Goal: Task Accomplishment & Management: Manage account settings

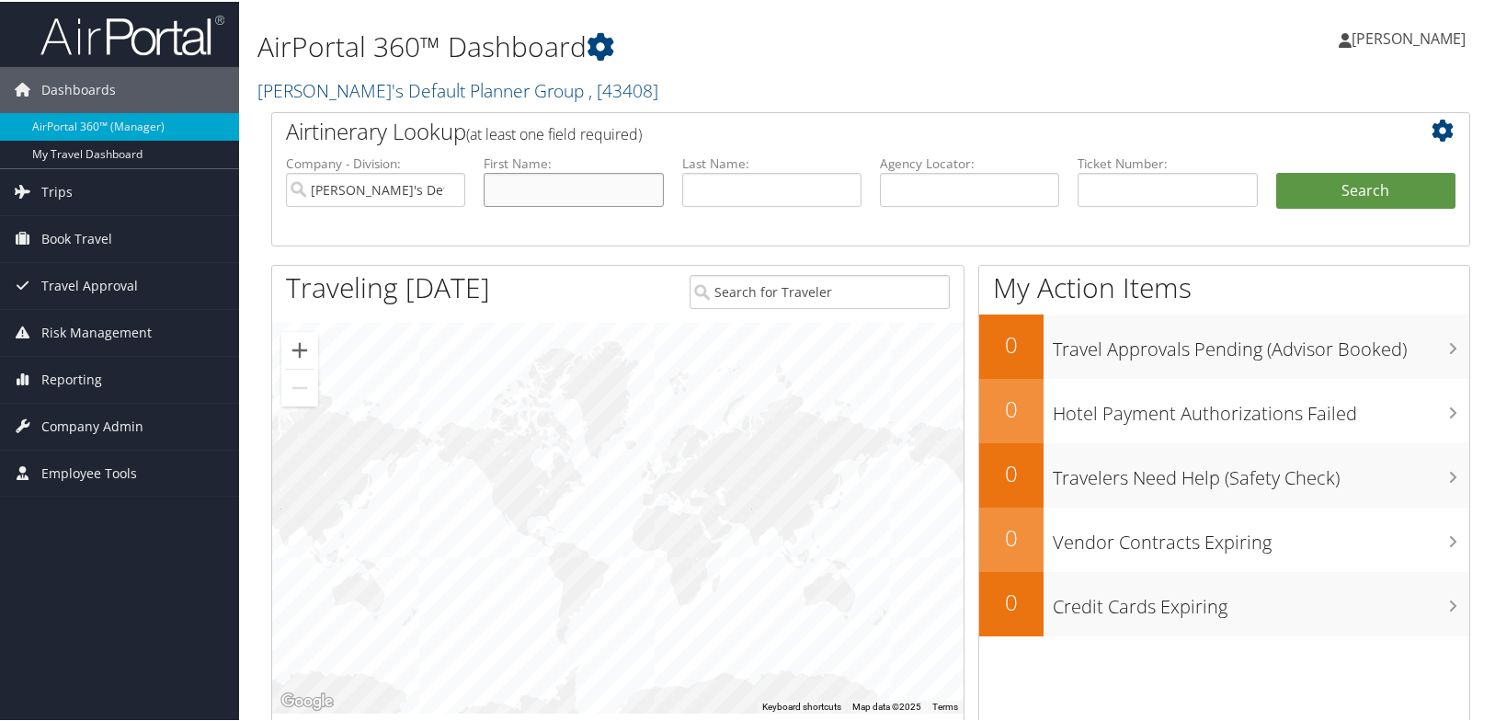
click at [537, 188] on input "text" at bounding box center [573, 188] width 179 height 34
click at [74, 155] on link "My Travel Dashboard" at bounding box center [119, 153] width 239 height 28
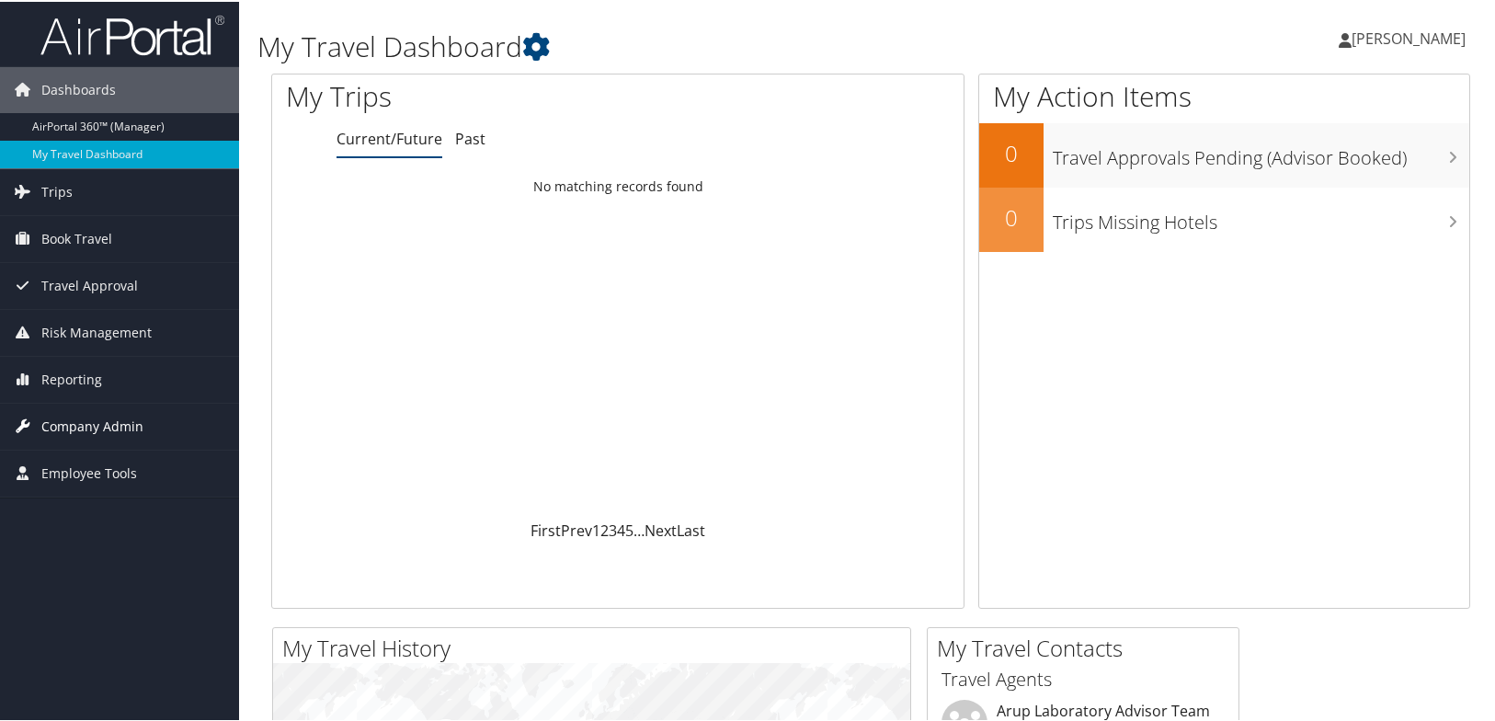
click at [118, 423] on span "Company Admin" at bounding box center [92, 425] width 102 height 46
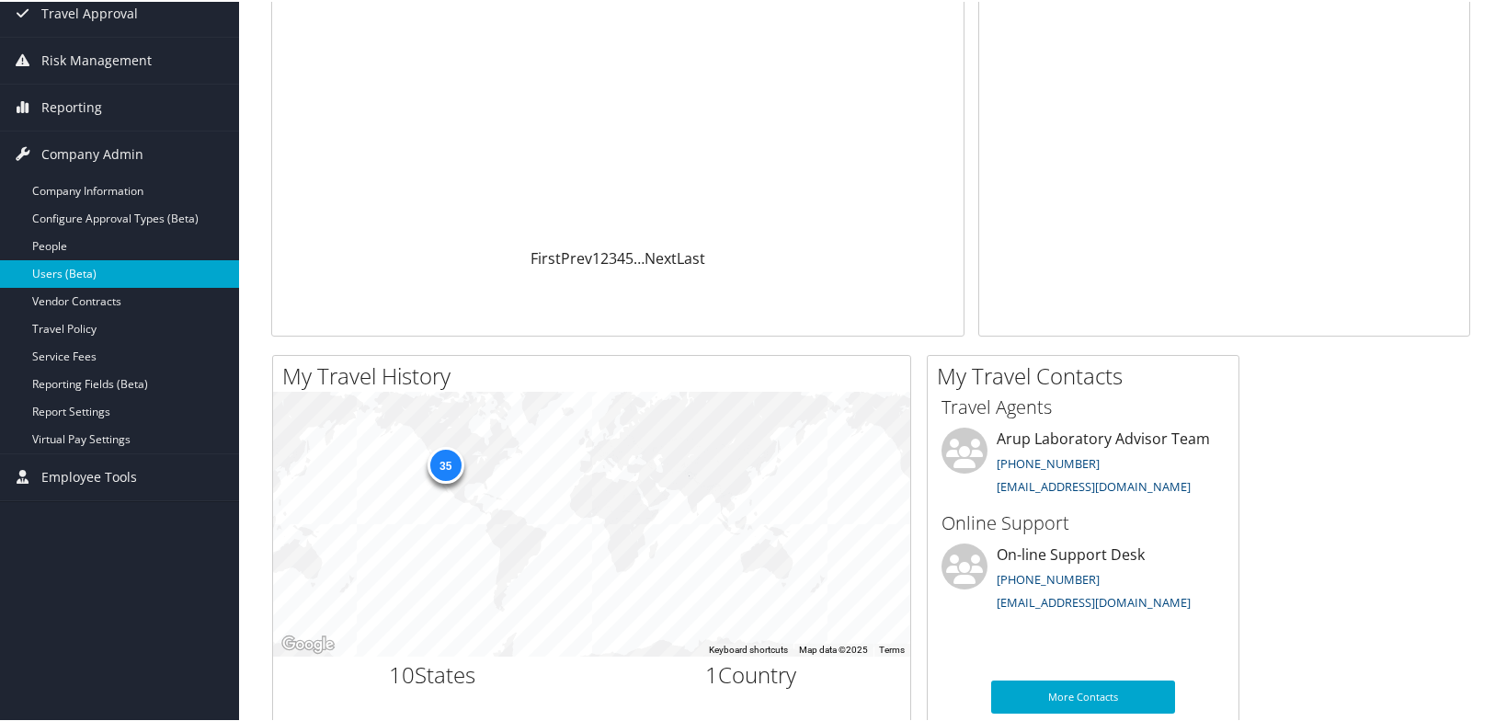
scroll to position [276, 0]
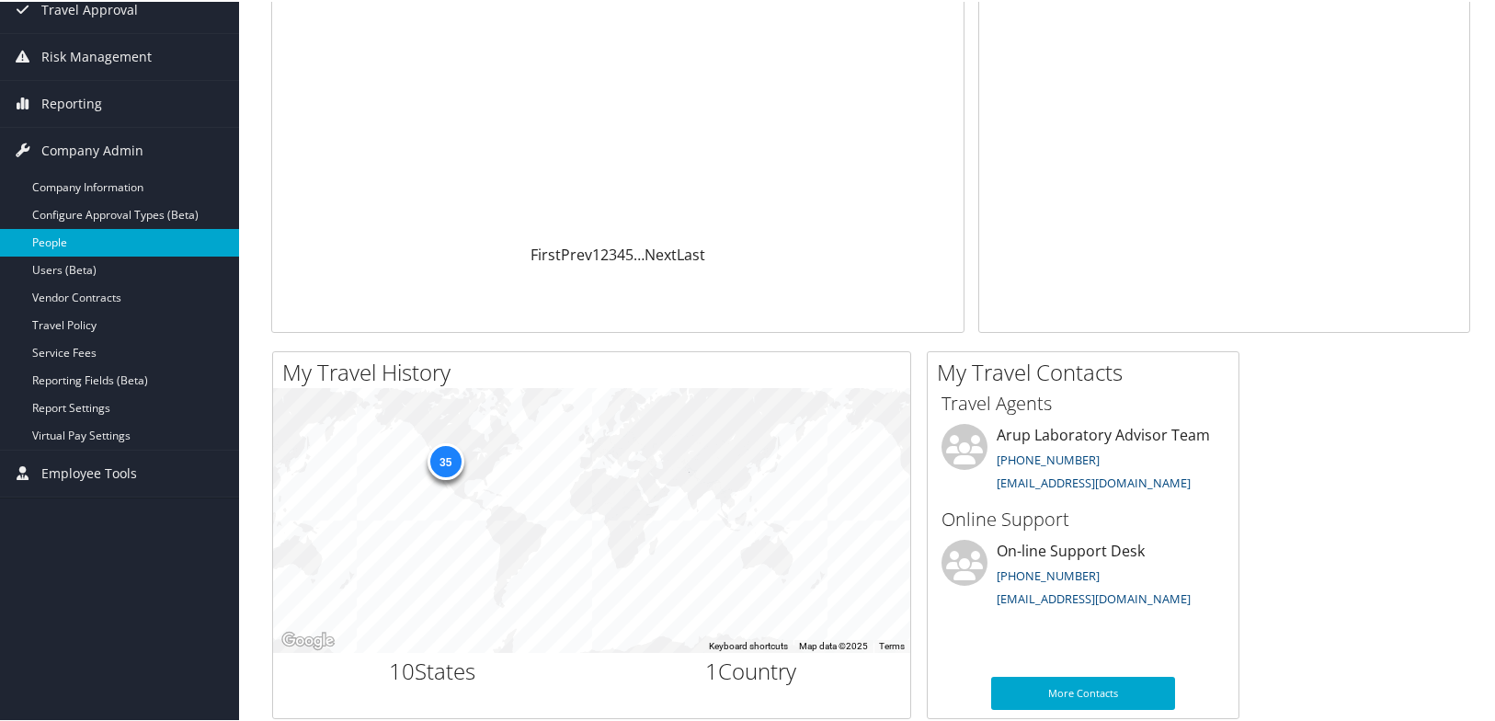
click at [58, 245] on link "People" at bounding box center [119, 241] width 239 height 28
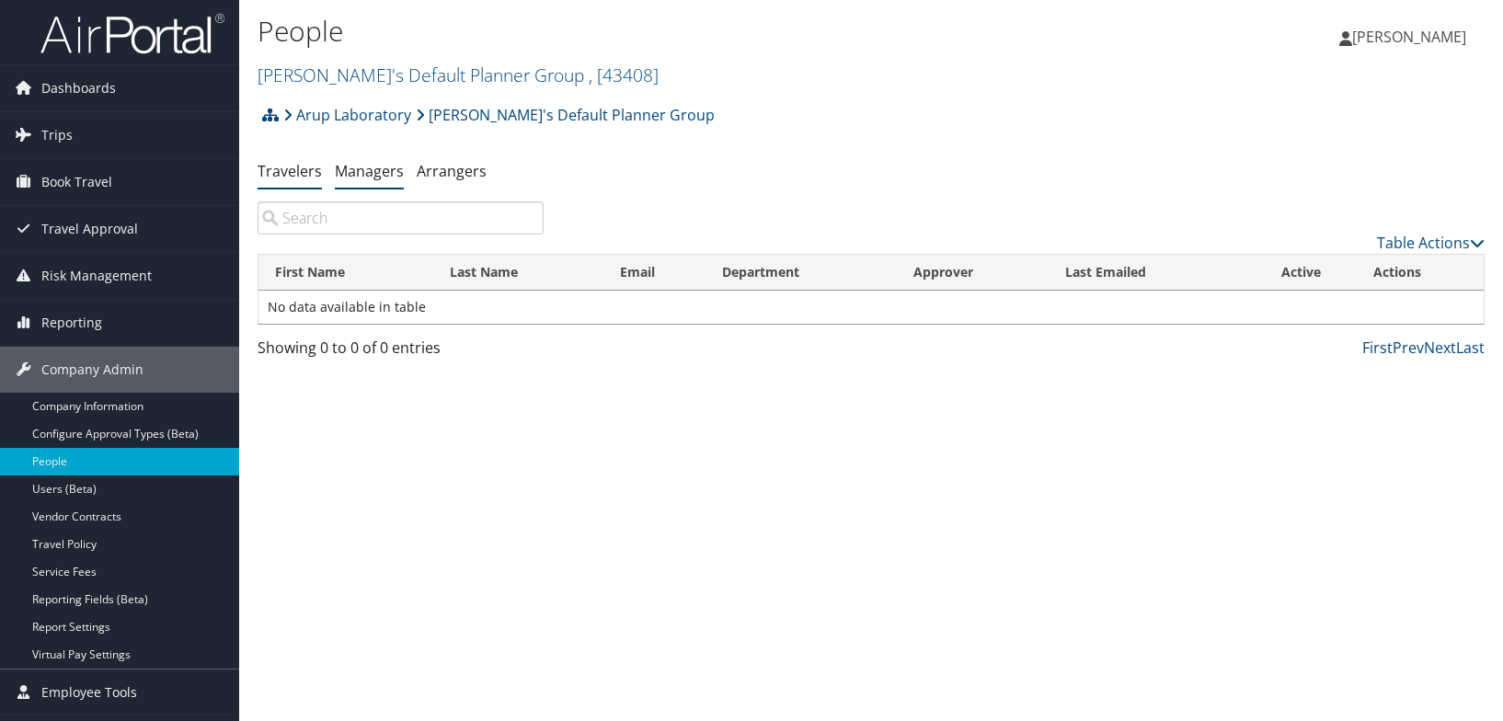
click at [377, 168] on link "Managers" at bounding box center [369, 171] width 69 height 20
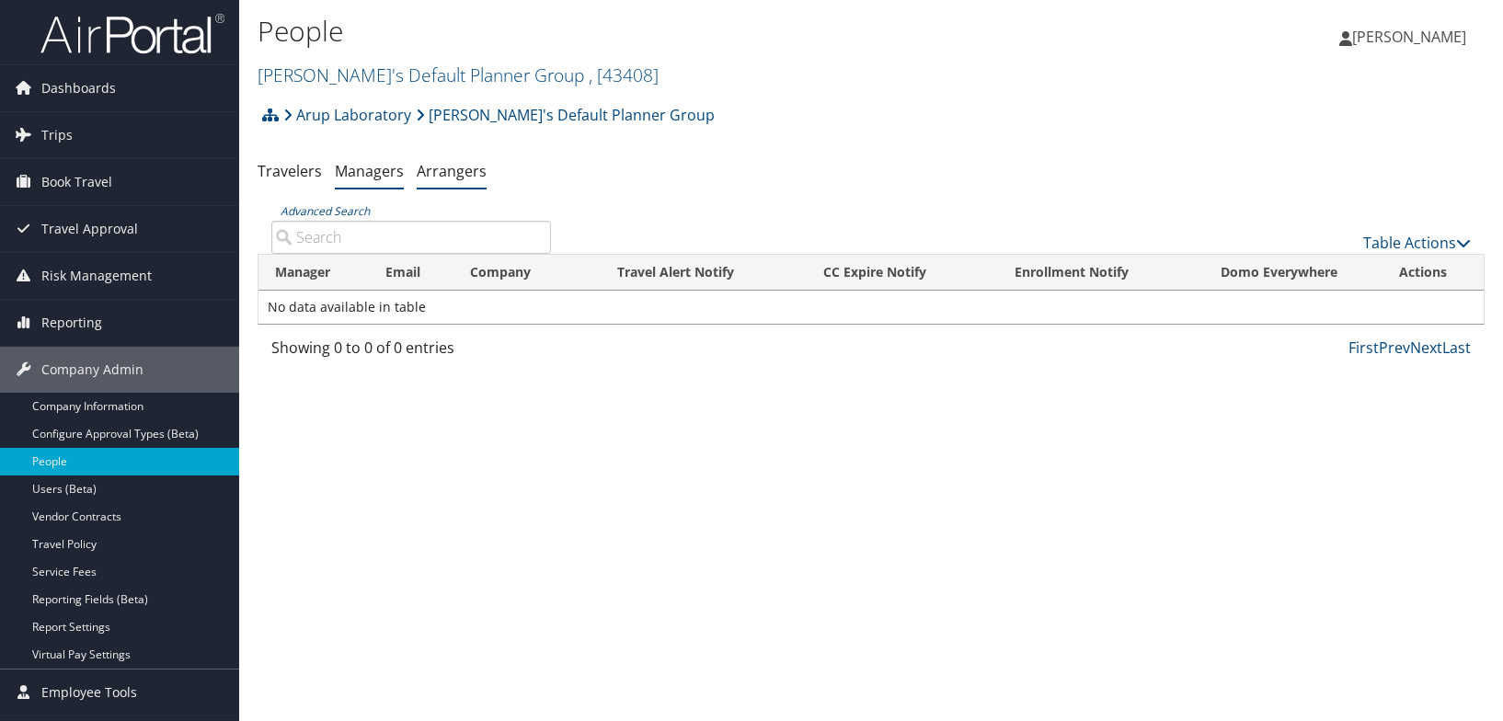
click at [447, 164] on link "Arrangers" at bounding box center [452, 171] width 70 height 20
click at [280, 165] on link "Travelers" at bounding box center [289, 171] width 64 height 20
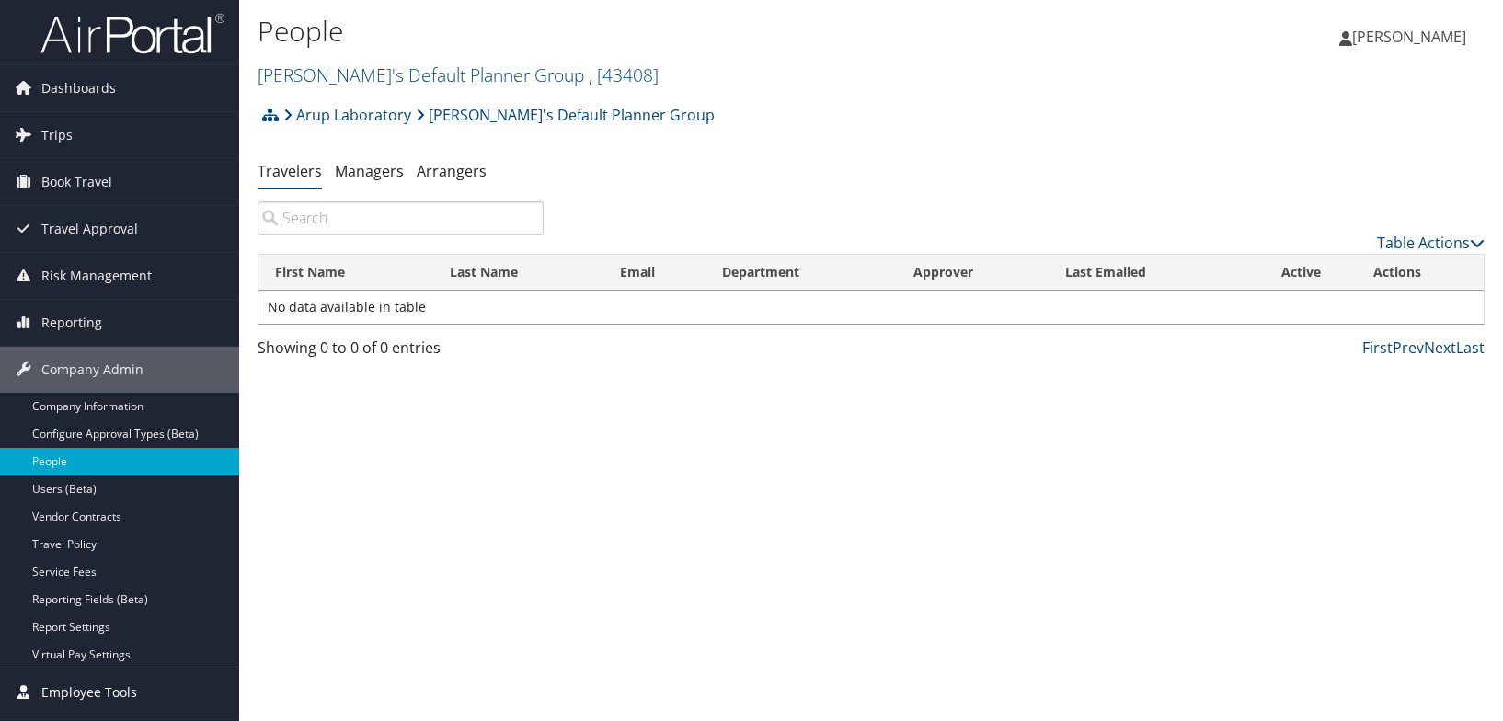
click at [92, 690] on span "Employee Tools" at bounding box center [89, 692] width 96 height 46
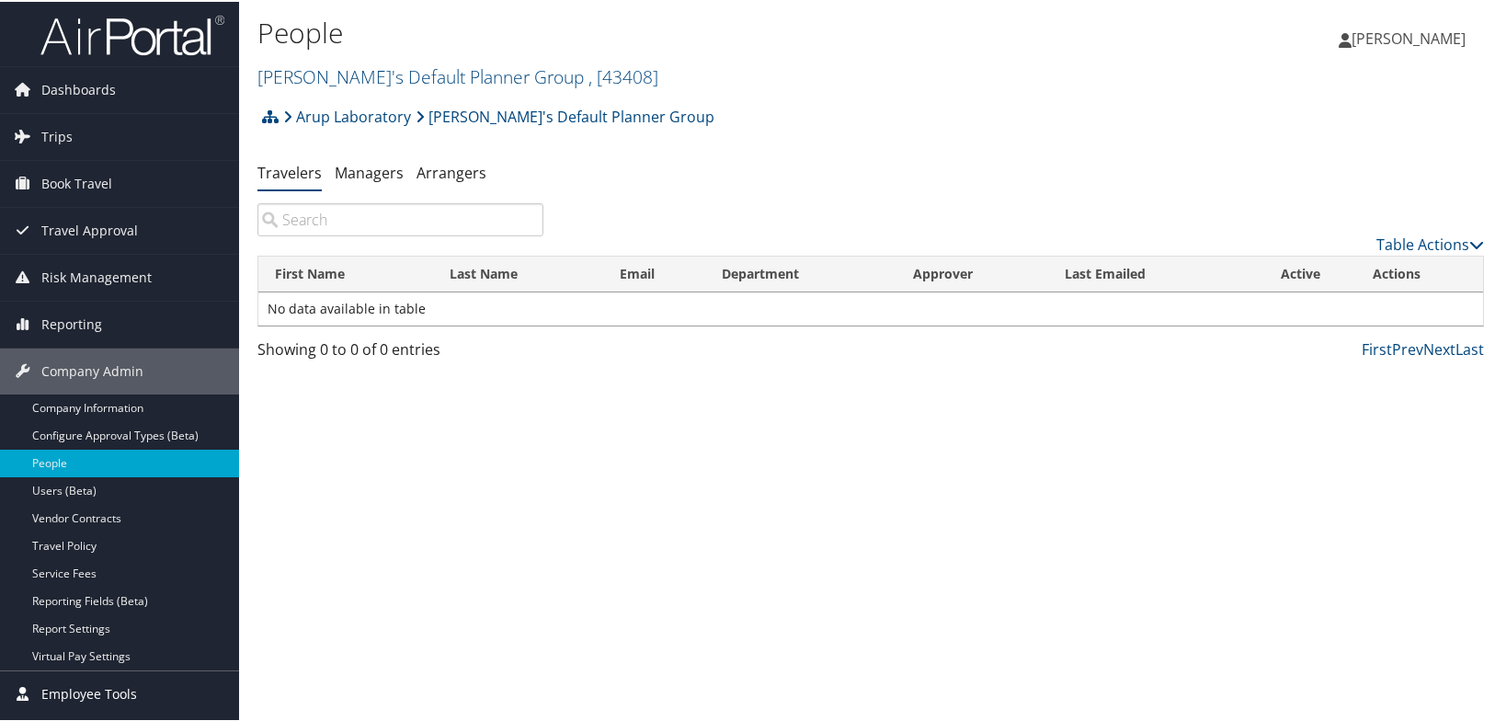
click at [89, 691] on span "Employee Tools" at bounding box center [89, 692] width 96 height 46
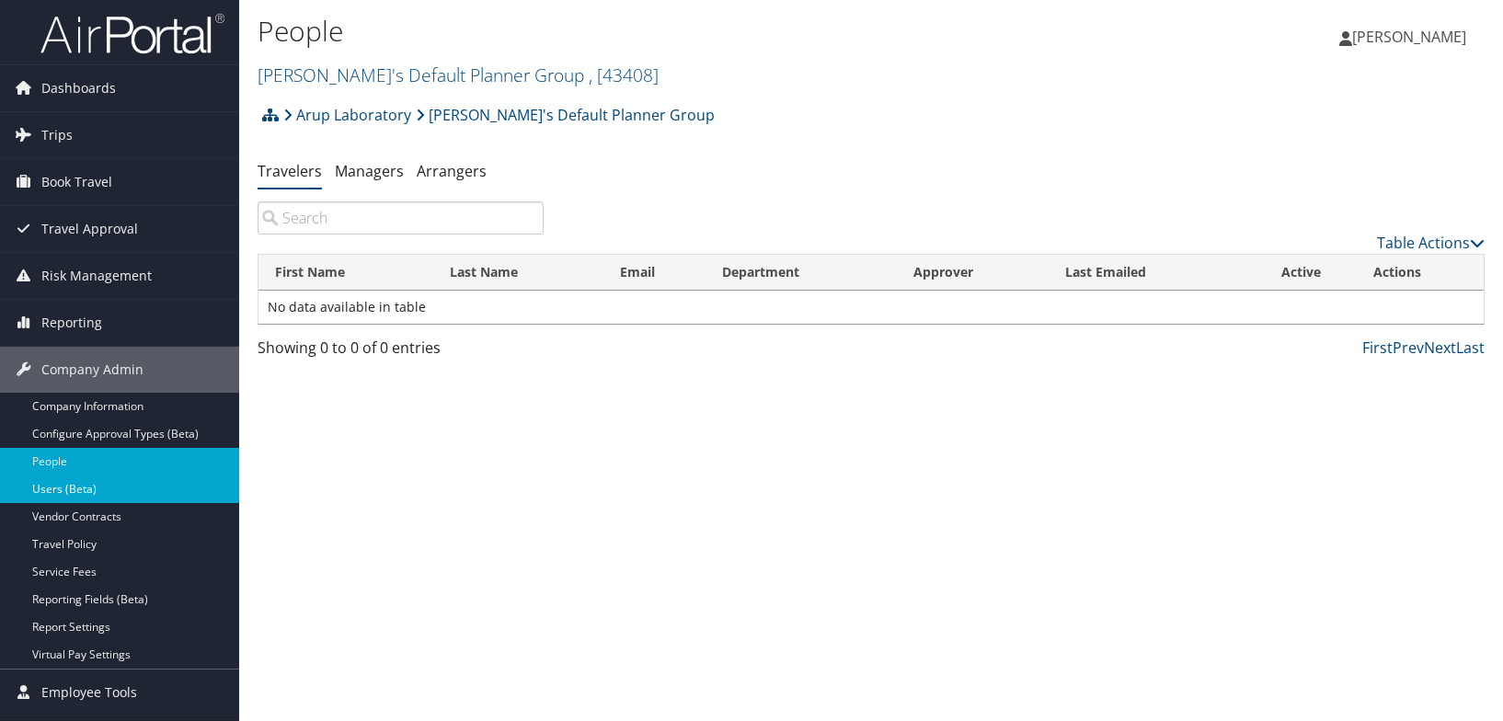
click at [58, 497] on link "Users (Beta)" at bounding box center [119, 489] width 239 height 28
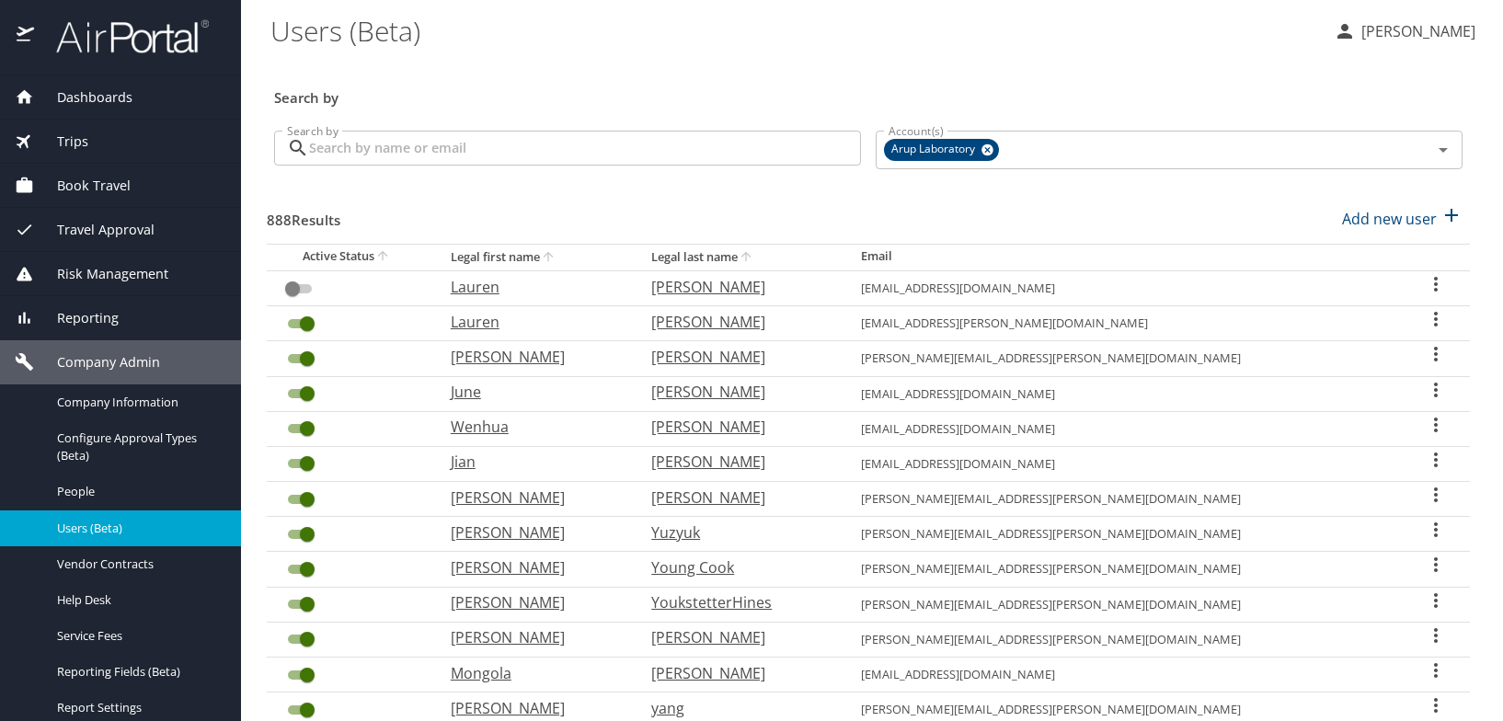
click at [334, 154] on input "Search by" at bounding box center [585, 148] width 552 height 35
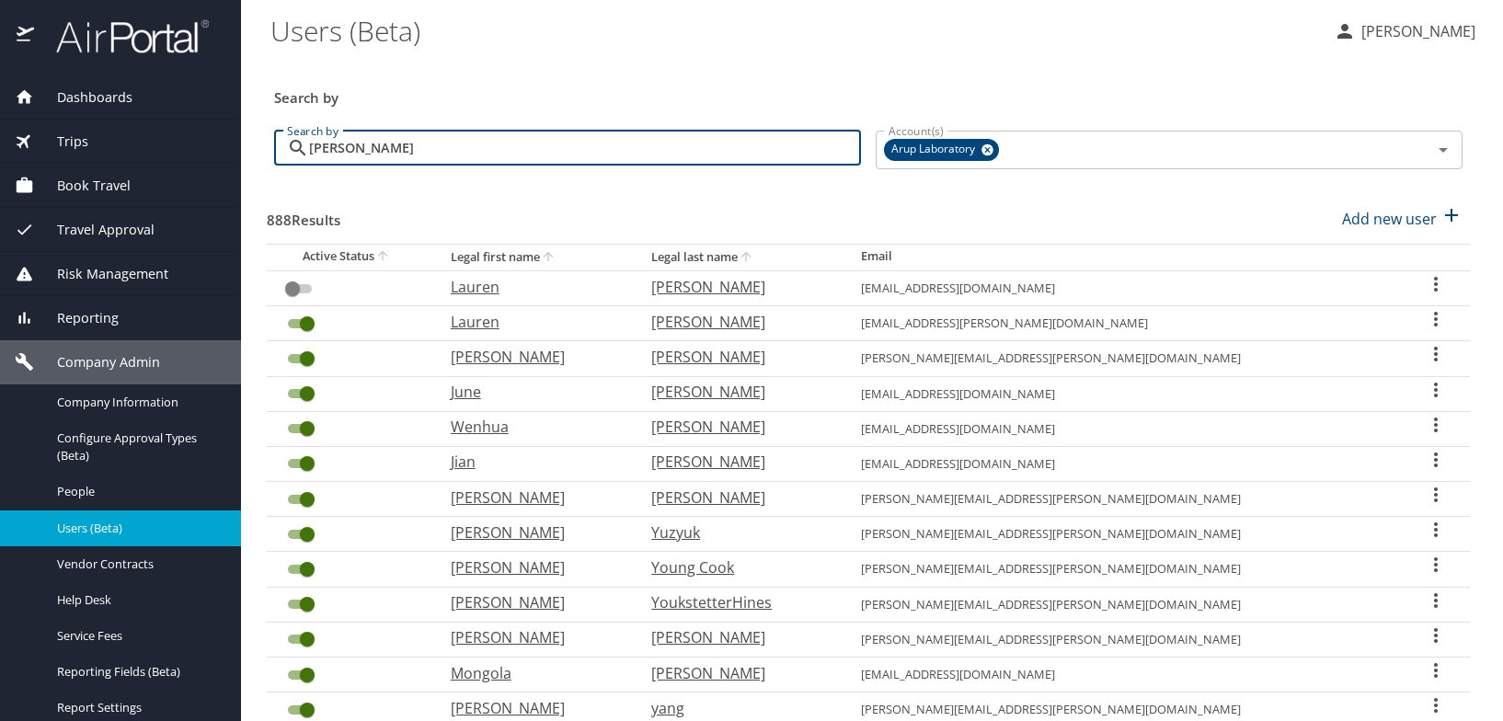
type input "[PERSON_NAME]"
checkbox input "true"
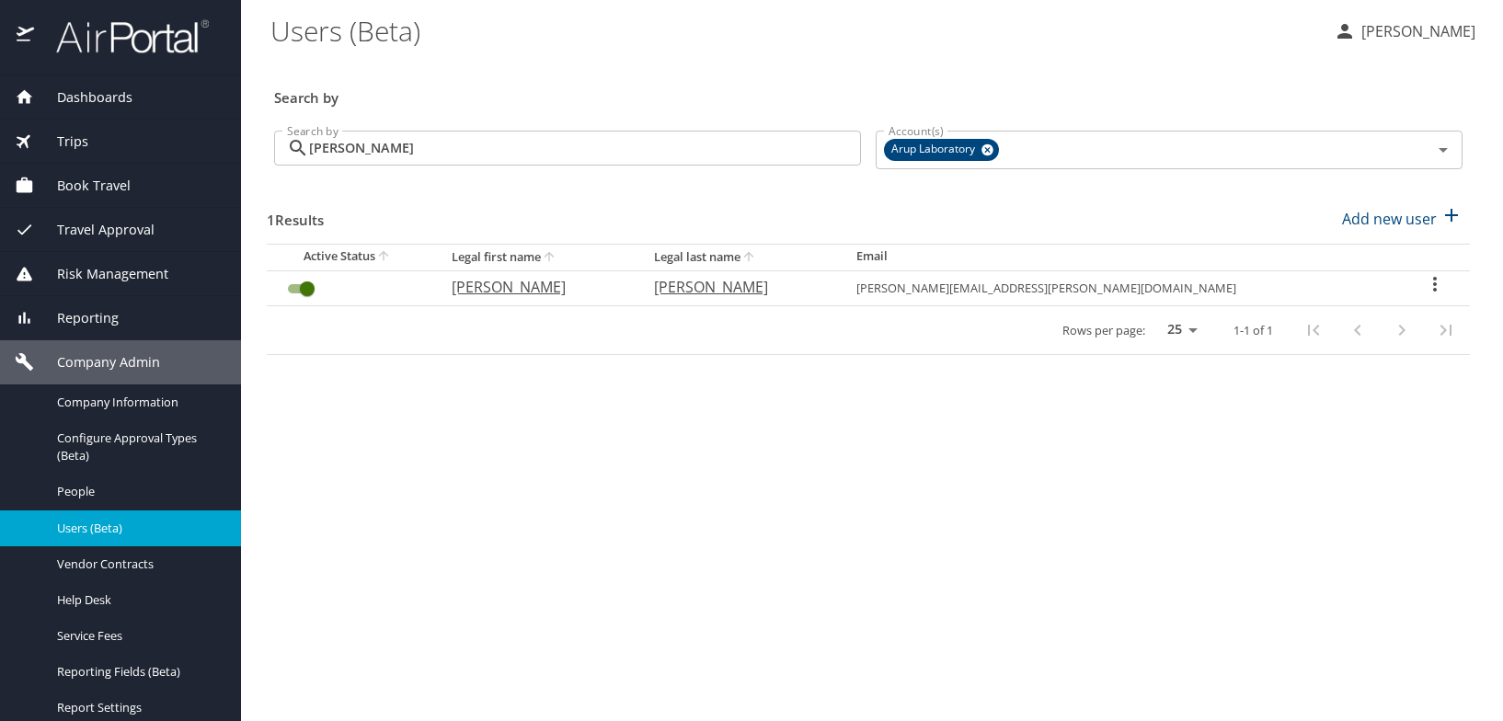
click at [544, 290] on p "[PERSON_NAME]" at bounding box center [535, 287] width 166 height 22
select select "US"
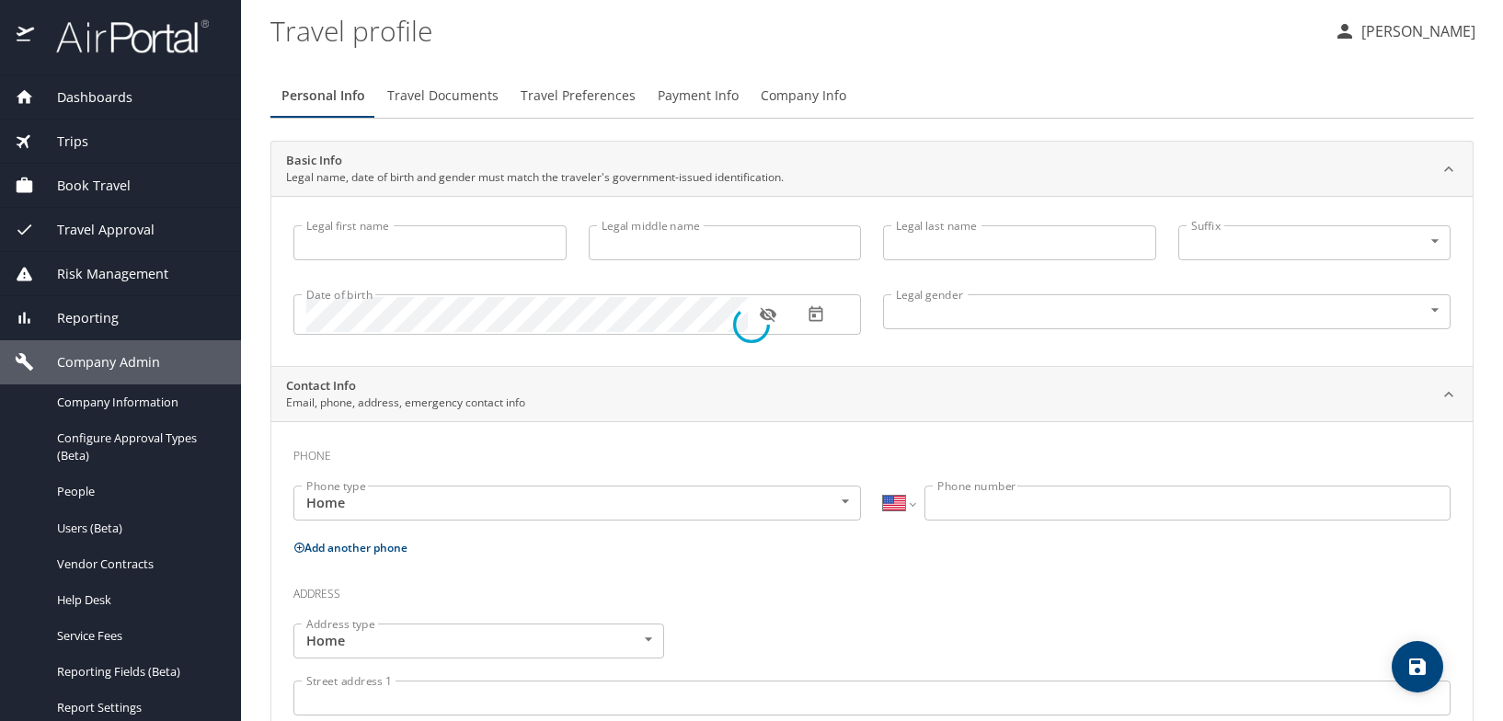
type input "[PERSON_NAME]"
type input "[DEMOGRAPHIC_DATA]"
select select "US"
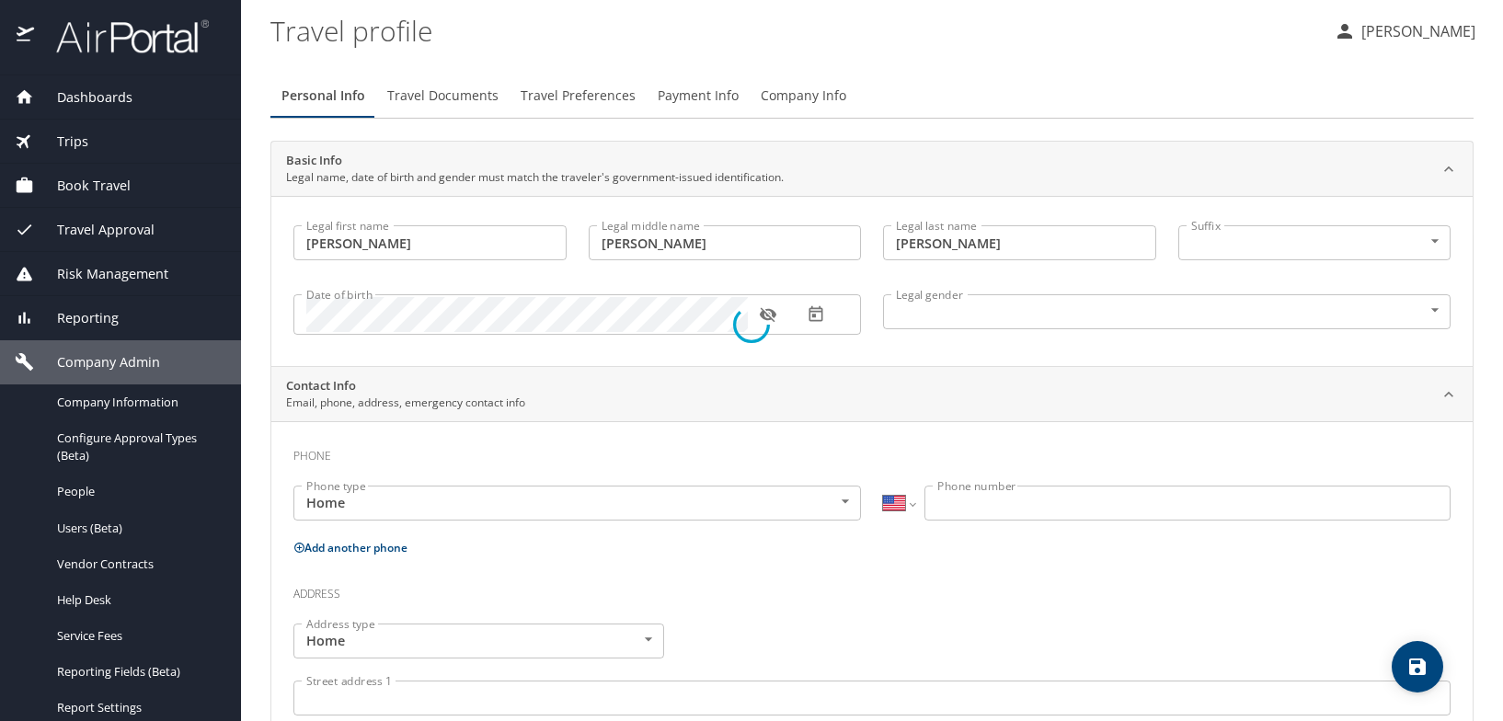
select select "US"
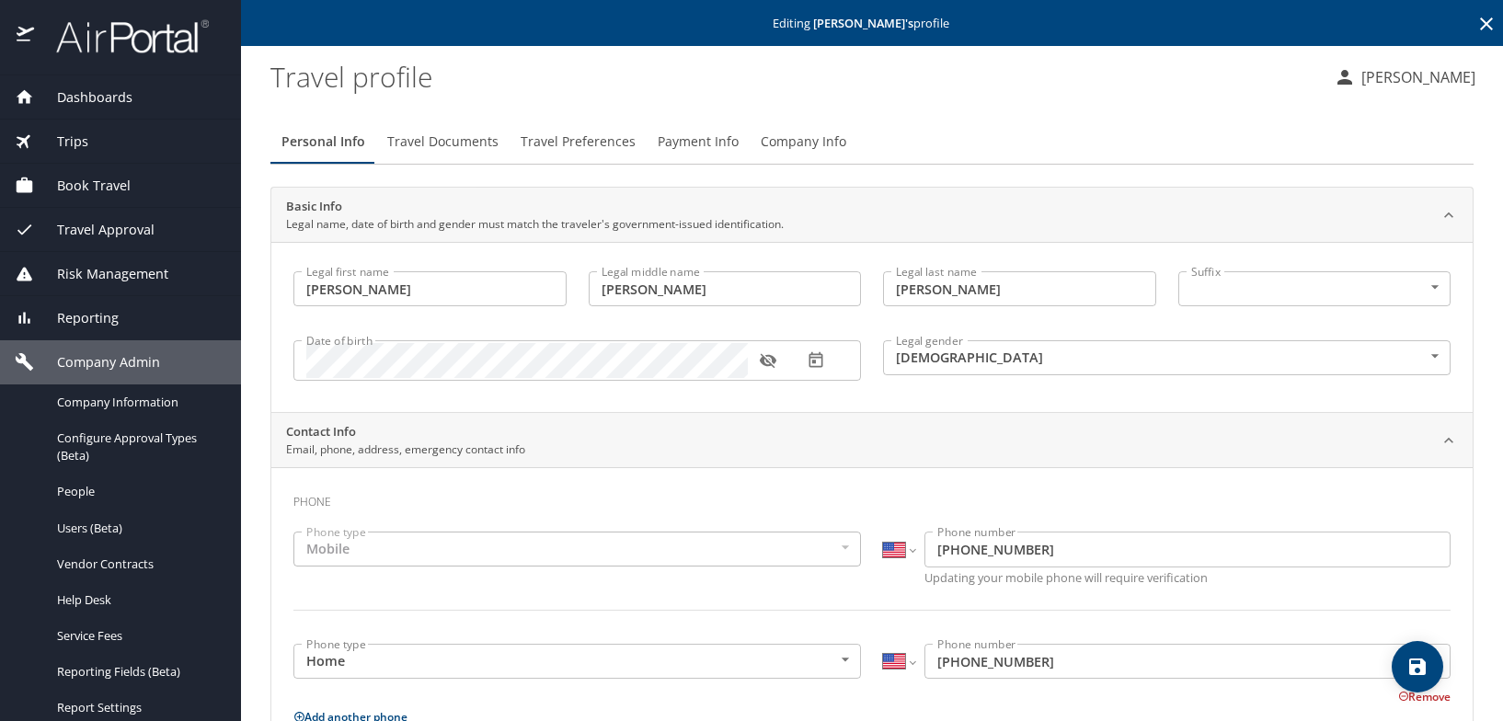
drag, startPoint x: 447, startPoint y: 143, endPoint x: 475, endPoint y: 166, distance: 36.6
click at [447, 143] on span "Travel Documents" at bounding box center [442, 142] width 111 height 23
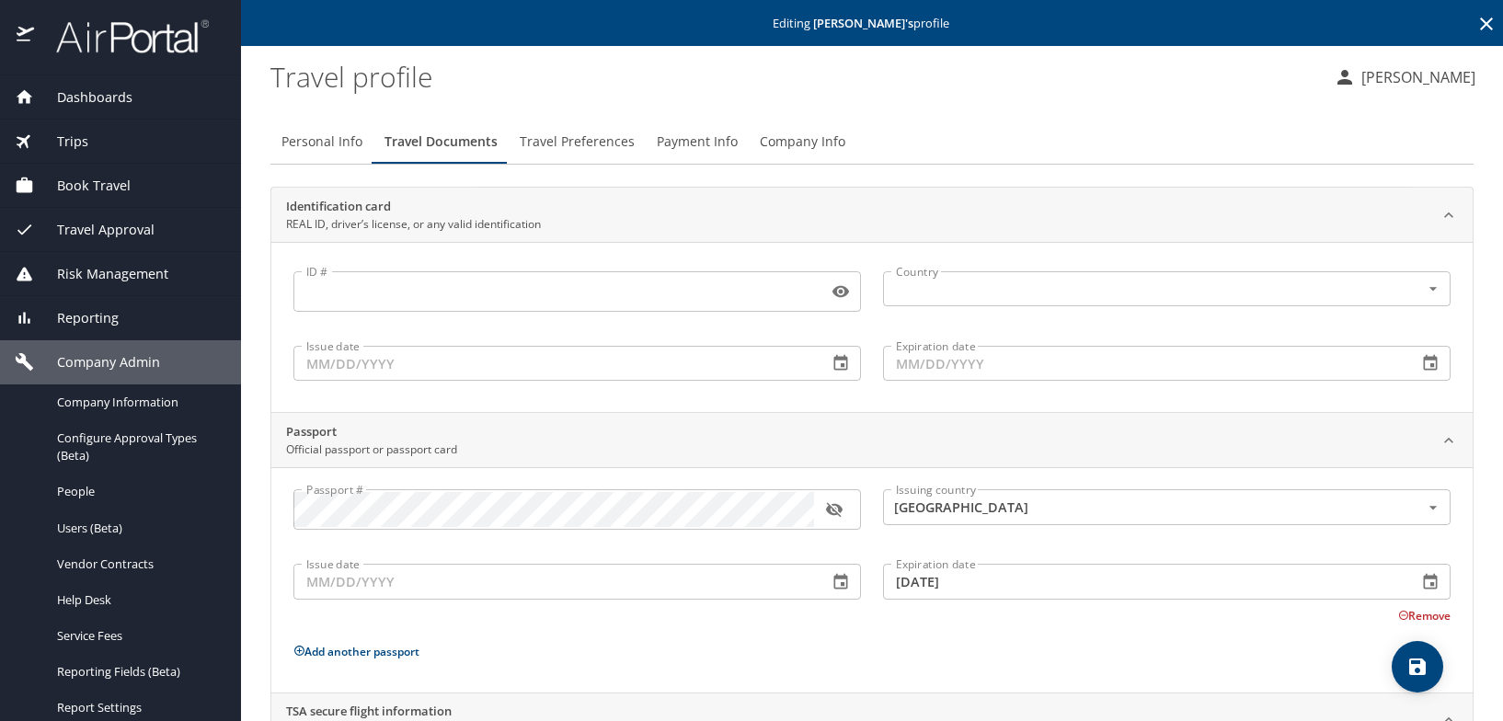
click at [806, 141] on span "Company Info" at bounding box center [803, 142] width 86 height 23
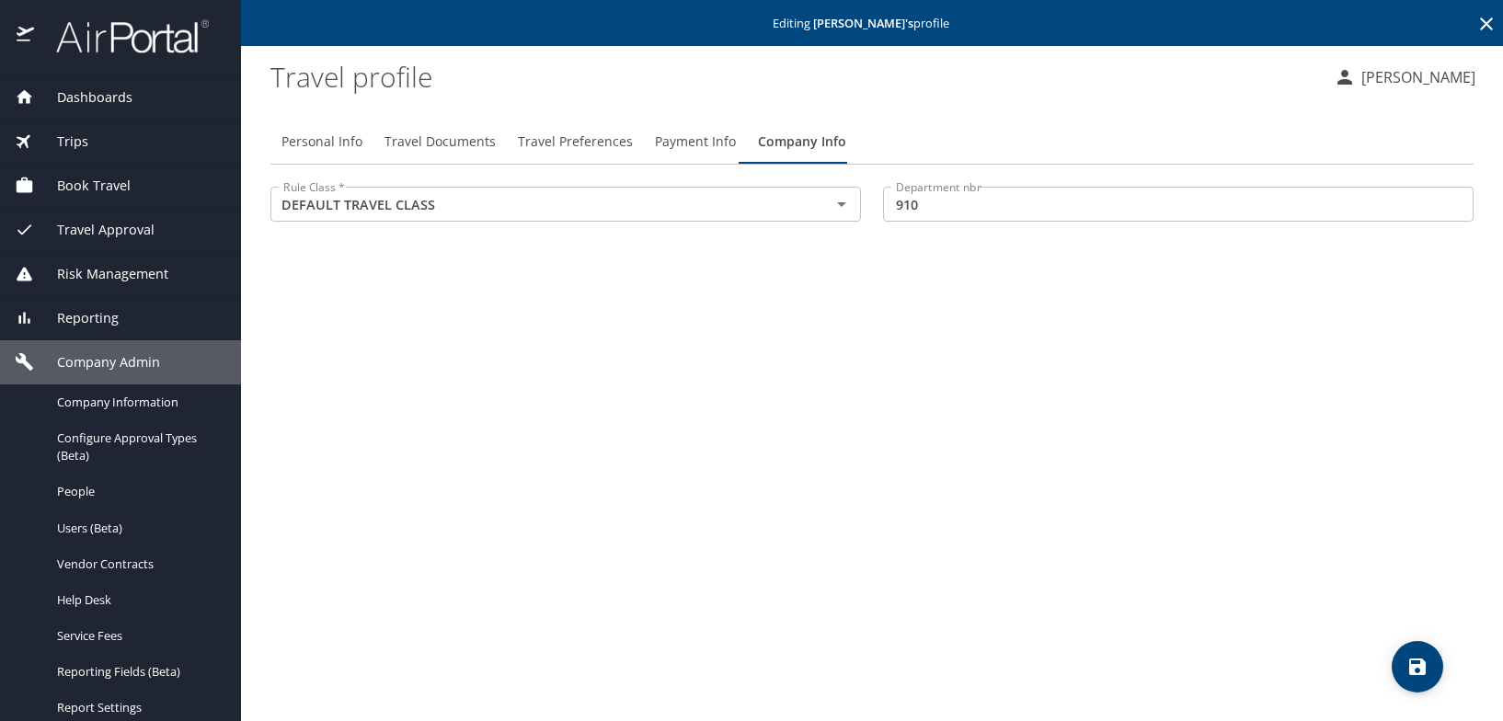
click at [429, 142] on span "Travel Documents" at bounding box center [439, 142] width 111 height 23
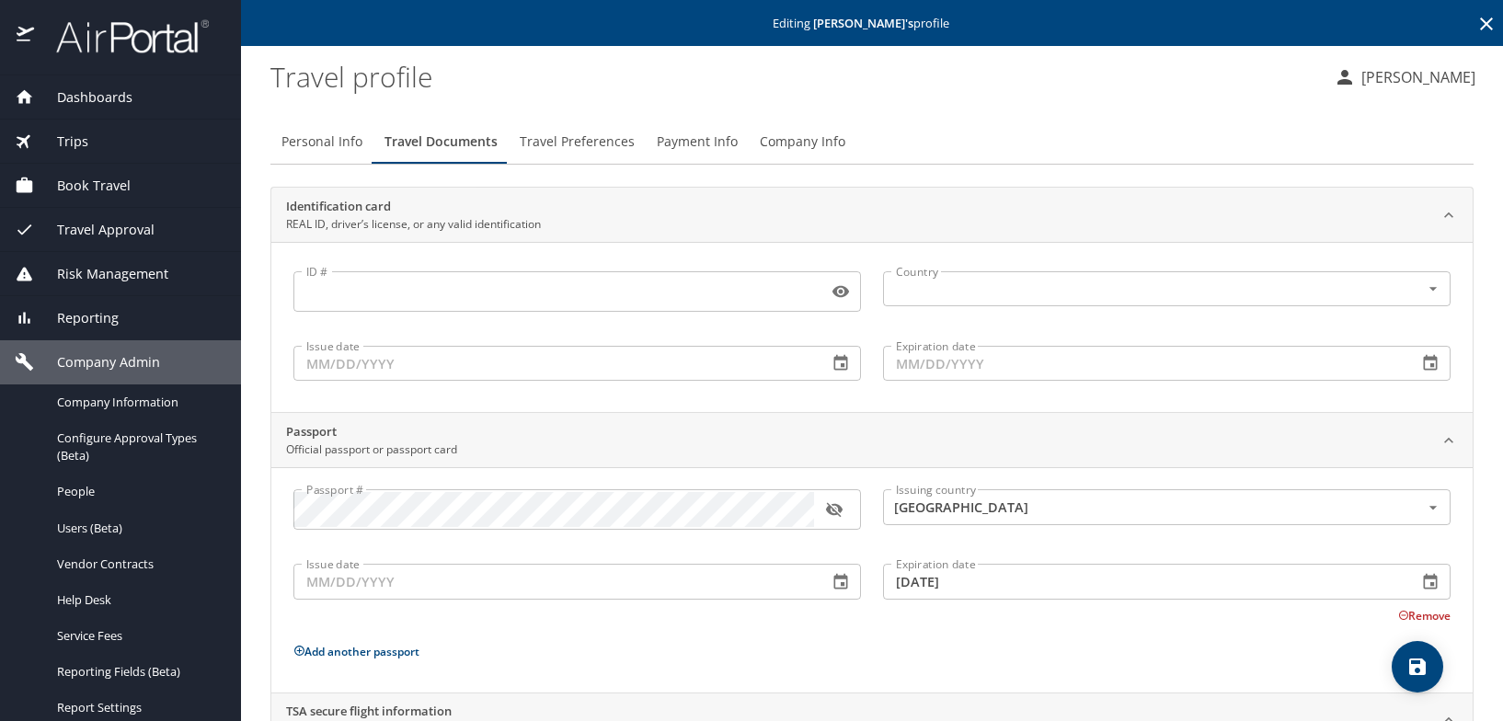
click at [334, 139] on span "Personal Info" at bounding box center [321, 142] width 81 height 23
select select "US"
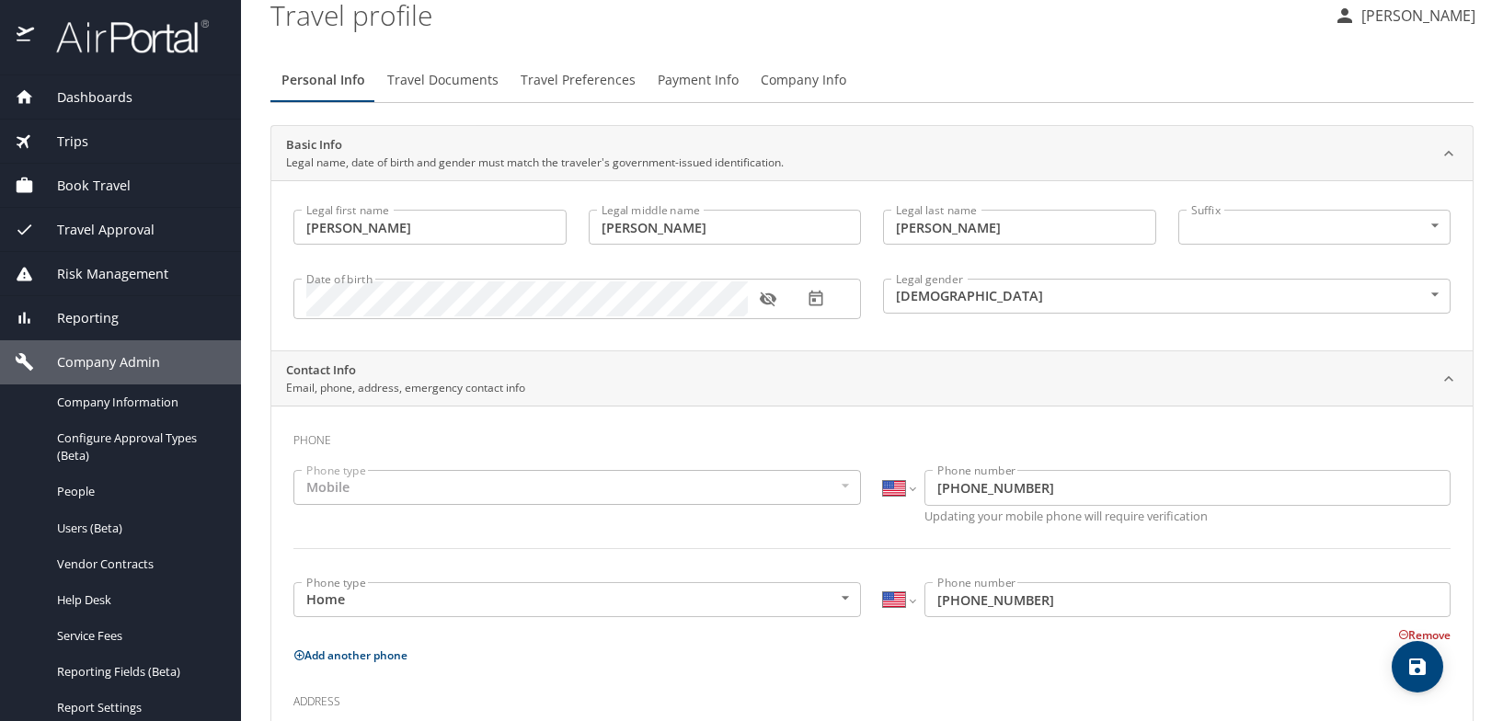
scroll to position [92, 0]
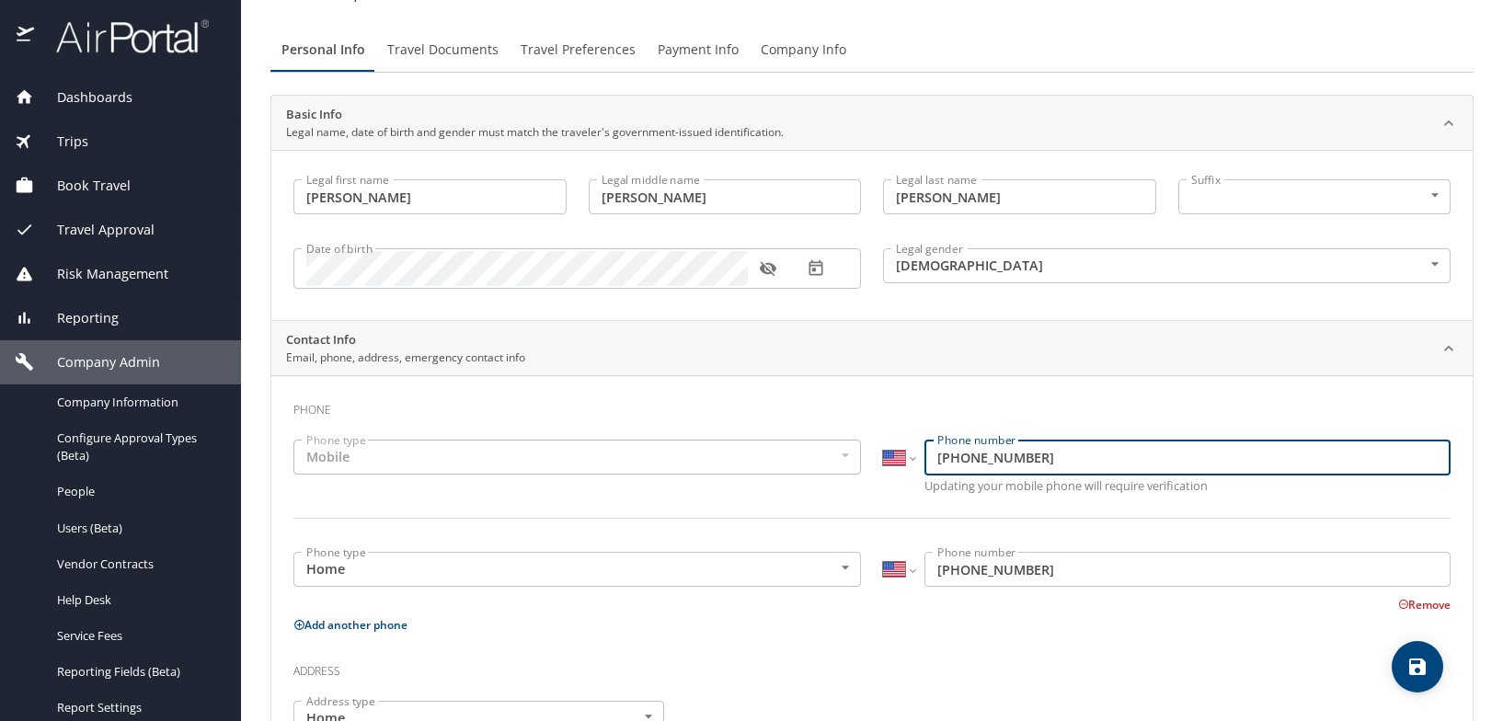
drag, startPoint x: 1040, startPoint y: 460, endPoint x: 912, endPoint y: 451, distance: 128.2
click at [912, 451] on div "International [GEOGRAPHIC_DATA] [GEOGRAPHIC_DATA] [GEOGRAPHIC_DATA] [GEOGRAPHIC…" at bounding box center [1166, 457] width 567 height 35
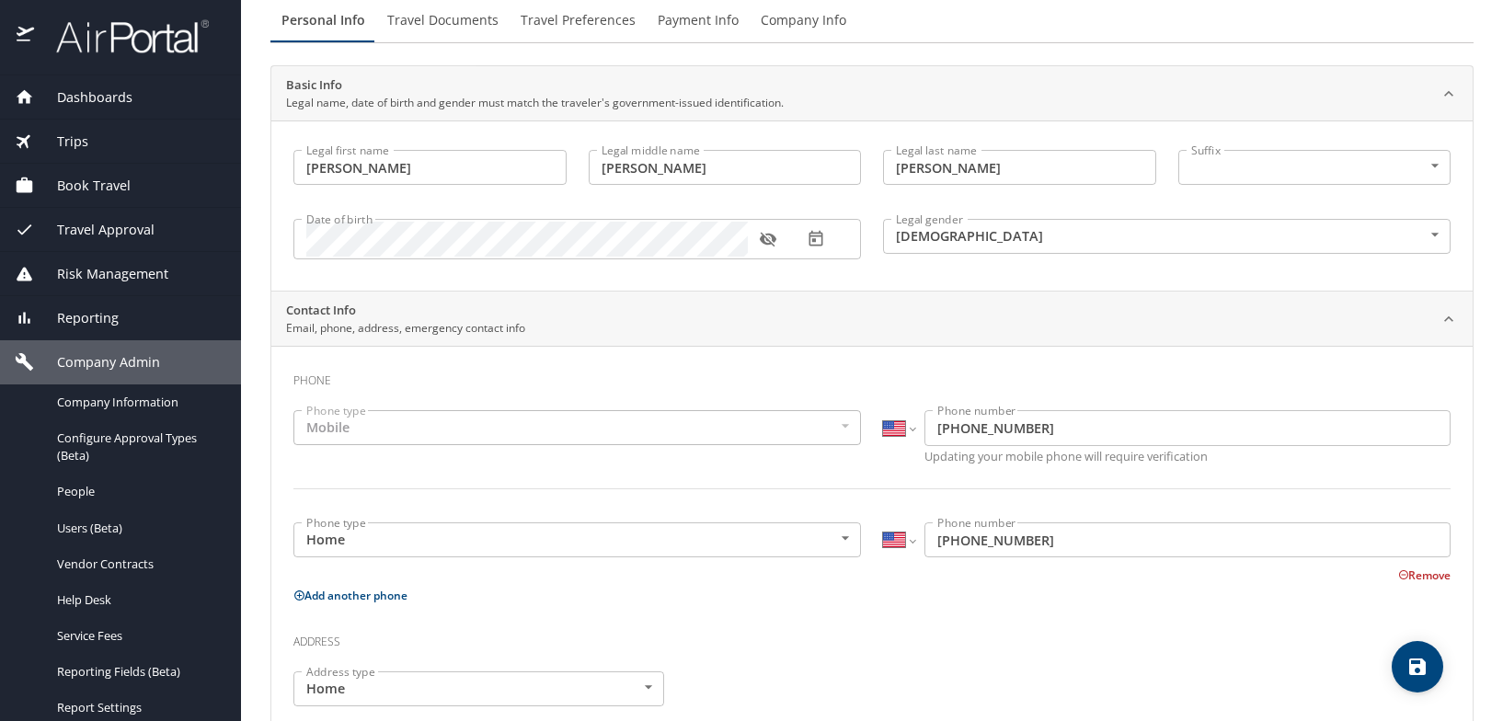
scroll to position [0, 0]
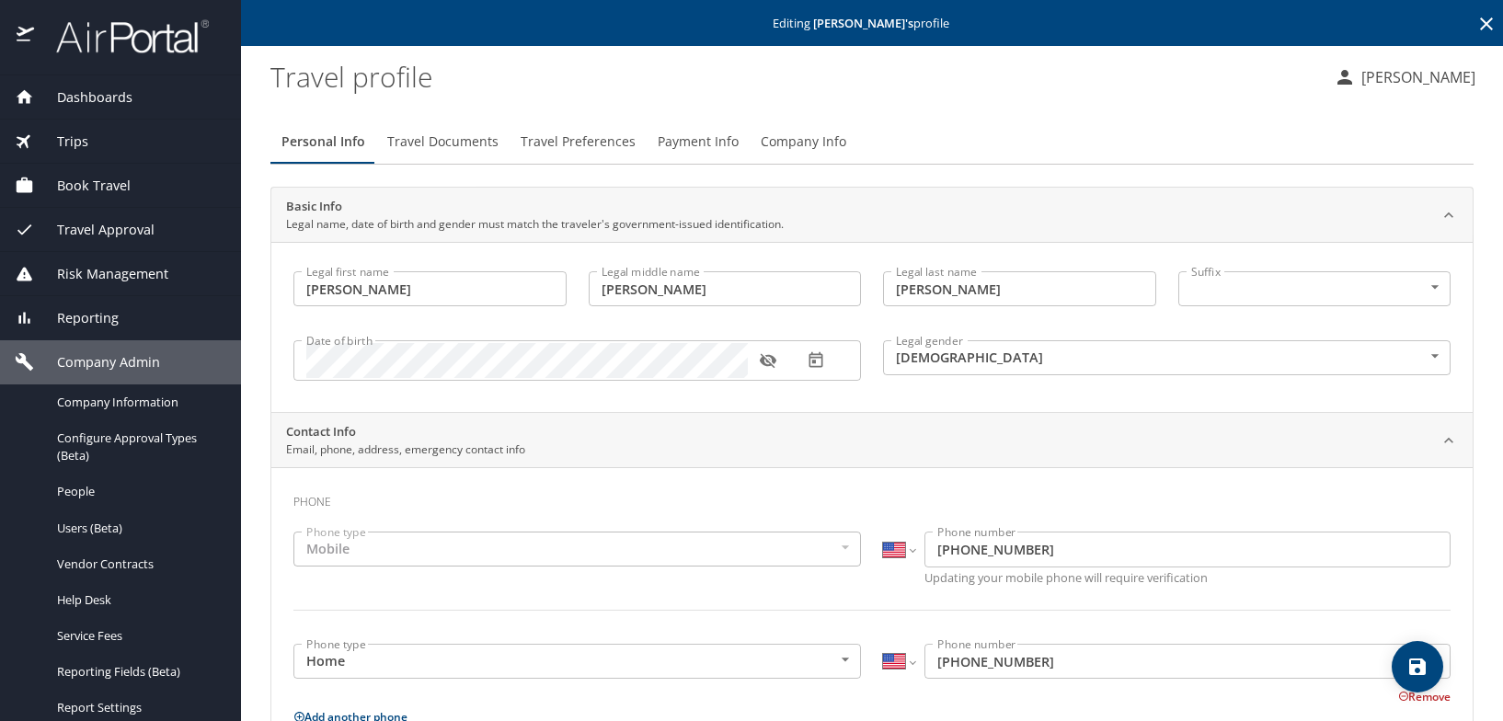
click at [457, 147] on span "Travel Documents" at bounding box center [442, 142] width 111 height 23
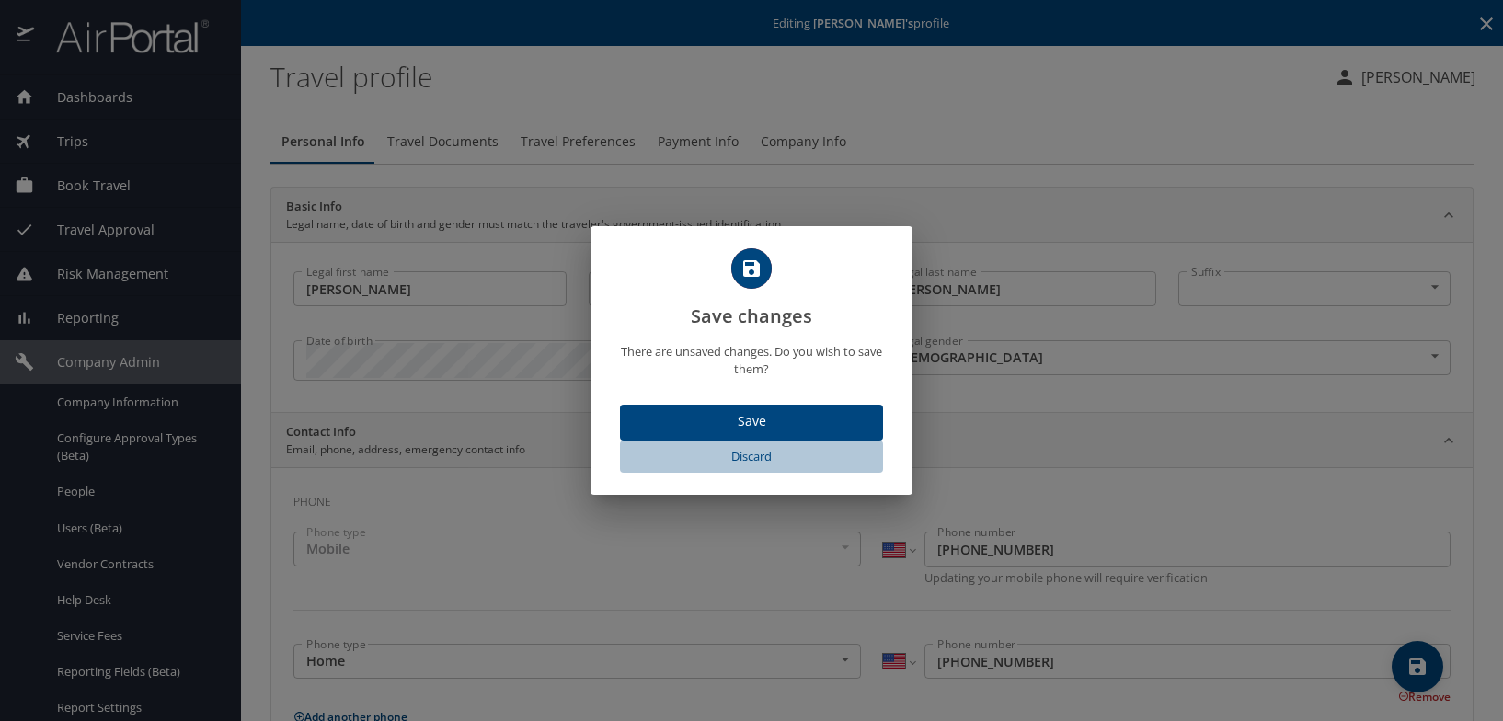
click at [758, 460] on span "Discard" at bounding box center [751, 456] width 248 height 21
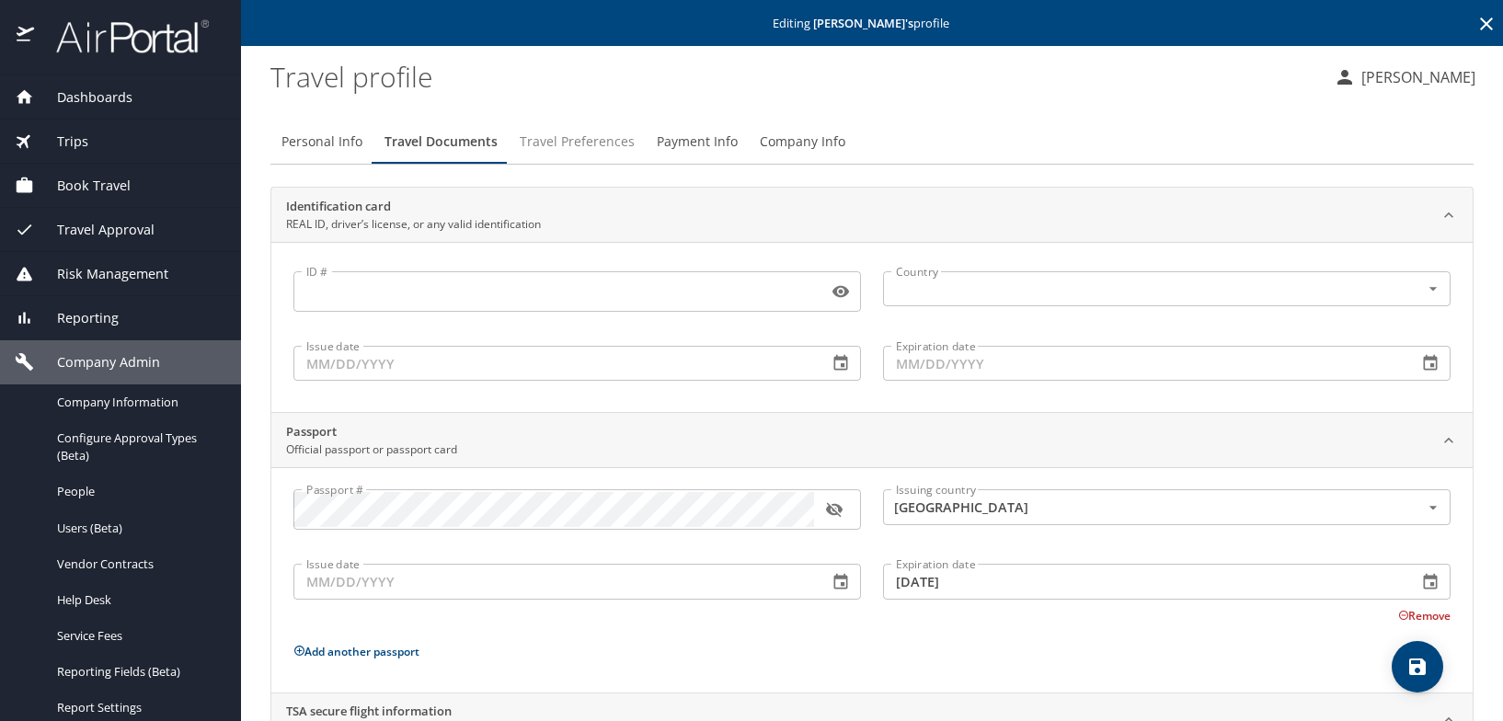
click at [588, 137] on span "Travel Preferences" at bounding box center [577, 142] width 115 height 23
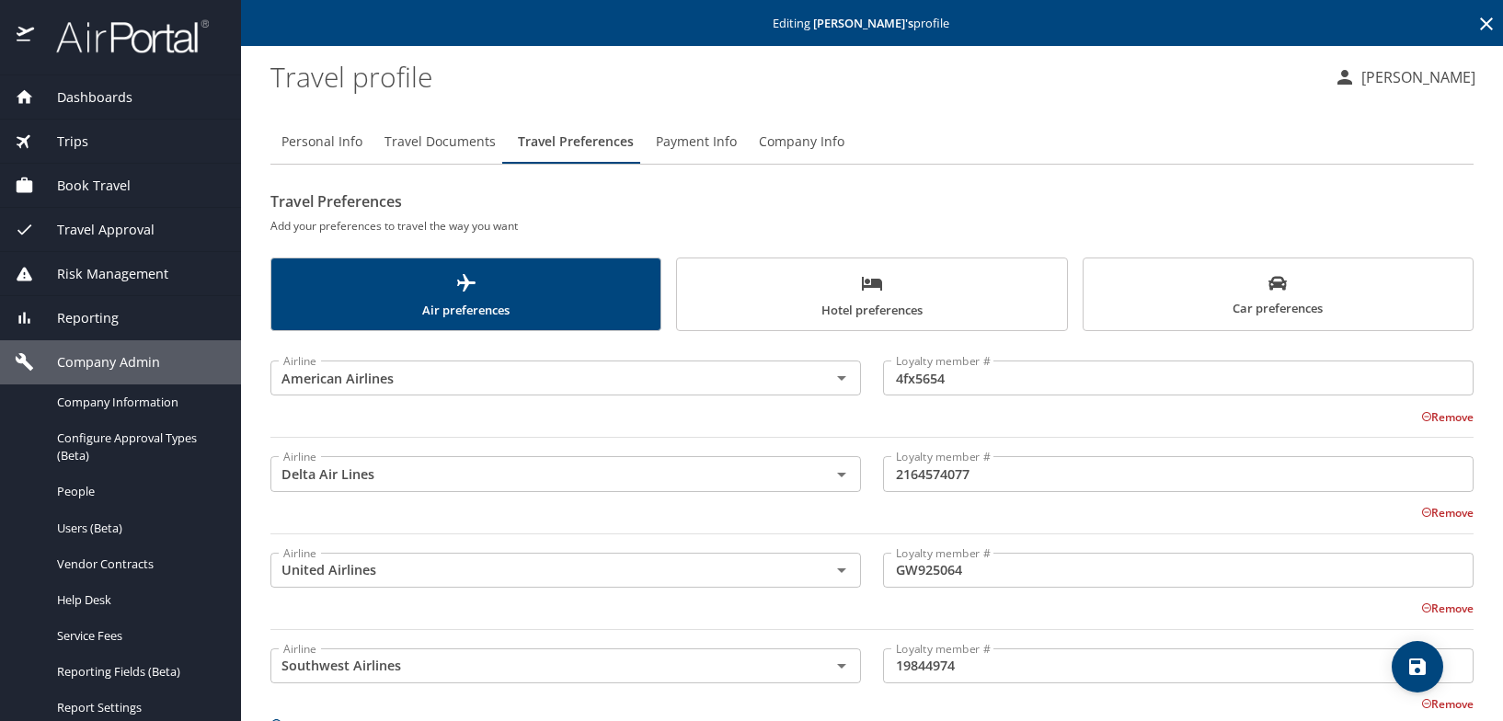
click at [980, 379] on input "4fx5654" at bounding box center [1178, 377] width 590 height 35
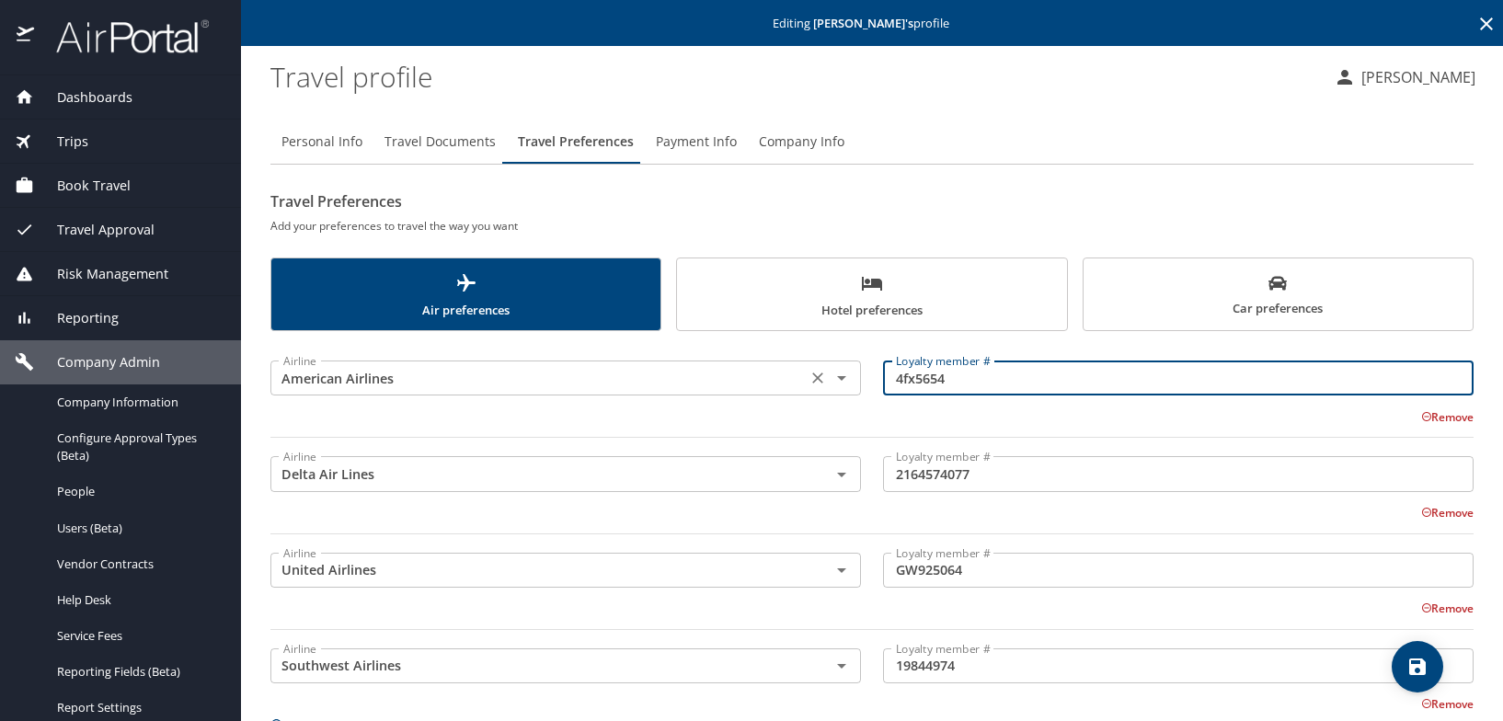
drag, startPoint x: 980, startPoint y: 374, endPoint x: 836, endPoint y: 385, distance: 144.8
click at [836, 384] on div "Airline American Airlines Airline Loyalty member # 4fx5654 Loyalty member # Rem…" at bounding box center [871, 395] width 1225 height 107
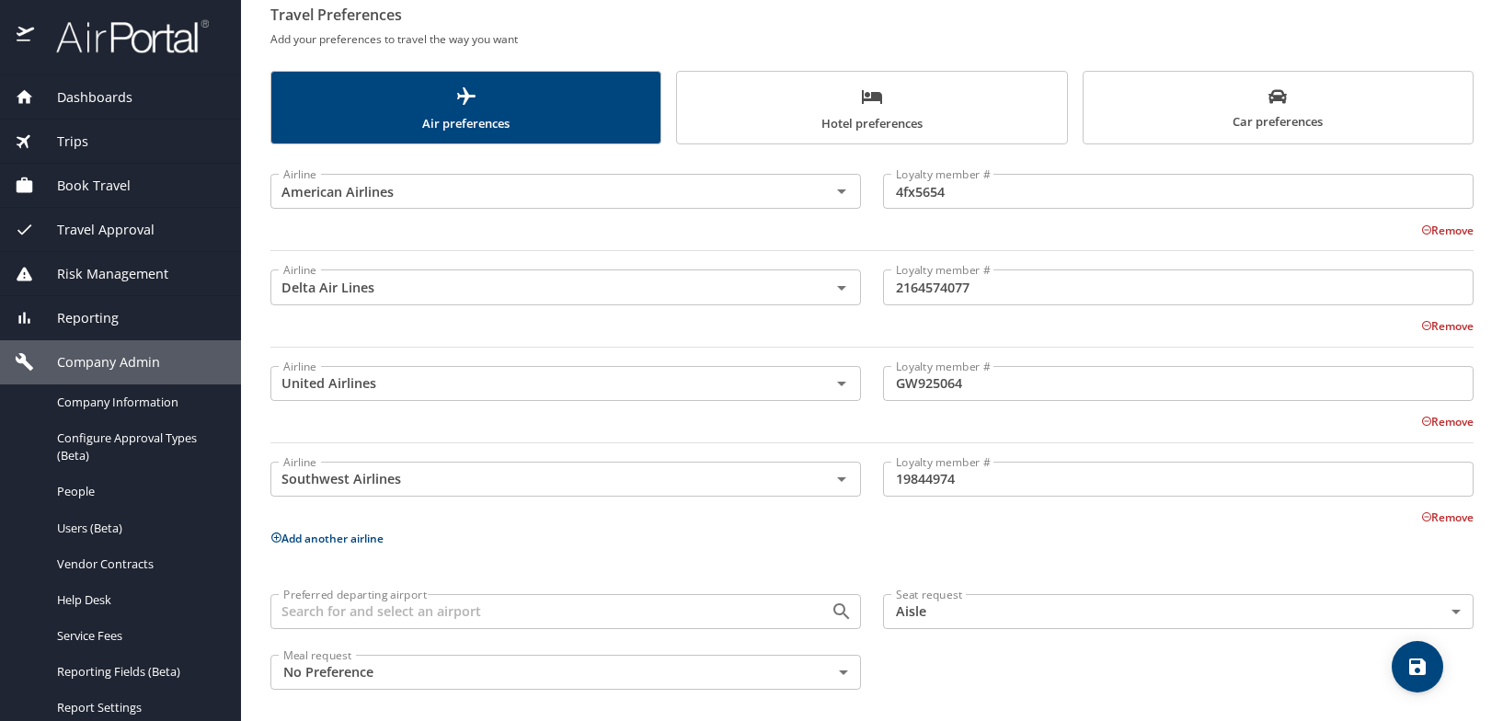
scroll to position [196, 0]
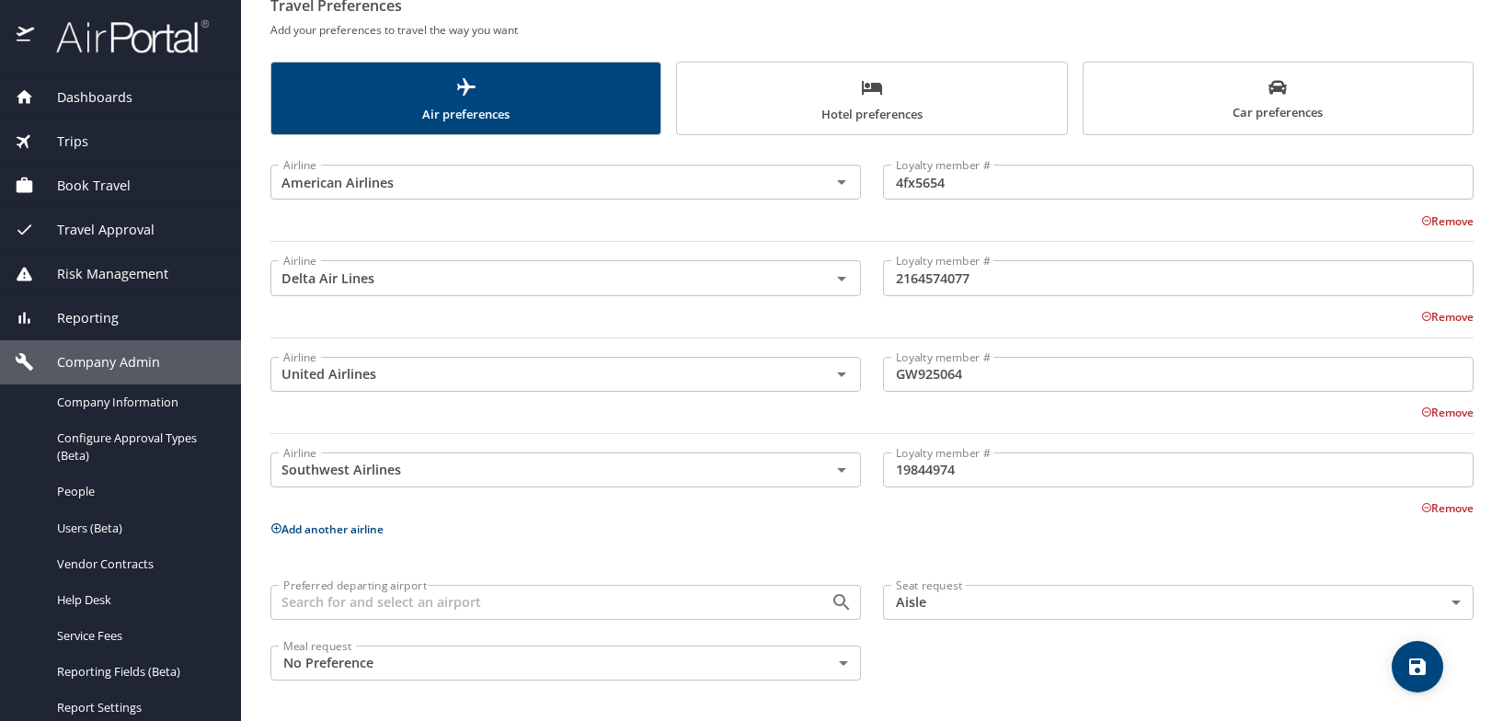
click at [1078, 259] on div "Loyalty member # 2164574077 Loyalty member #" at bounding box center [1178, 278] width 612 height 73
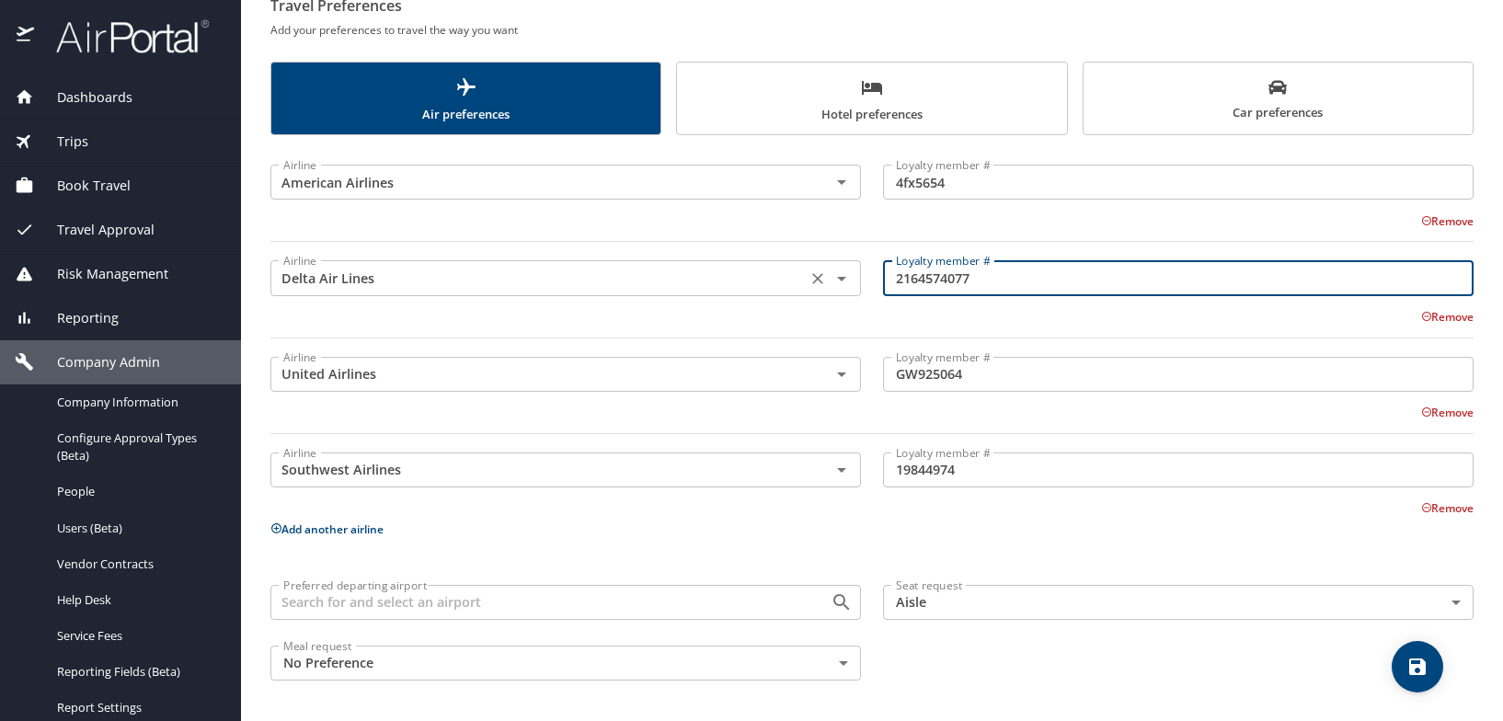
drag, startPoint x: 1021, startPoint y: 280, endPoint x: 812, endPoint y: 297, distance: 209.4
click at [812, 297] on div "Airline Delta Air Lines Airline Loyalty member # 2164574077 Loyalty member # Re…" at bounding box center [871, 295] width 1225 height 107
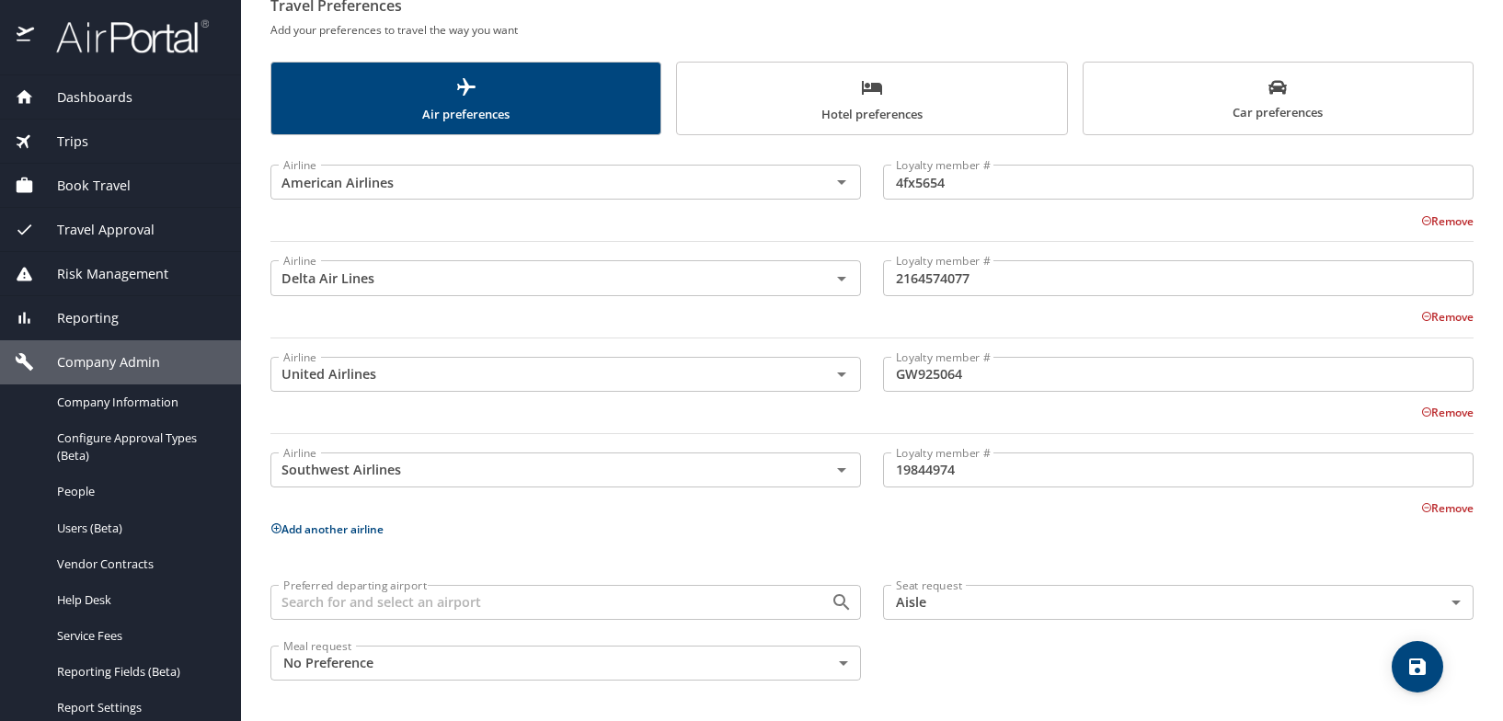
click at [1035, 362] on input "GW925064" at bounding box center [1178, 374] width 590 height 35
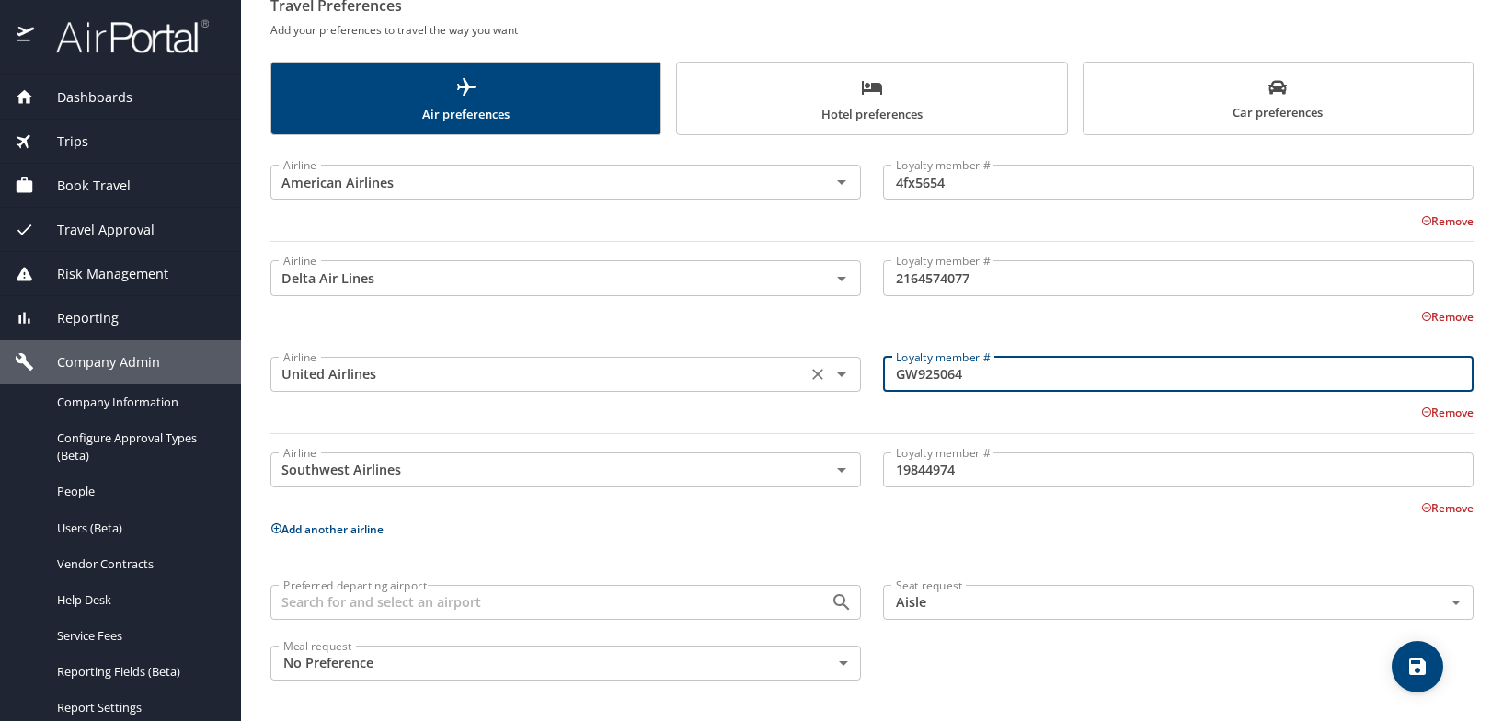
drag, startPoint x: 1000, startPoint y: 376, endPoint x: 820, endPoint y: 389, distance: 179.8
click at [820, 389] on div "Airline United Airlines Airline Loyalty member # GW925064 Loyalty member # Remo…" at bounding box center [871, 391] width 1225 height 107
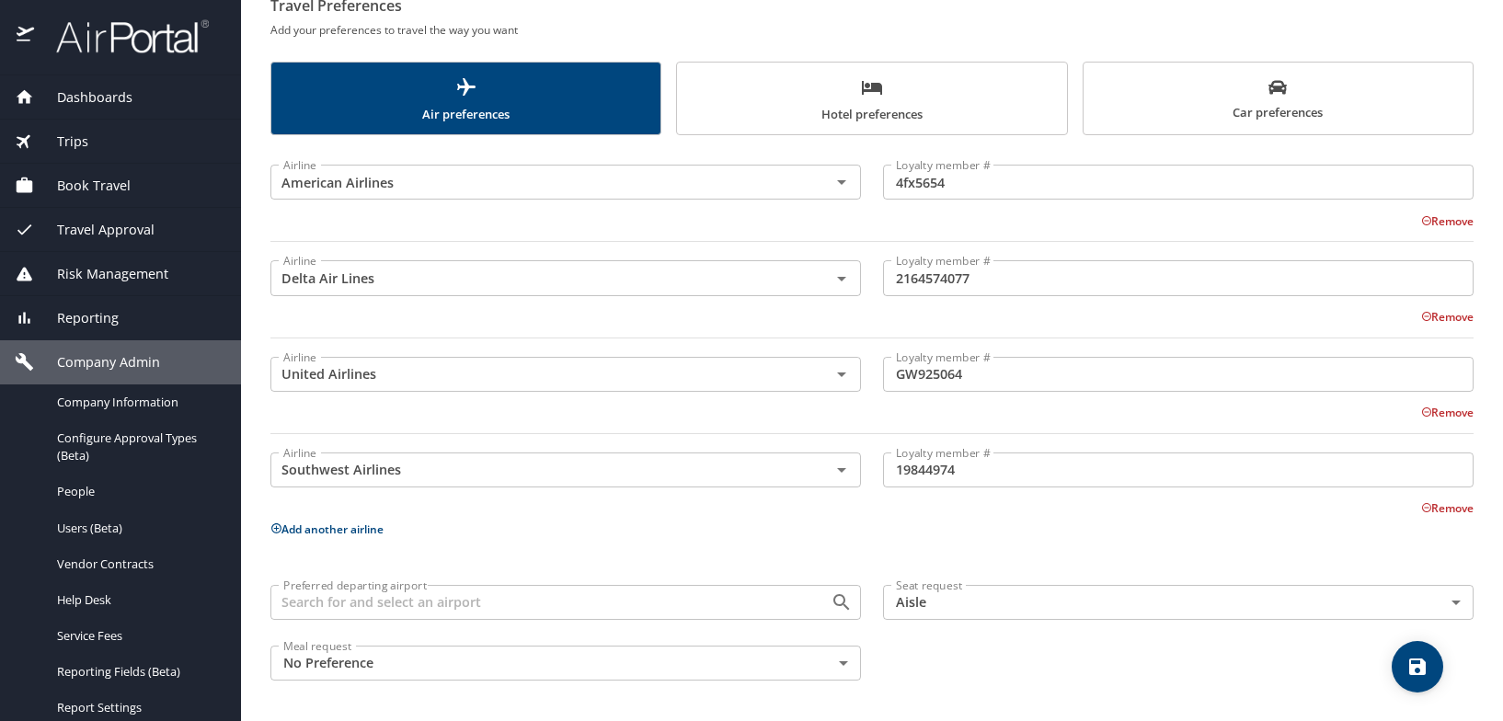
click at [1069, 457] on input "19844974" at bounding box center [1178, 469] width 590 height 35
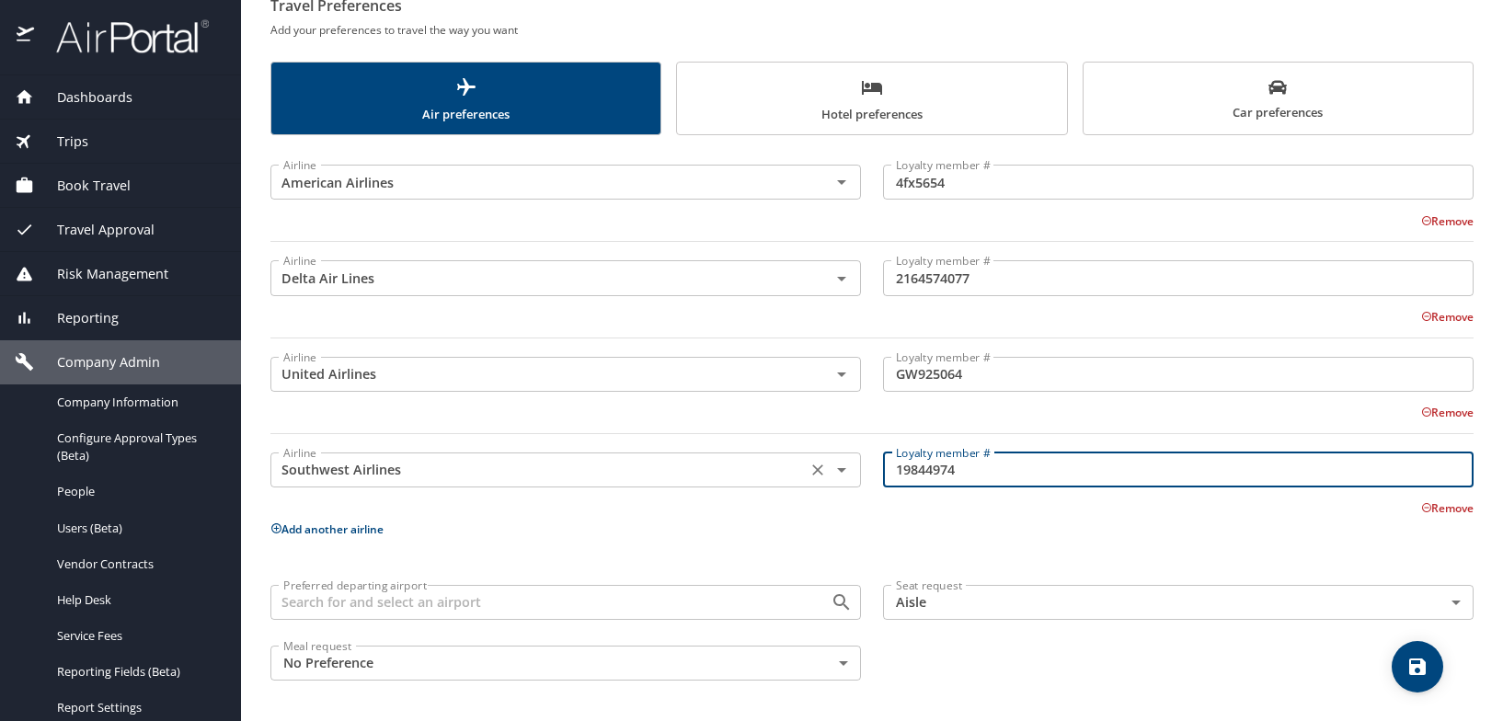
drag, startPoint x: 983, startPoint y: 472, endPoint x: 780, endPoint y: 486, distance: 203.8
click at [787, 481] on div "Airline Southwest Airlines Airline Loyalty member # 19844974 Loyalty member # R…" at bounding box center [871, 476] width 1225 height 84
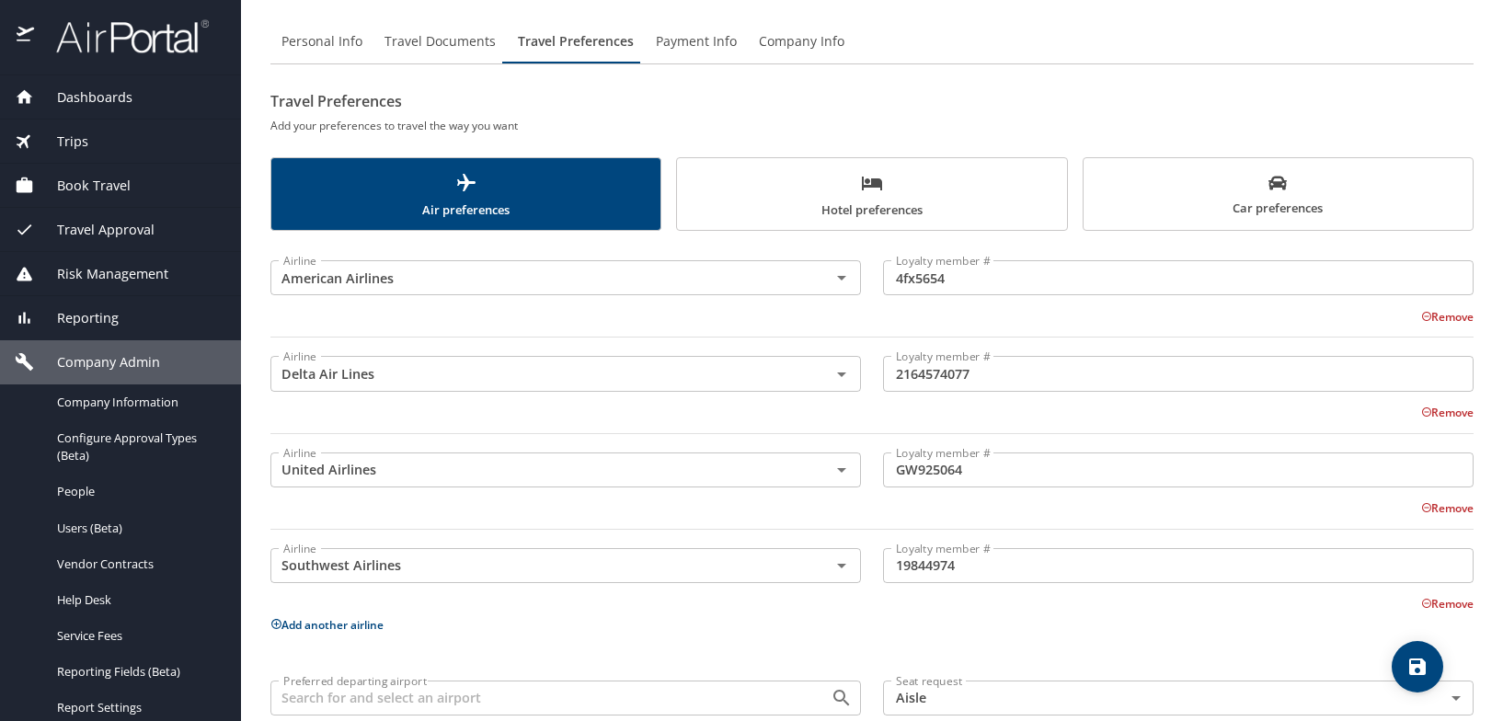
scroll to position [0, 0]
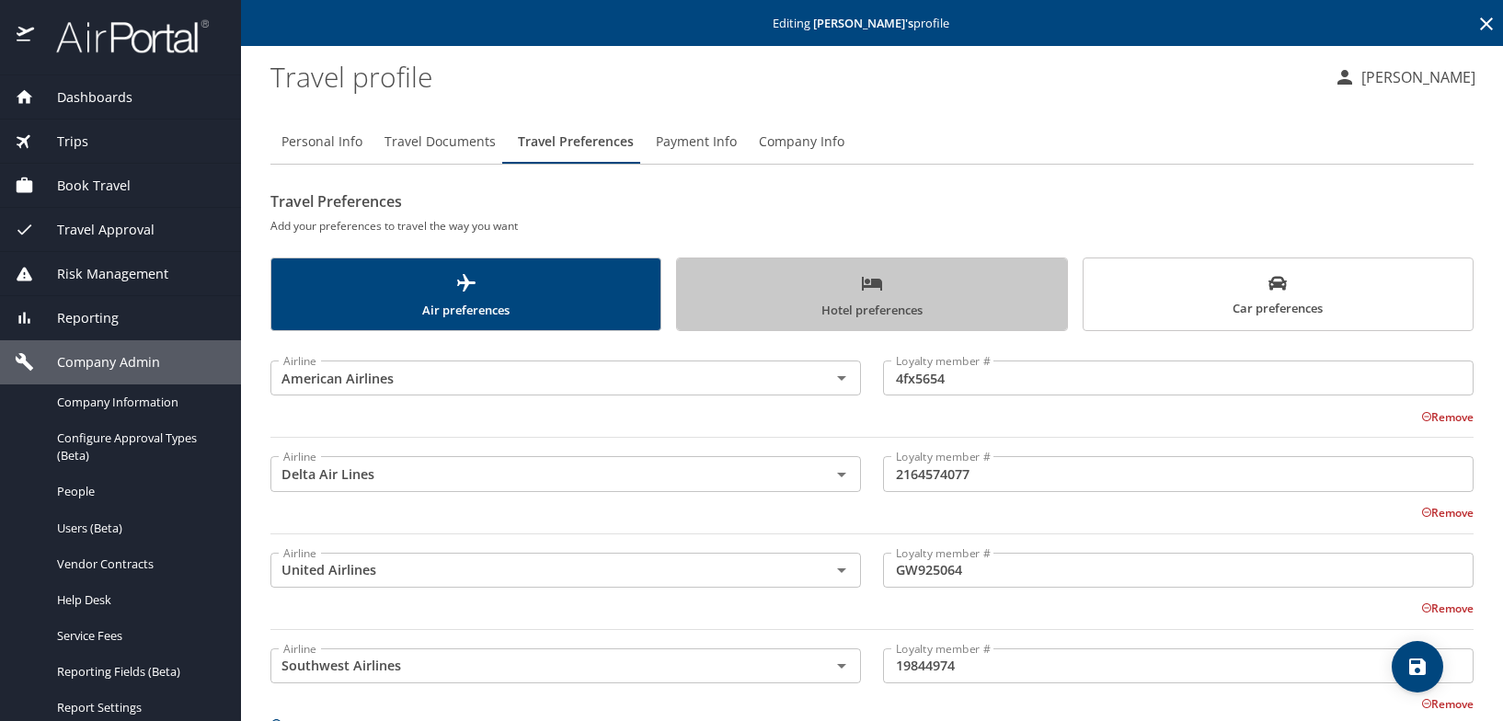
click at [886, 301] on span "Hotel preferences" at bounding box center [871, 296] width 367 height 49
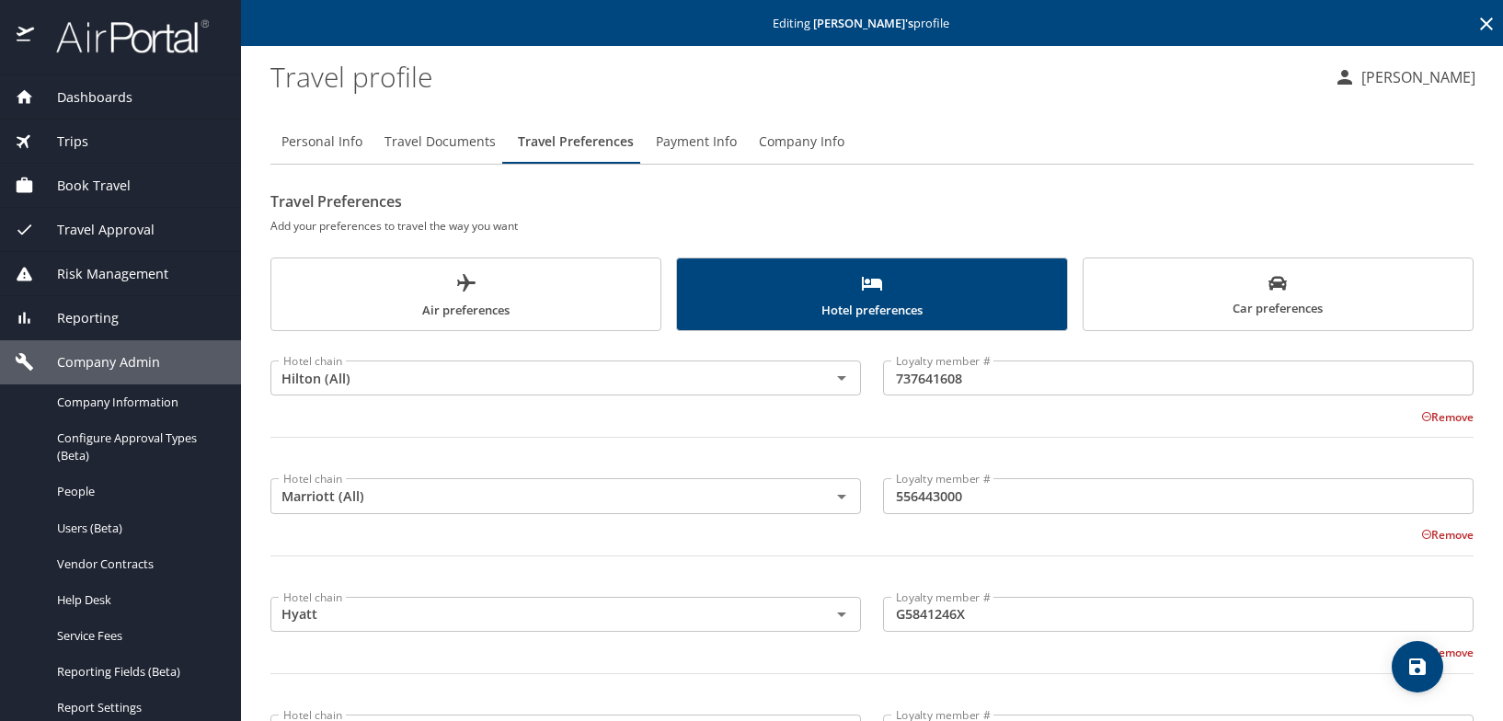
click at [1069, 390] on input "737641608" at bounding box center [1178, 377] width 590 height 35
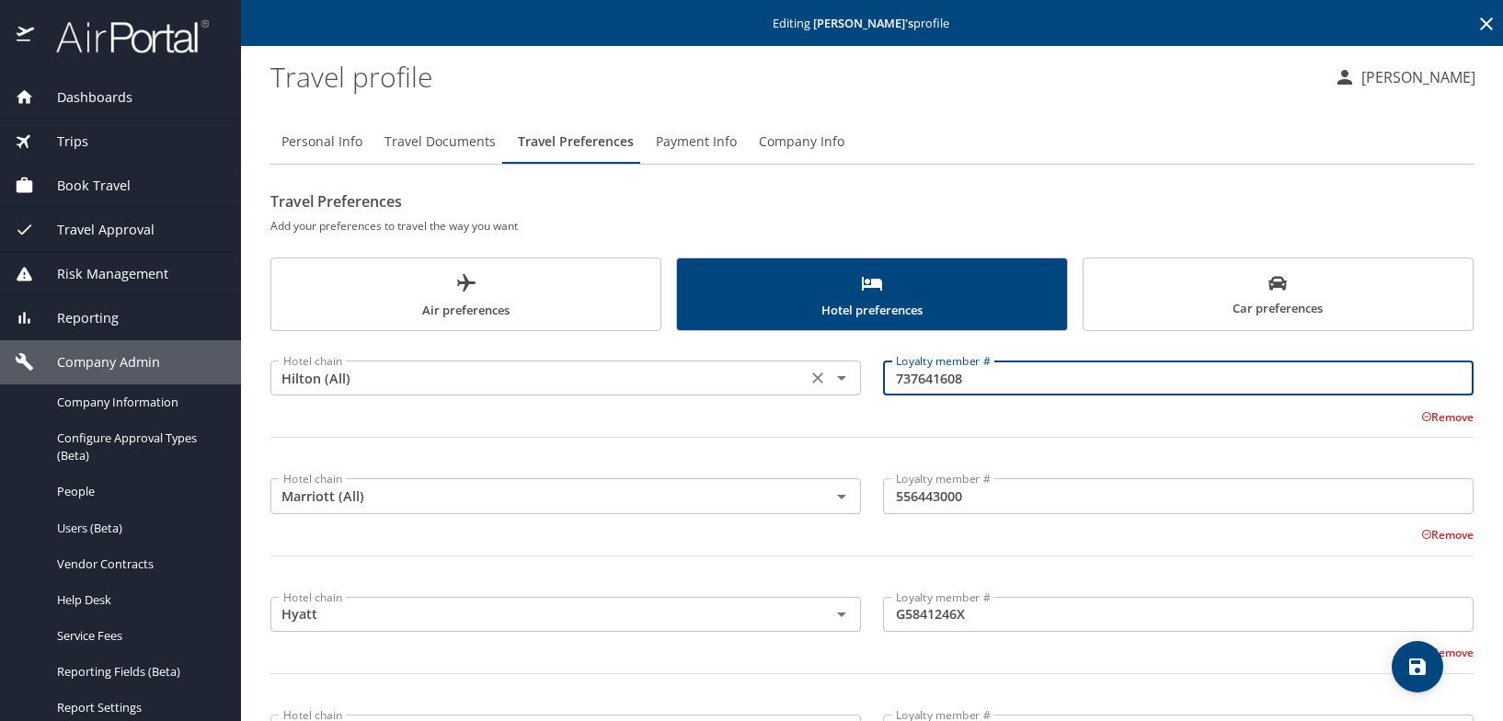
drag, startPoint x: 995, startPoint y: 380, endPoint x: 820, endPoint y: 390, distance: 175.0
click at [809, 385] on div "Hotel chain Hilton (All) Hotel chain Loyalty member # 737641608 Loyalty member …" at bounding box center [871, 406] width 1225 height 129
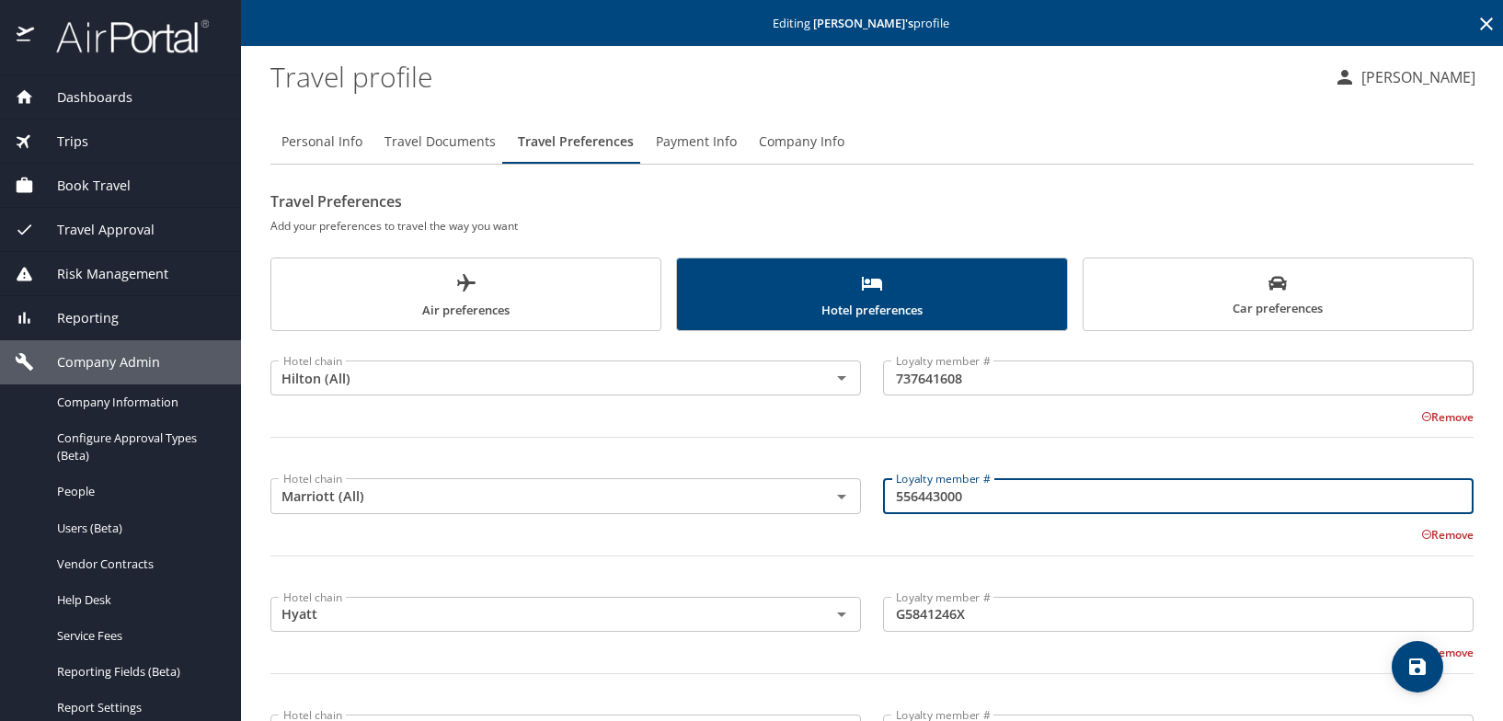
drag, startPoint x: 946, startPoint y: 507, endPoint x: 955, endPoint y: 502, distance: 9.5
click at [948, 511] on input "556443000" at bounding box center [1178, 495] width 590 height 35
drag, startPoint x: 896, startPoint y: 497, endPoint x: 807, endPoint y: 490, distance: 89.4
click at [813, 491] on div "Hotel chain Marriott (All) Hotel chain Loyalty member # 556443000 Loyalty membe…" at bounding box center [871, 524] width 1225 height 129
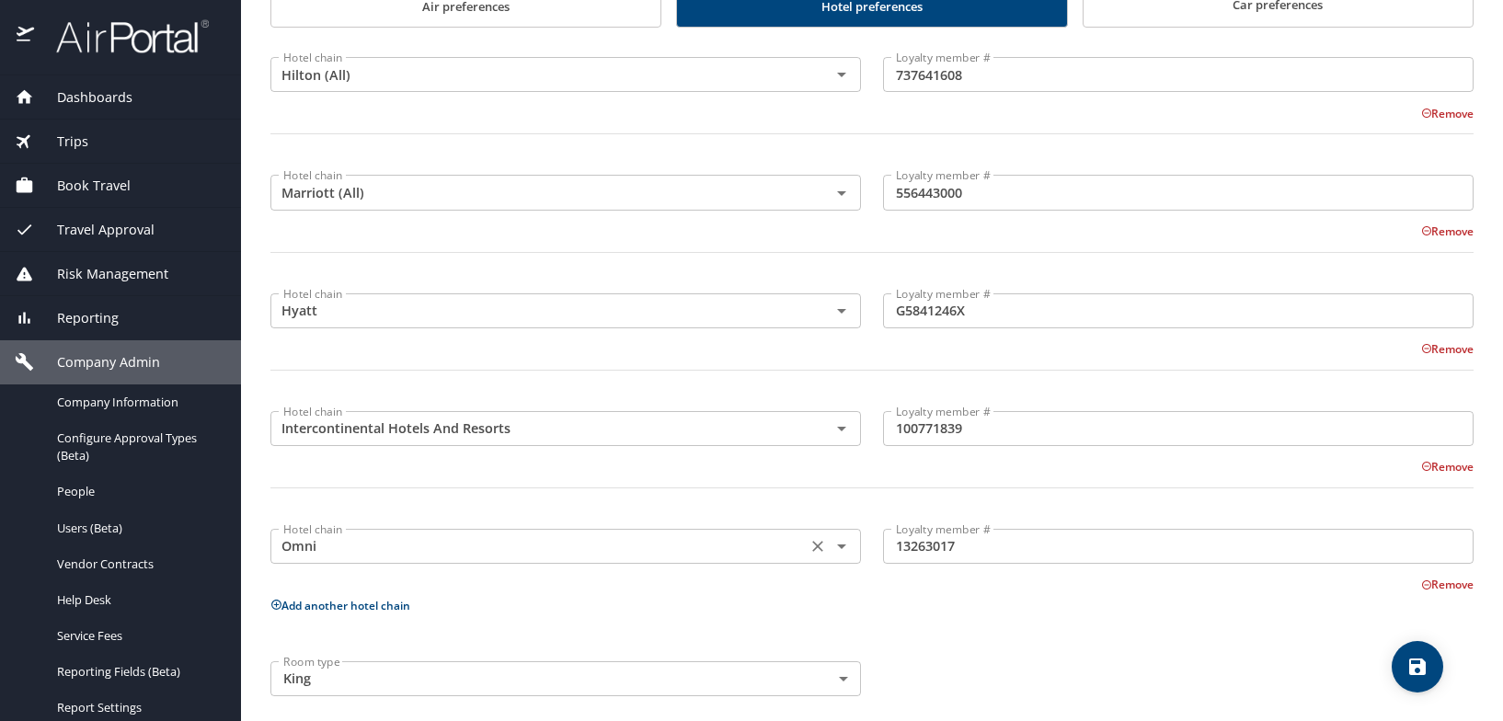
scroll to position [319, 0]
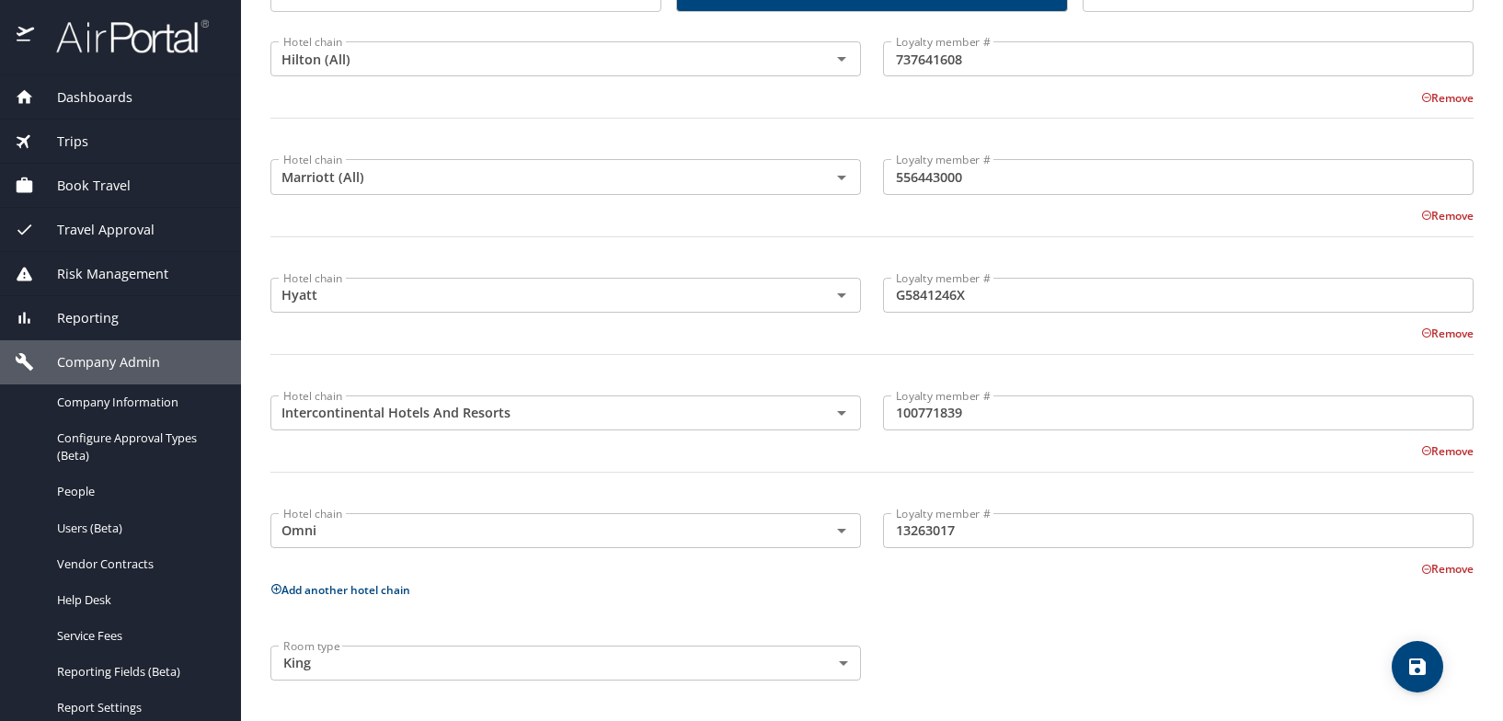
click at [1014, 264] on div "Loyalty member # G5841246X Loyalty member #" at bounding box center [1178, 295] width 612 height 73
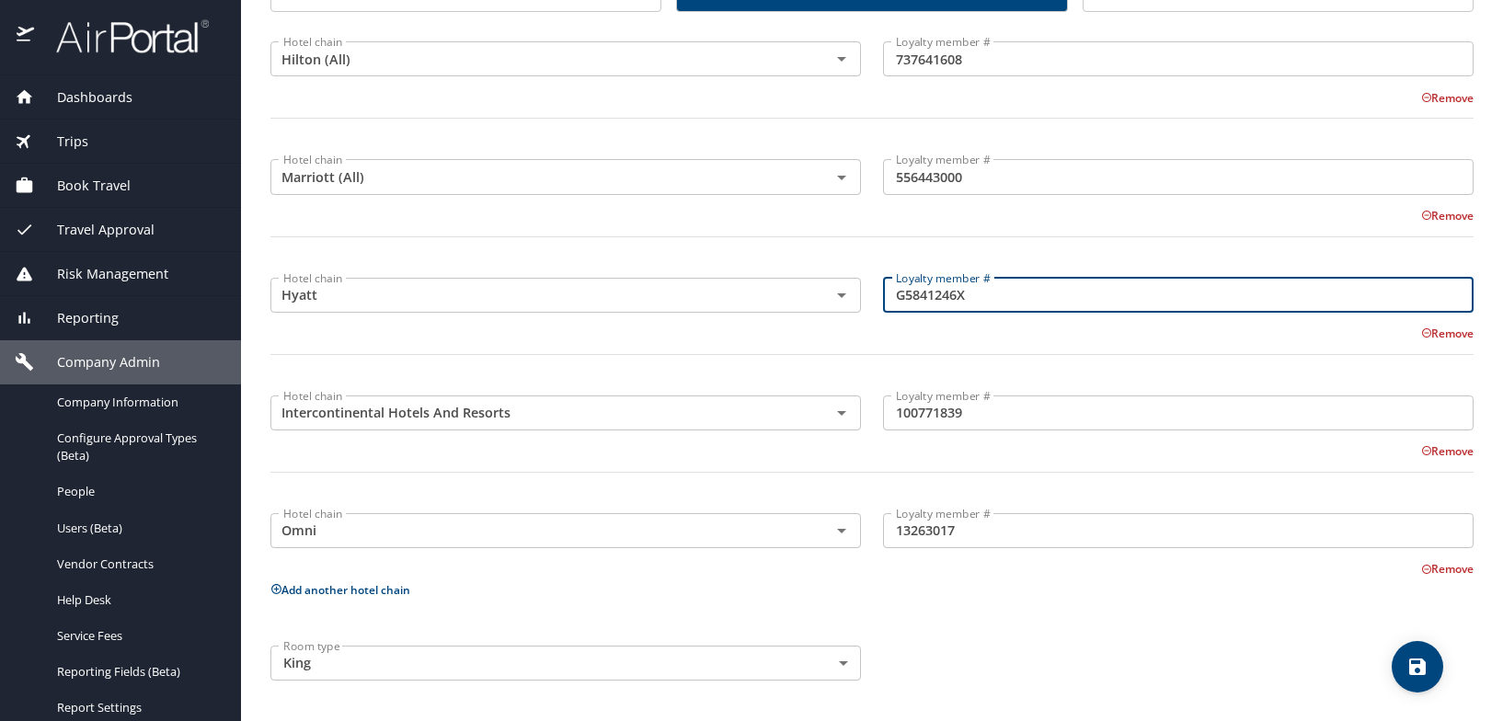
drag, startPoint x: 981, startPoint y: 289, endPoint x: 861, endPoint y: 301, distance: 121.1
click at [861, 300] on div "Hotel chain Hyatt Hotel chain Loyalty member # G5841246X Loyalty member # Remove" at bounding box center [871, 323] width 1225 height 129
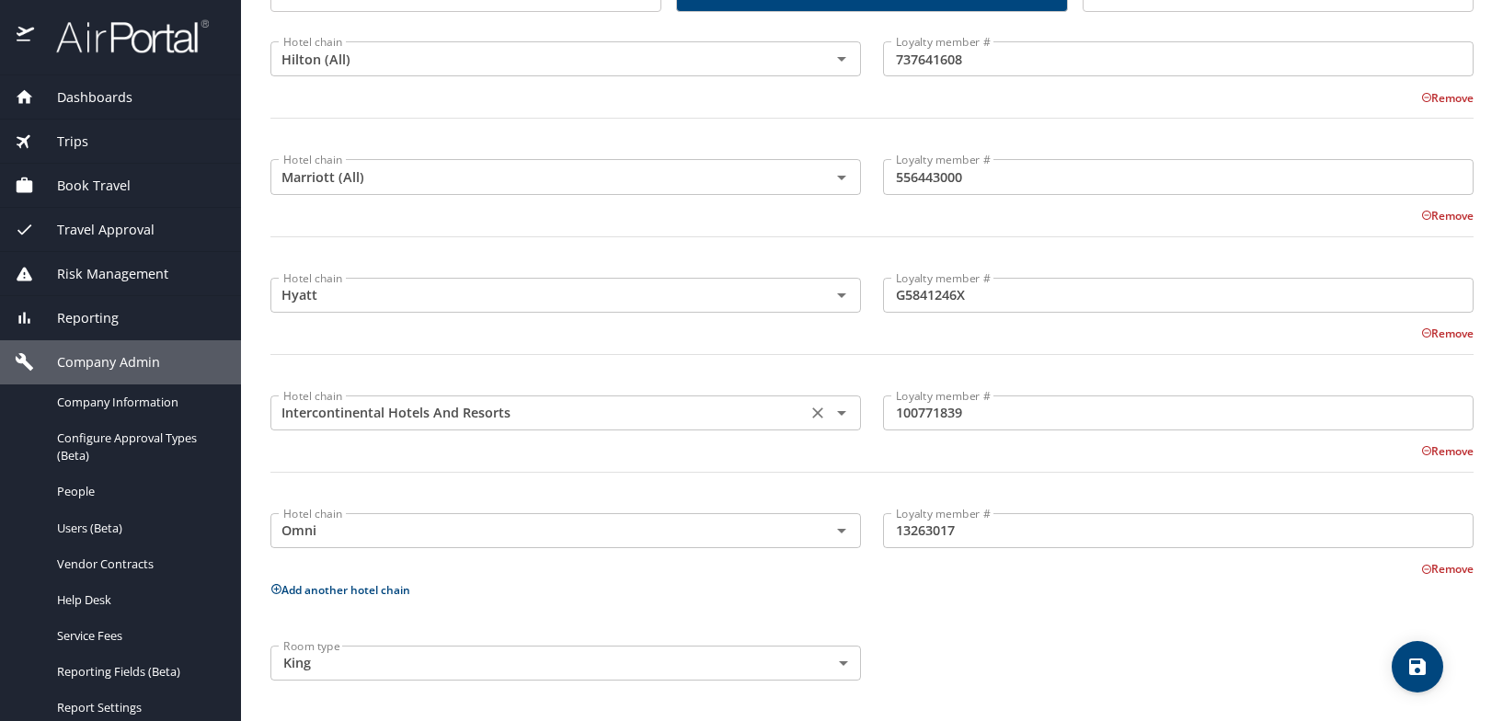
click at [559, 402] on input "Intercontinental Hotels And Resorts" at bounding box center [538, 413] width 525 height 24
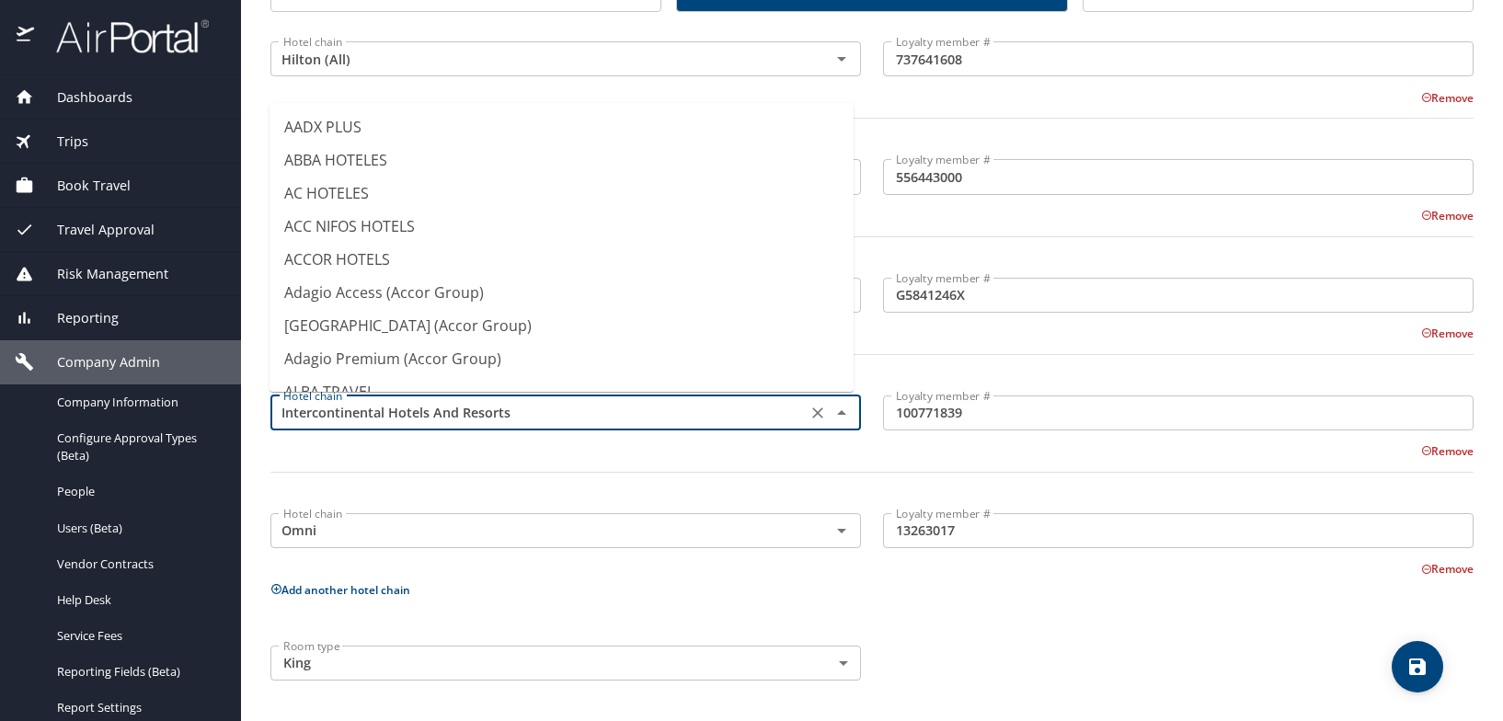
scroll to position [4821, 0]
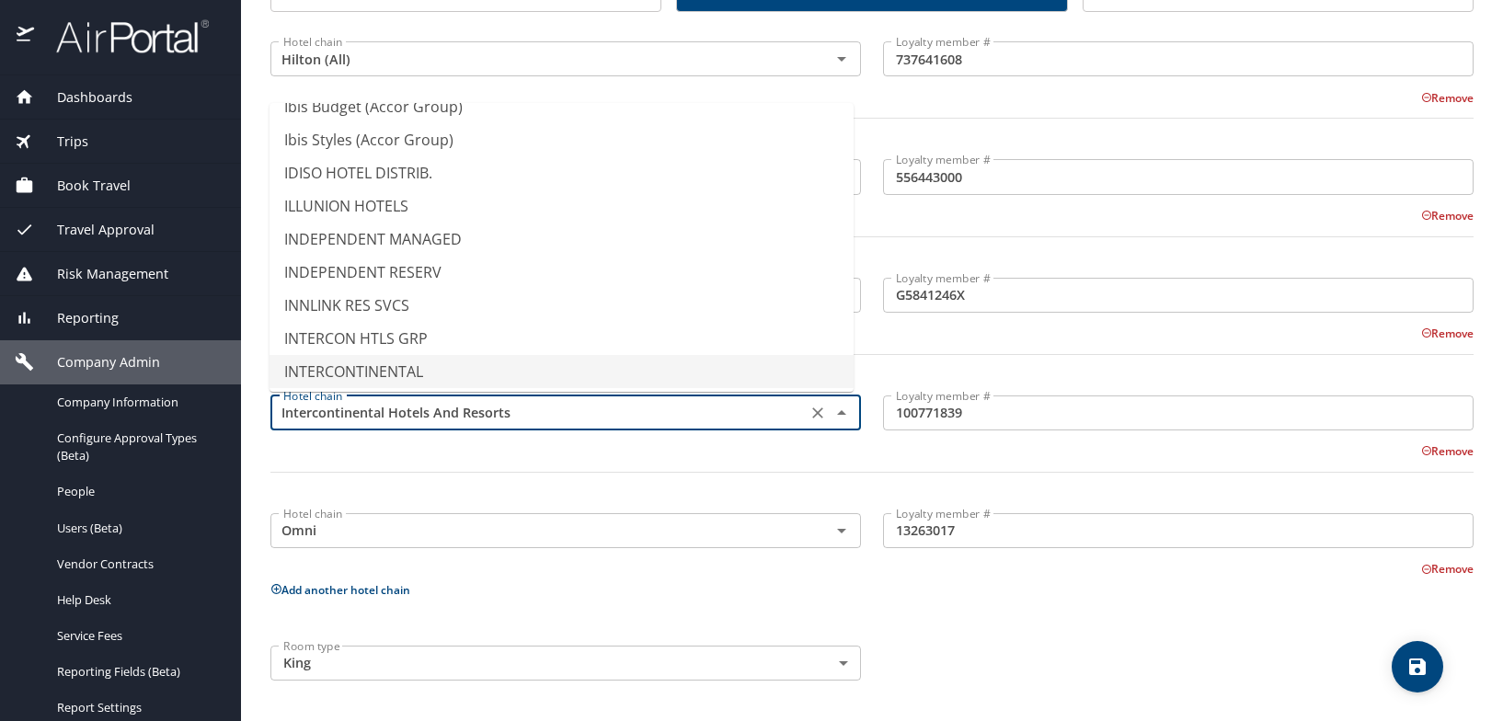
click at [560, 414] on input "Intercontinental Hotels And Resorts" at bounding box center [538, 413] width 525 height 24
click at [531, 468] on div at bounding box center [871, 483] width 1225 height 45
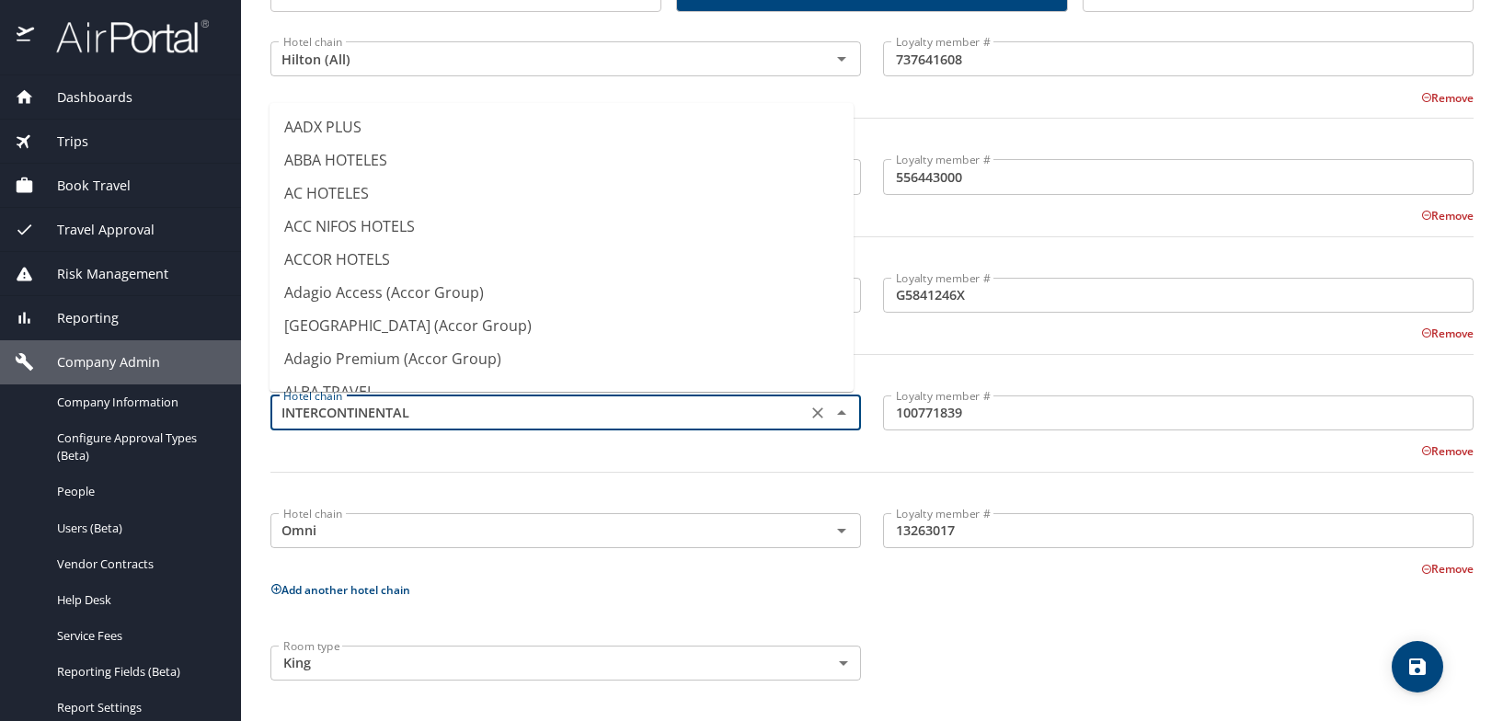
click at [560, 412] on input "INTERCONTINENTAL" at bounding box center [538, 413] width 525 height 24
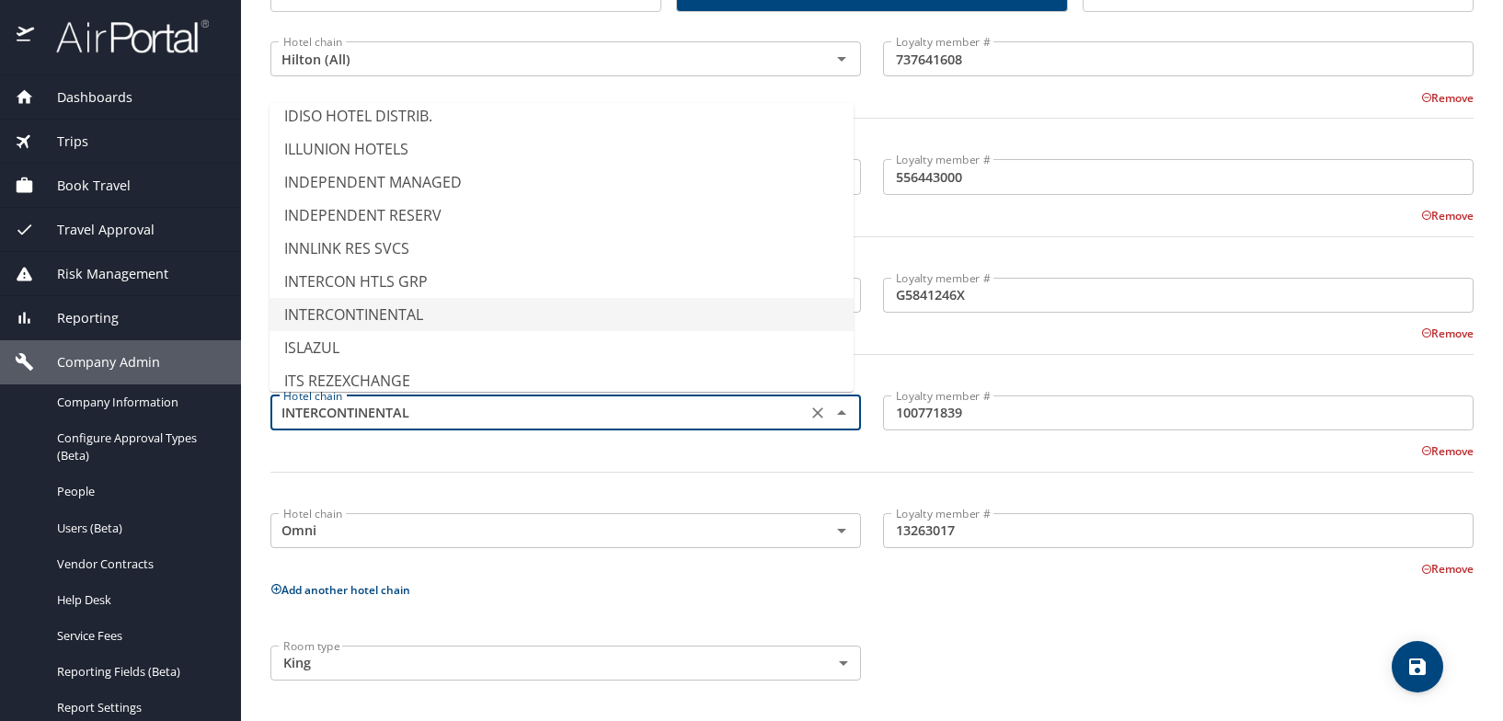
scroll to position [4894, 0]
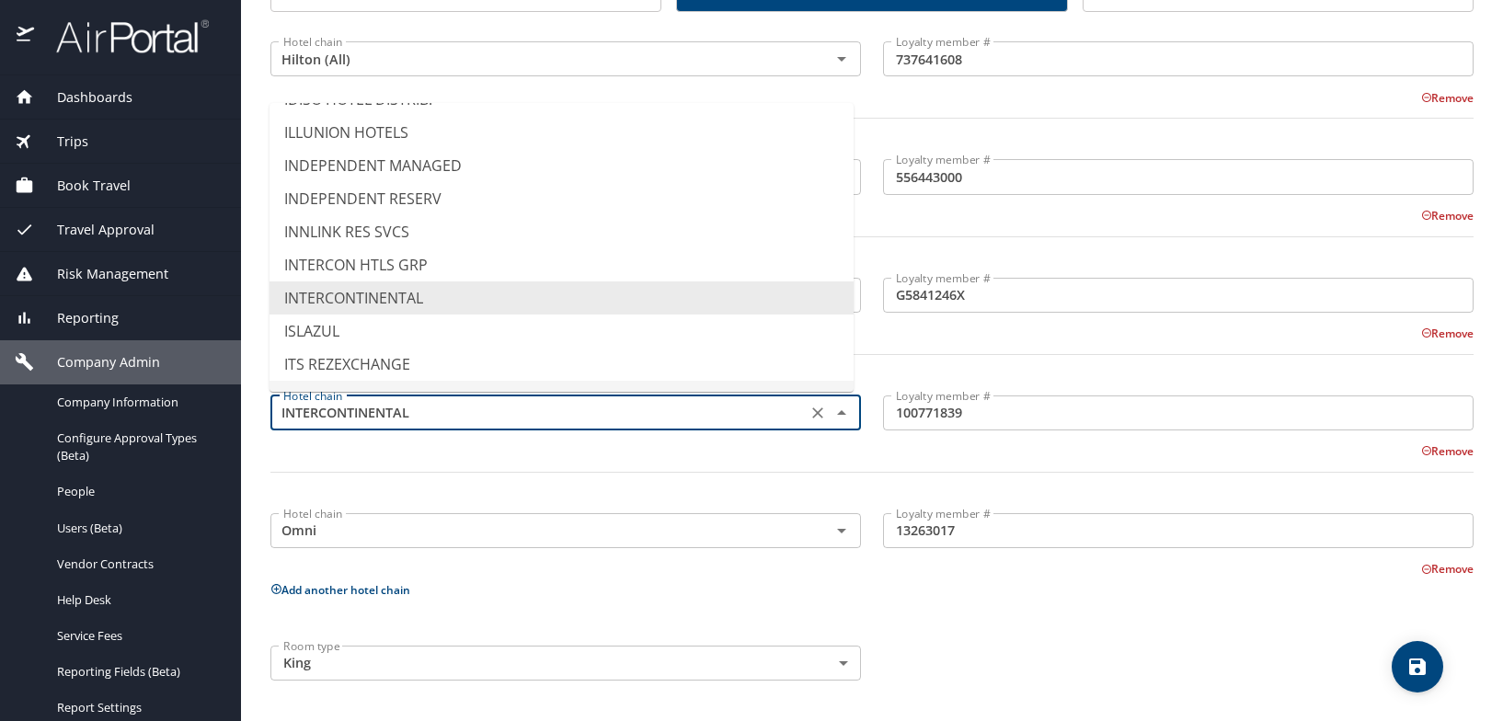
type input "JA RESORTS & HOTELS"
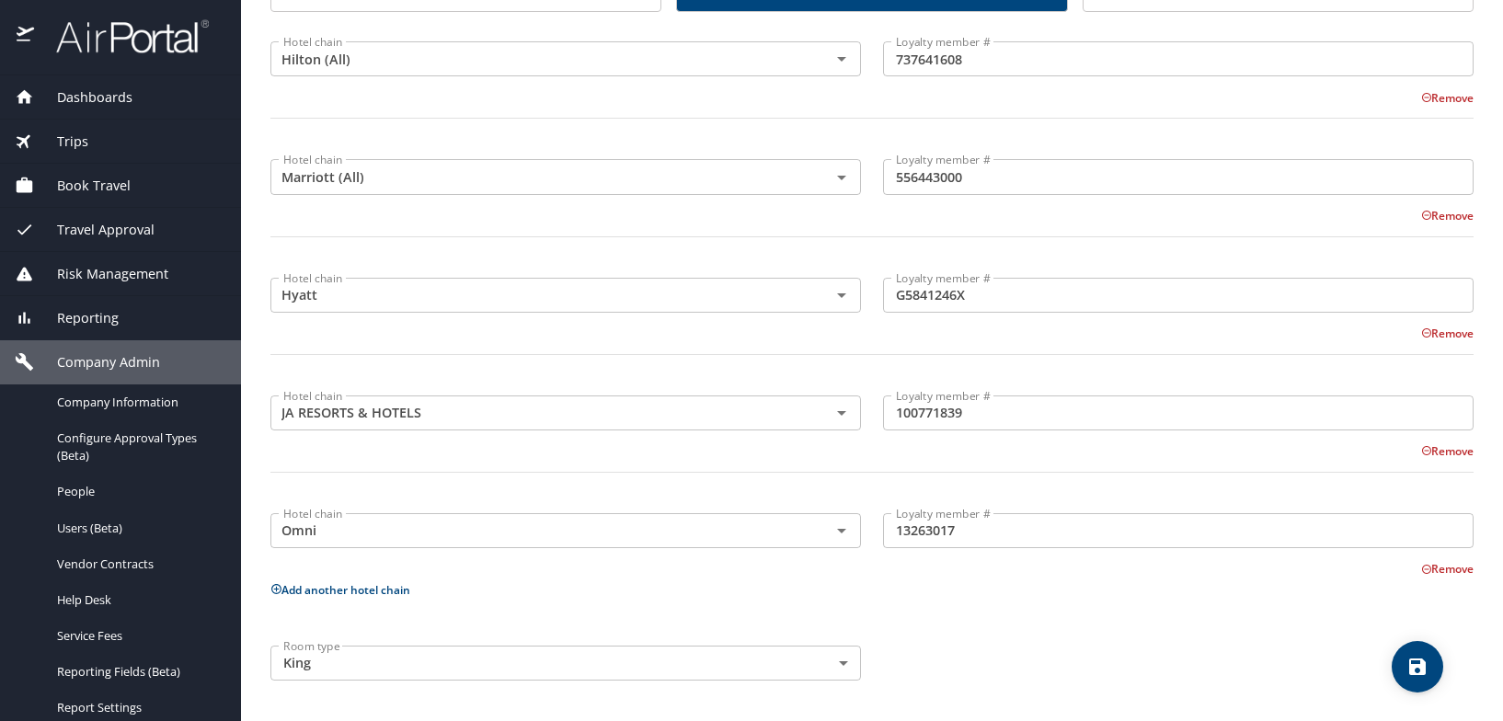
click at [663, 475] on div at bounding box center [871, 483] width 1225 height 45
click at [661, 472] on hr at bounding box center [871, 472] width 1203 height 1
click at [743, 411] on input "JA RESORTS & HOTELS" at bounding box center [538, 413] width 525 height 24
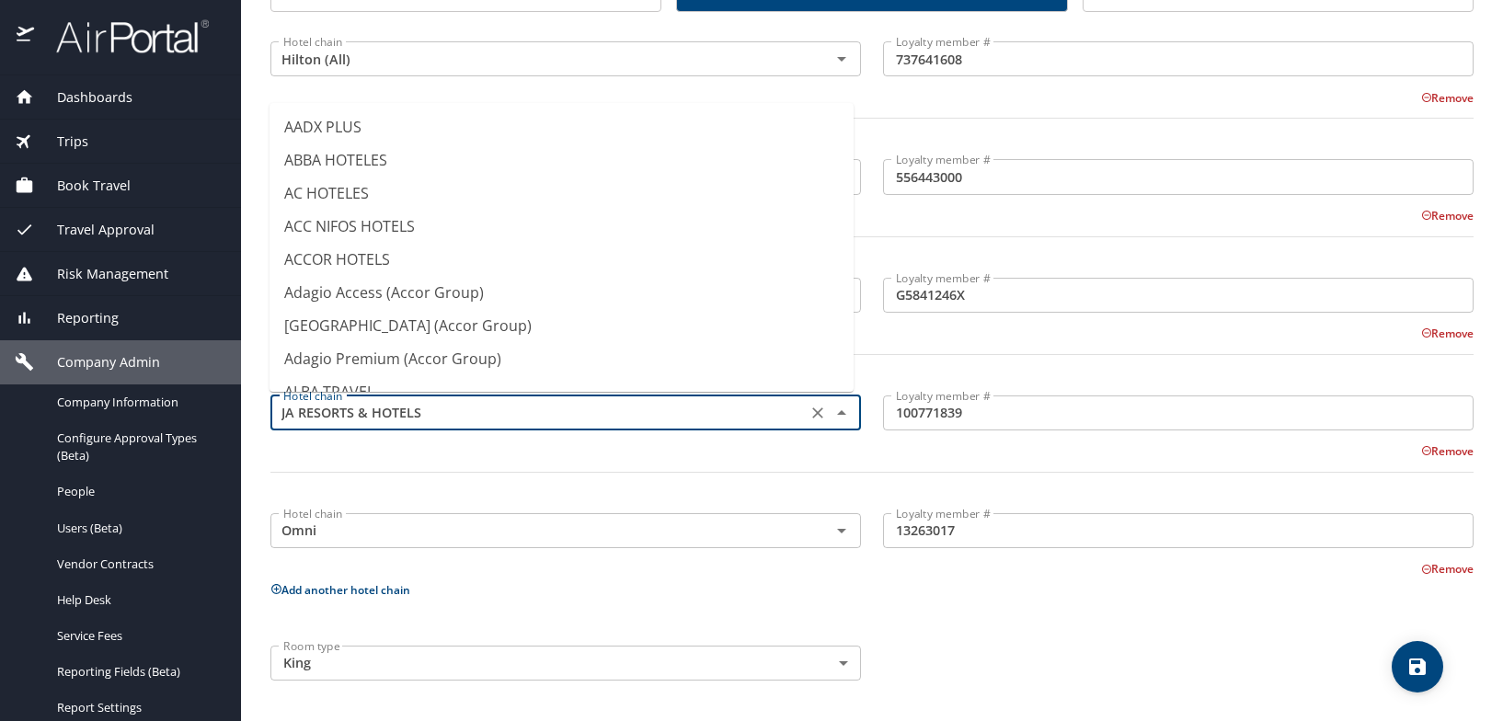
scroll to position [4920, 0]
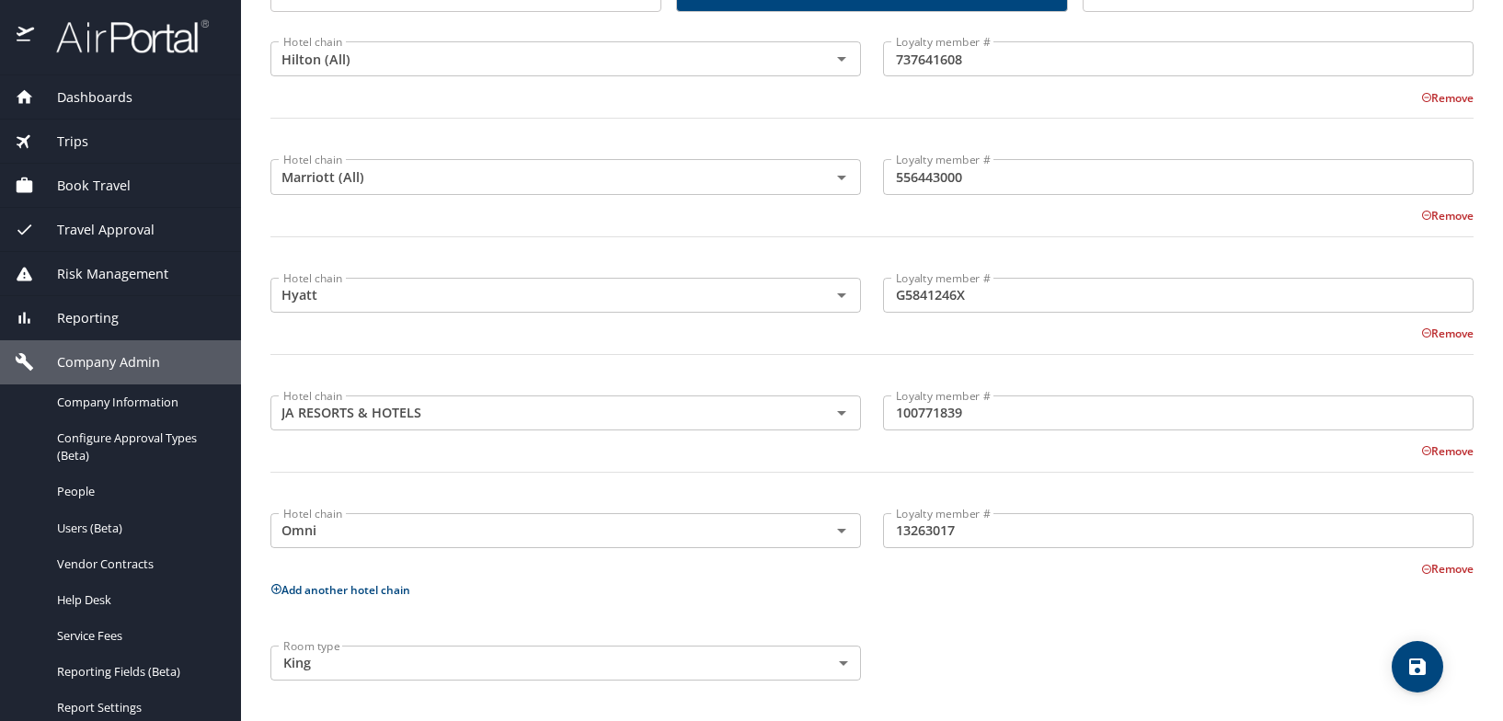
click at [747, 465] on div at bounding box center [871, 483] width 1225 height 45
click at [988, 535] on input "13263017" at bounding box center [1178, 530] width 590 height 35
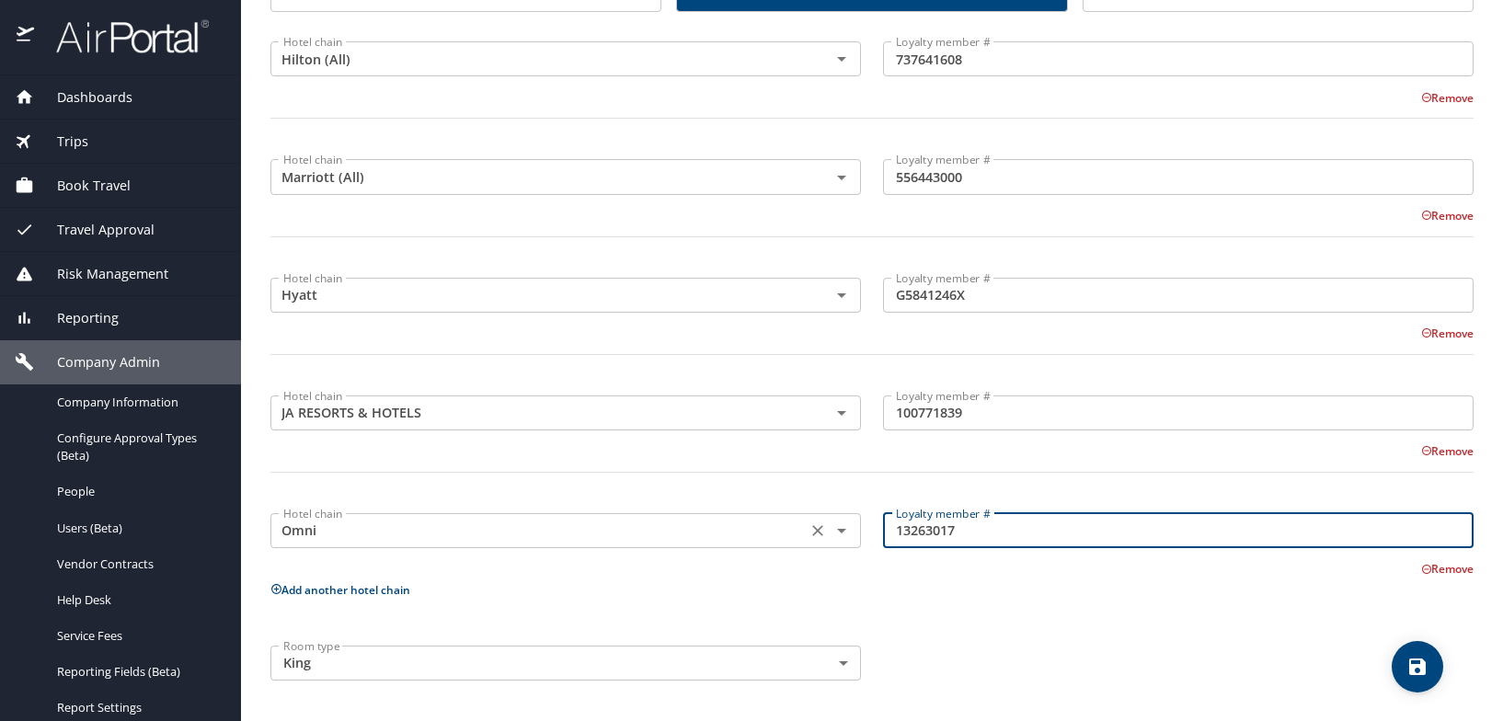
drag, startPoint x: 977, startPoint y: 534, endPoint x: 846, endPoint y: 549, distance: 131.4
click at [846, 549] on div "Hotel chain Omni Hotel chain Loyalty member # 13263017 Loyalty member # Remove" at bounding box center [871, 537] width 1225 height 84
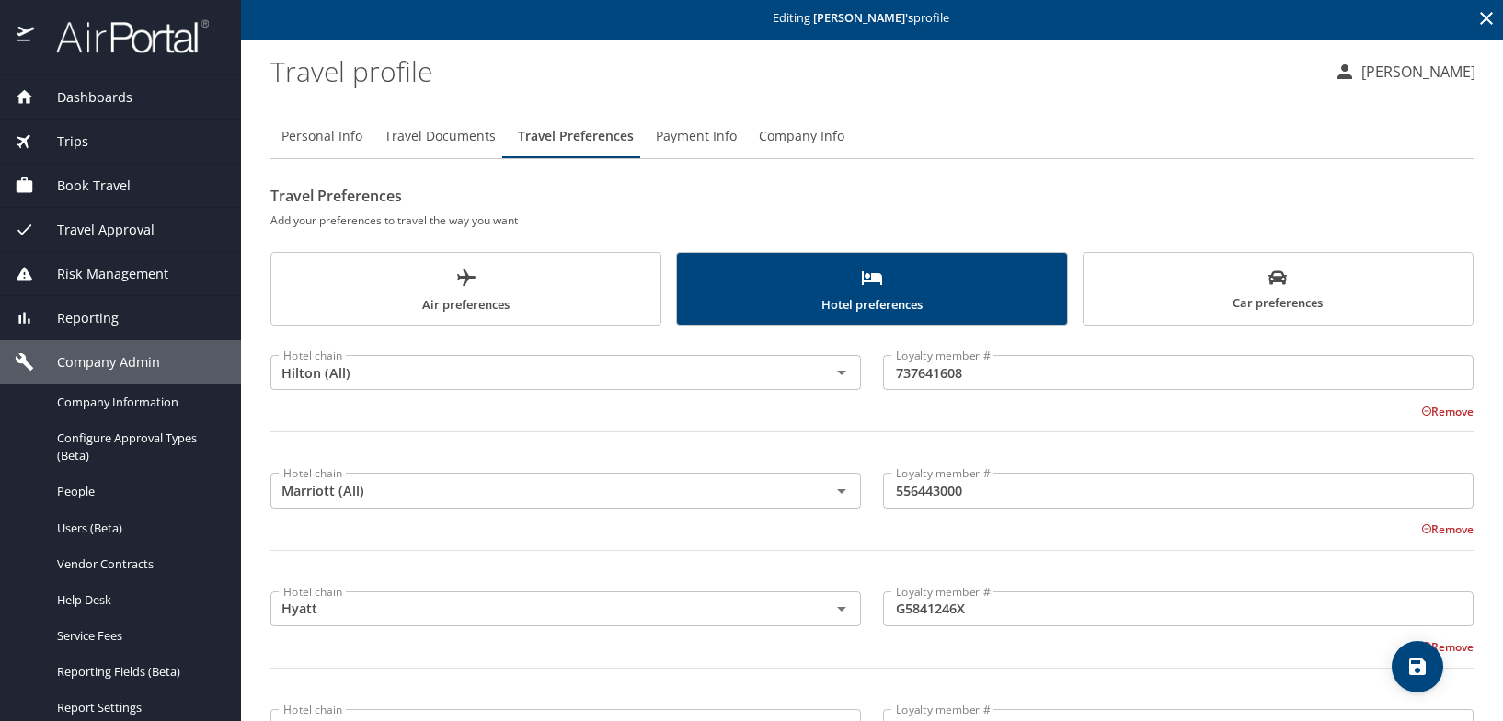
scroll to position [0, 0]
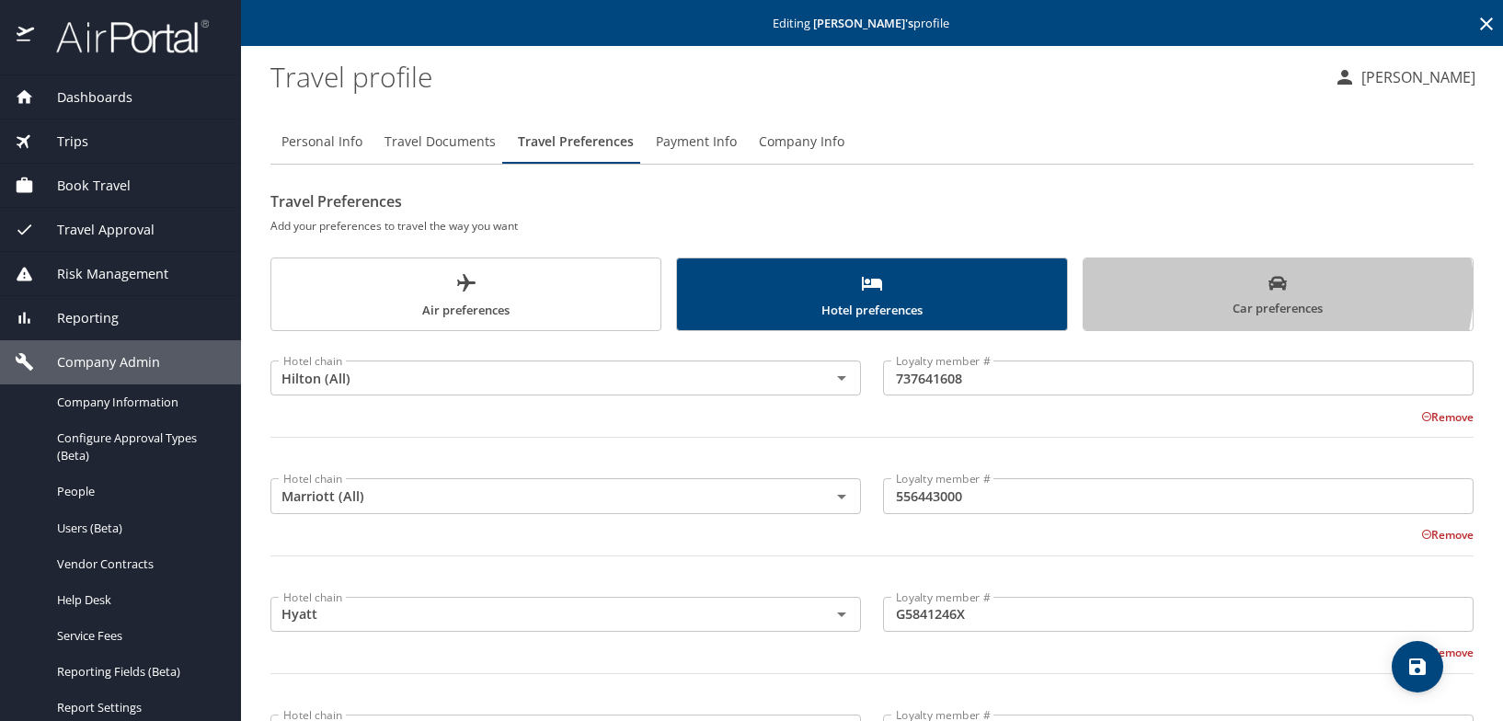
click at [1268, 288] on icon "scrollable force tabs example" at bounding box center [1277, 283] width 18 height 14
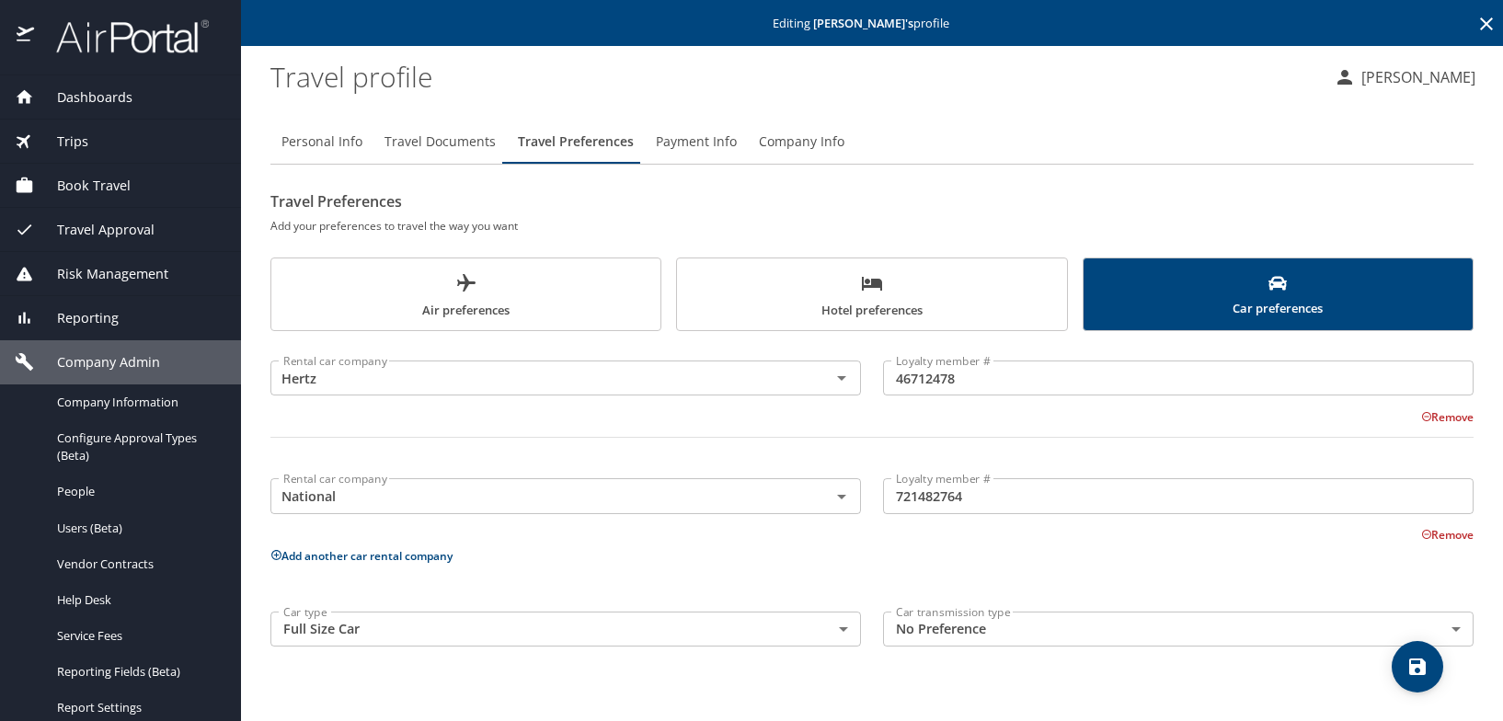
click at [941, 297] on span "Hotel preferences" at bounding box center [871, 296] width 367 height 49
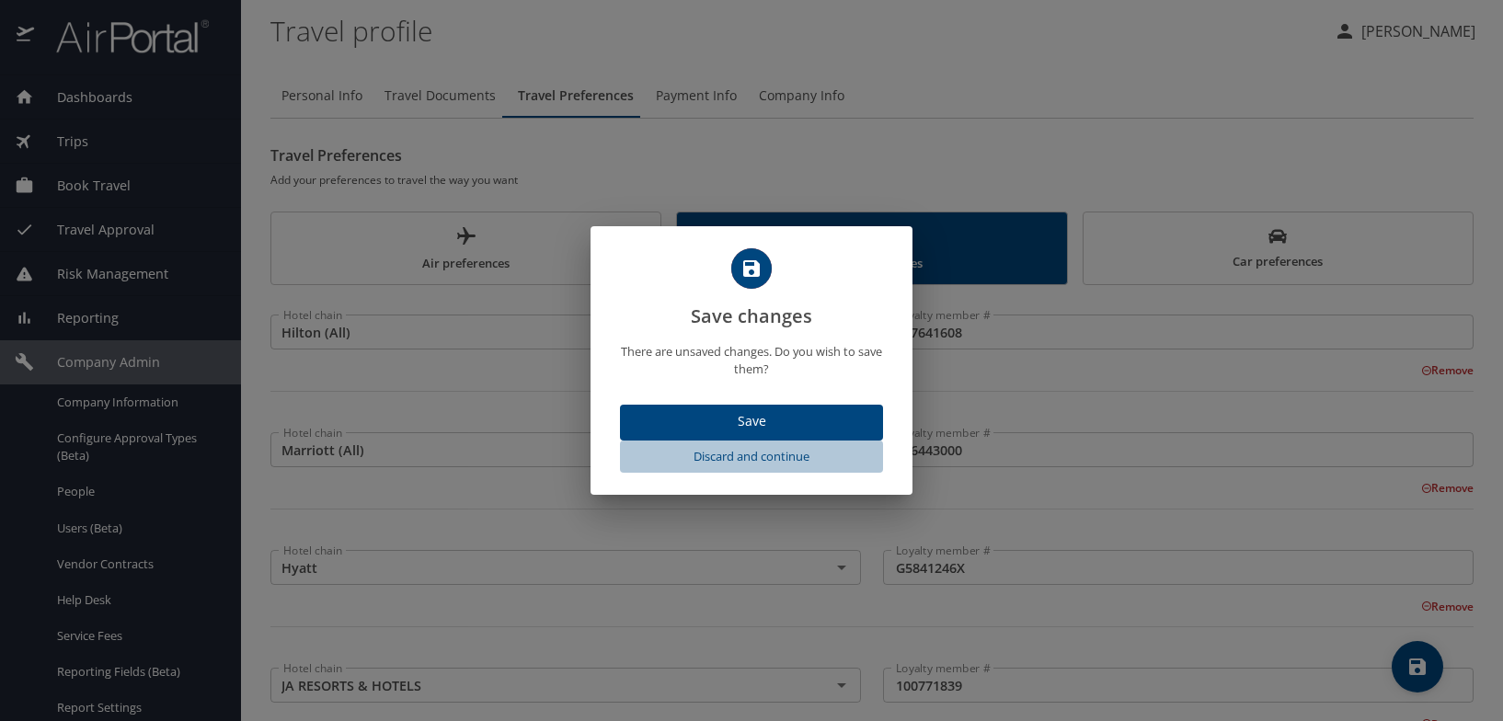
click at [779, 461] on span "Discard and continue" at bounding box center [751, 456] width 248 height 21
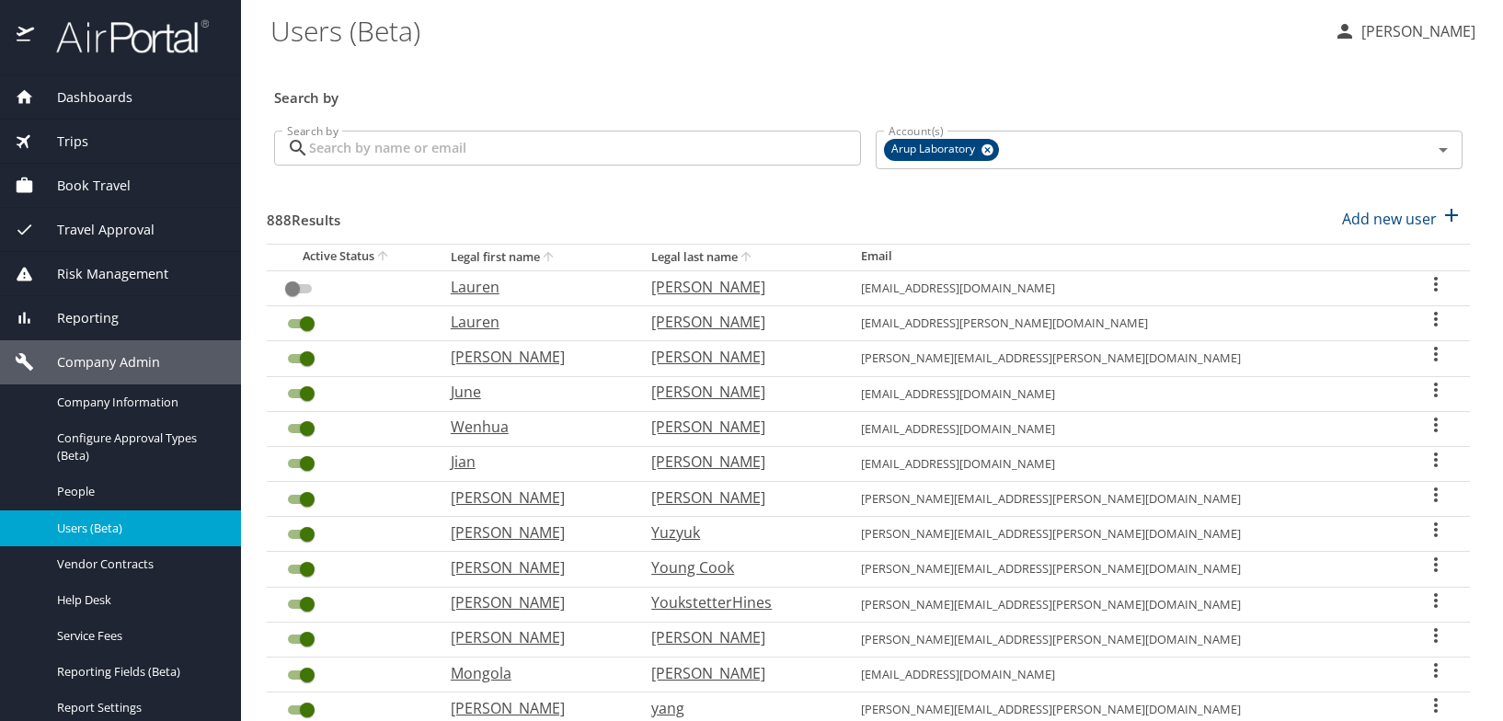
click at [447, 132] on input "Search by" at bounding box center [585, 148] width 552 height 35
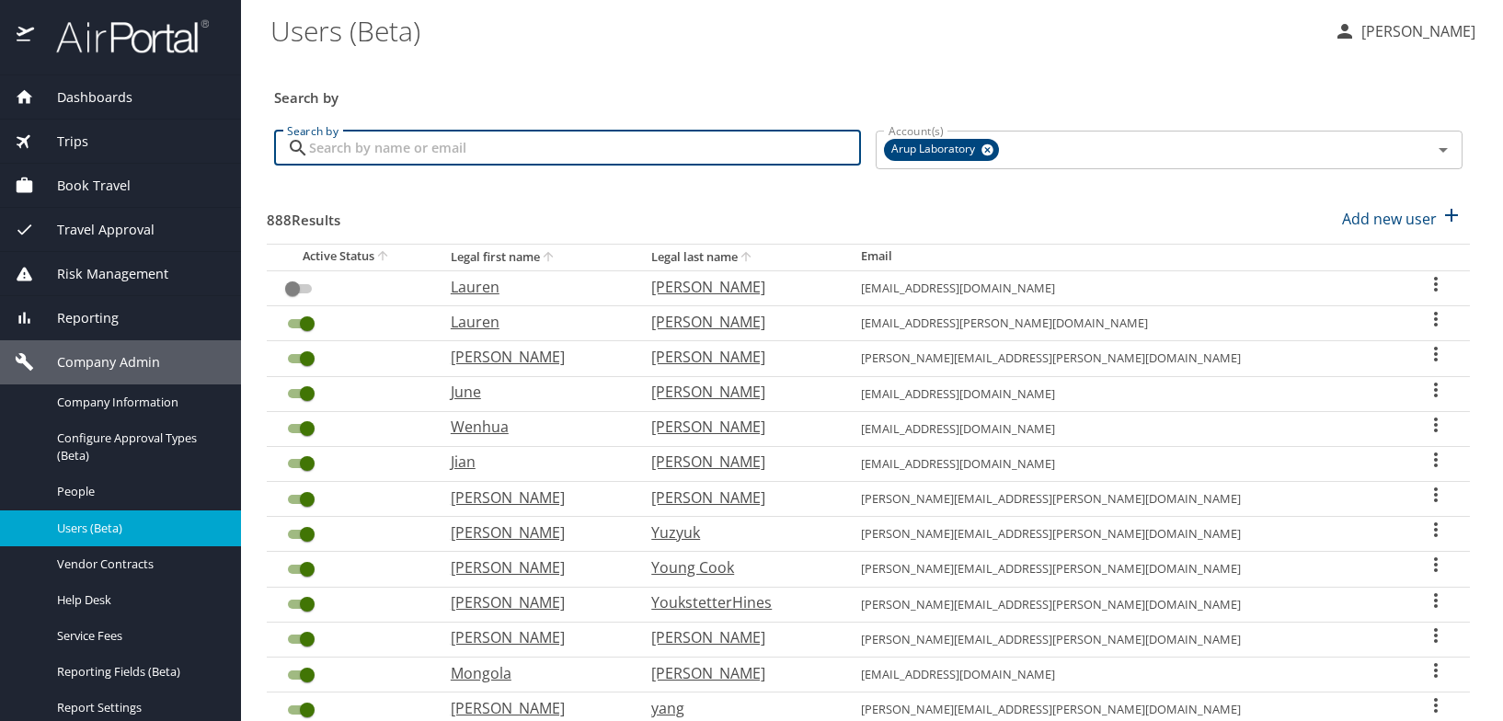
type input "[PERSON_NAME]"
checkbox input "true"
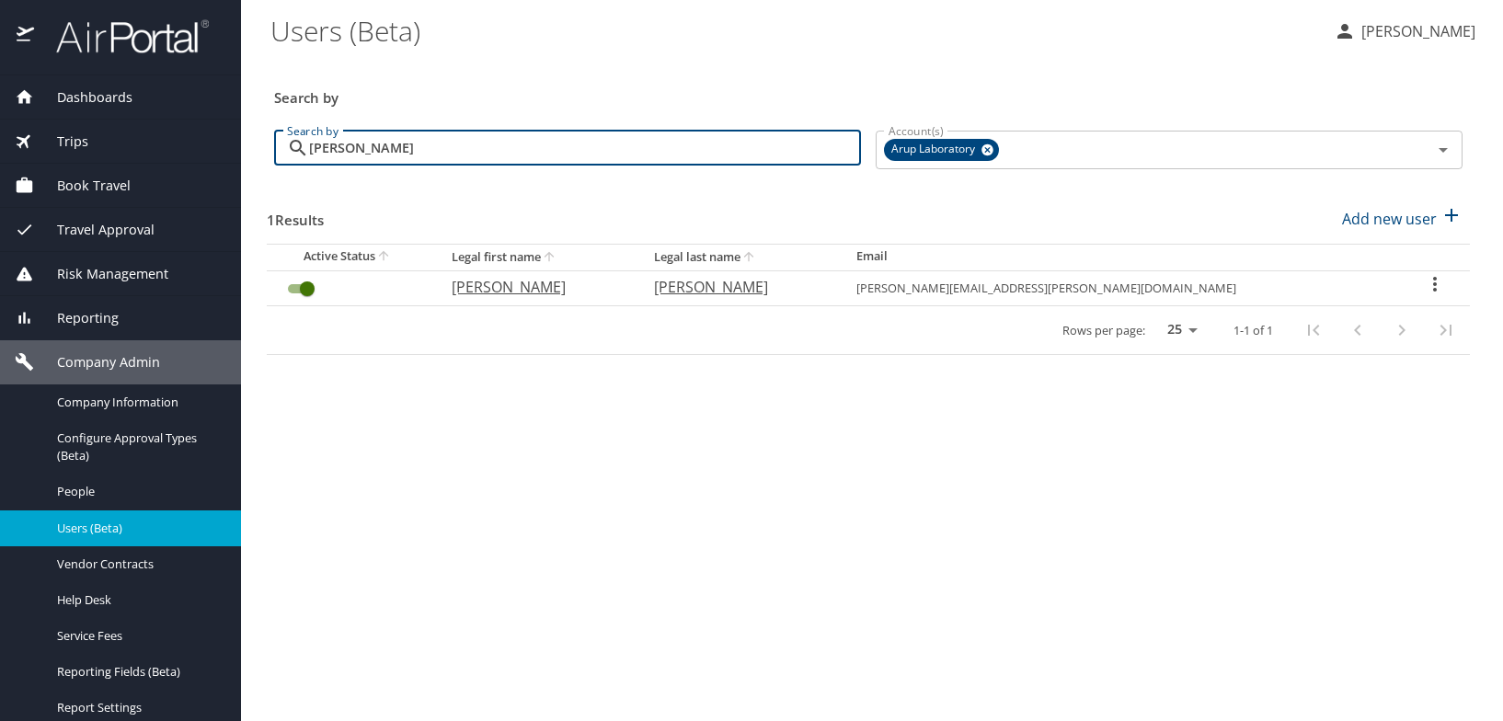
click at [558, 291] on p "[PERSON_NAME]" at bounding box center [535, 287] width 166 height 22
select select "US"
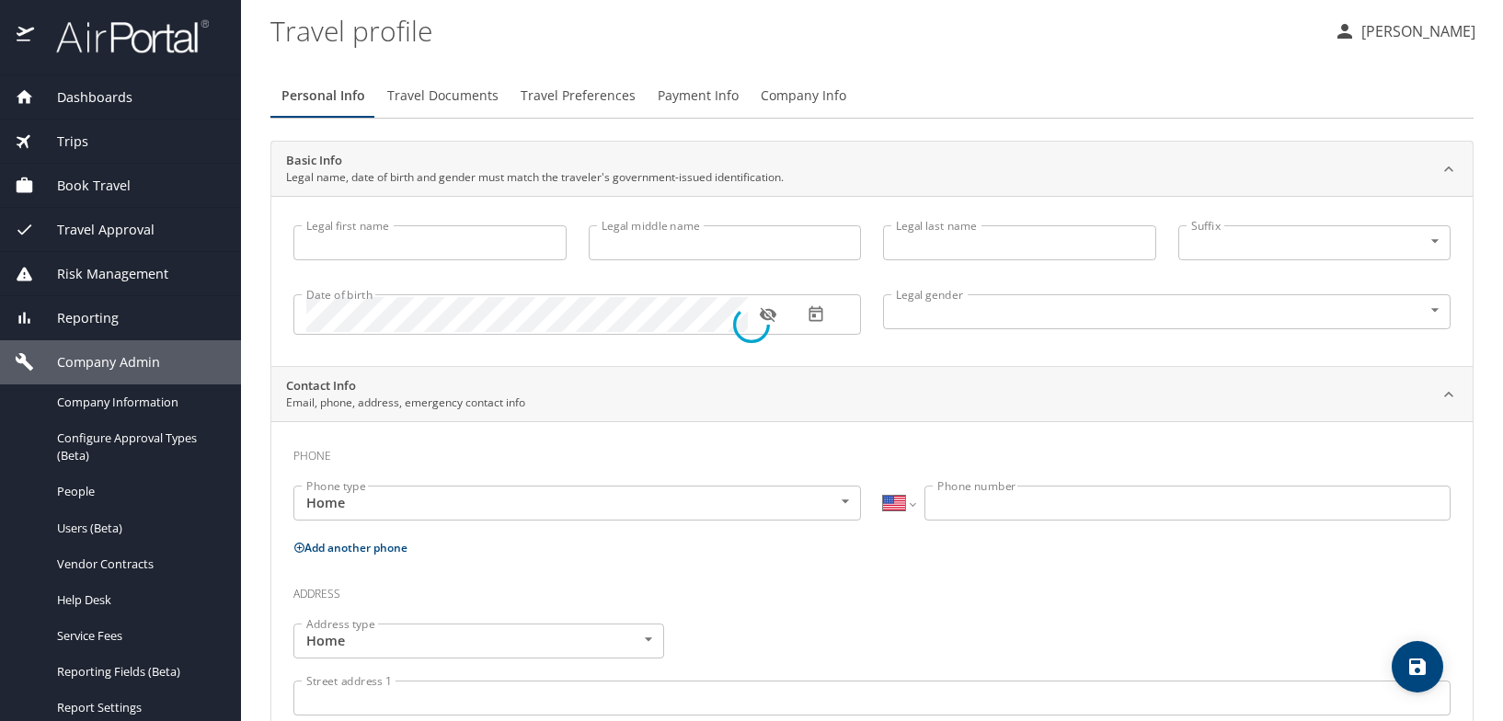
type input "[PERSON_NAME]"
type input "[DEMOGRAPHIC_DATA]"
select select "US"
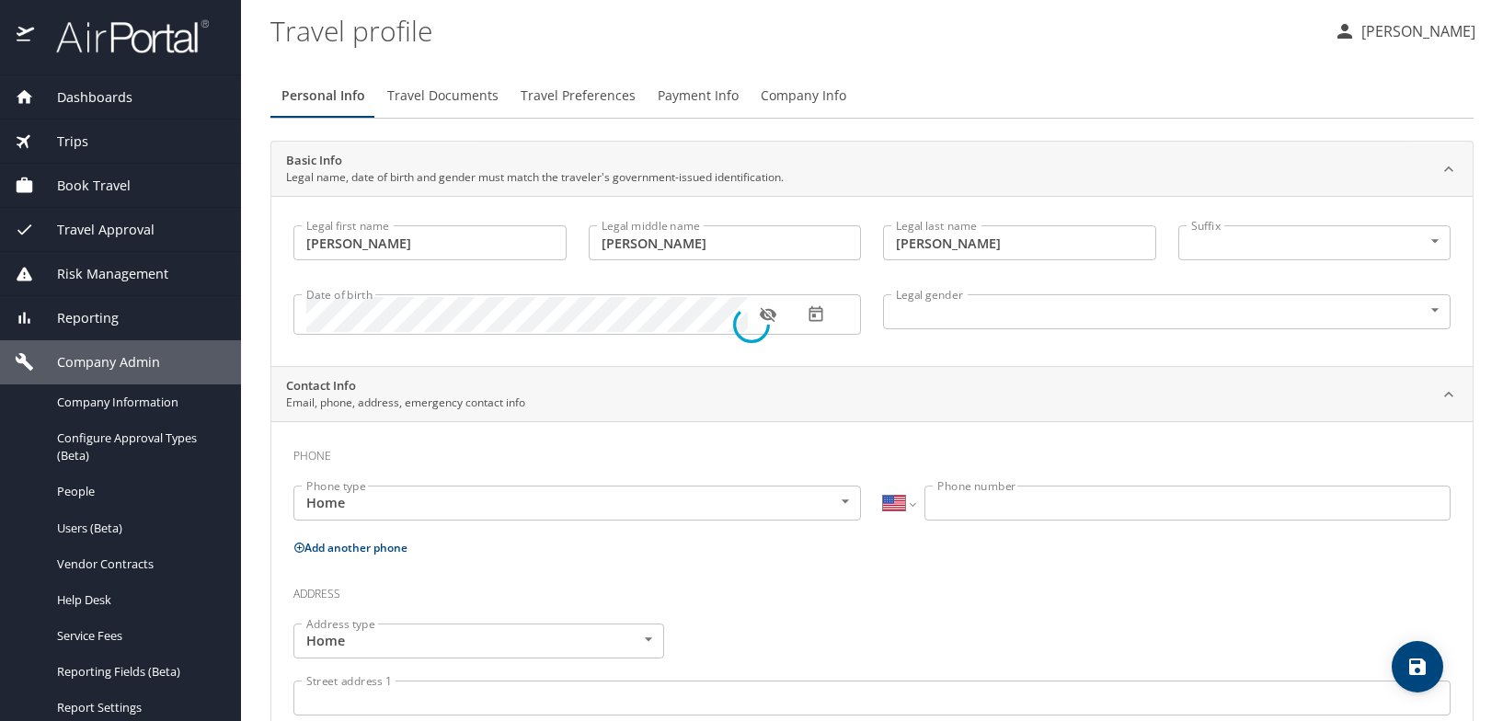
select select "US"
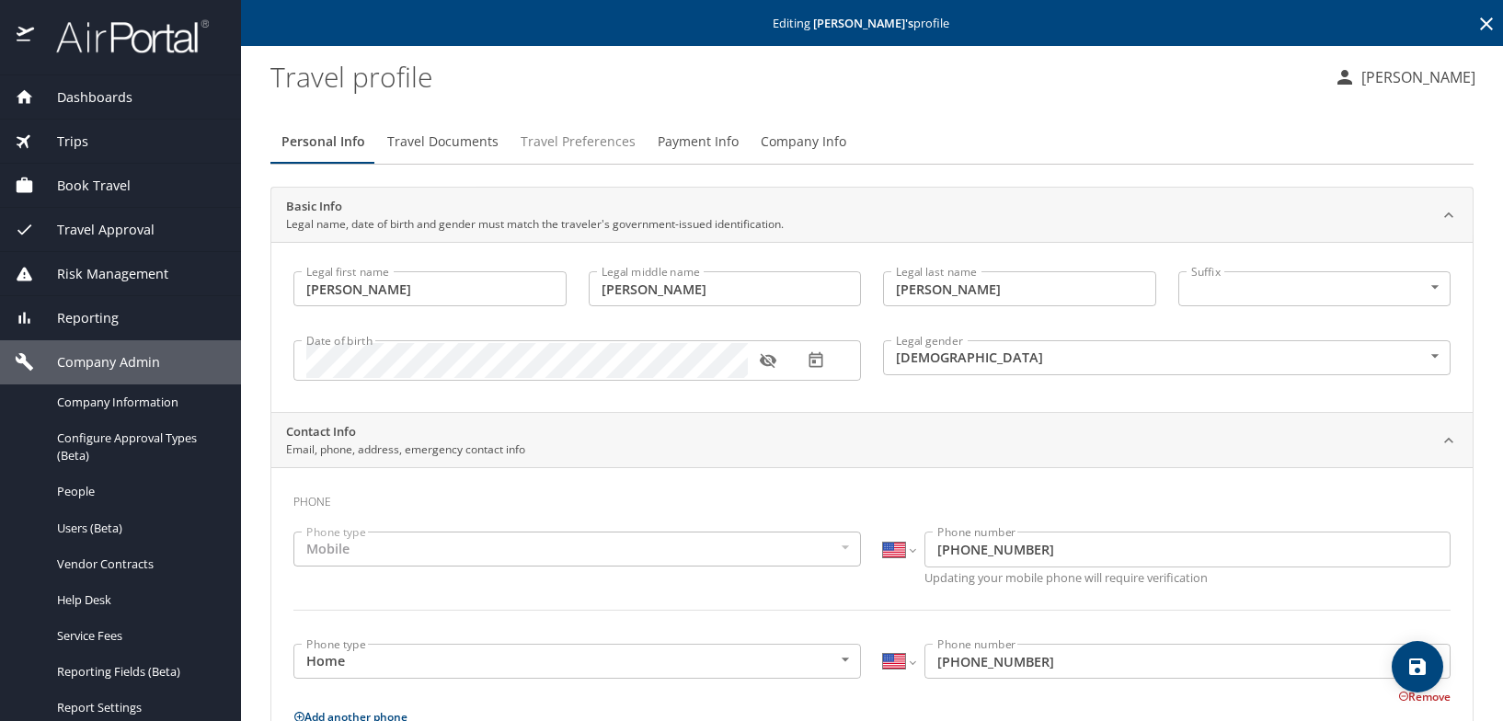
click at [571, 138] on span "Travel Preferences" at bounding box center [578, 142] width 115 height 23
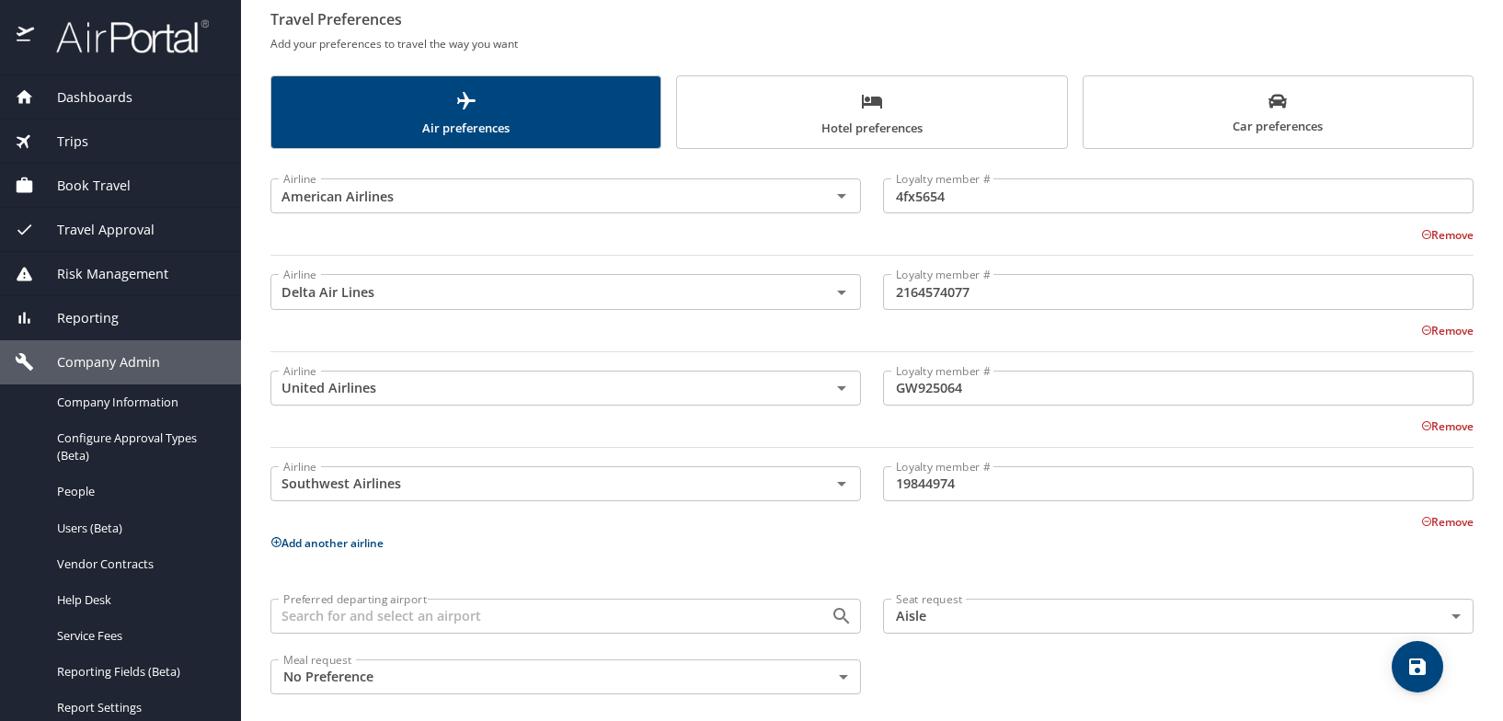
scroll to position [196, 0]
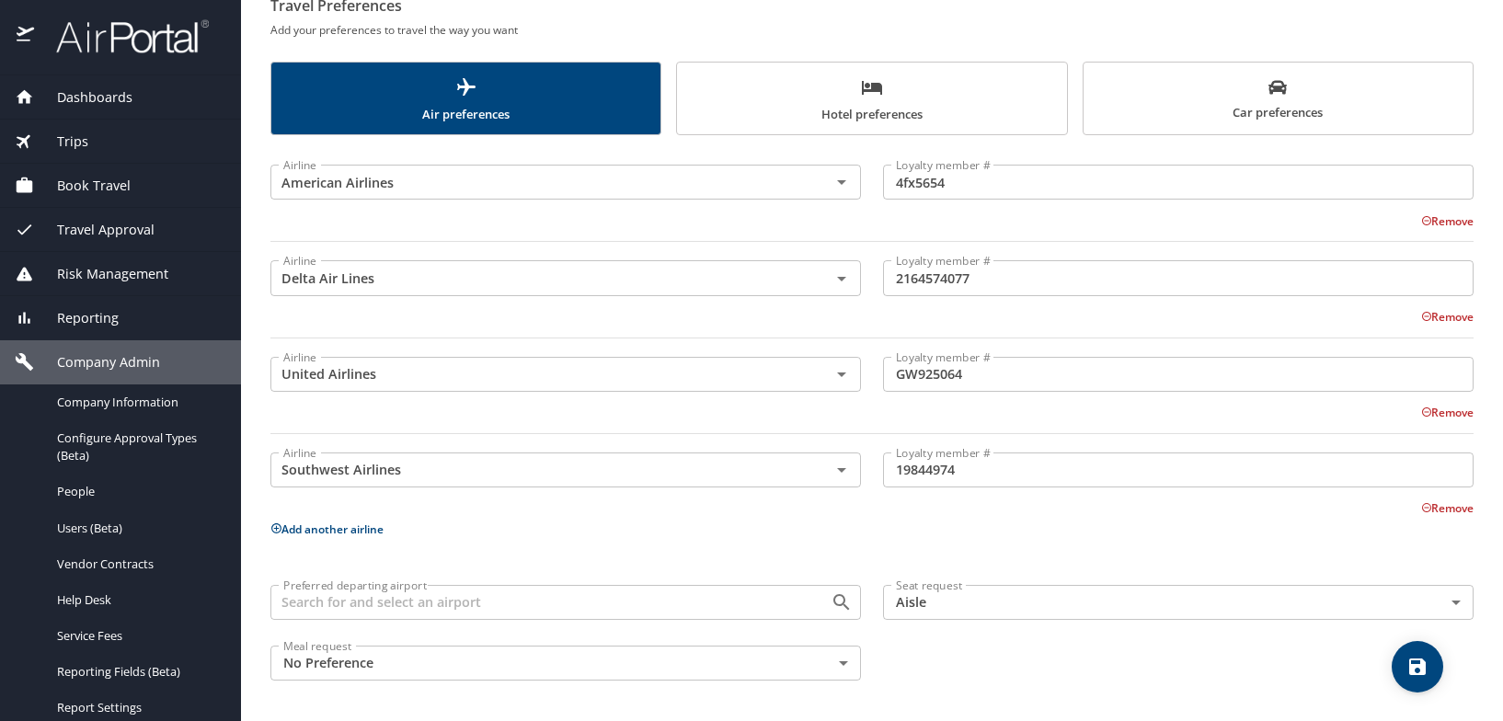
click at [844, 101] on span "Hotel preferences" at bounding box center [871, 100] width 367 height 49
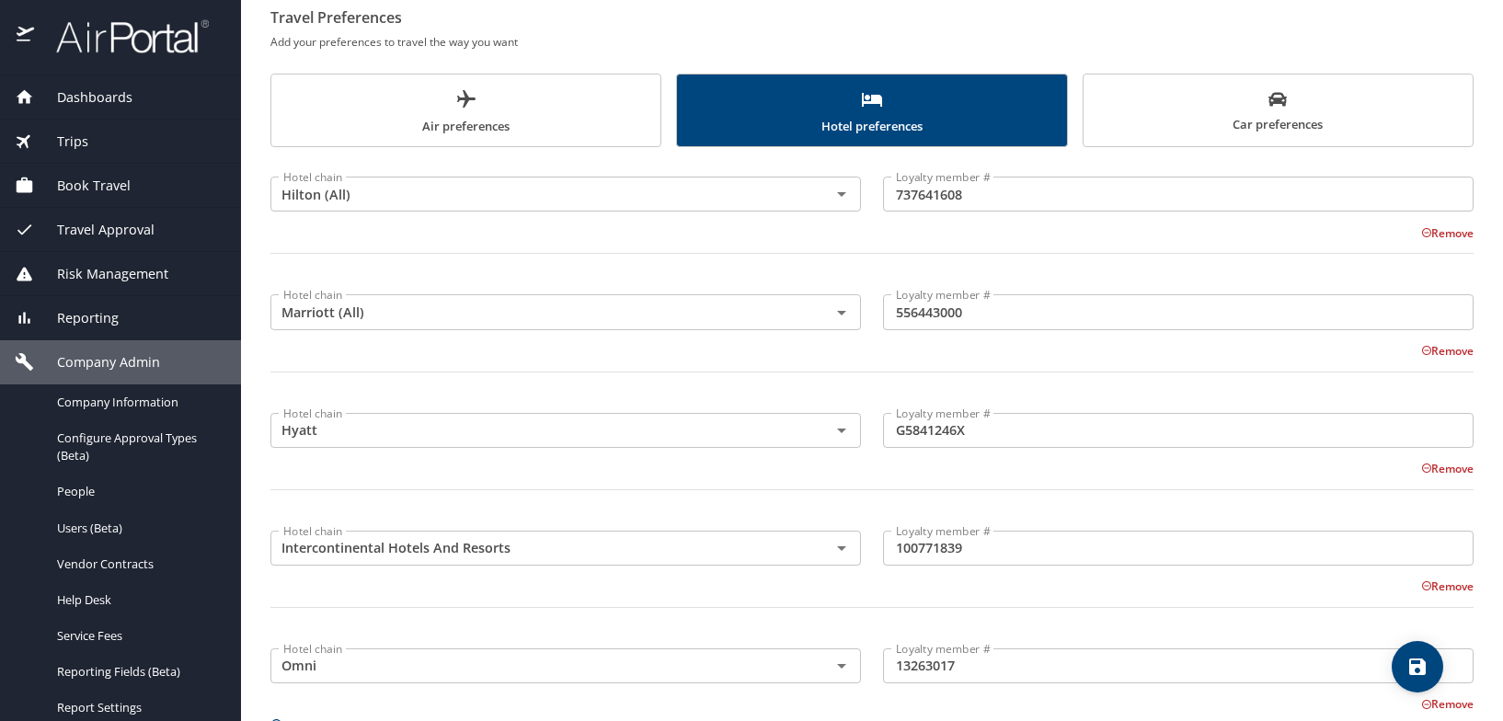
scroll to position [0, 0]
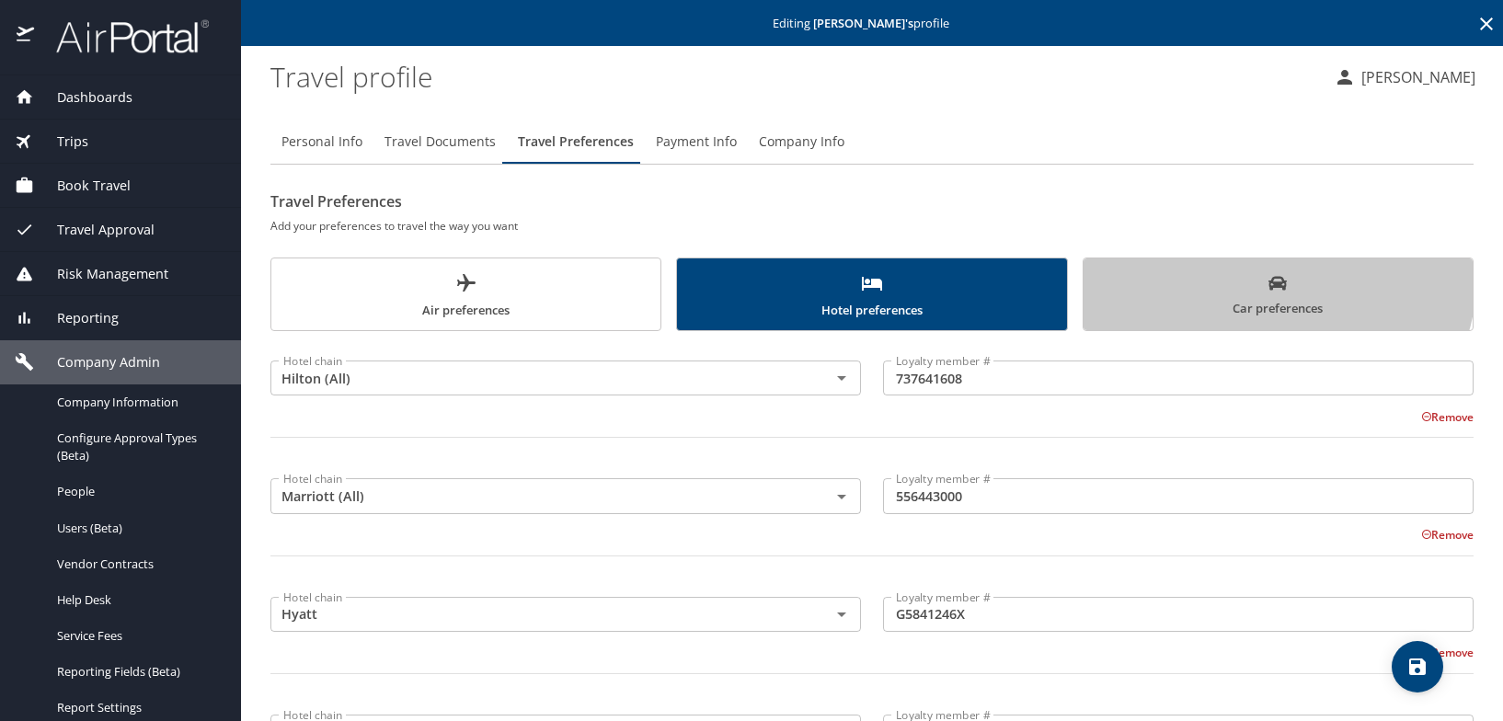
click at [1238, 270] on button "Car preferences" at bounding box center [1277, 294] width 391 height 74
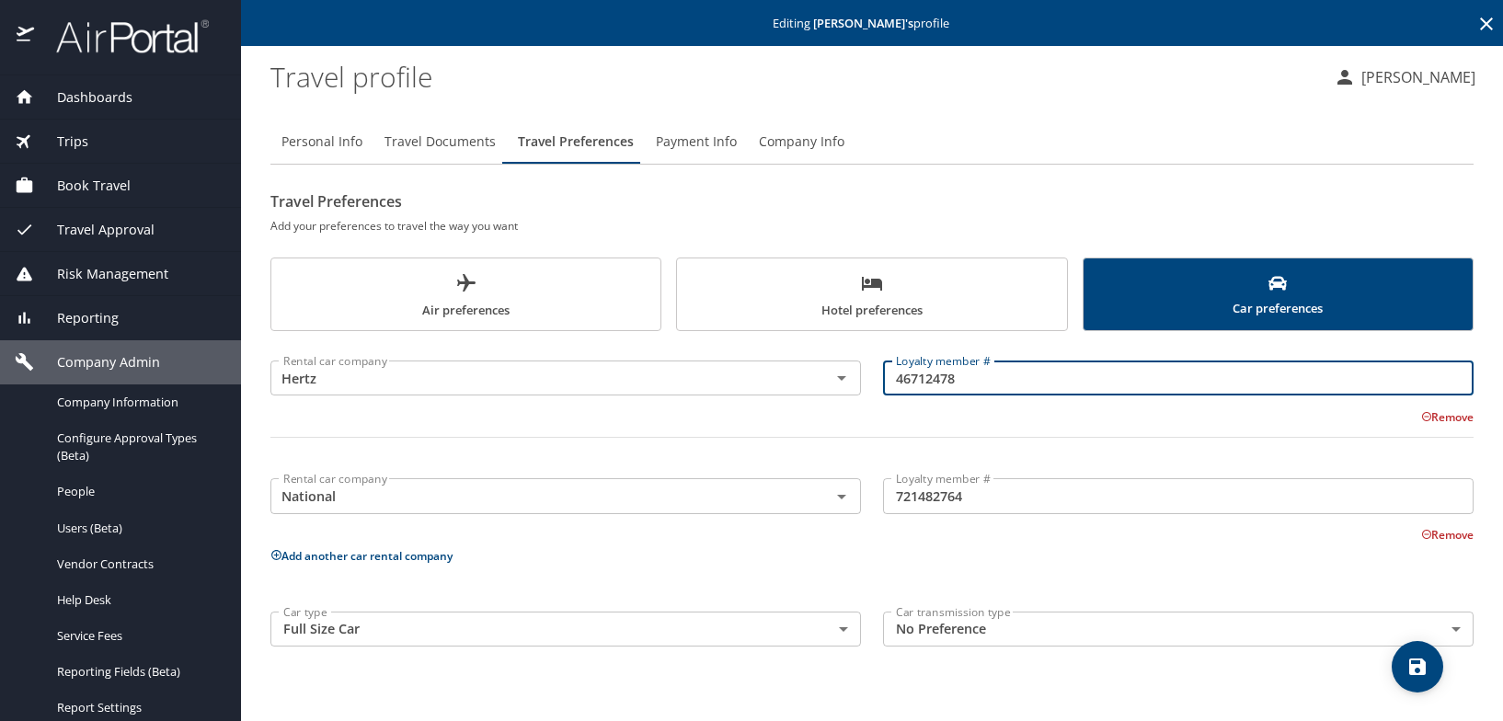
click at [1055, 376] on input "46712478" at bounding box center [1178, 377] width 590 height 35
drag, startPoint x: 974, startPoint y: 380, endPoint x: 818, endPoint y: 377, distance: 156.4
click at [818, 377] on div "Rental car company Hertz Rental car company Loyalty member # 46712478 Loyalty m…" at bounding box center [871, 406] width 1225 height 129
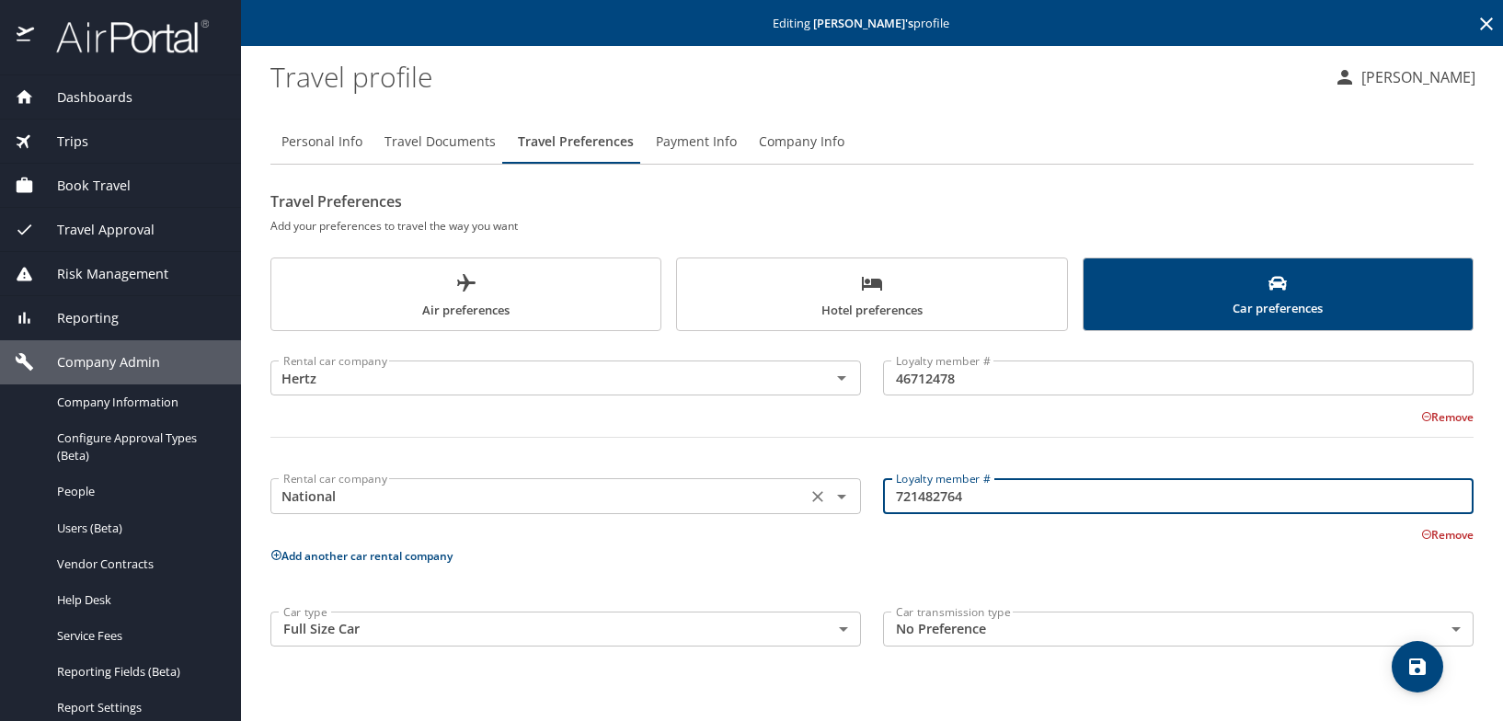
drag, startPoint x: 944, startPoint y: 496, endPoint x: 857, endPoint y: 498, distance: 86.5
click at [857, 498] on div "Rental car company National Rental car company Loyalty member # 721482764 Loyal…" at bounding box center [871, 502] width 1225 height 84
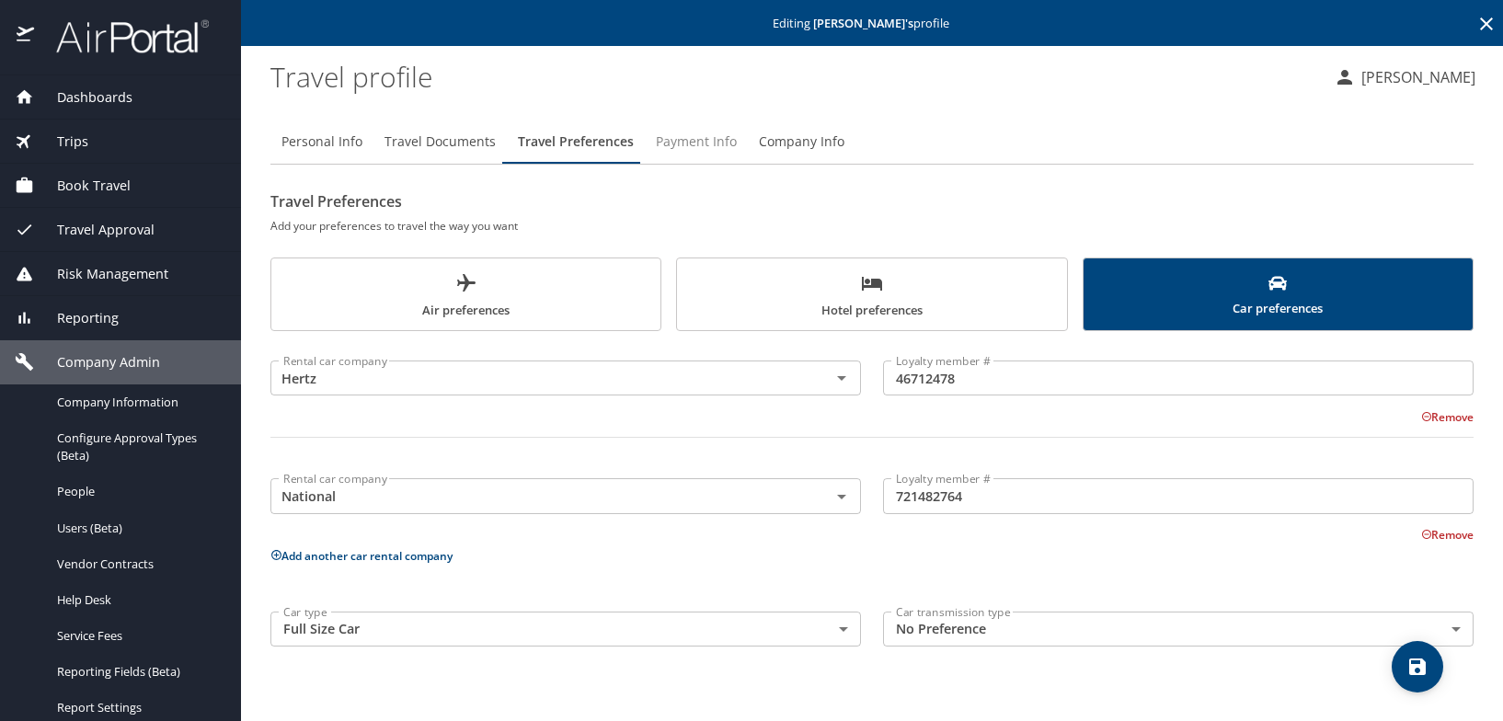
click at [700, 138] on span "Payment Info" at bounding box center [696, 142] width 81 height 23
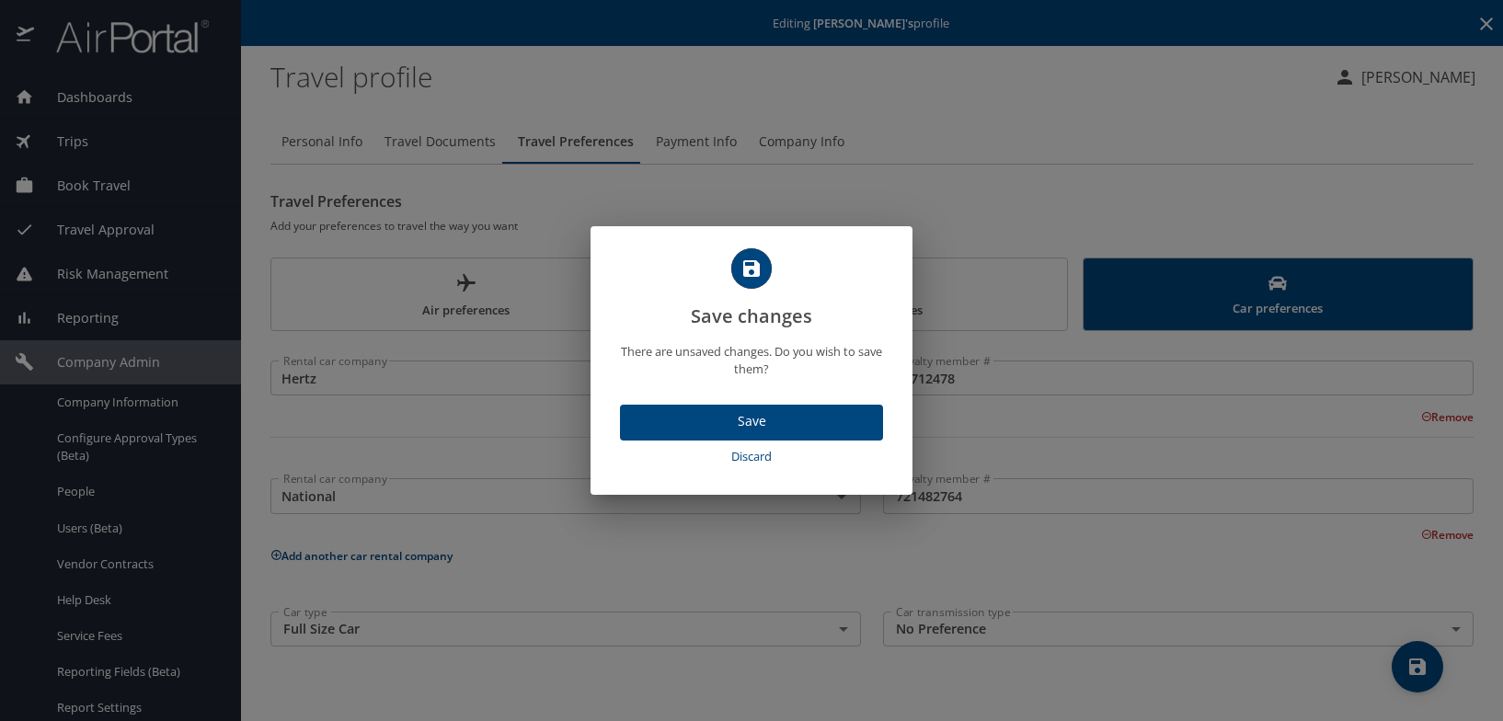
click at [769, 456] on span "Discard" at bounding box center [751, 456] width 248 height 21
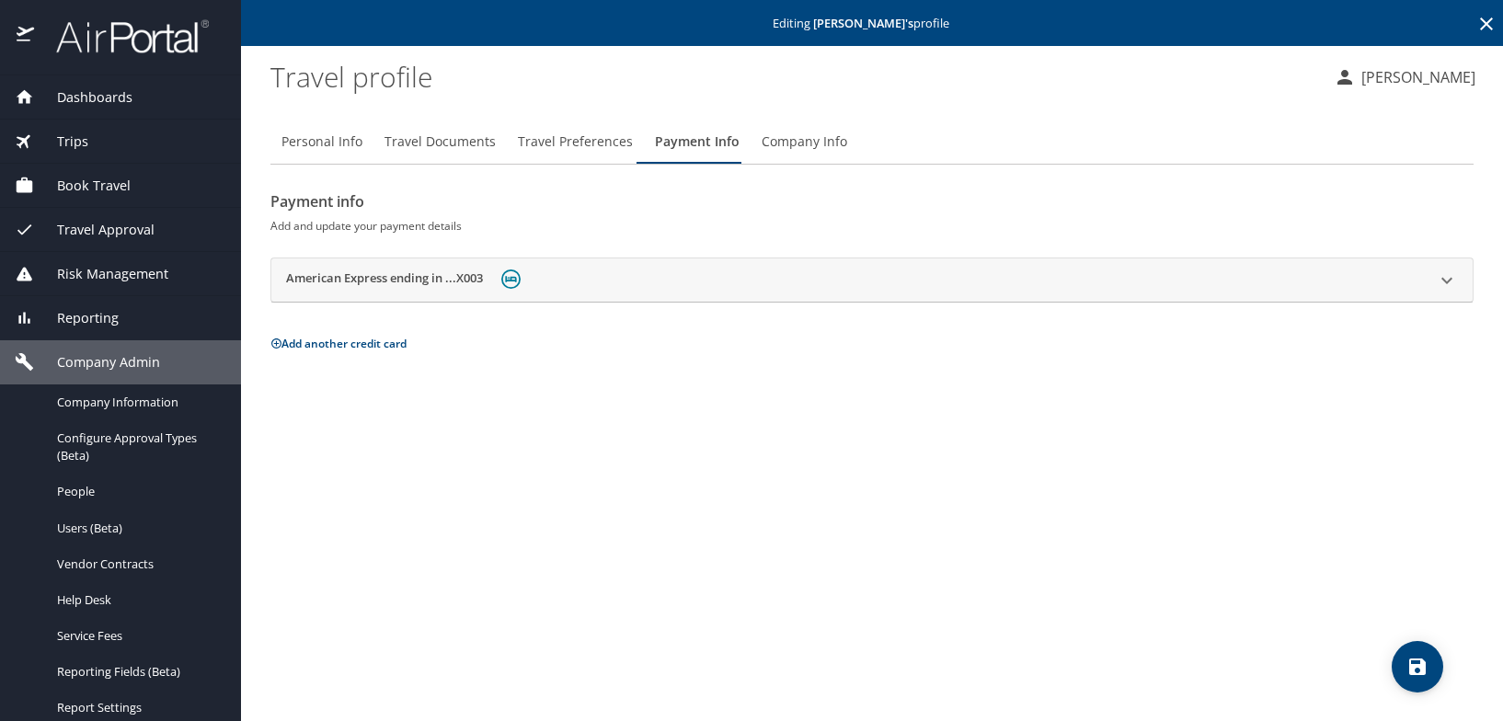
click at [799, 139] on span "Company Info" at bounding box center [804, 142] width 86 height 23
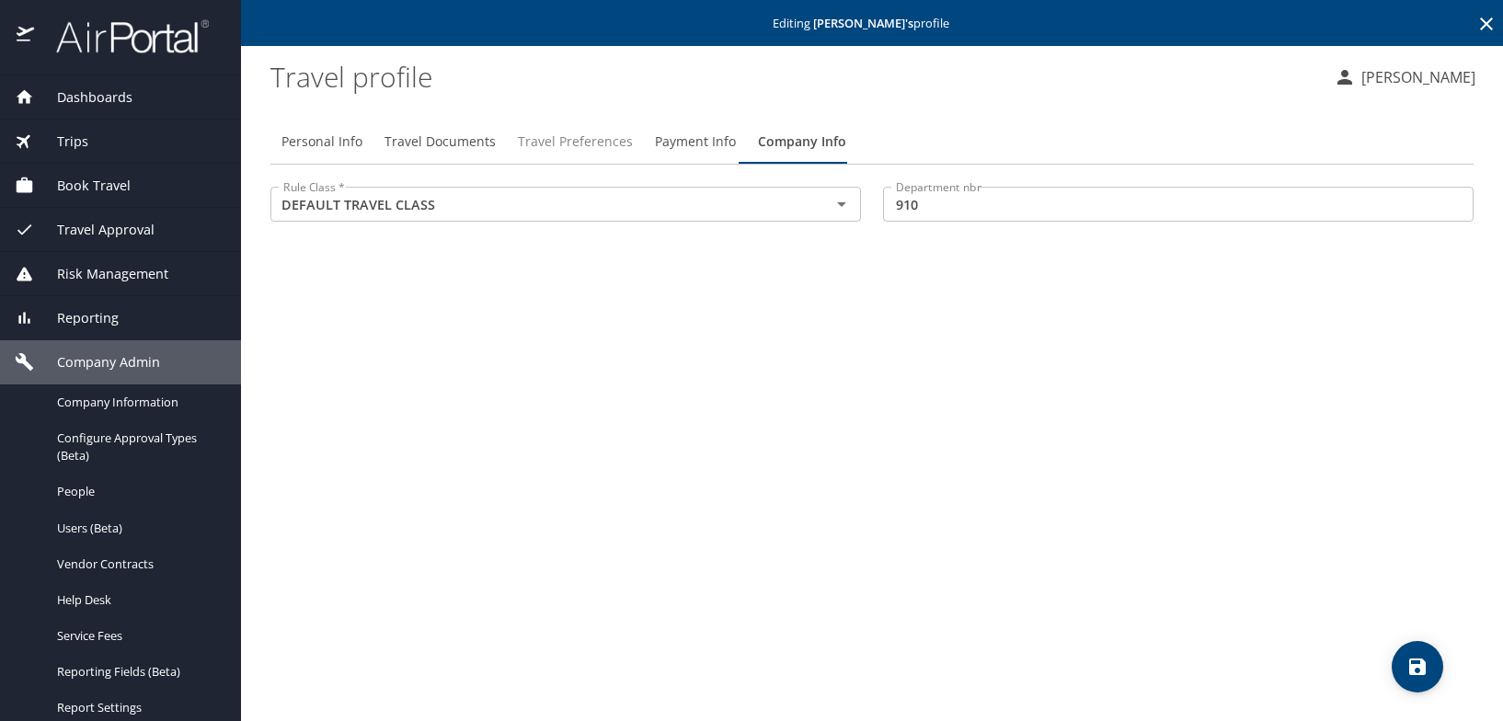
click at [559, 146] on span "Travel Preferences" at bounding box center [575, 142] width 115 height 23
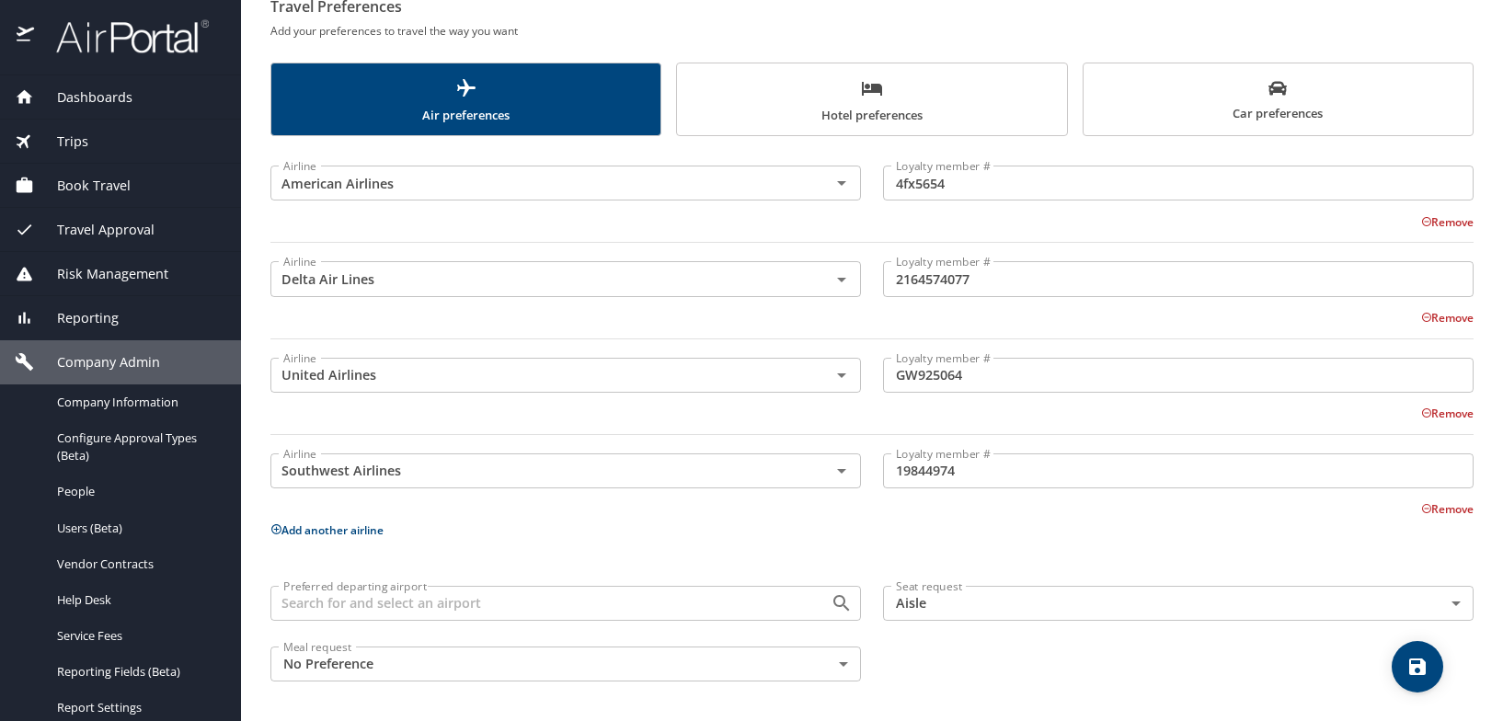
scroll to position [196, 0]
click at [874, 104] on span "Hotel preferences" at bounding box center [871, 100] width 367 height 49
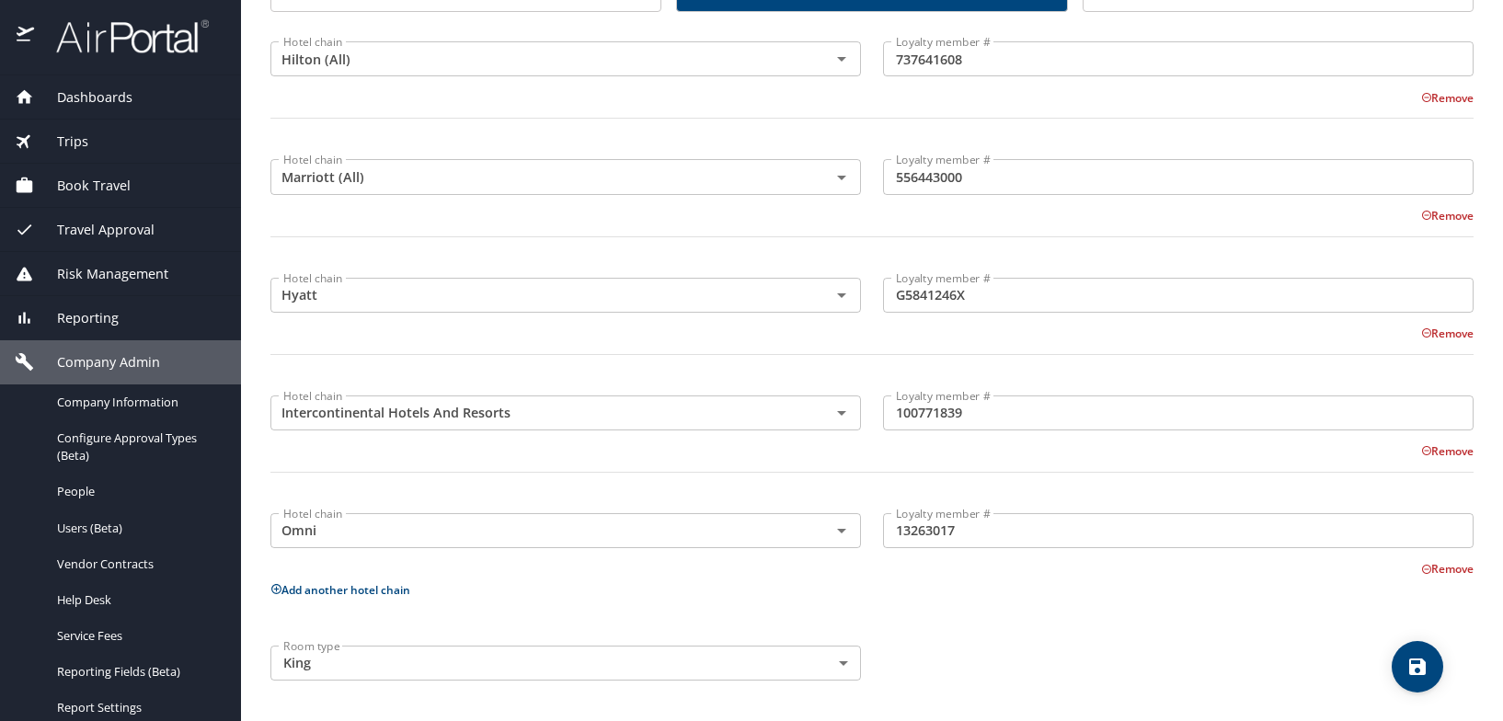
scroll to position [0, 0]
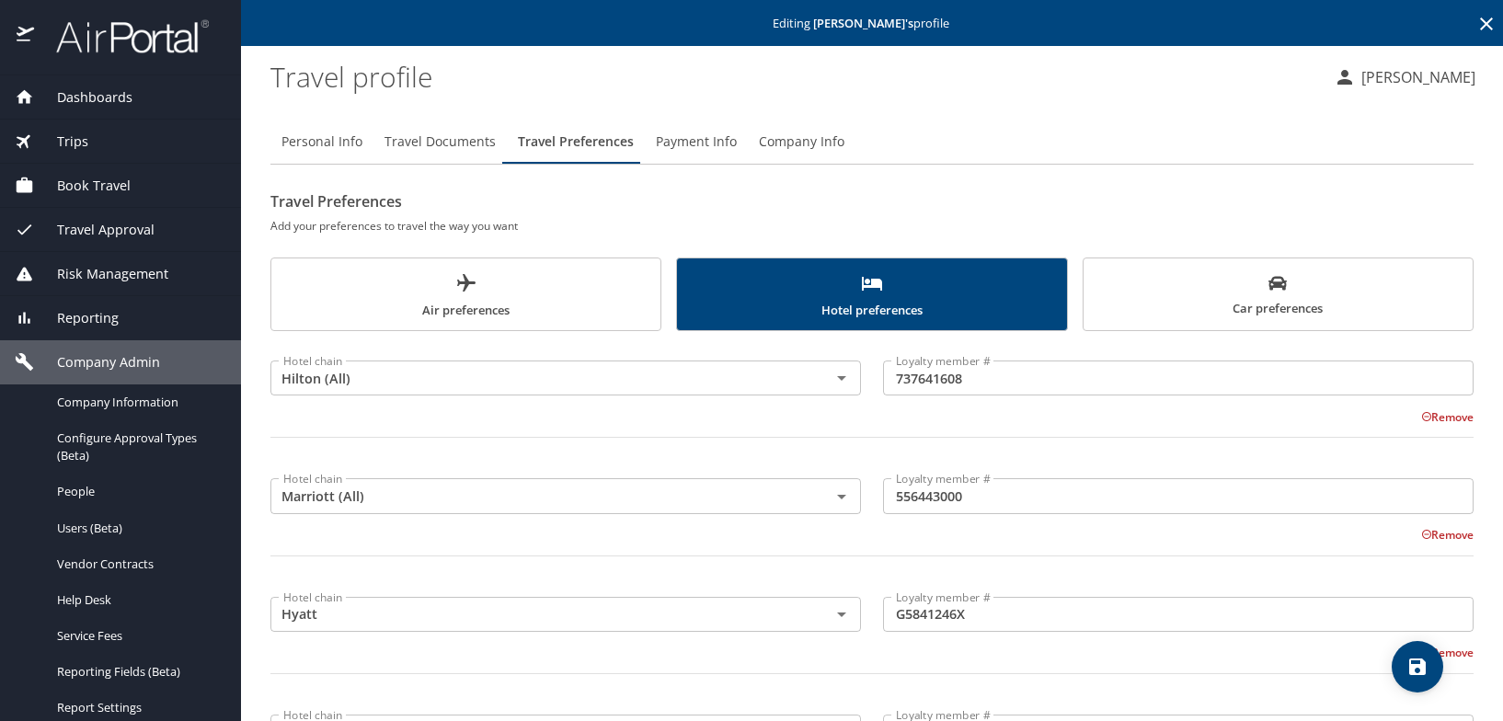
click at [1221, 271] on button "Car preferences" at bounding box center [1277, 294] width 391 height 74
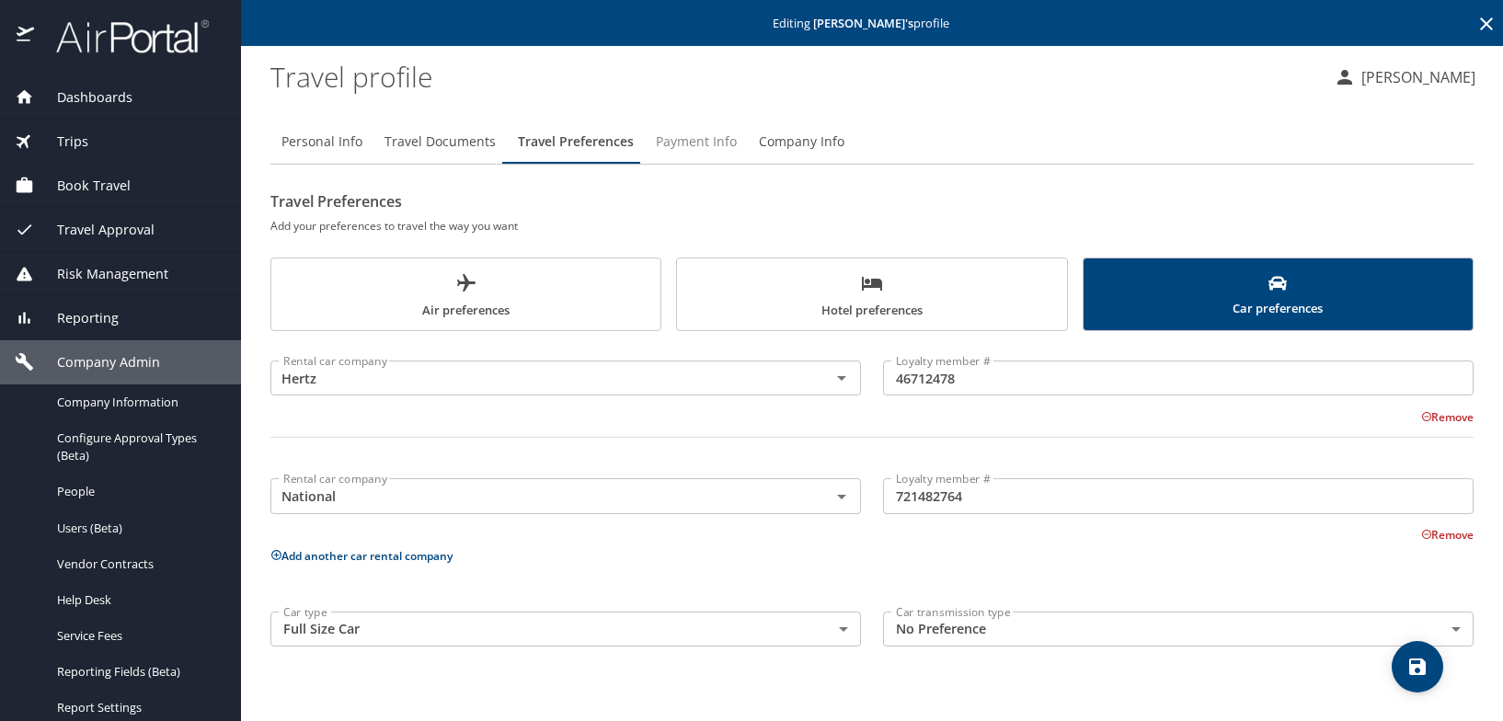
drag, startPoint x: 702, startPoint y: 145, endPoint x: 721, endPoint y: 141, distance: 19.9
click at [702, 144] on span "Payment Info" at bounding box center [696, 142] width 81 height 23
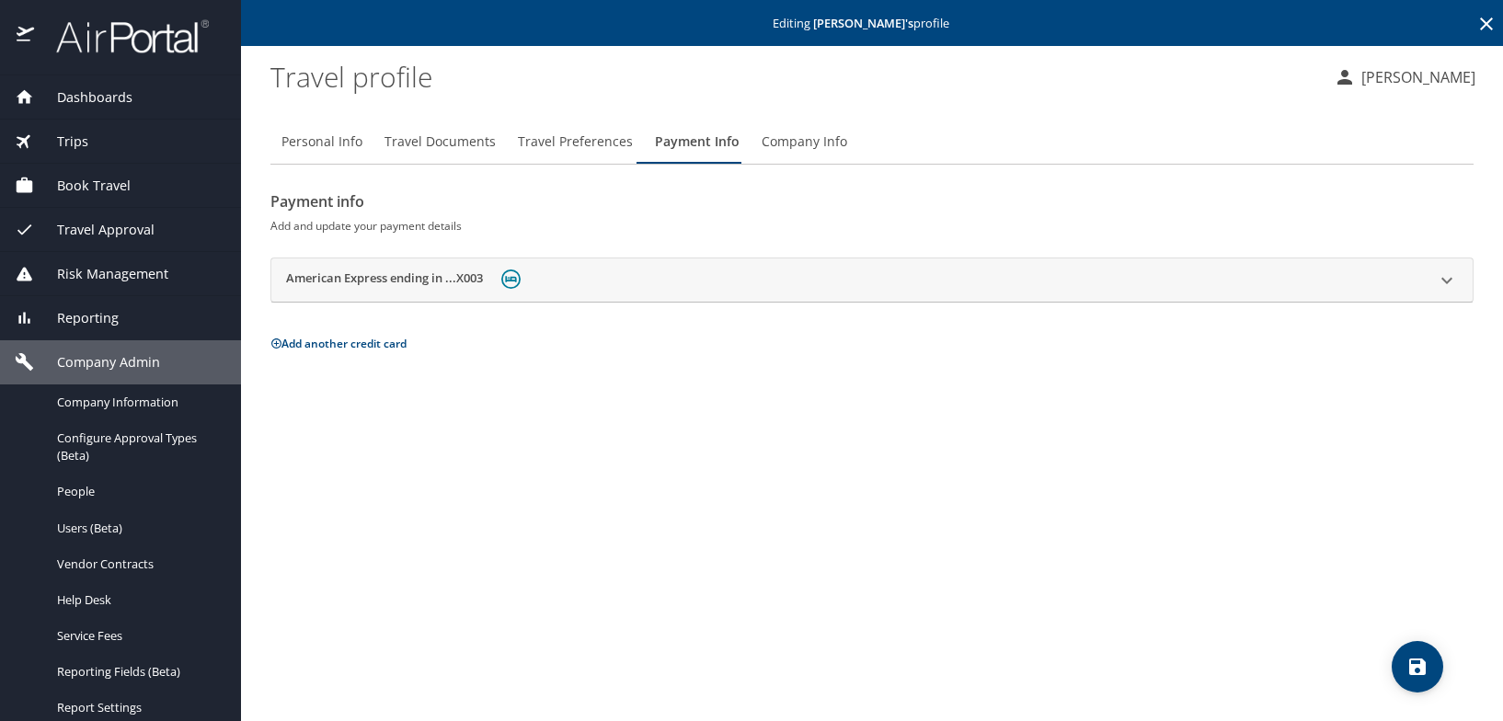
click at [795, 143] on span "Company Info" at bounding box center [804, 142] width 86 height 23
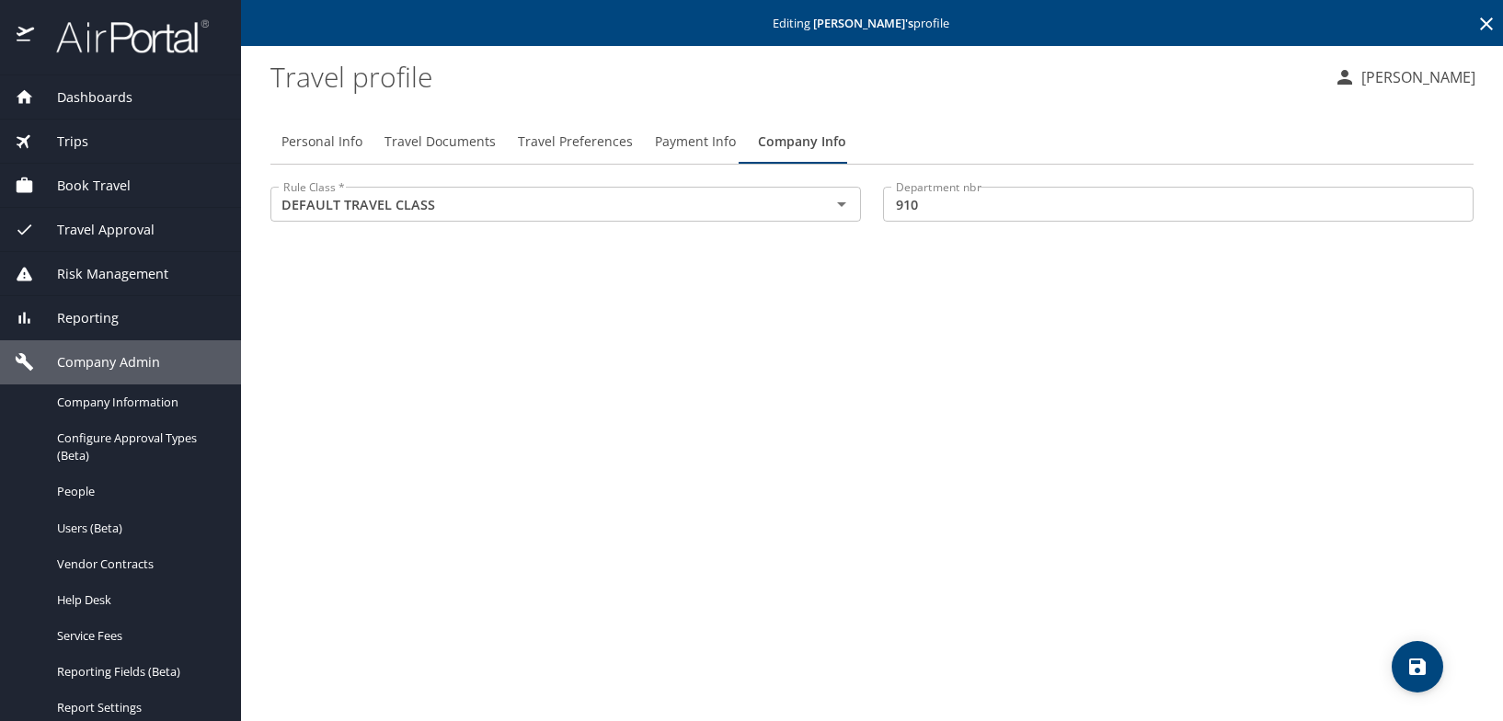
click at [587, 320] on div "Personal Info Travel Documents Travel Preferences Payment Info Company Info Rul…" at bounding box center [871, 413] width 1203 height 616
click at [106, 528] on span "Users (Beta)" at bounding box center [138, 528] width 162 height 17
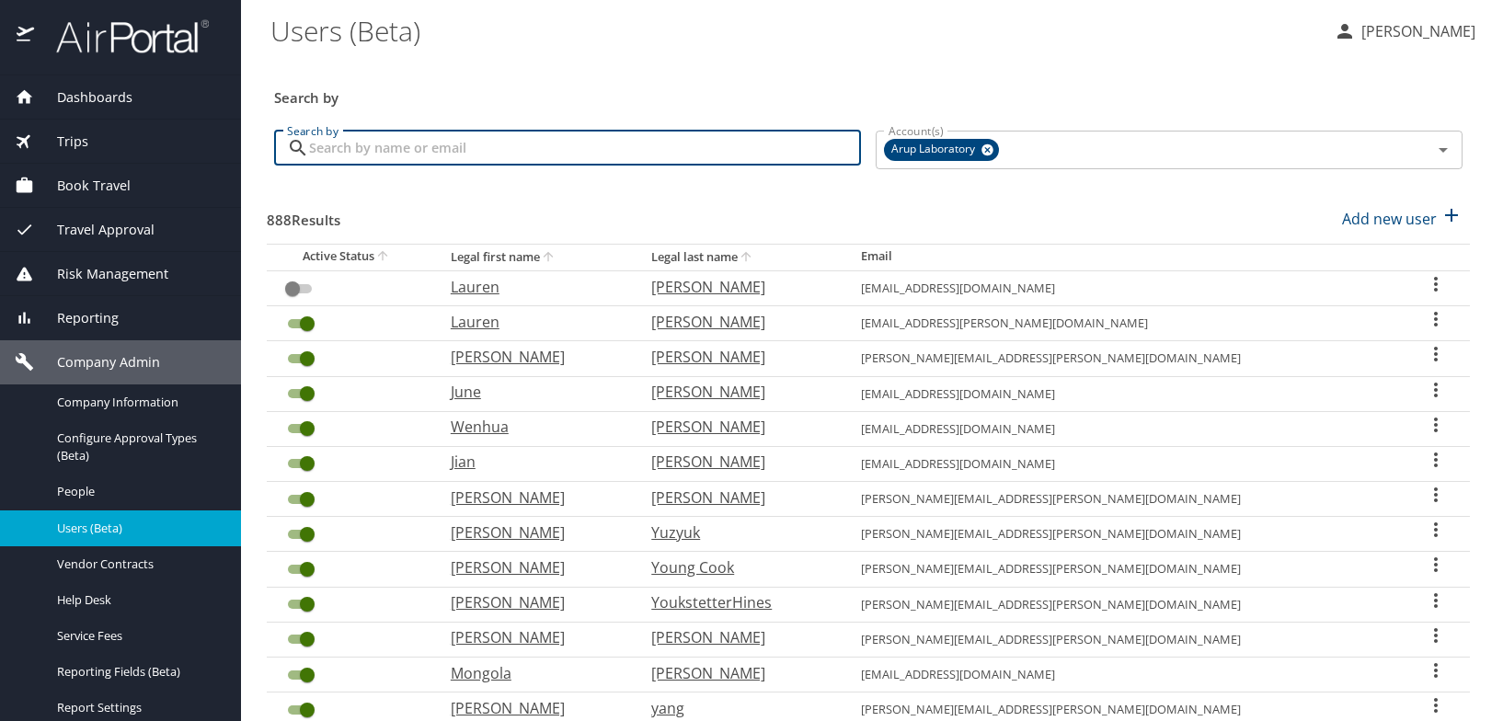
click at [418, 152] on input "Search by" at bounding box center [585, 148] width 552 height 35
type input "[PERSON_NAME]"
checkbox input "true"
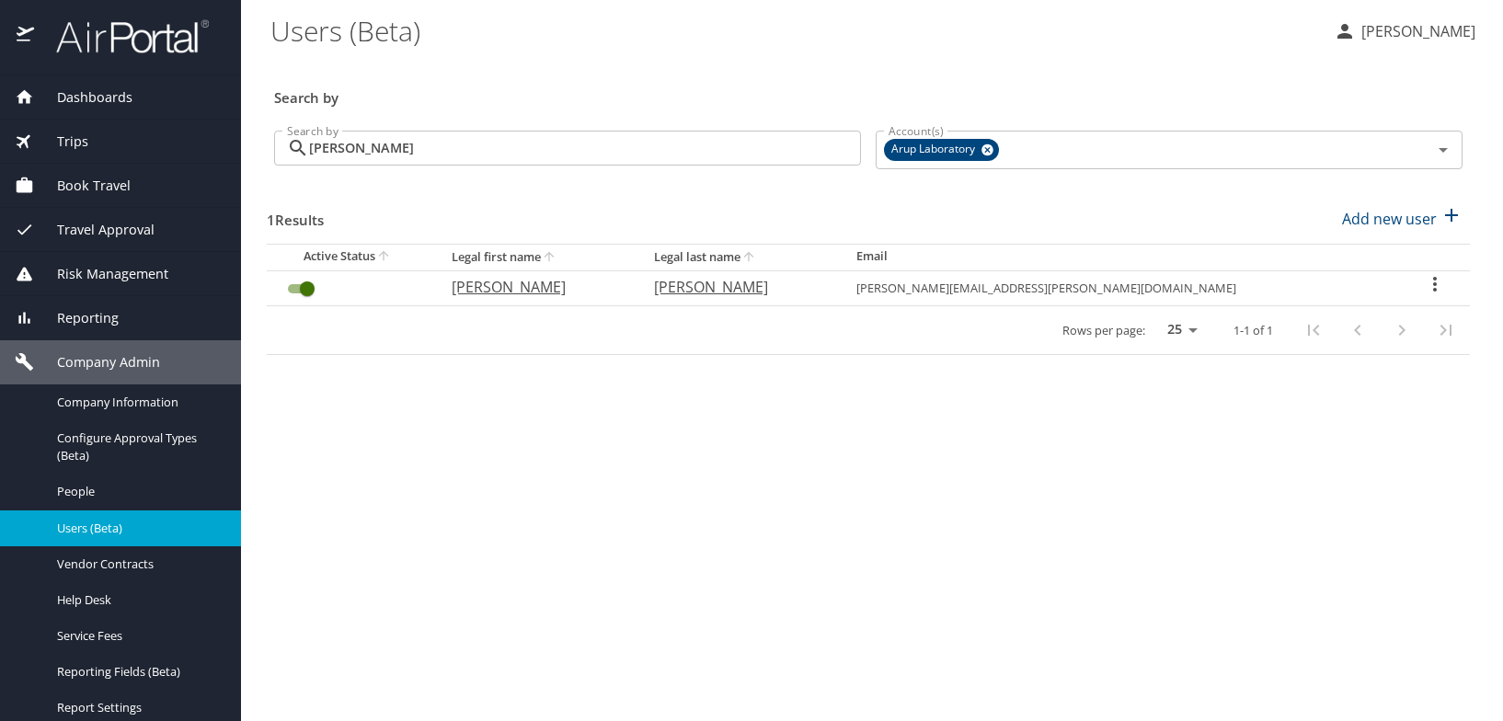
click at [529, 288] on p "[PERSON_NAME]" at bounding box center [535, 287] width 166 height 22
select select "US"
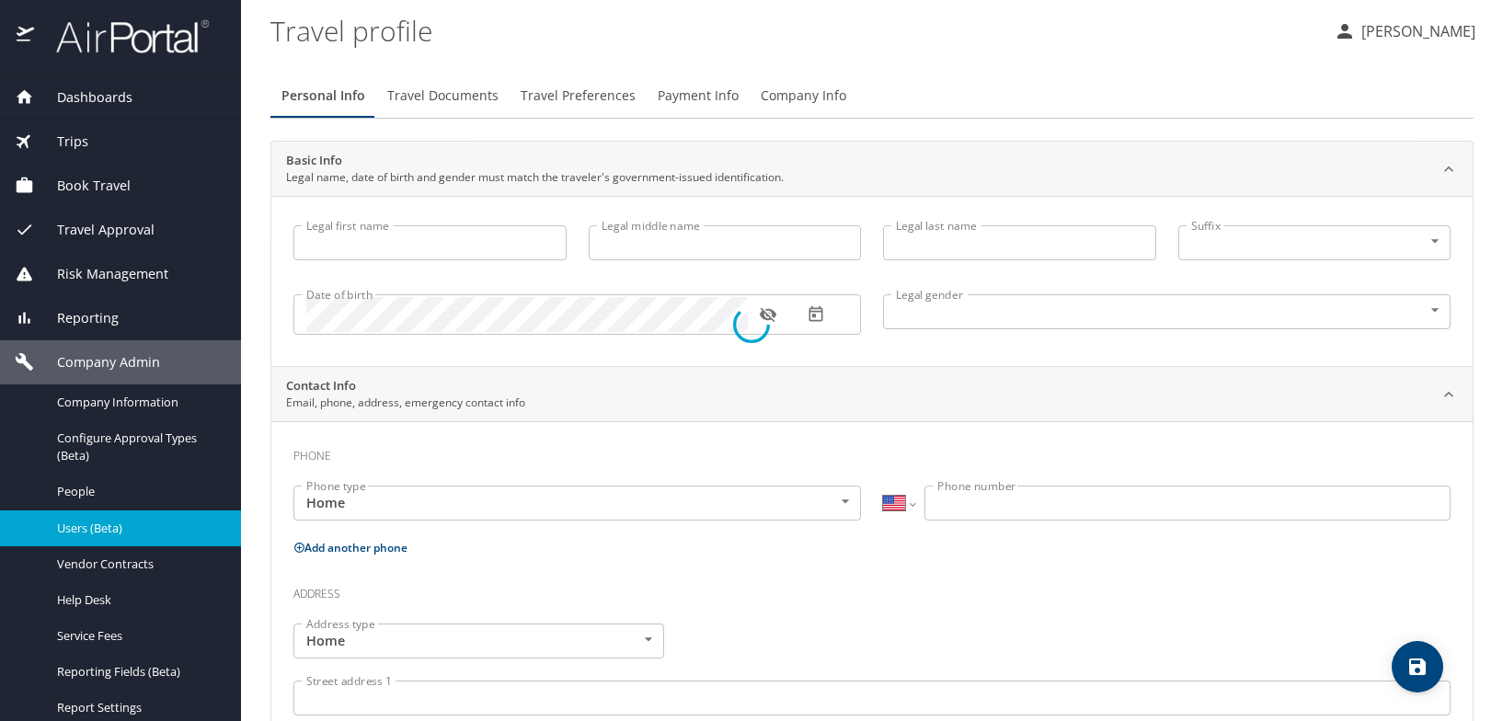
type input "[PERSON_NAME]"
type input "[DEMOGRAPHIC_DATA]"
type input "[PERSON_NAME]"
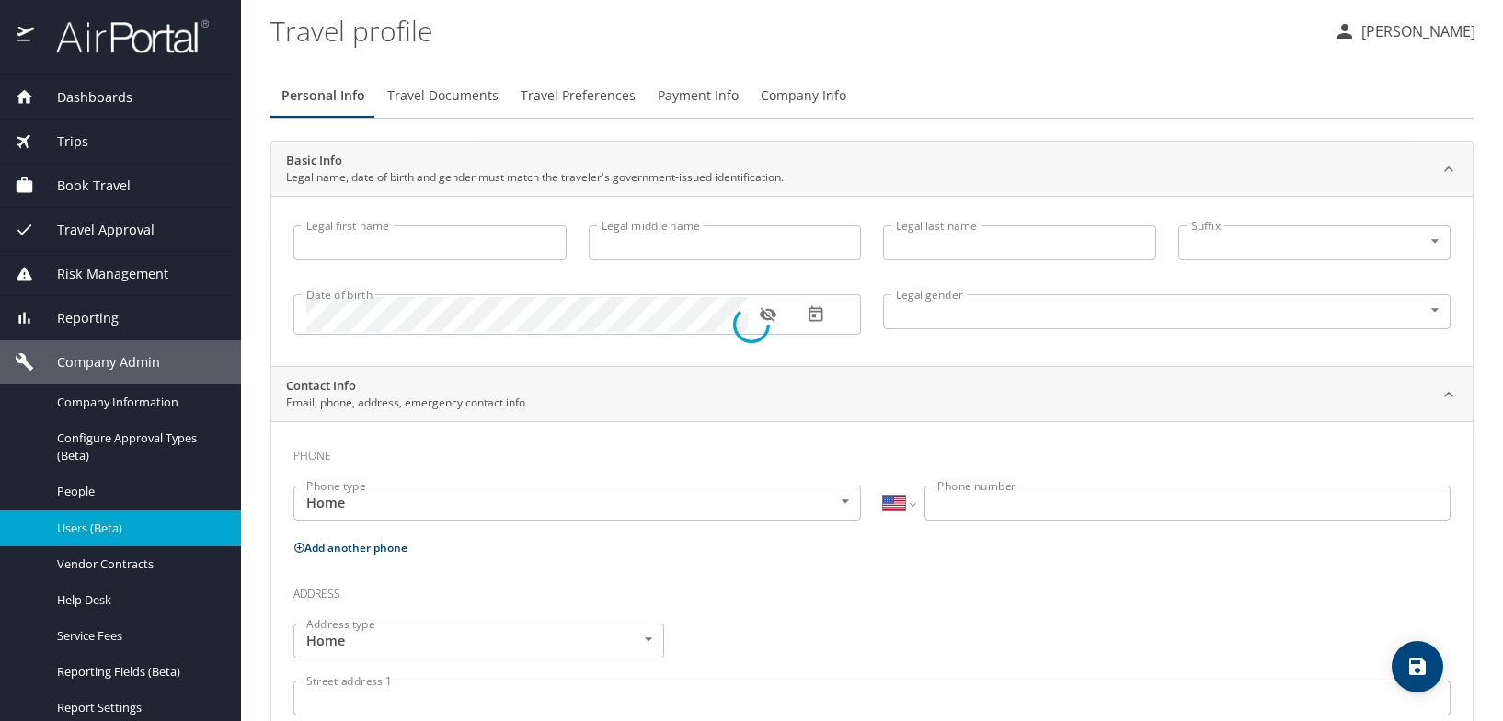
type input "[PERSON_NAME]"
type input "[PHONE_NUMBER]"
select select "US"
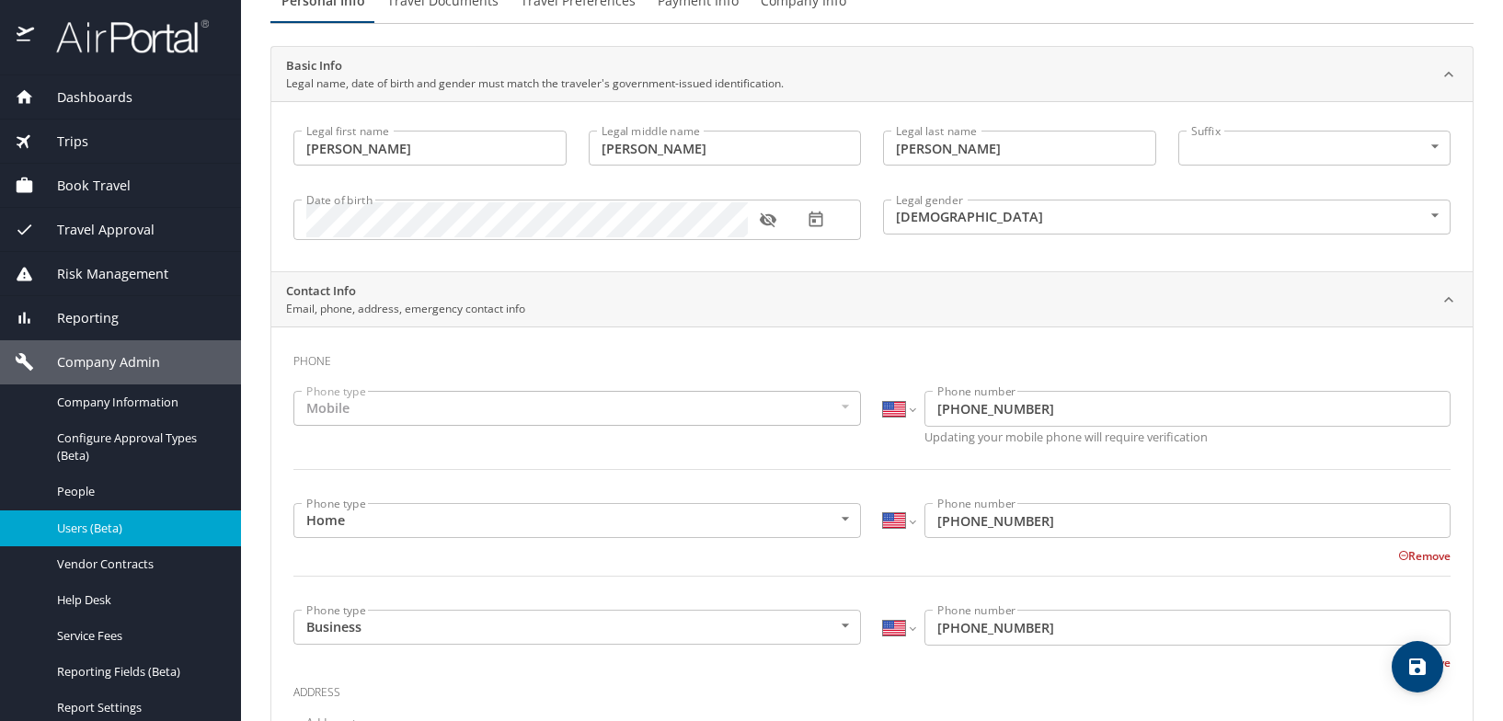
scroll to position [184, 0]
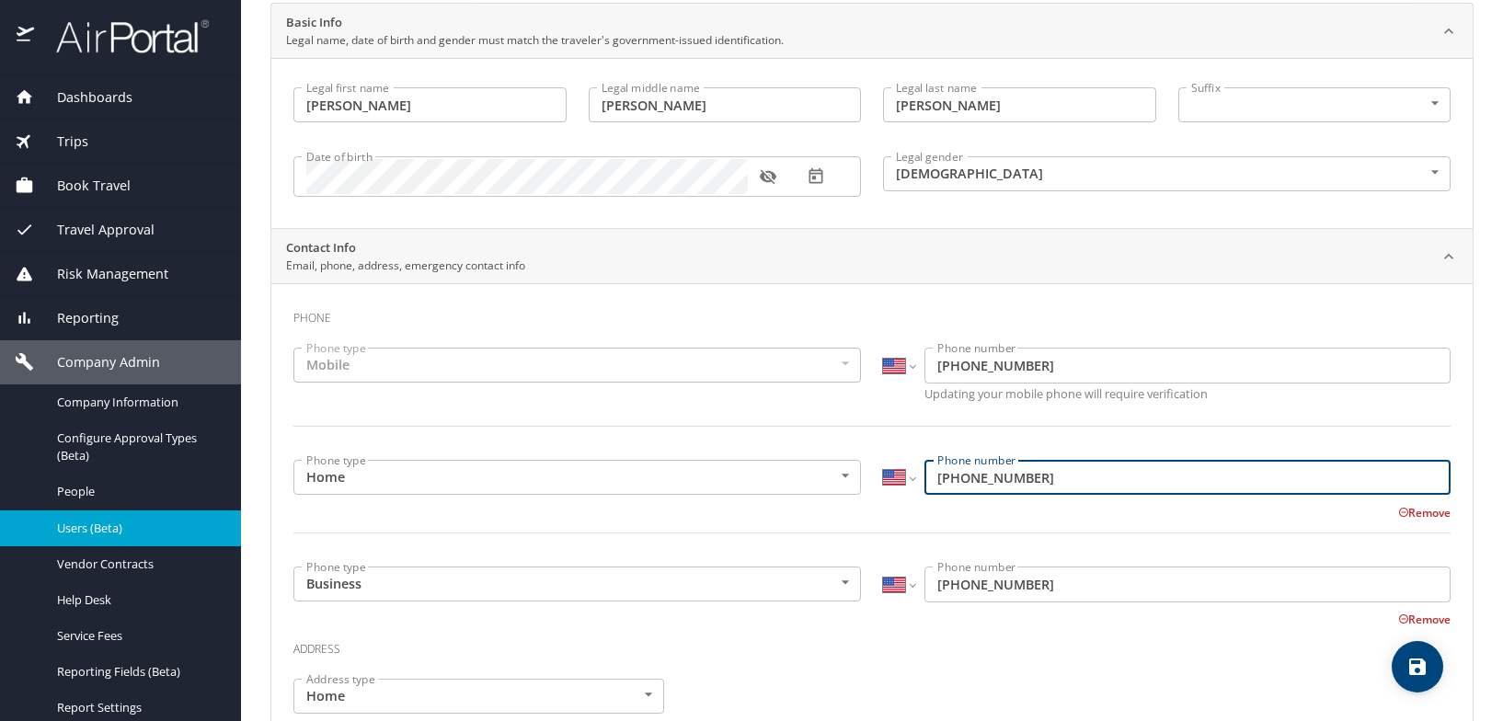
click at [1034, 464] on input "[PHONE_NUMBER]" at bounding box center [1187, 477] width 526 height 35
drag, startPoint x: 1030, startPoint y: 478, endPoint x: 926, endPoint y: 477, distance: 103.9
click at [926, 477] on input "[PHONE_NUMBER]" at bounding box center [1187, 477] width 526 height 35
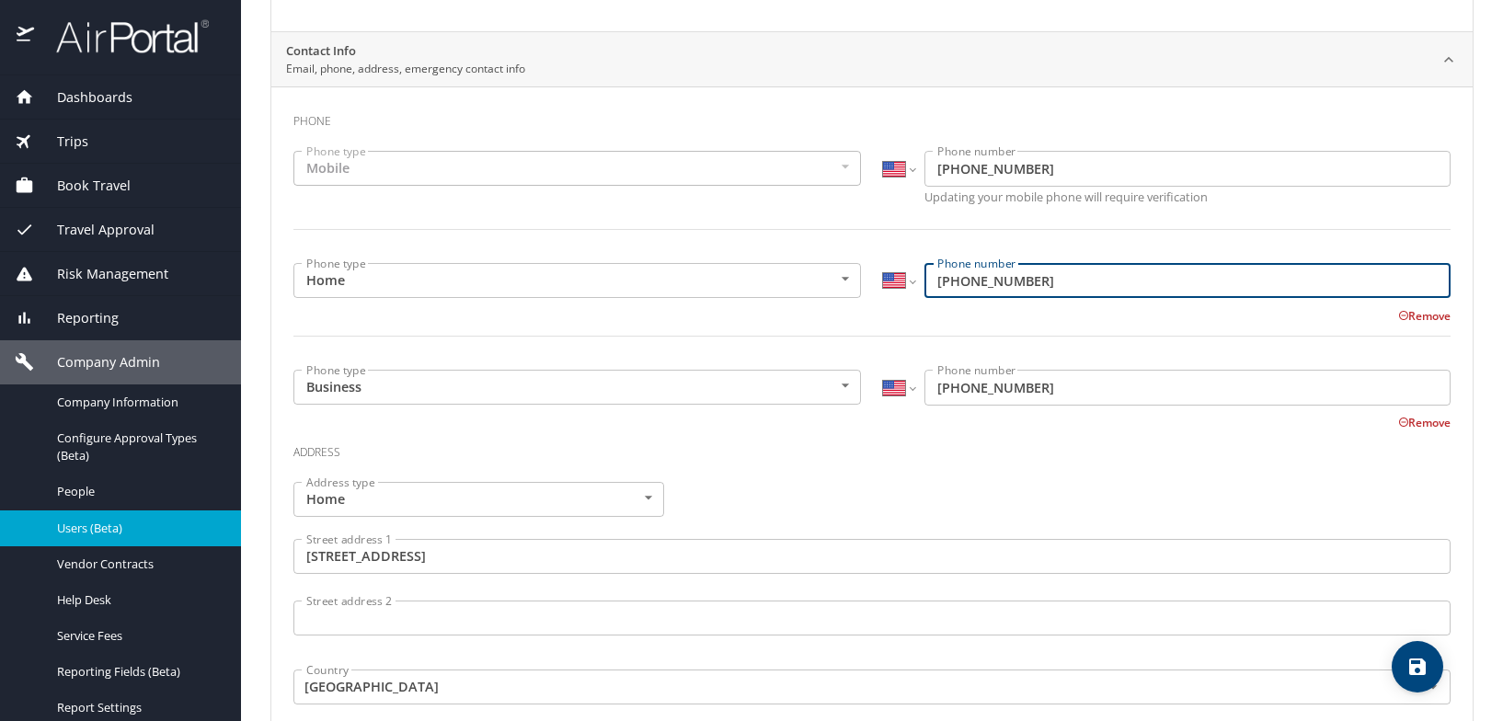
scroll to position [0, 0]
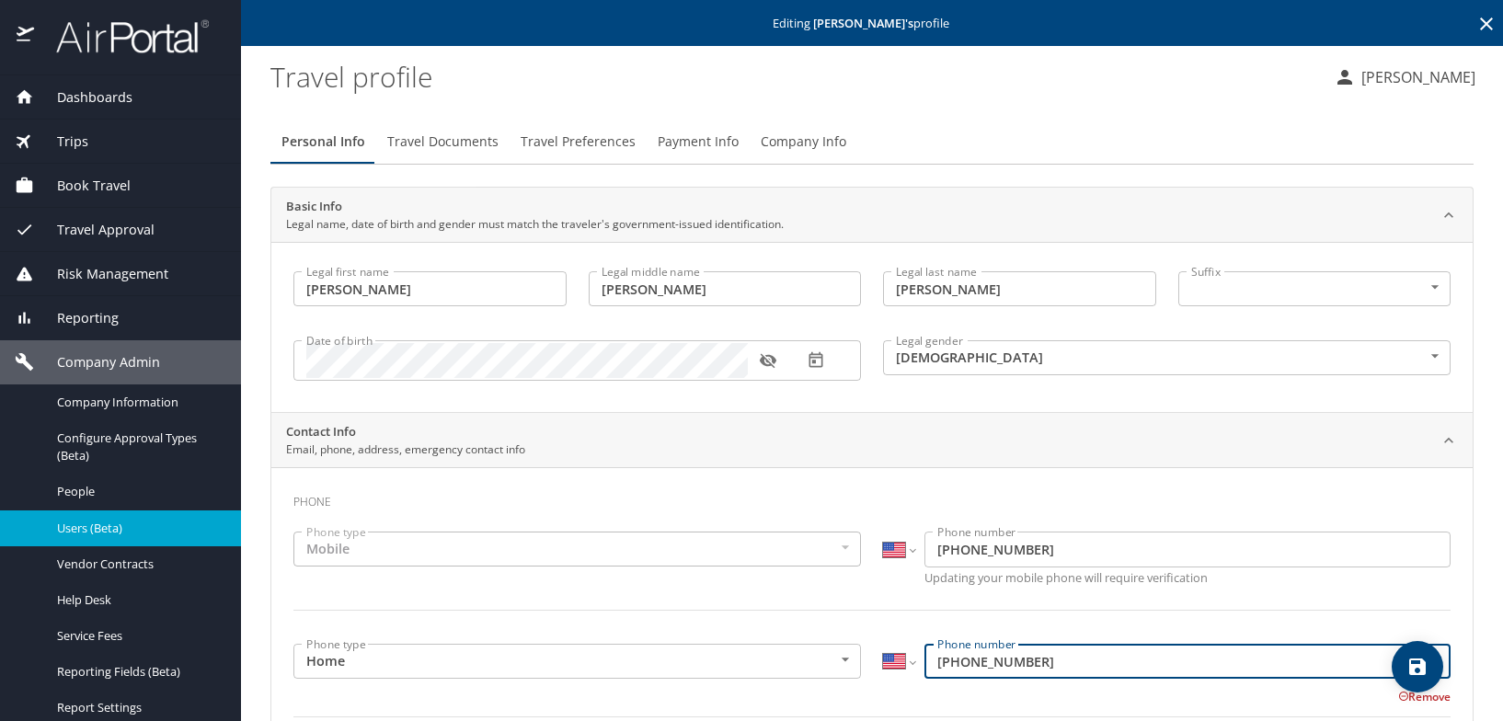
click at [452, 143] on span "Travel Documents" at bounding box center [442, 142] width 111 height 23
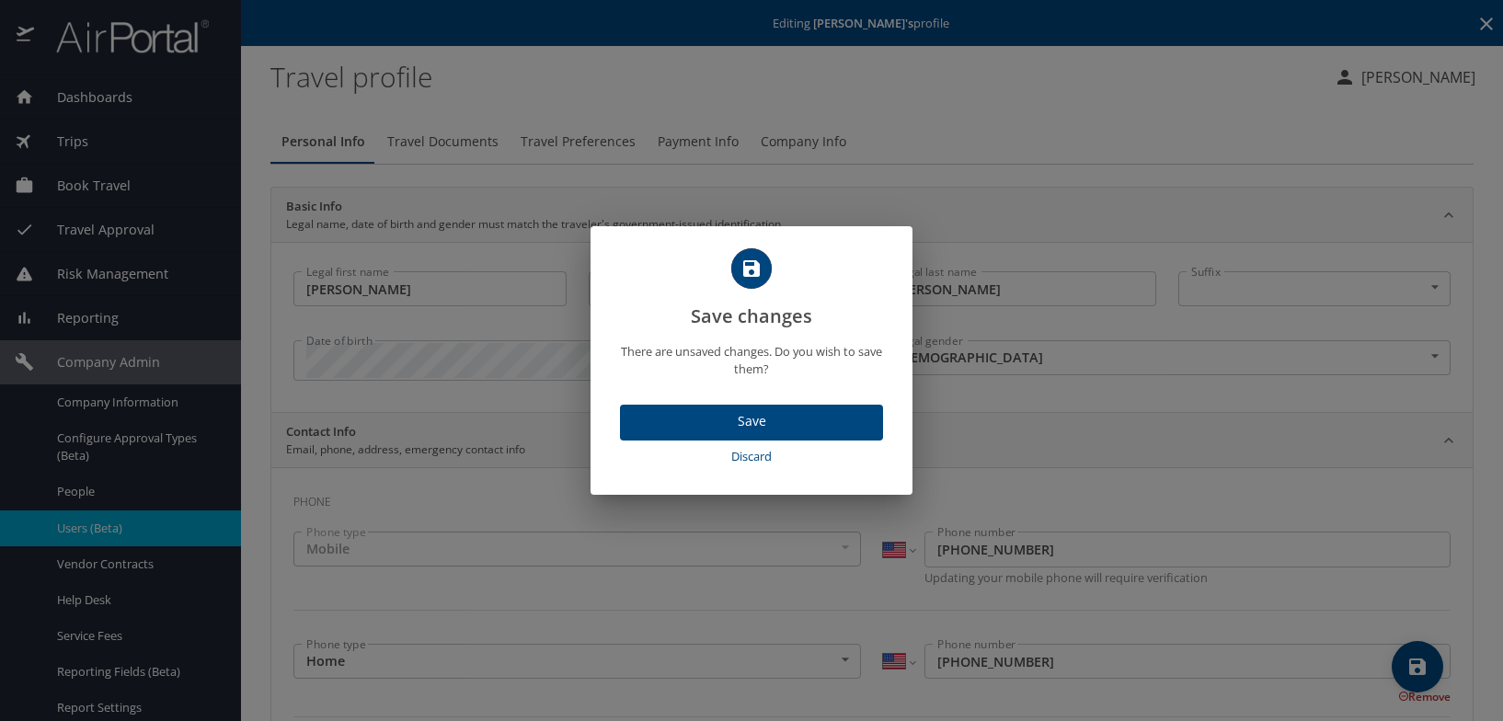
click at [778, 458] on span "Discard" at bounding box center [751, 456] width 248 height 21
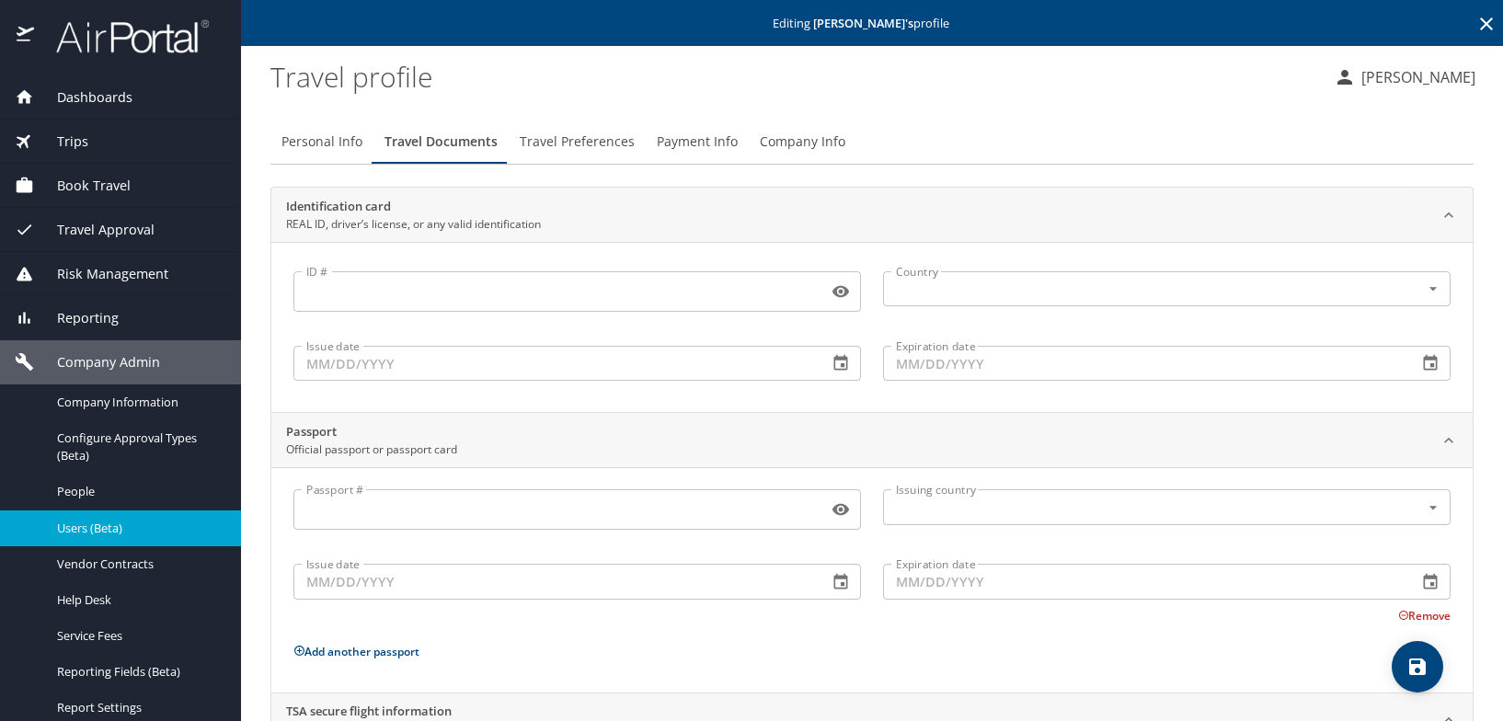
click at [567, 137] on span "Travel Preferences" at bounding box center [577, 142] width 115 height 23
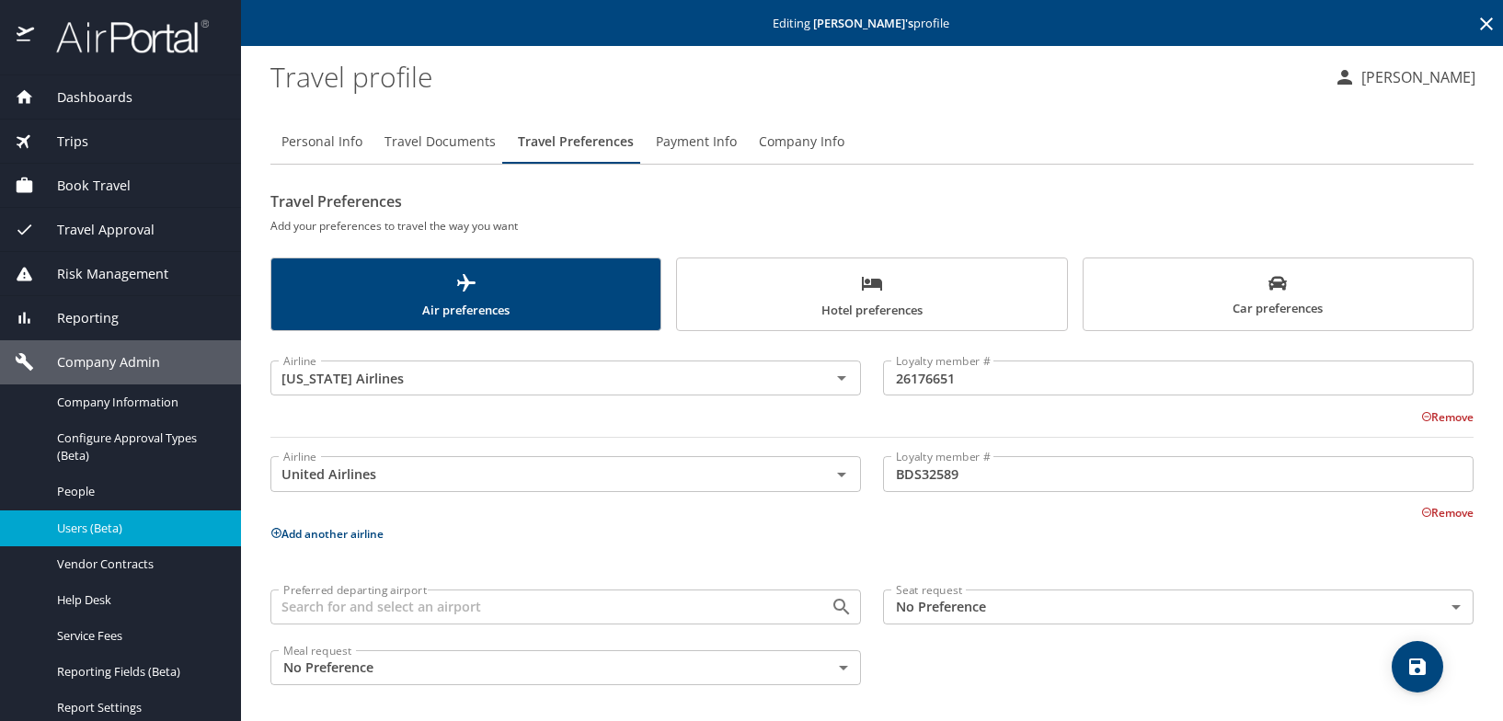
scroll to position [5, 0]
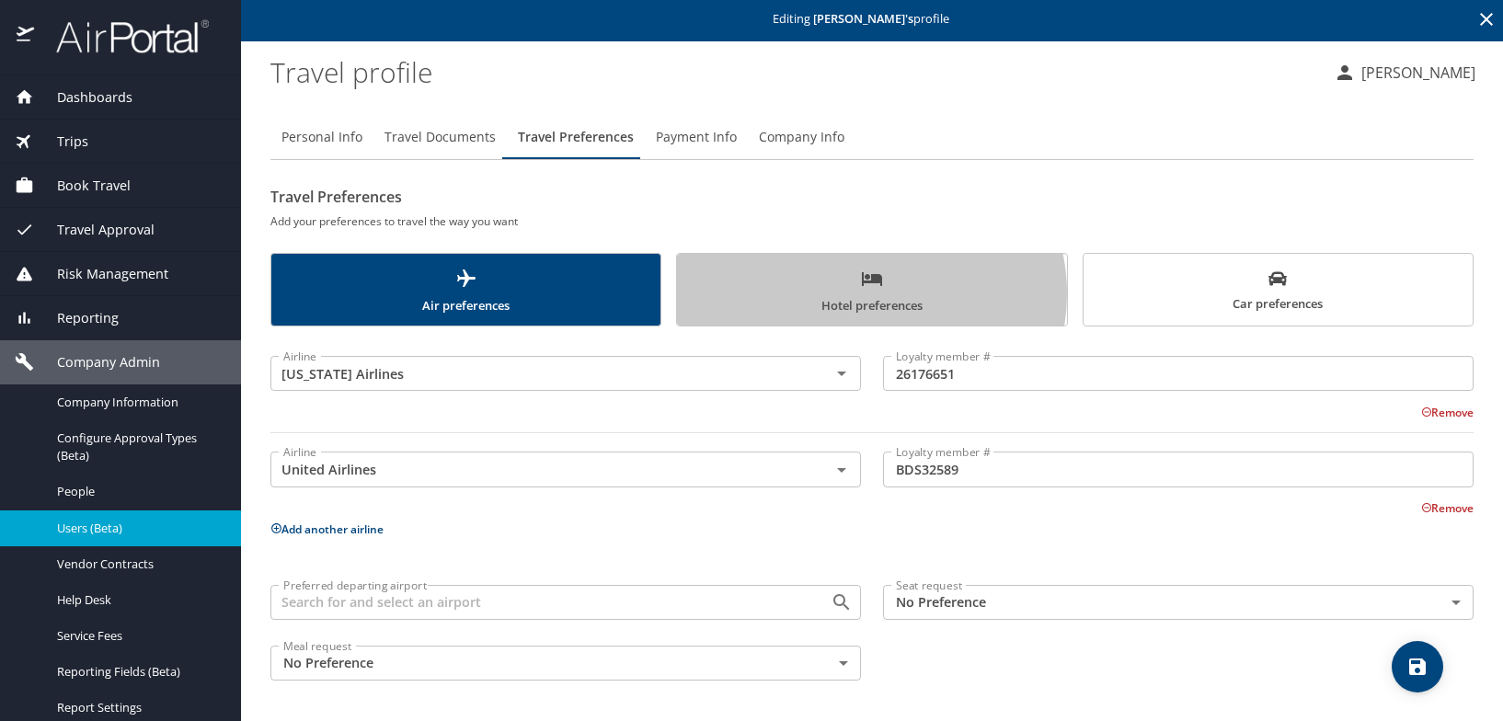
click at [862, 293] on span "Hotel preferences" at bounding box center [871, 292] width 367 height 49
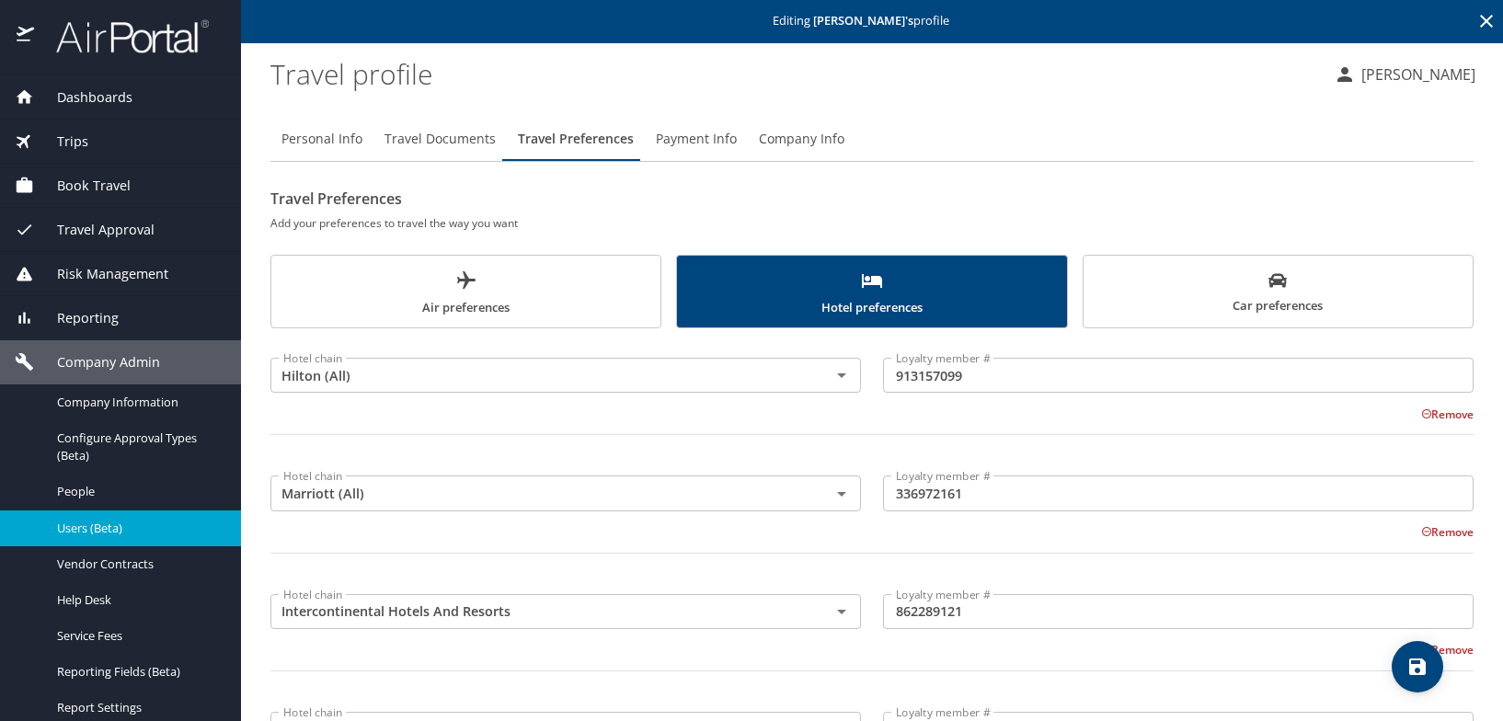
scroll to position [0, 0]
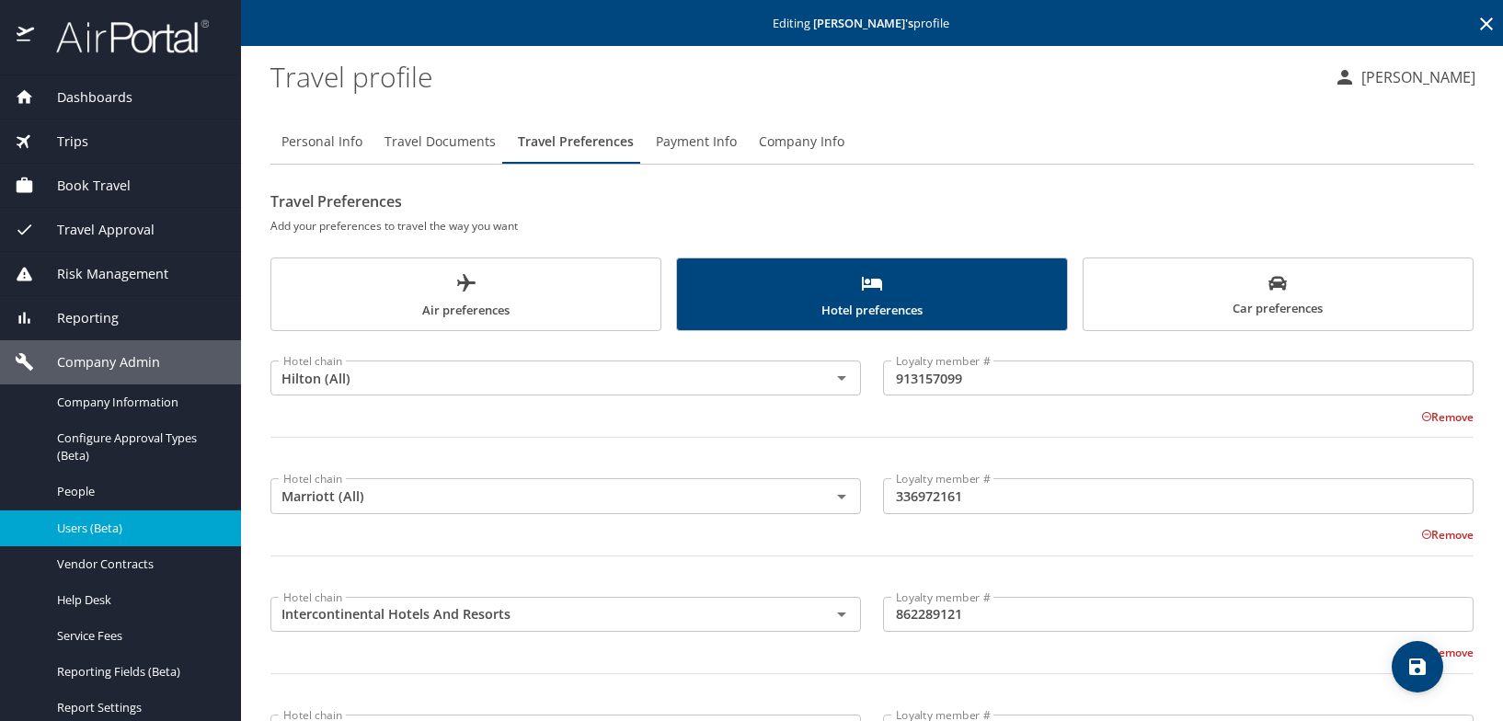
click at [493, 296] on span "Air preferences" at bounding box center [465, 296] width 367 height 49
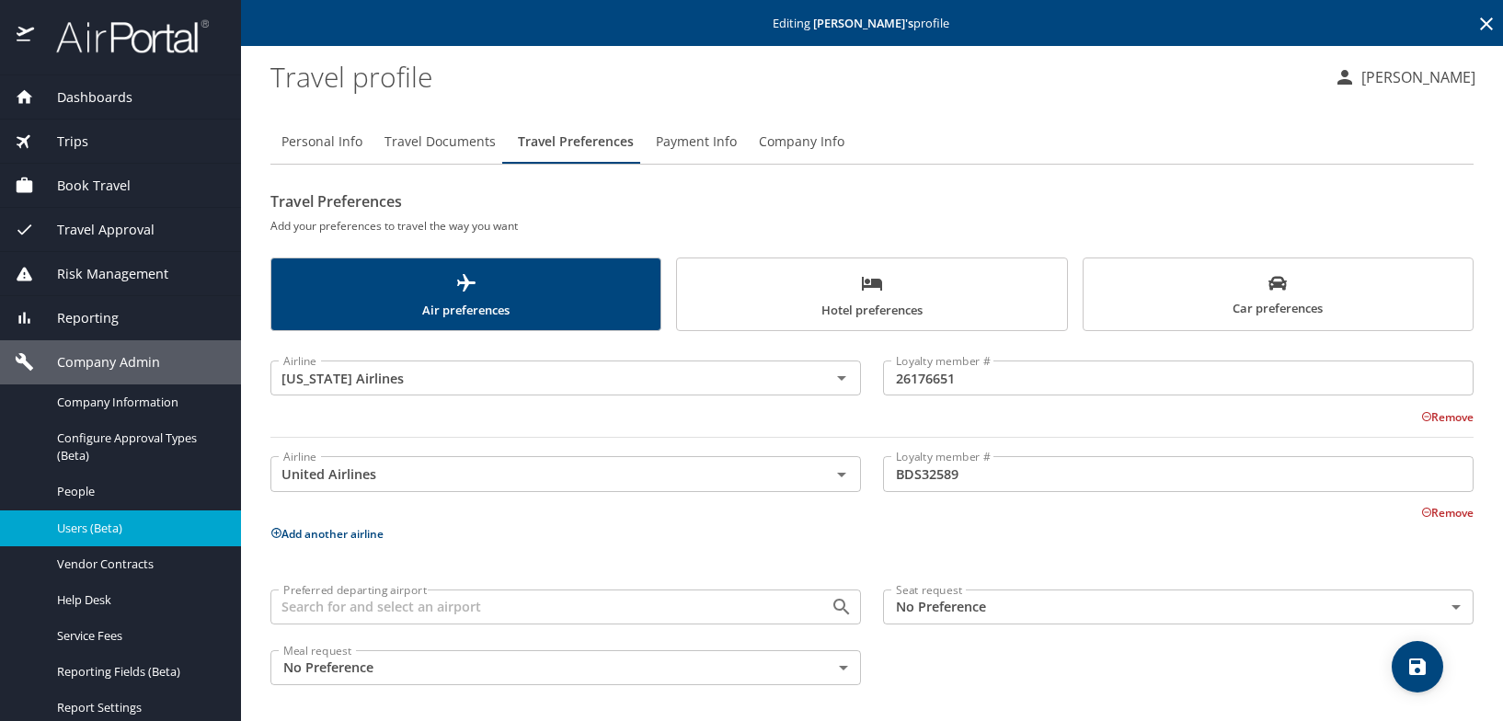
drag, startPoint x: 1021, startPoint y: 381, endPoint x: 1012, endPoint y: 378, distance: 9.6
click at [1021, 381] on input "26176651" at bounding box center [1178, 377] width 590 height 35
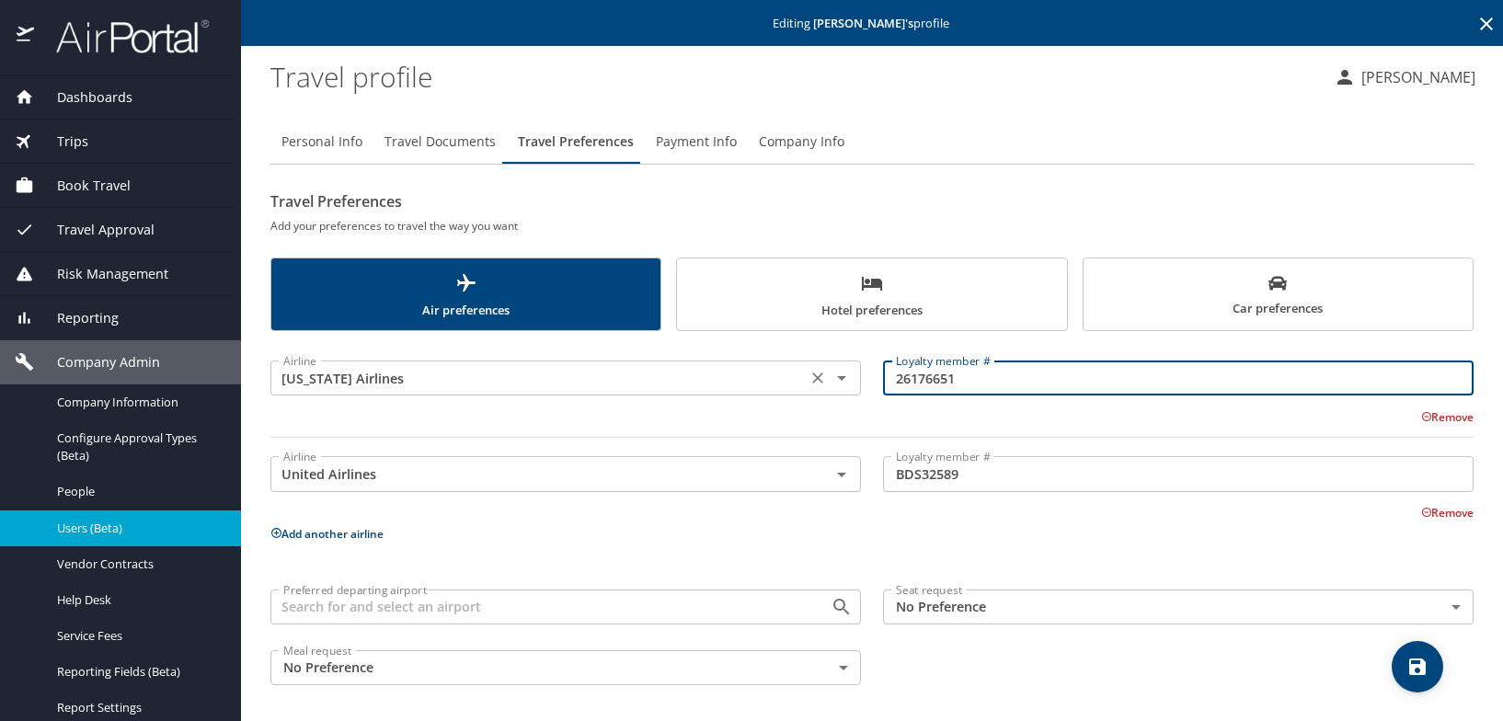
drag, startPoint x: 967, startPoint y: 382, endPoint x: 841, endPoint y: 379, distance: 126.9
click at [841, 379] on div "Airline [US_STATE] Airlines Airline Loyalty member # 26176651 Loyalty member # …" at bounding box center [871, 395] width 1225 height 107
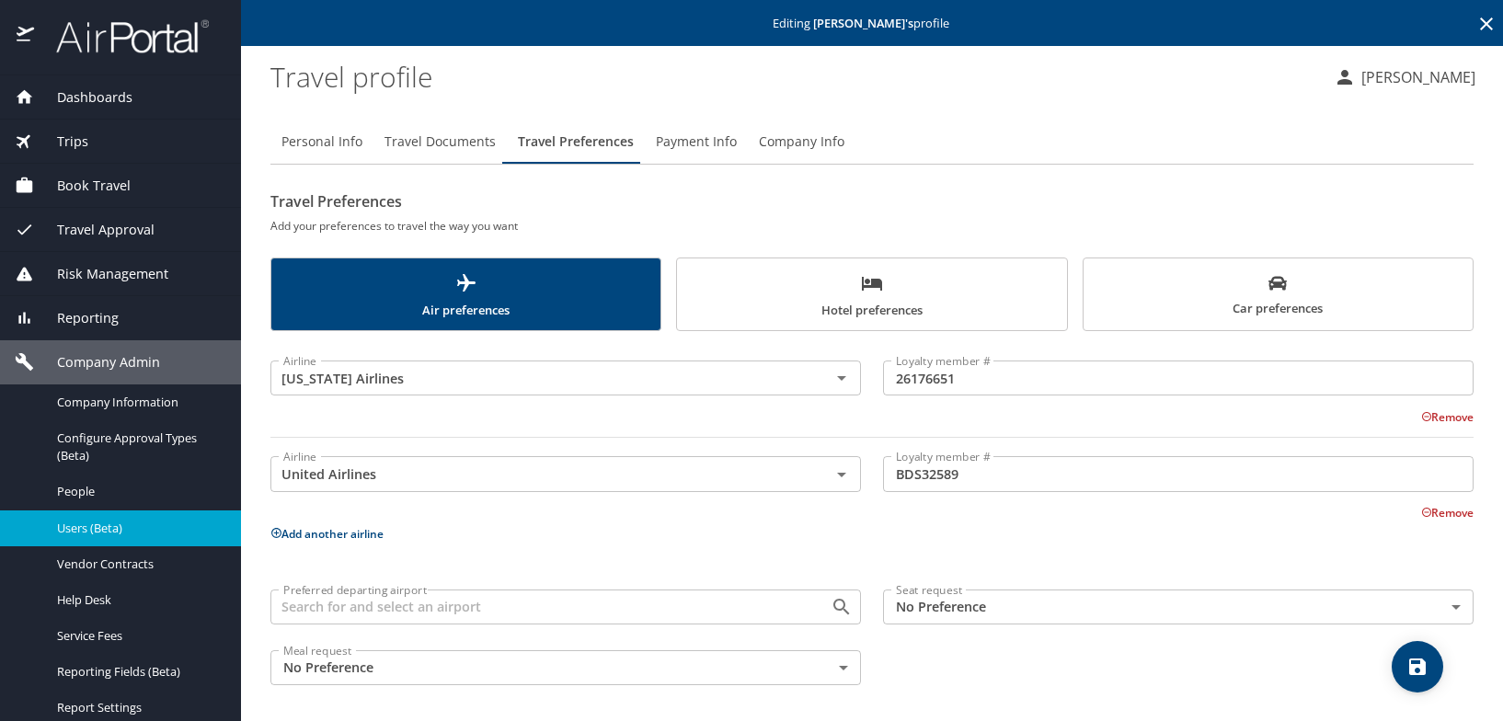
click at [1070, 476] on input "BDS32589" at bounding box center [1178, 473] width 590 height 35
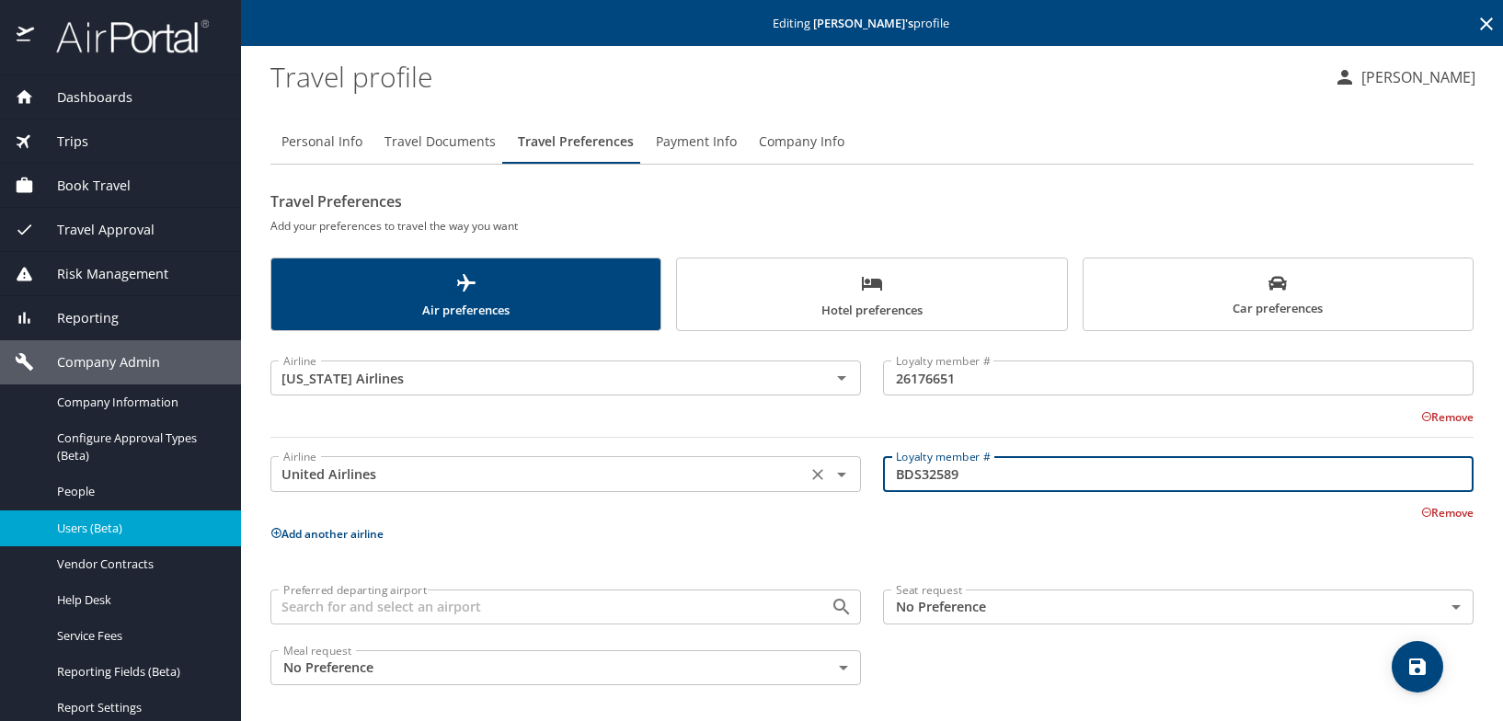
drag, startPoint x: 927, startPoint y: 478, endPoint x: 794, endPoint y: 488, distance: 133.7
click at [794, 485] on div "Airline United Airlines Airline Loyalty member # BDS32589 Loyalty member # Remo…" at bounding box center [871, 480] width 1225 height 84
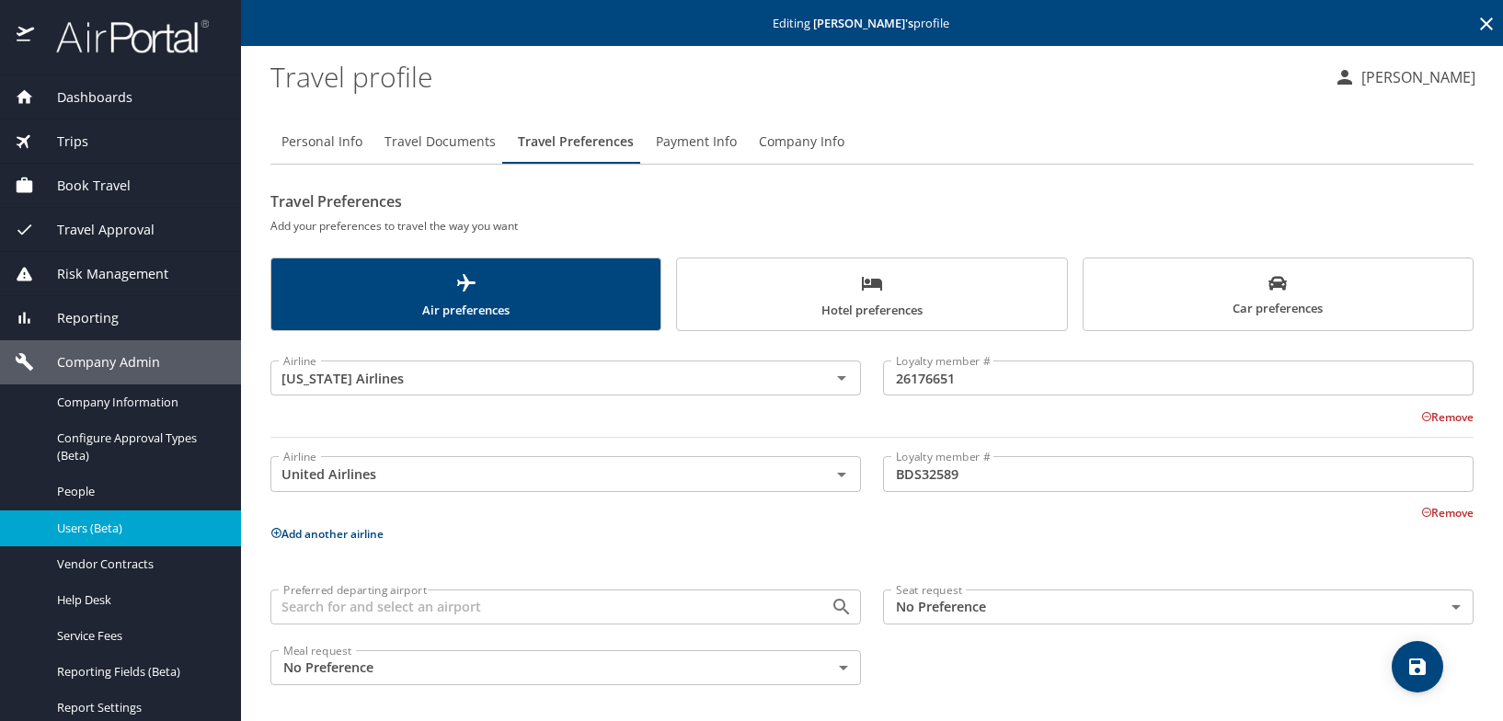
scroll to position [5, 0]
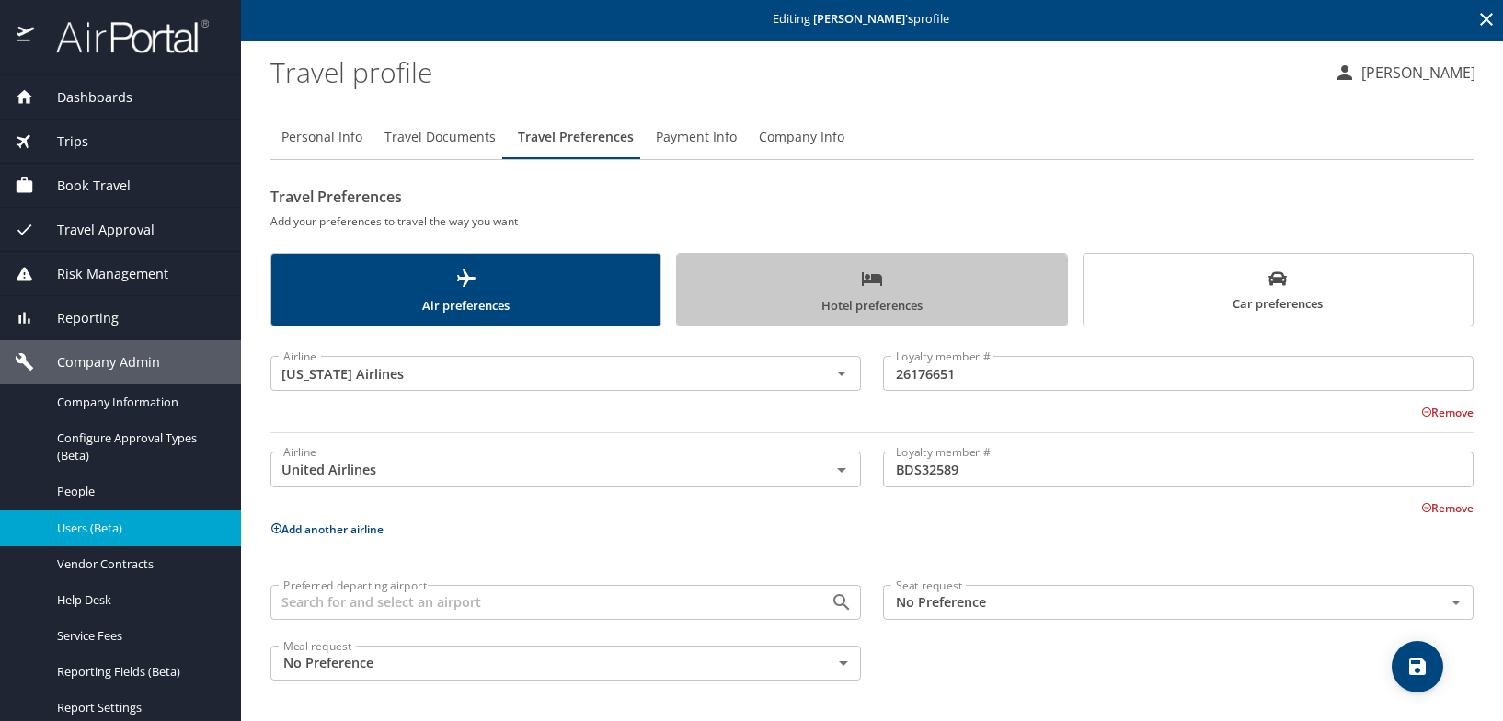
click at [866, 292] on span "Hotel preferences" at bounding box center [871, 292] width 367 height 49
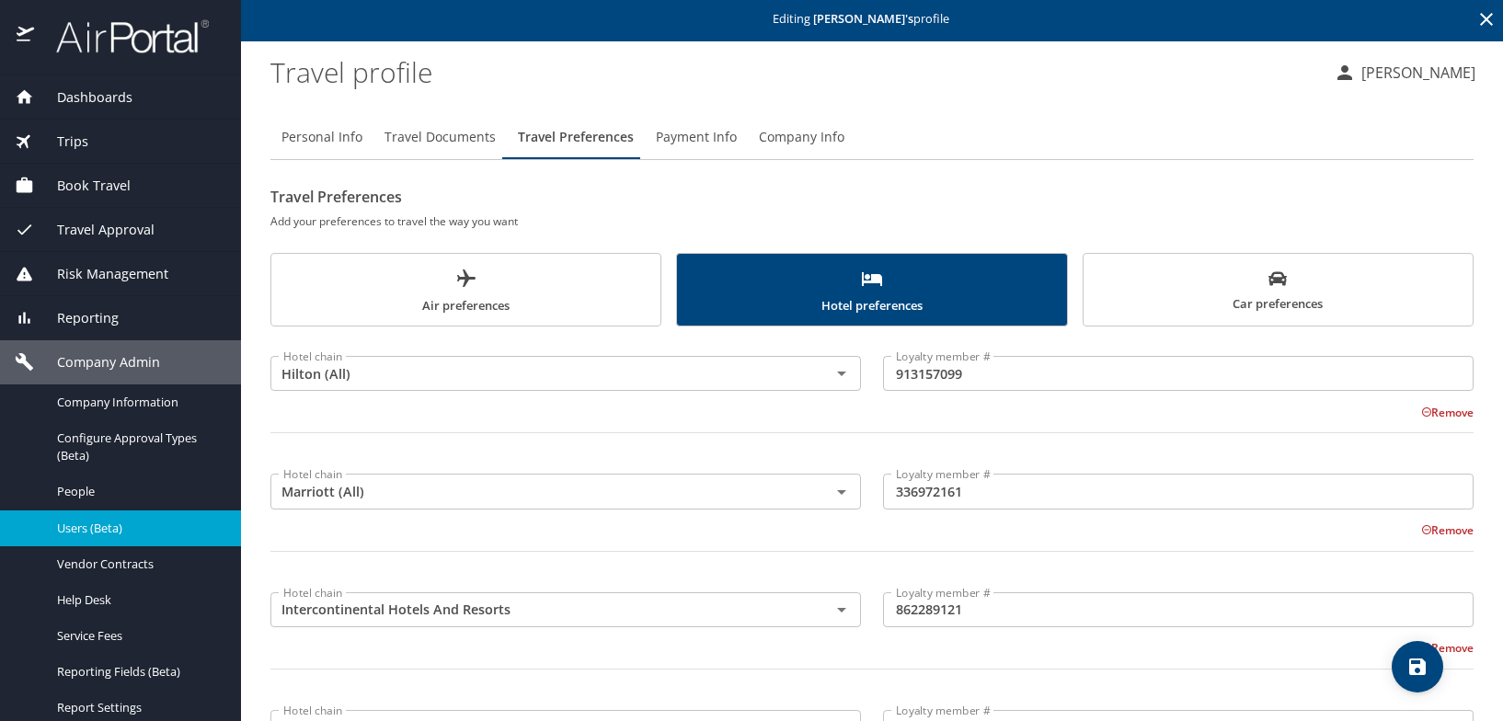
drag, startPoint x: 1024, startPoint y: 341, endPoint x: 1001, endPoint y: 353, distance: 25.1
click at [1022, 347] on div "Loyalty member # 913157099 Loyalty member #" at bounding box center [1178, 373] width 612 height 73
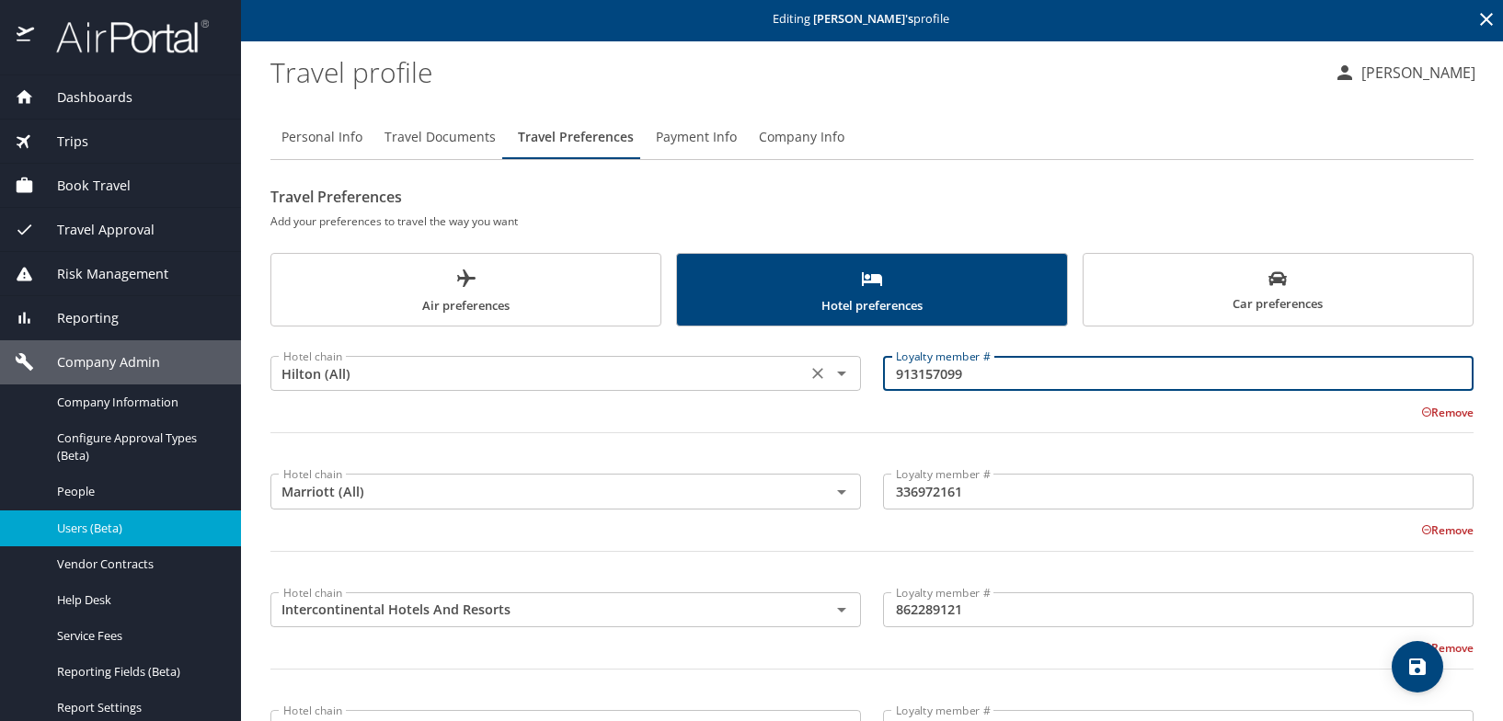
drag, startPoint x: 967, startPoint y: 380, endPoint x: 816, endPoint y: 389, distance: 151.1
click at [816, 389] on div "Hotel chain Hilton (All) Hotel chain Loyalty member # 913157099 Loyalty member …" at bounding box center [871, 401] width 1225 height 129
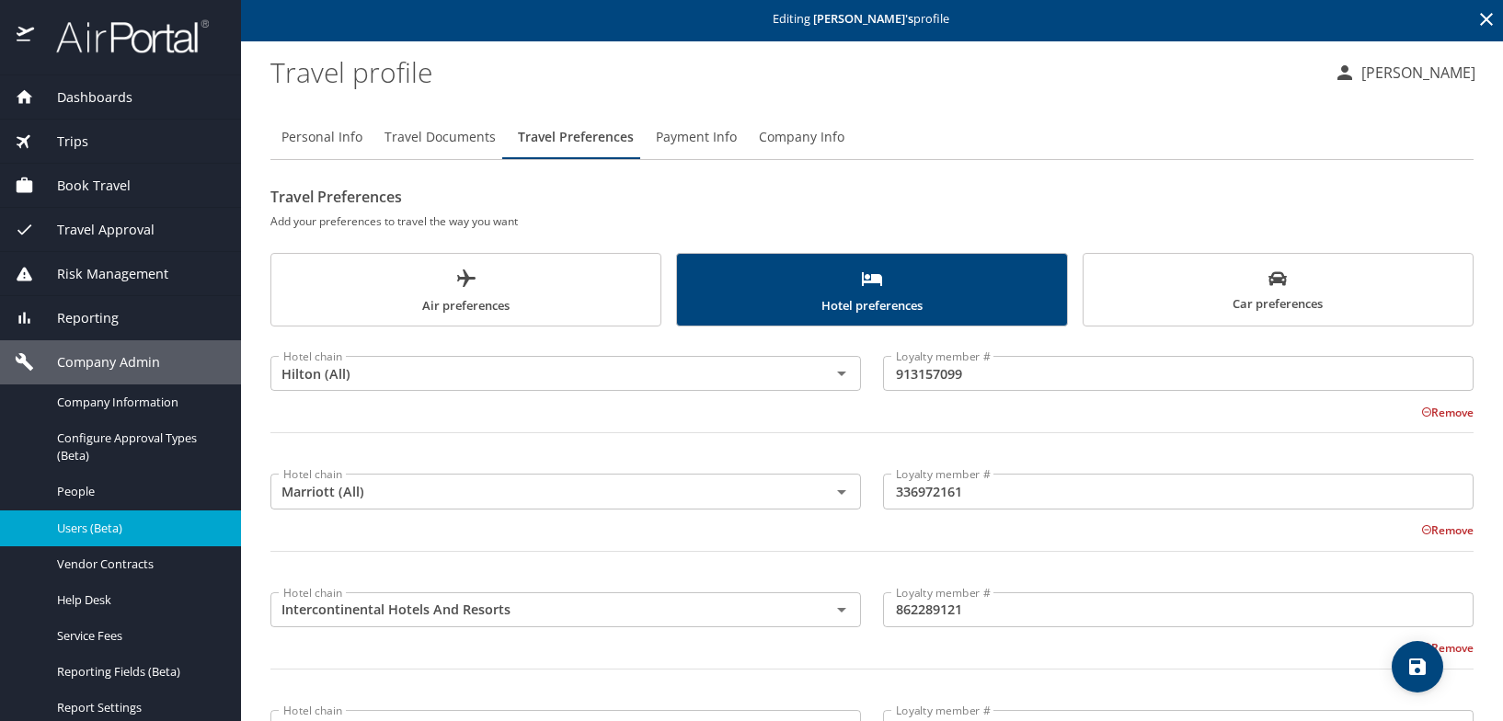
click at [992, 492] on input "336972161" at bounding box center [1178, 491] width 590 height 35
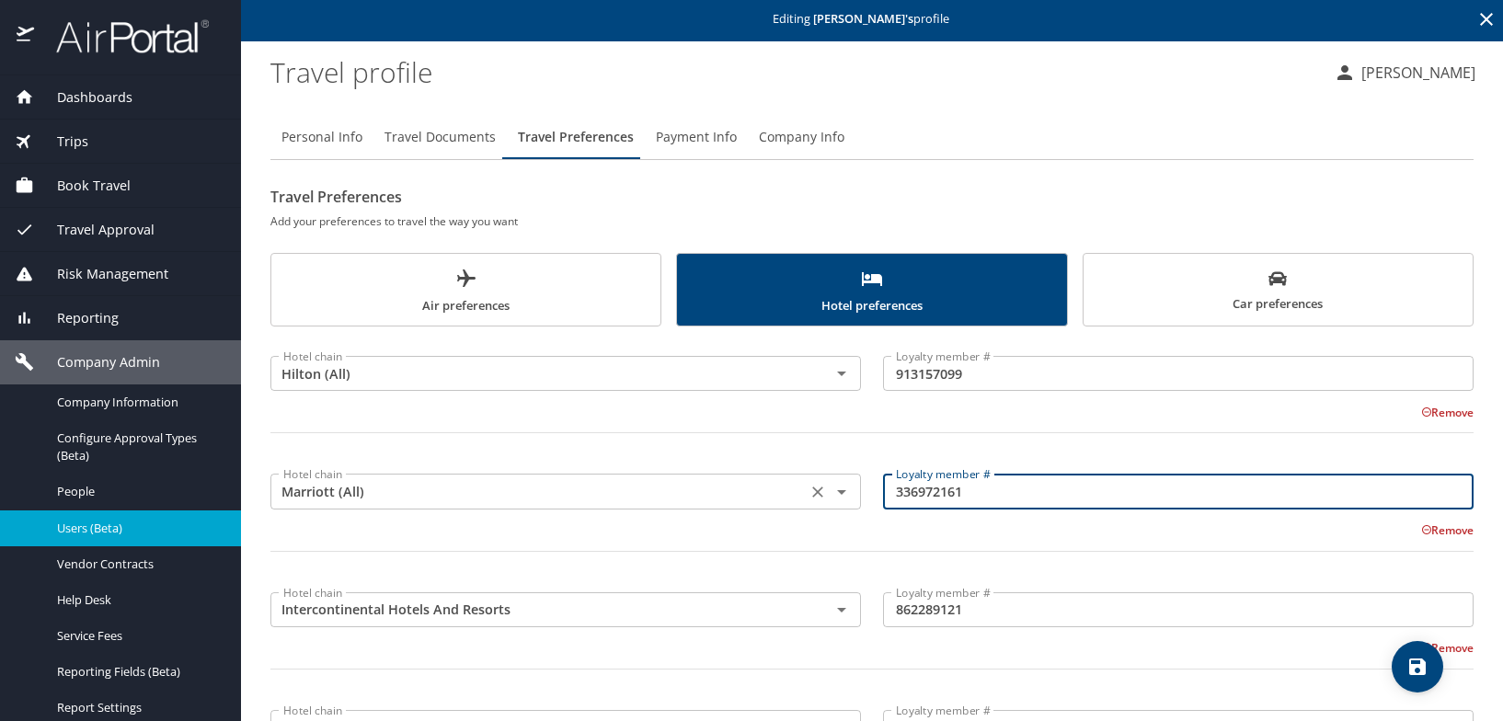
drag, startPoint x: 875, startPoint y: 494, endPoint x: 841, endPoint y: 495, distance: 34.0
click at [841, 495] on div "Hotel chain Marriott (All) Hotel chain Loyalty member # 336972161 Loyalty membe…" at bounding box center [871, 519] width 1225 height 129
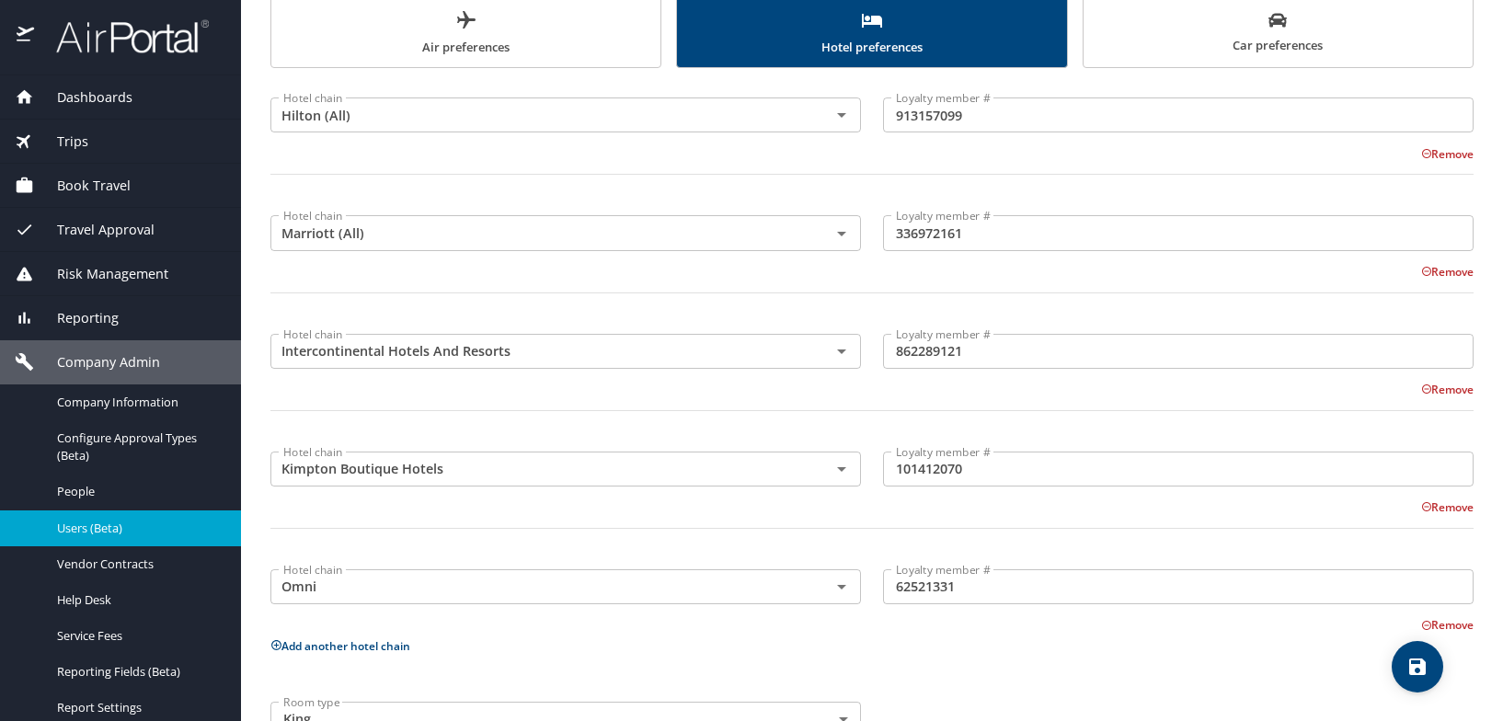
scroll to position [280, 0]
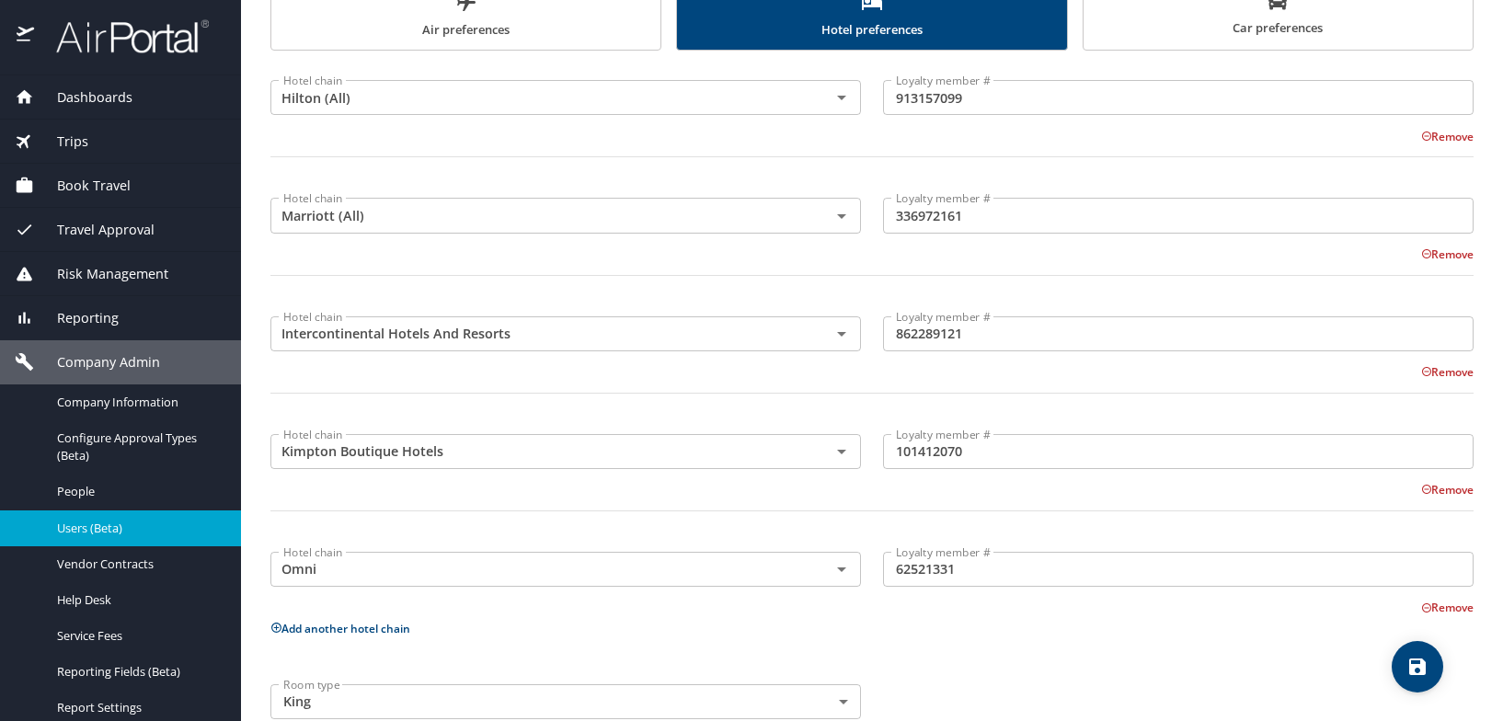
drag, startPoint x: 1014, startPoint y: 573, endPoint x: 997, endPoint y: 565, distance: 19.3
click at [1014, 573] on input "62521331" at bounding box center [1178, 569] width 590 height 35
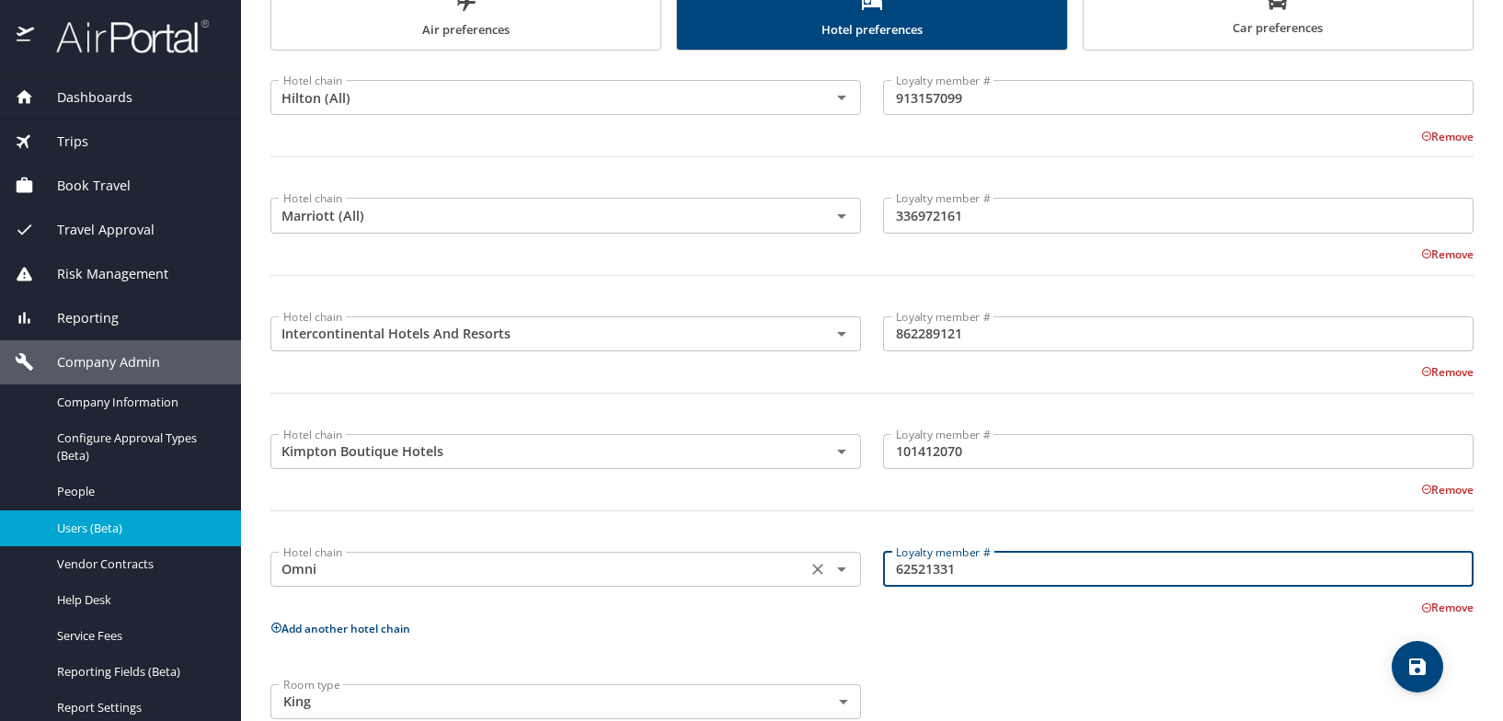
drag, startPoint x: 921, startPoint y: 574, endPoint x: 767, endPoint y: 572, distance: 154.5
click at [767, 572] on div "Hotel chain Omni Hotel chain Loyalty member # 62521331 Loyalty member # Remove" at bounding box center [871, 575] width 1225 height 84
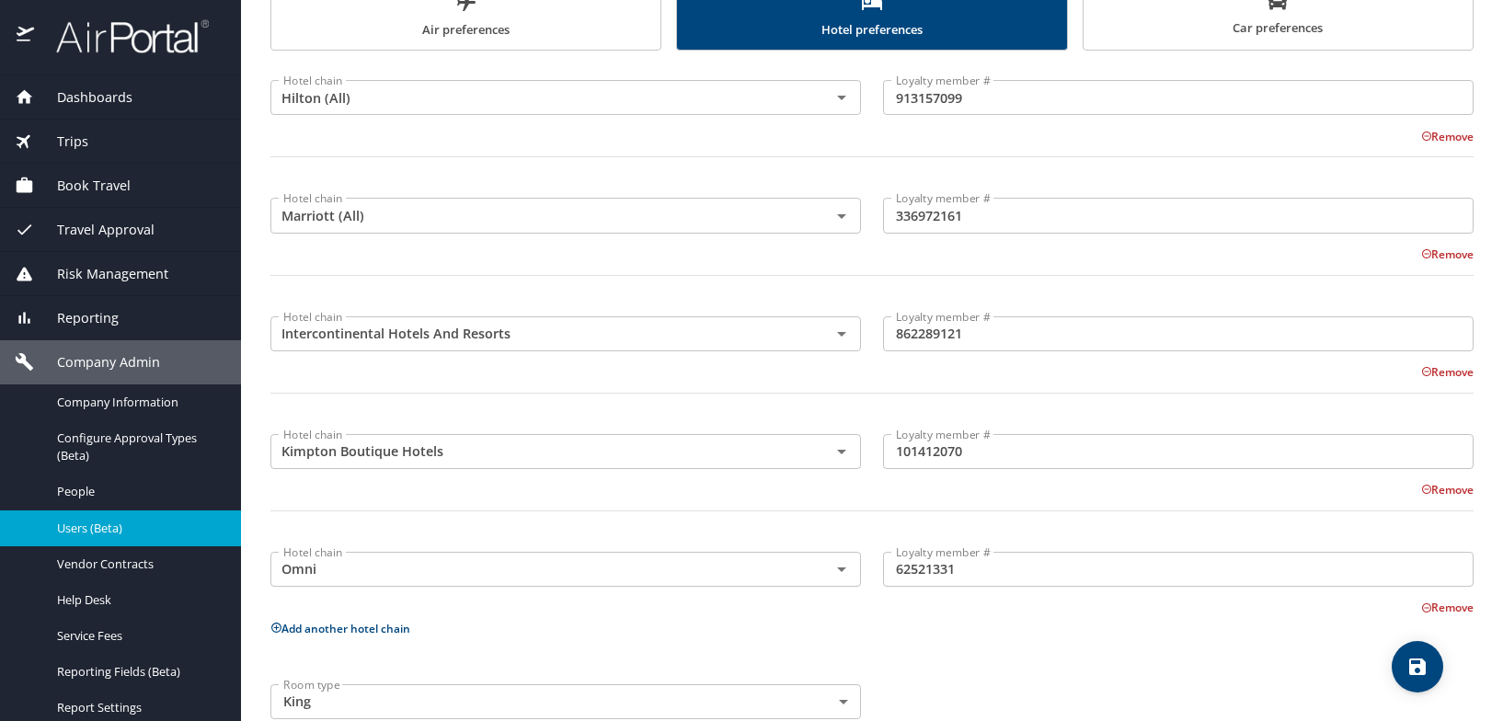
click at [1242, 27] on span "Car preferences" at bounding box center [1277, 16] width 367 height 45
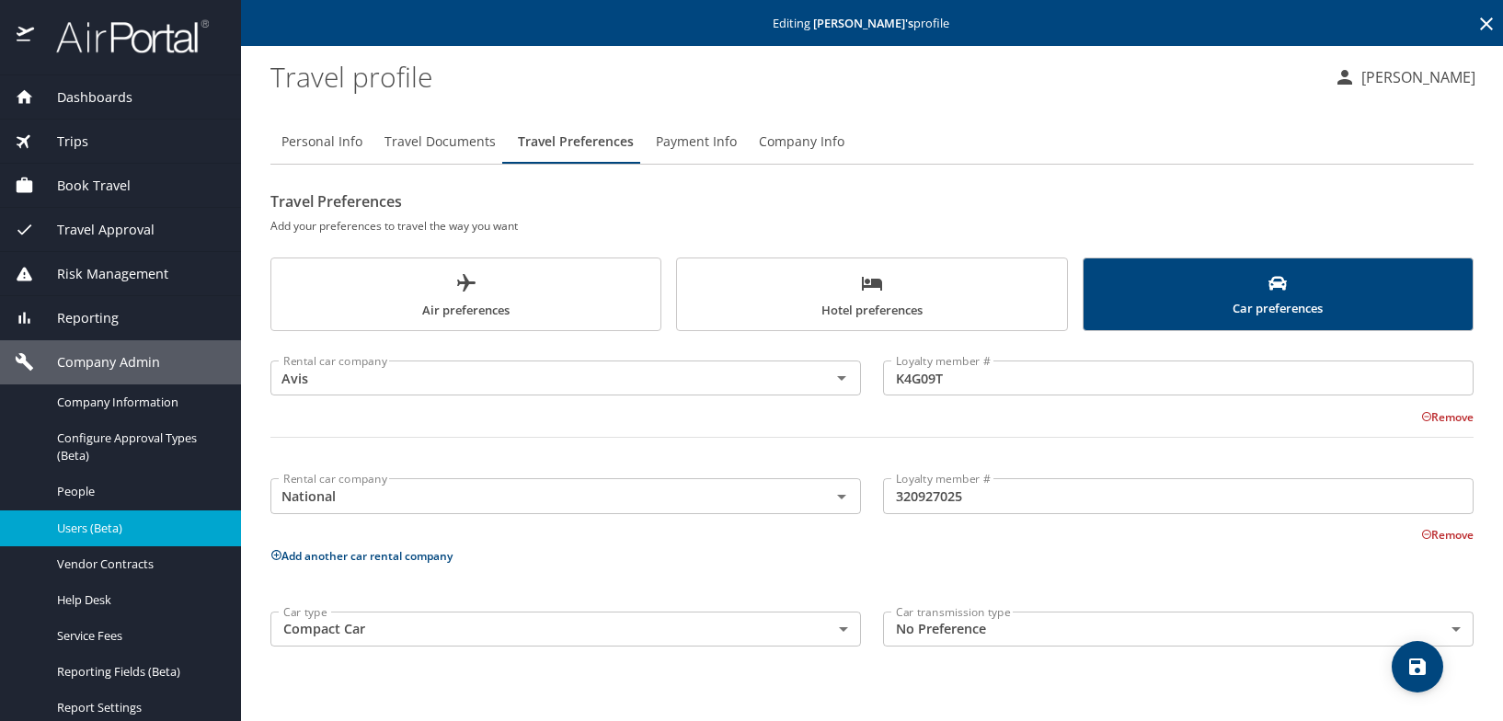
scroll to position [0, 0]
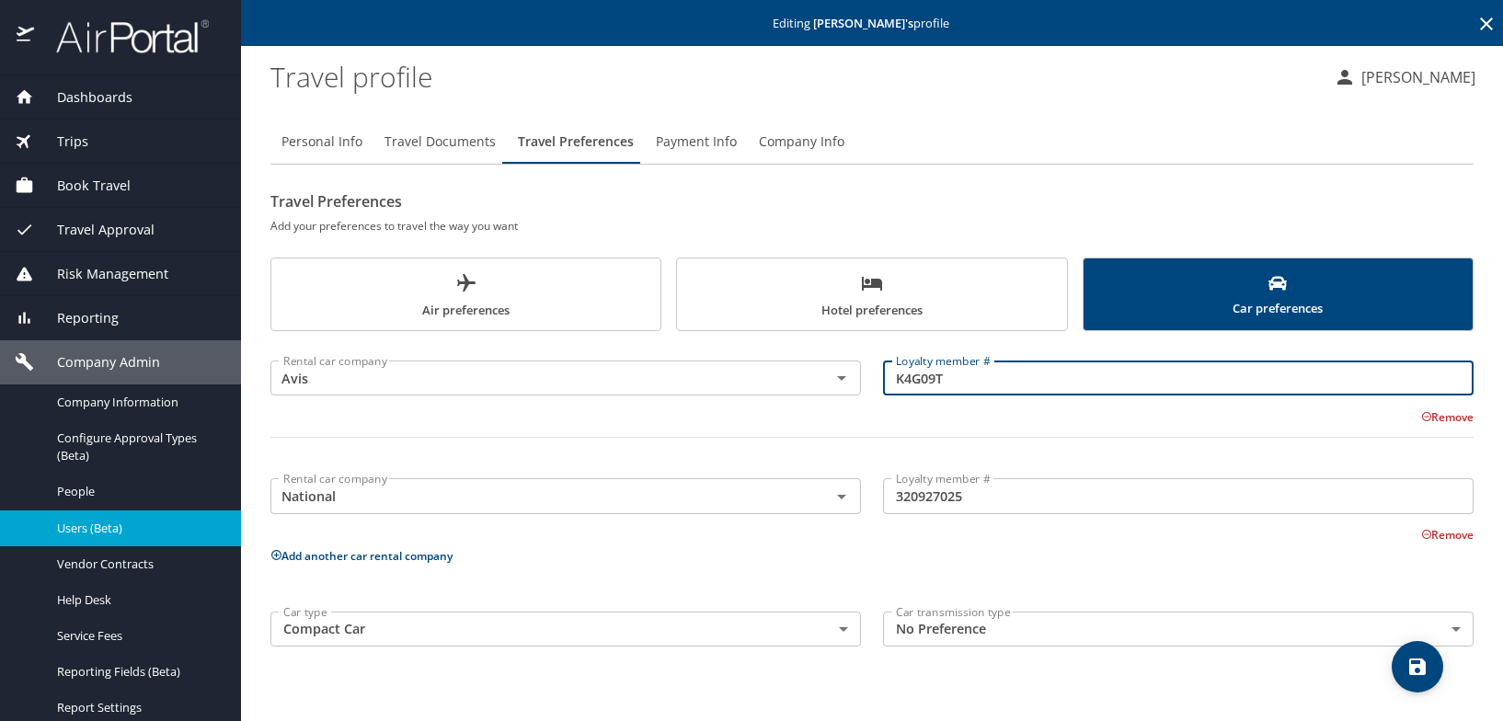
click at [1017, 393] on input "K4G09T" at bounding box center [1178, 377] width 590 height 35
drag, startPoint x: 867, startPoint y: 389, endPoint x: 833, endPoint y: 391, distance: 34.1
click at [833, 391] on div "Rental car company Avis Rental car company Loyalty member # K4G09T Loyalty memb…" at bounding box center [871, 406] width 1225 height 129
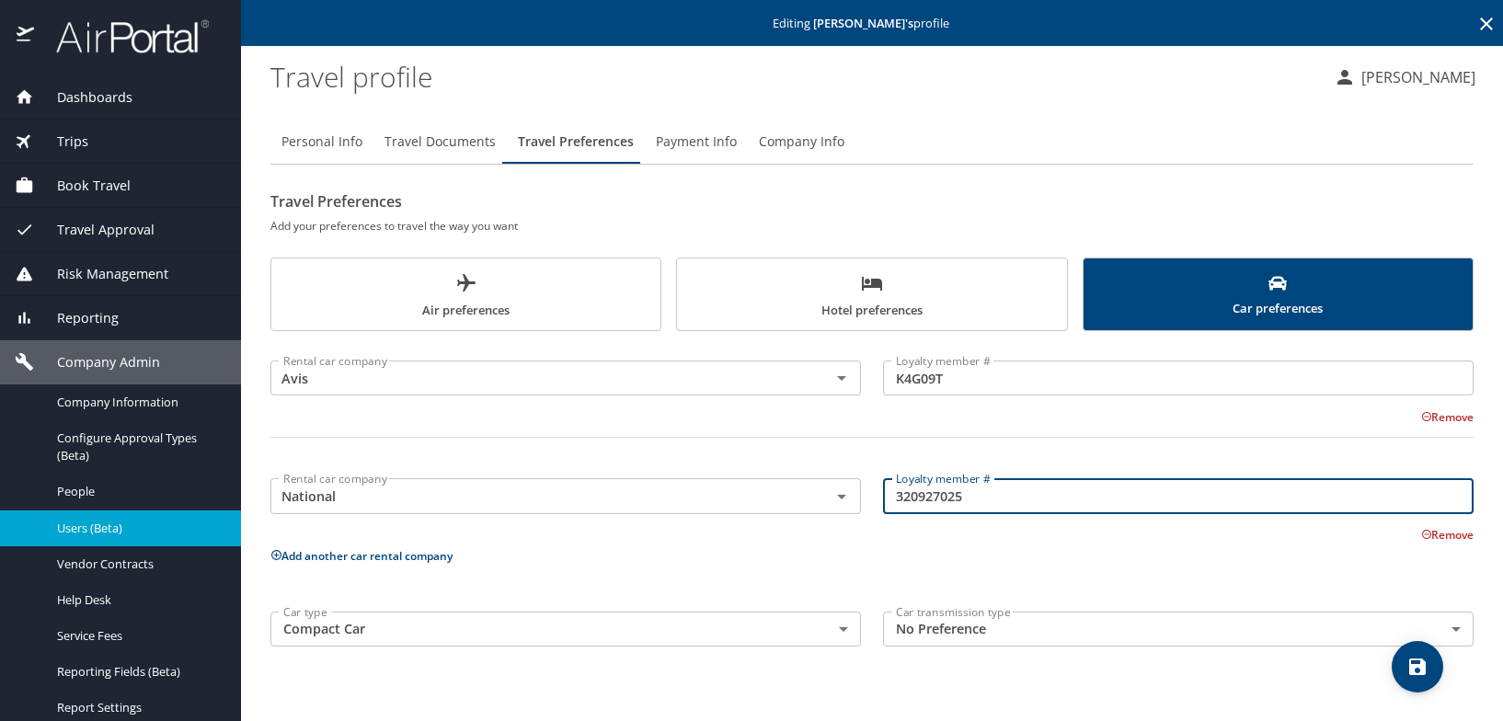
click at [989, 491] on input "320927025" at bounding box center [1178, 495] width 590 height 35
drag, startPoint x: 962, startPoint y: 498, endPoint x: 845, endPoint y: 510, distance: 117.5
click at [842, 506] on div "Rental car company National Rental car company Loyalty member # 320927025 Loyal…" at bounding box center [871, 502] width 1225 height 84
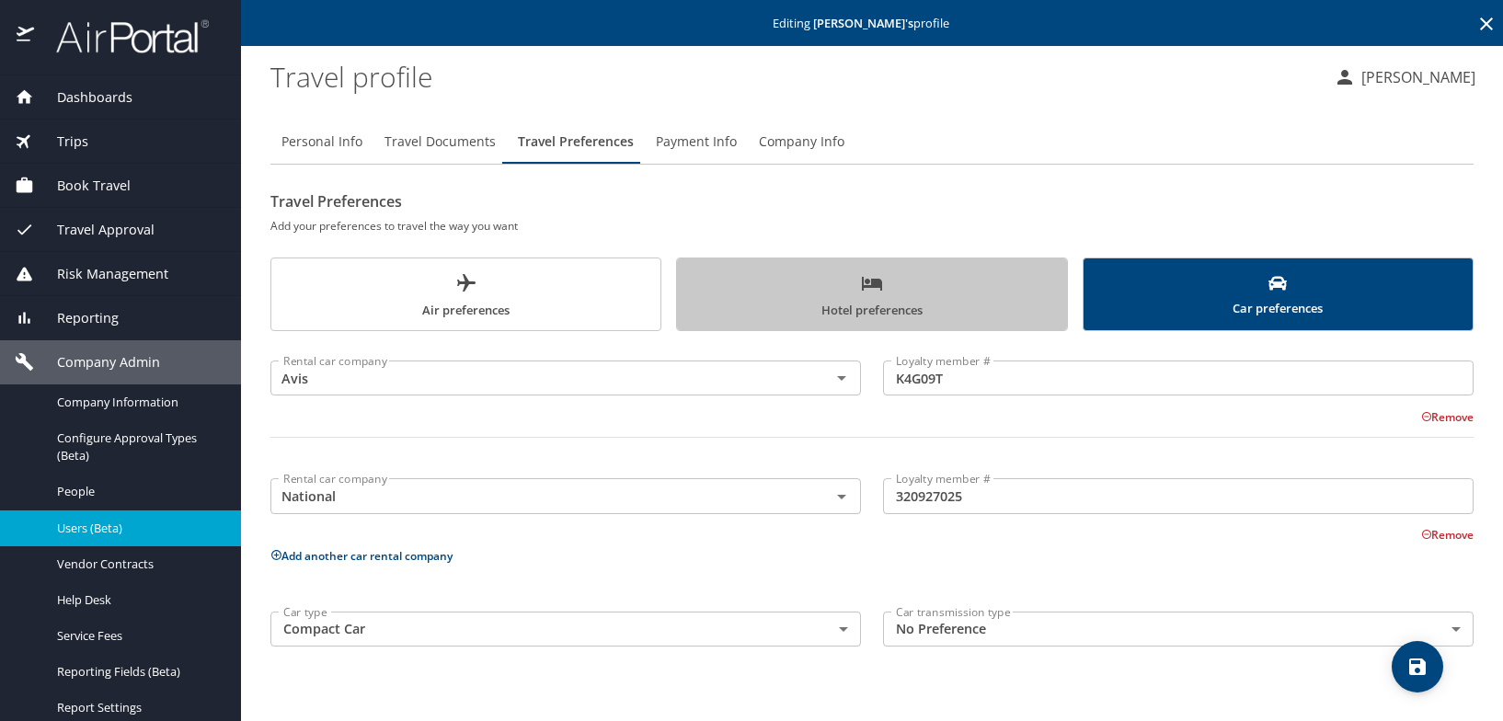
click at [787, 283] on span "Hotel preferences" at bounding box center [871, 296] width 367 height 49
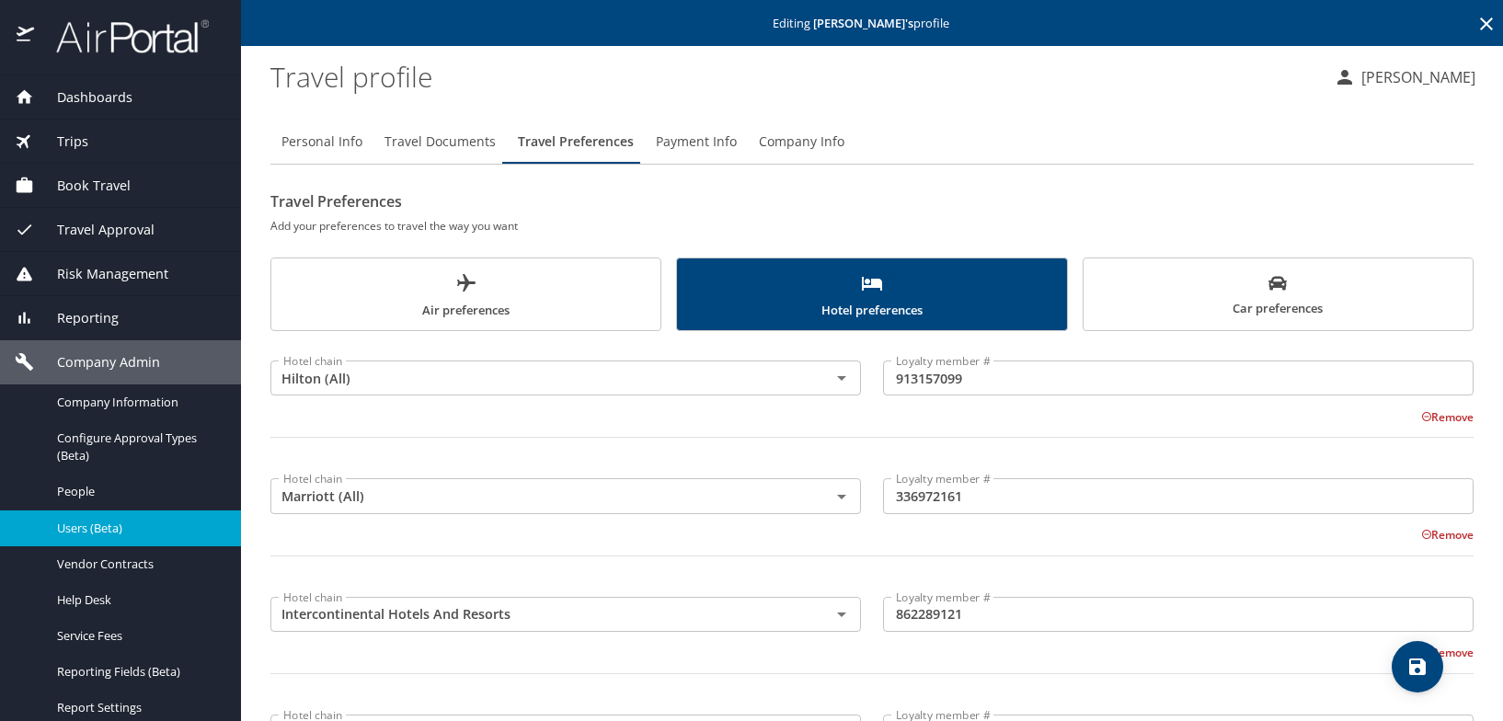
click at [467, 305] on span "Air preferences" at bounding box center [465, 296] width 367 height 49
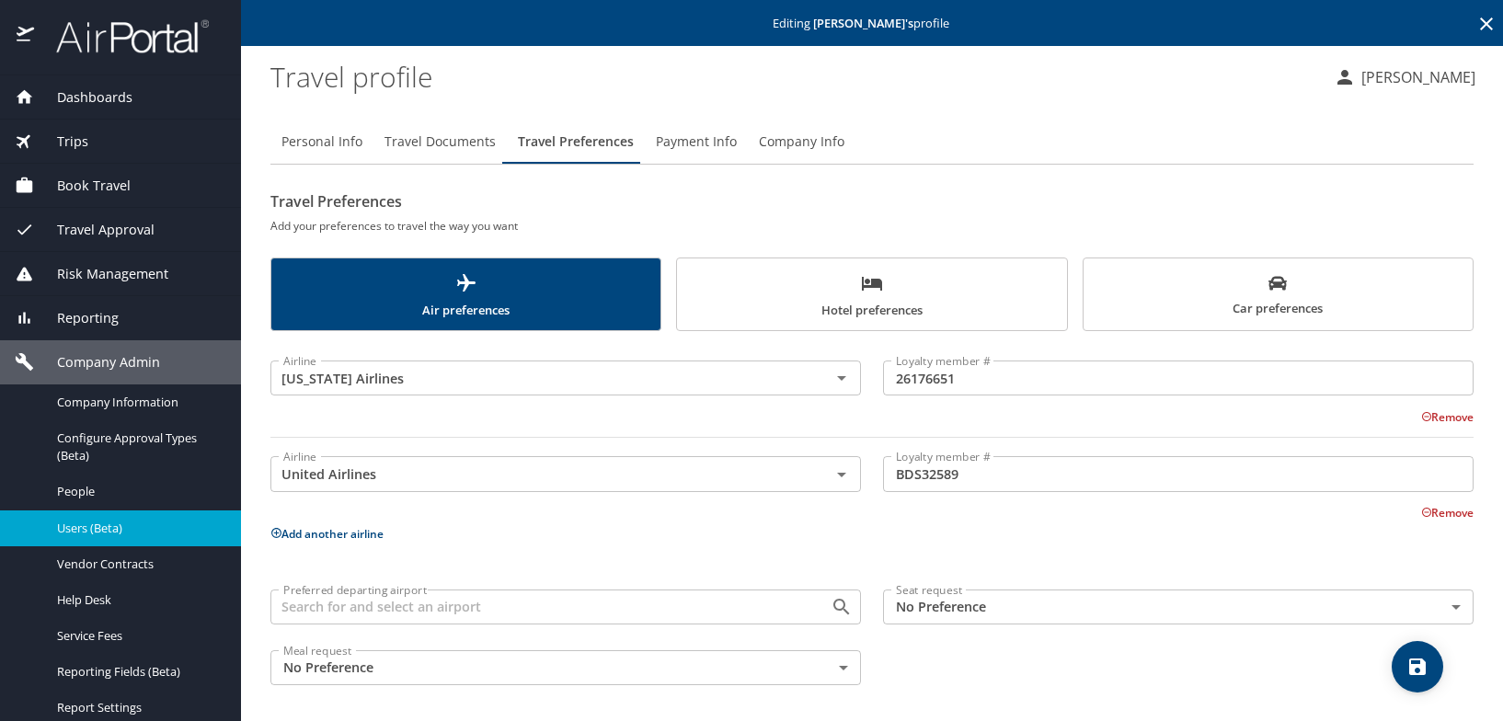
click at [715, 139] on span "Payment Info" at bounding box center [696, 142] width 81 height 23
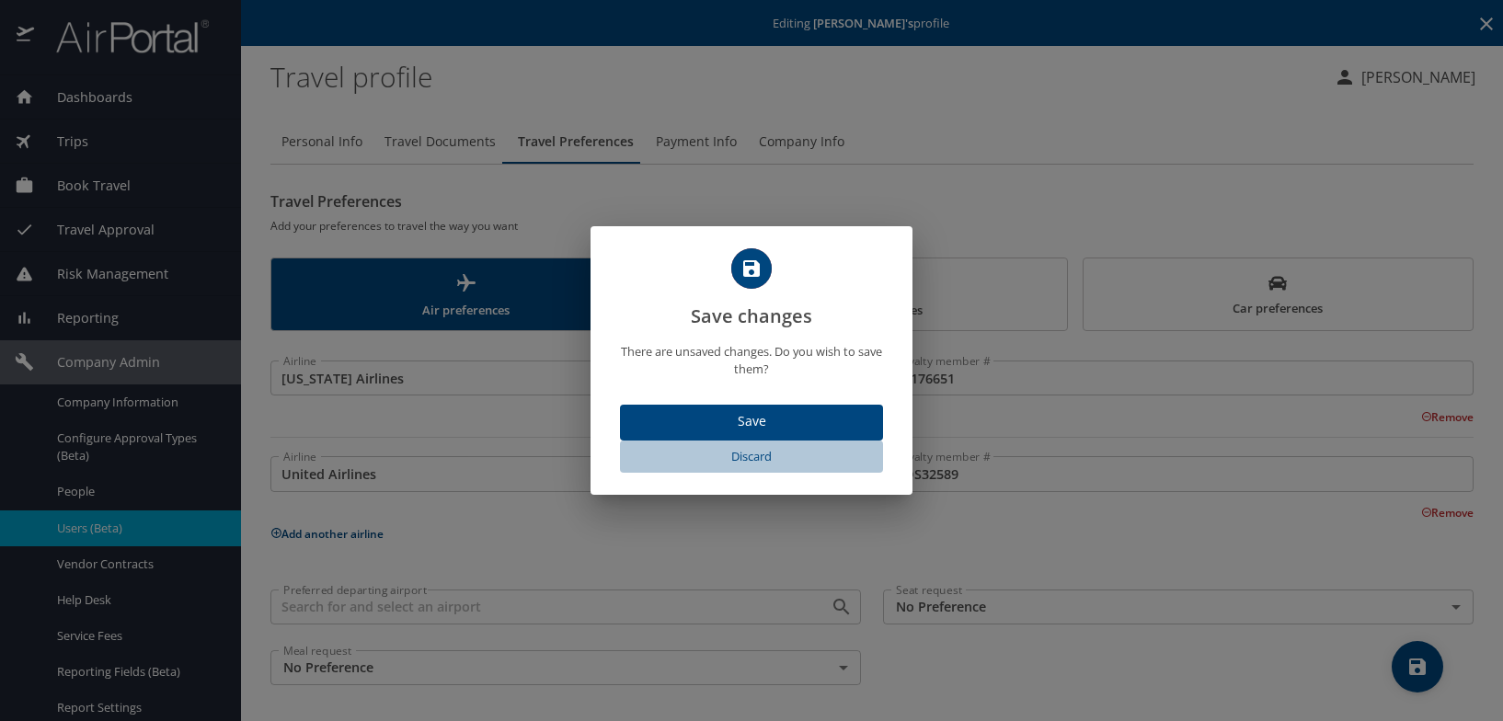
click at [744, 458] on span "Discard" at bounding box center [751, 456] width 248 height 21
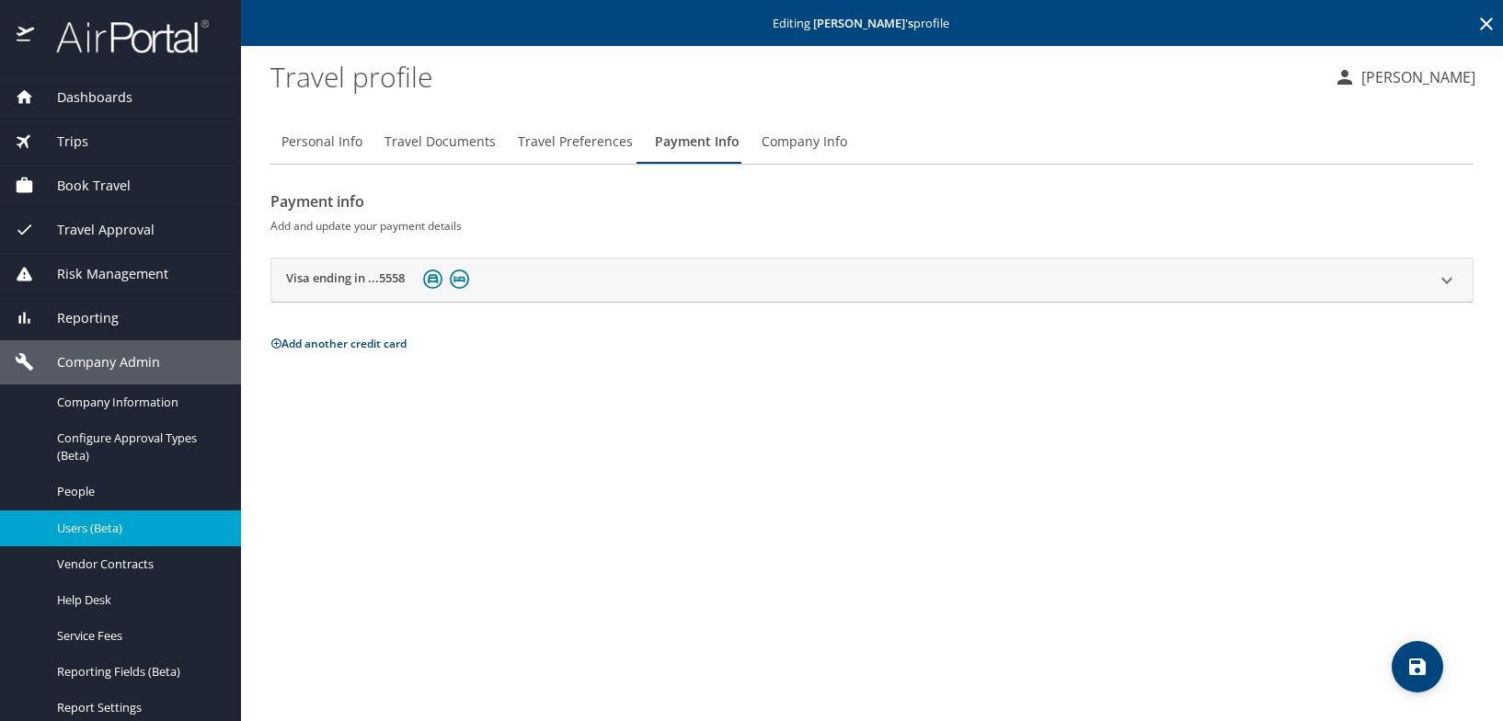
click at [784, 145] on span "Company Info" at bounding box center [804, 142] width 86 height 23
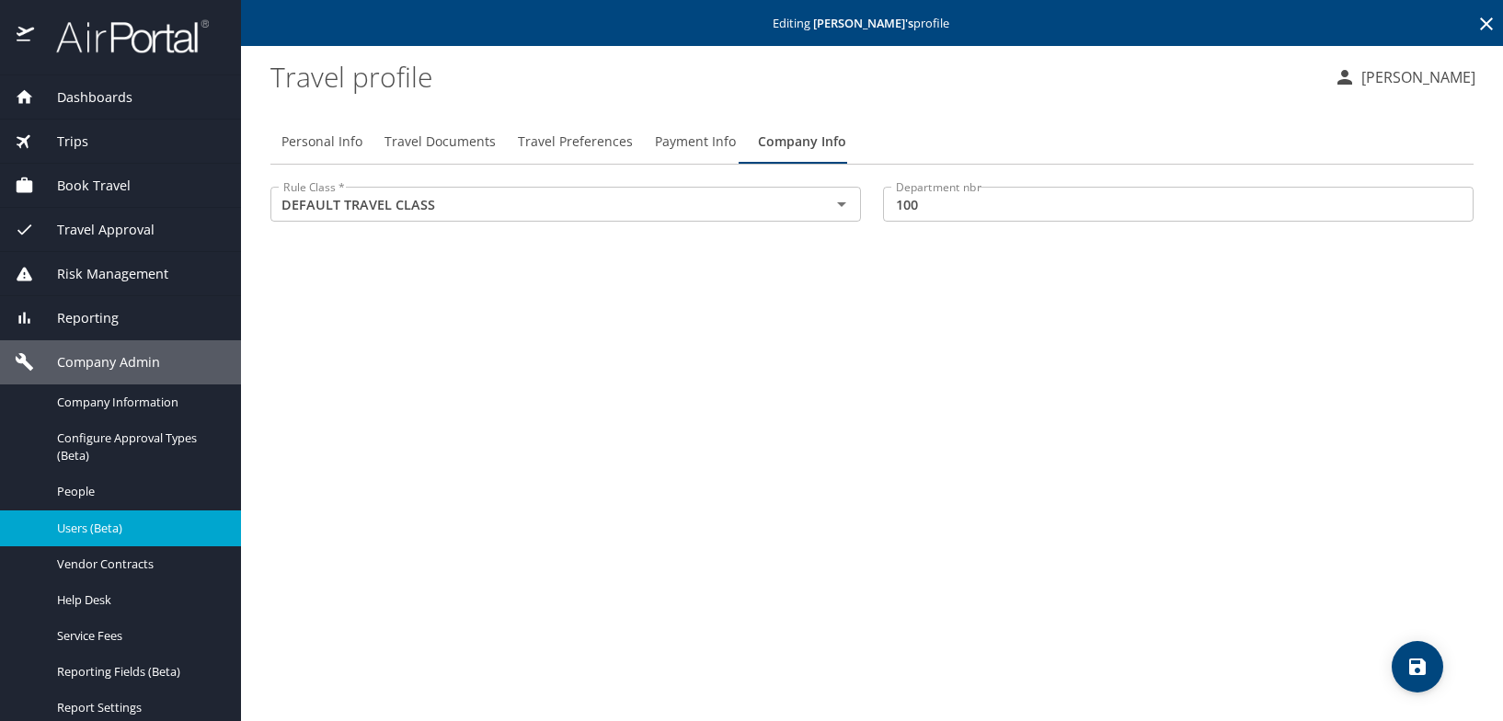
click at [88, 532] on span "Users (Beta)" at bounding box center [138, 528] width 162 height 17
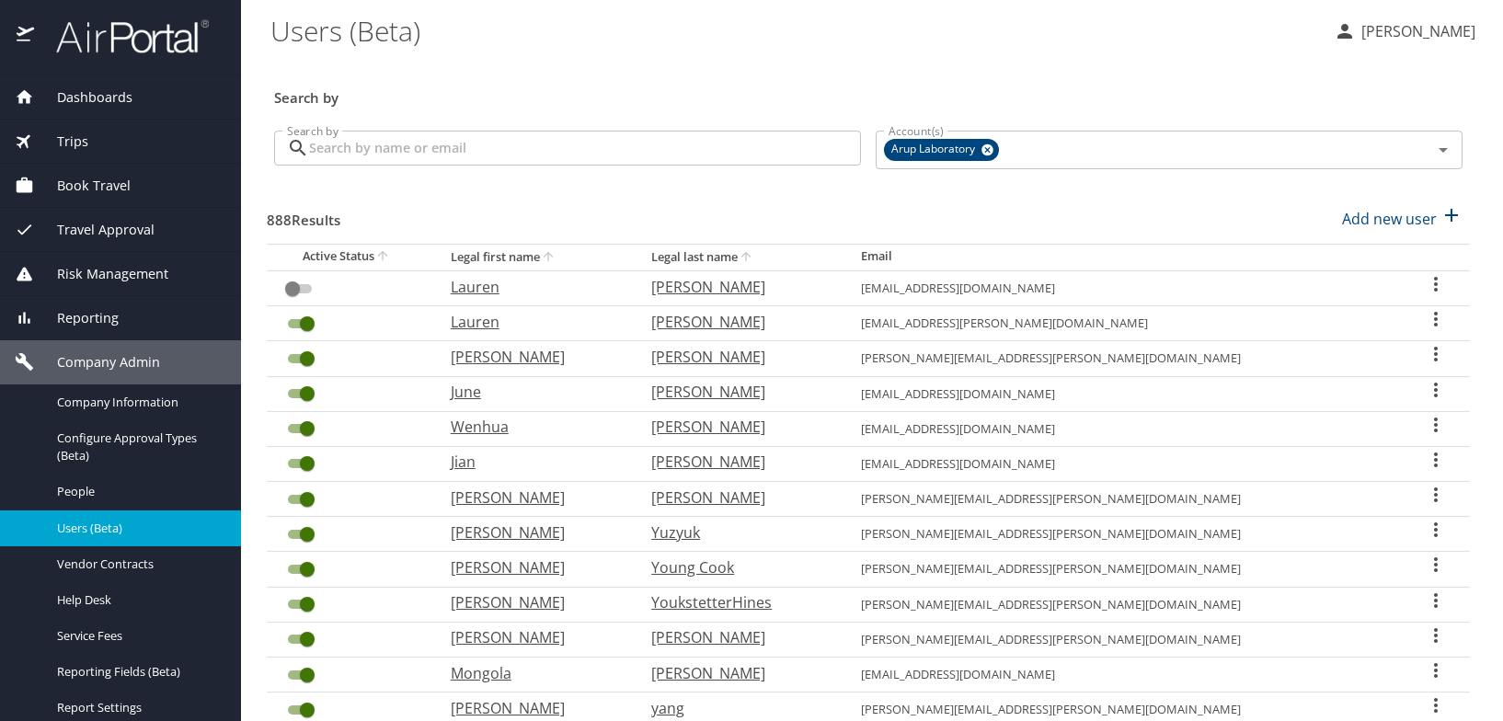
click at [337, 151] on input "Search by" at bounding box center [585, 148] width 552 height 35
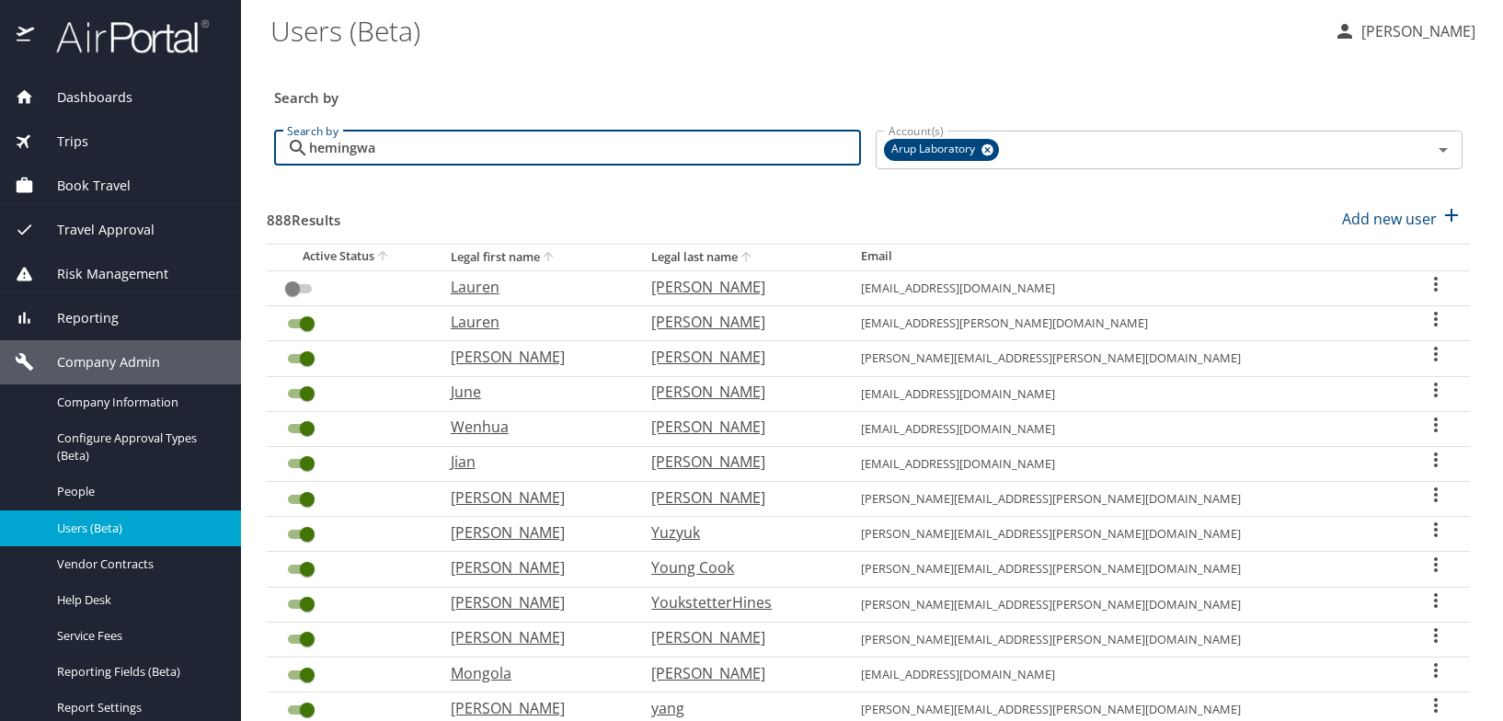
type input "[PERSON_NAME]"
checkbox input "true"
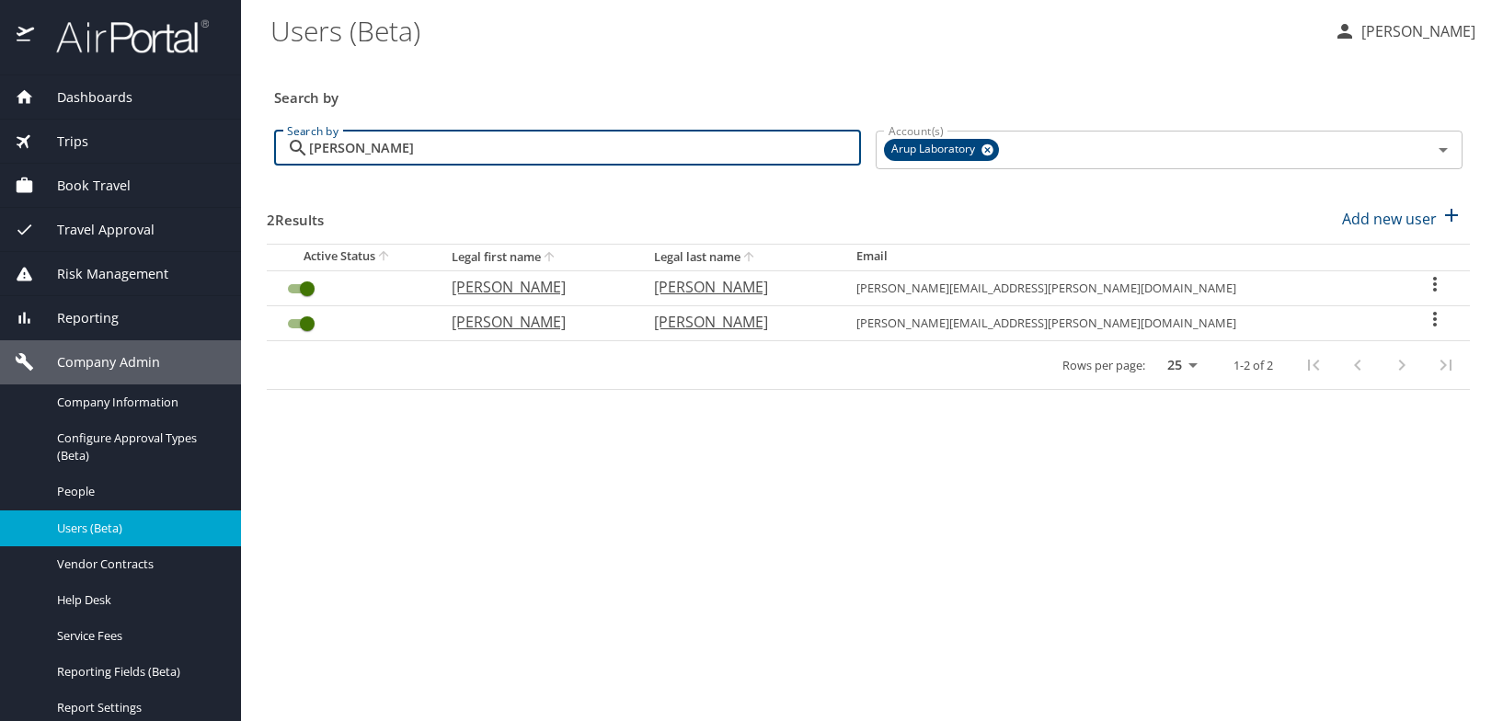
type input "[PERSON_NAME]"
click at [536, 287] on p "[PERSON_NAME]" at bounding box center [535, 287] width 166 height 22
select select "US"
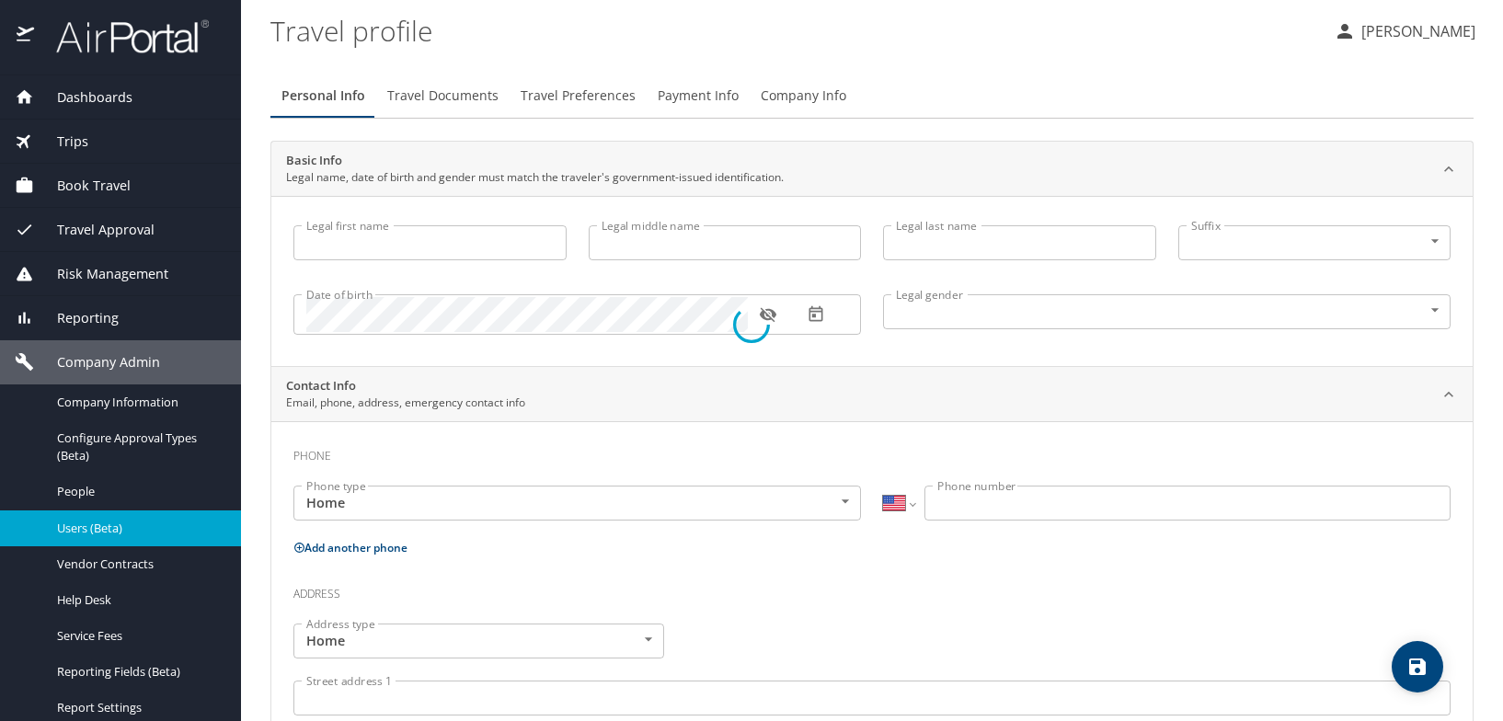
type input "[PERSON_NAME]"
type input "[DEMOGRAPHIC_DATA]"
select select "US"
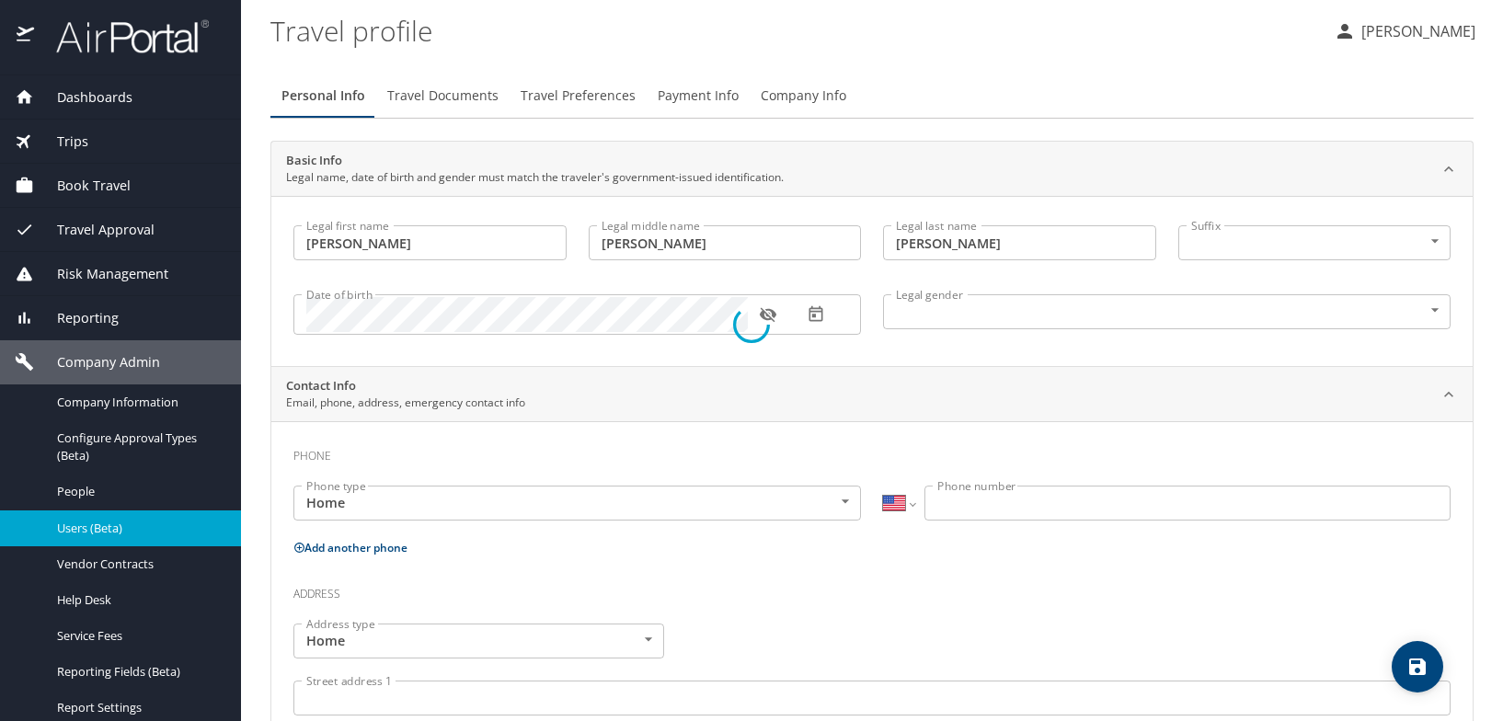
select select "US"
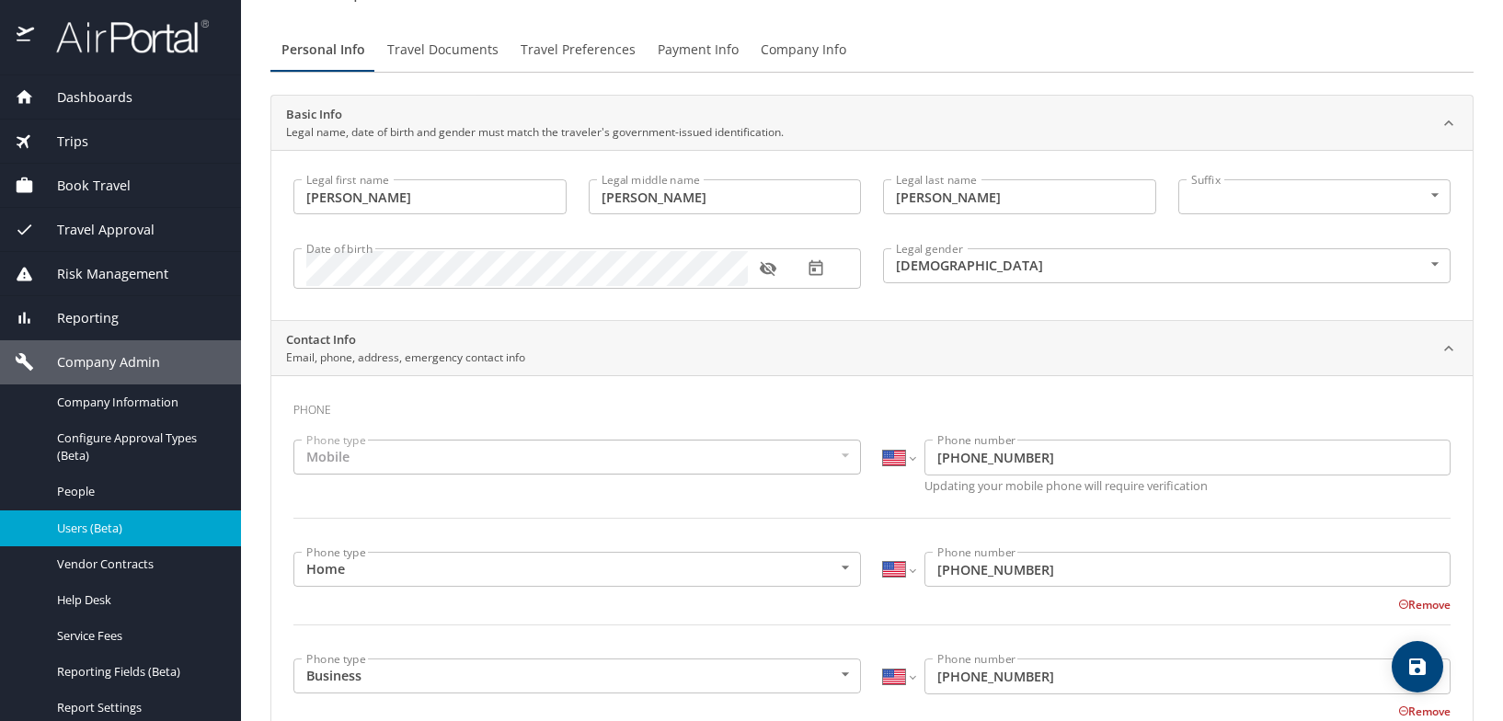
scroll to position [184, 0]
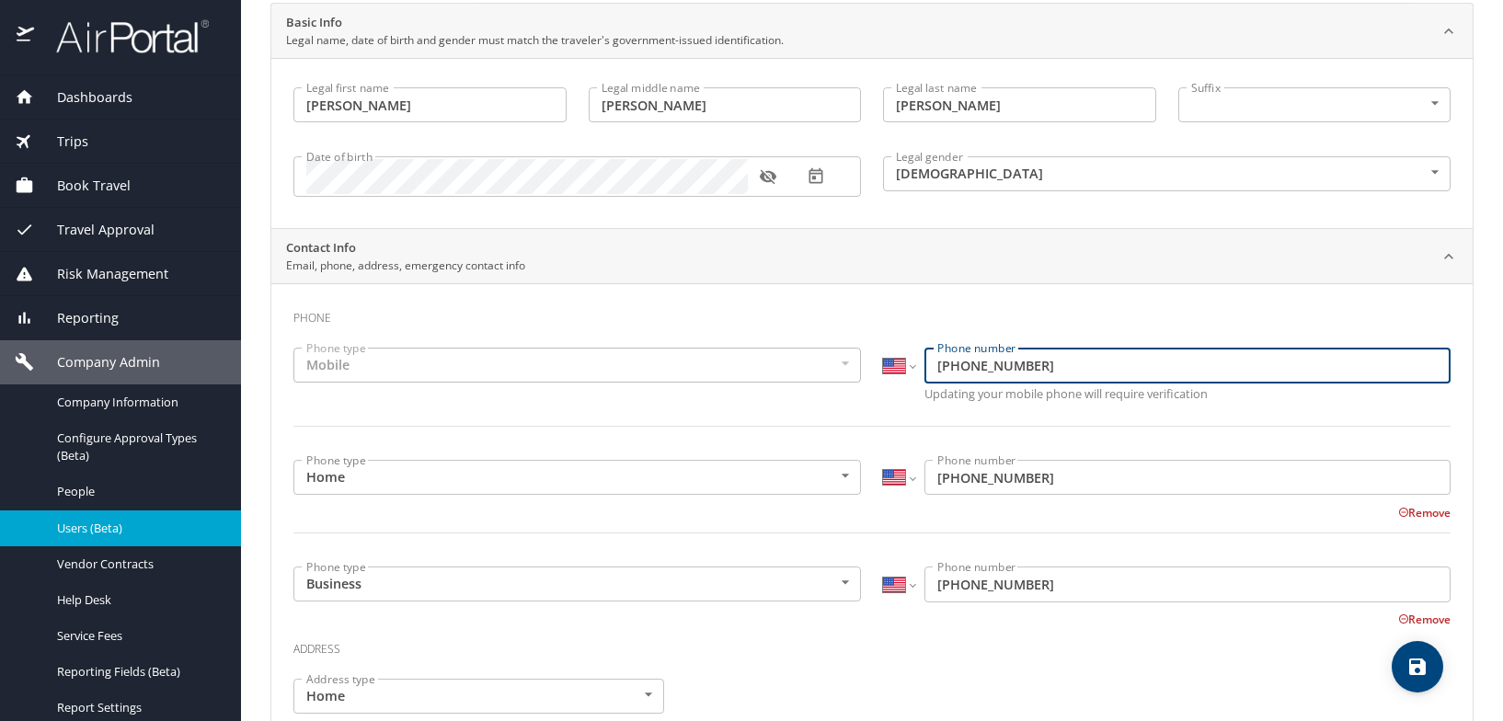
drag, startPoint x: 1050, startPoint y: 375, endPoint x: 860, endPoint y: 383, distance: 190.5
click at [860, 383] on div "Phone type Mobile Mobile Phone type International [GEOGRAPHIC_DATA] [GEOGRAPHIC…" at bounding box center [871, 398] width 1179 height 123
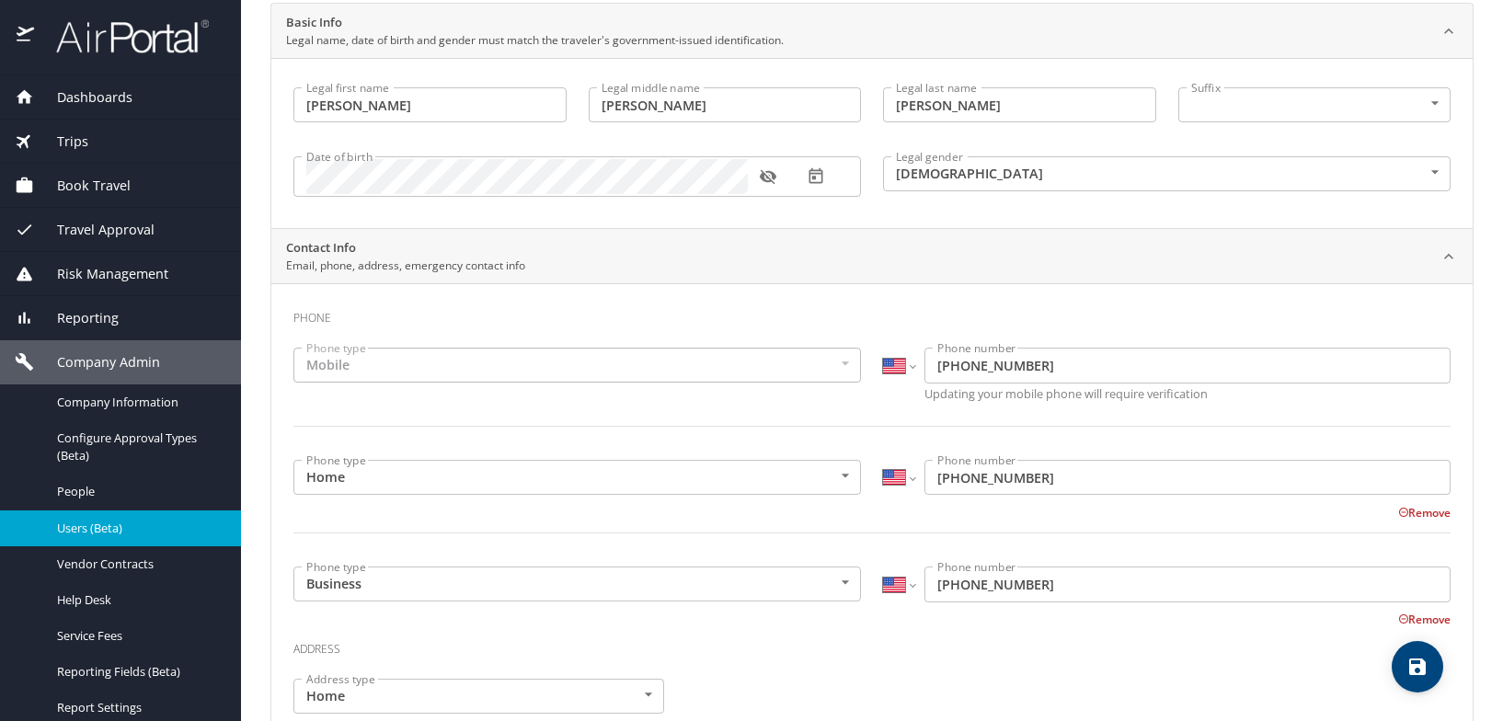
click at [1076, 495] on div "International [GEOGRAPHIC_DATA] [GEOGRAPHIC_DATA] [GEOGRAPHIC_DATA] [GEOGRAPHIC…" at bounding box center [1166, 480] width 589 height 62
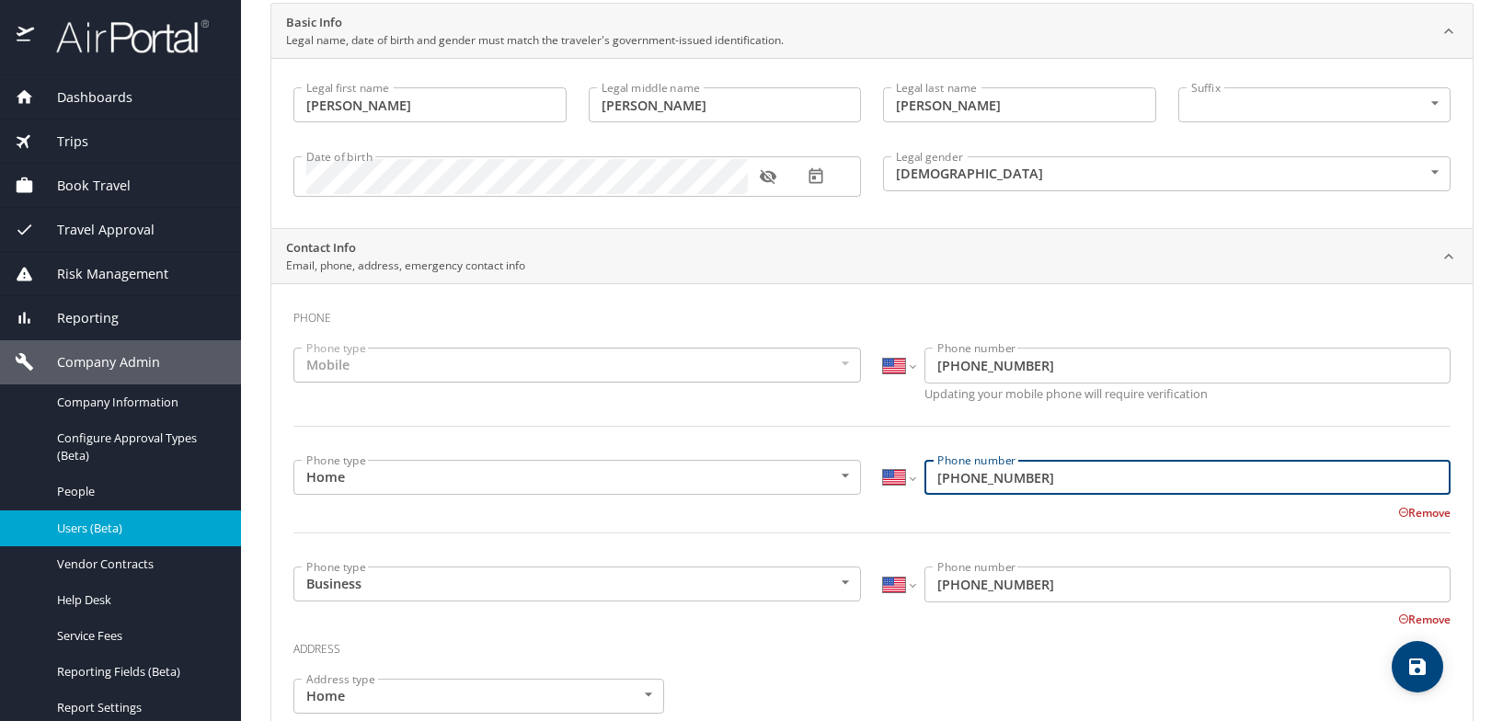
drag, startPoint x: 1061, startPoint y: 475, endPoint x: 871, endPoint y: 475, distance: 190.4
click at [872, 475] on div "International [GEOGRAPHIC_DATA] [GEOGRAPHIC_DATA] [GEOGRAPHIC_DATA] [GEOGRAPHIC…" at bounding box center [1166, 480] width 589 height 62
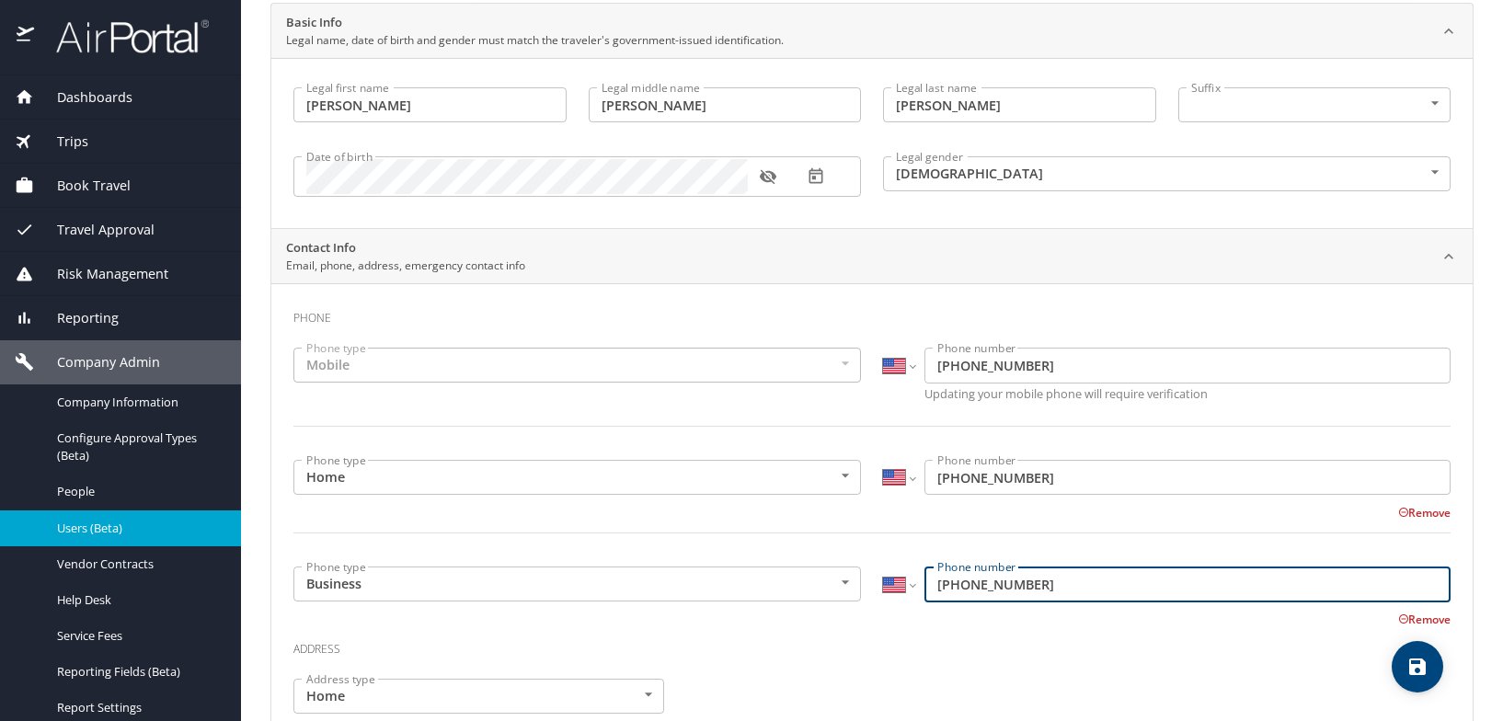
click at [1042, 583] on input "[PHONE_NUMBER]" at bounding box center [1187, 583] width 526 height 35
drag, startPoint x: 1087, startPoint y: 583, endPoint x: 991, endPoint y: 591, distance: 96.0
click at [856, 584] on div "Phone type Business Business Phone type International [GEOGRAPHIC_DATA] [GEOGRA…" at bounding box center [871, 591] width 1179 height 73
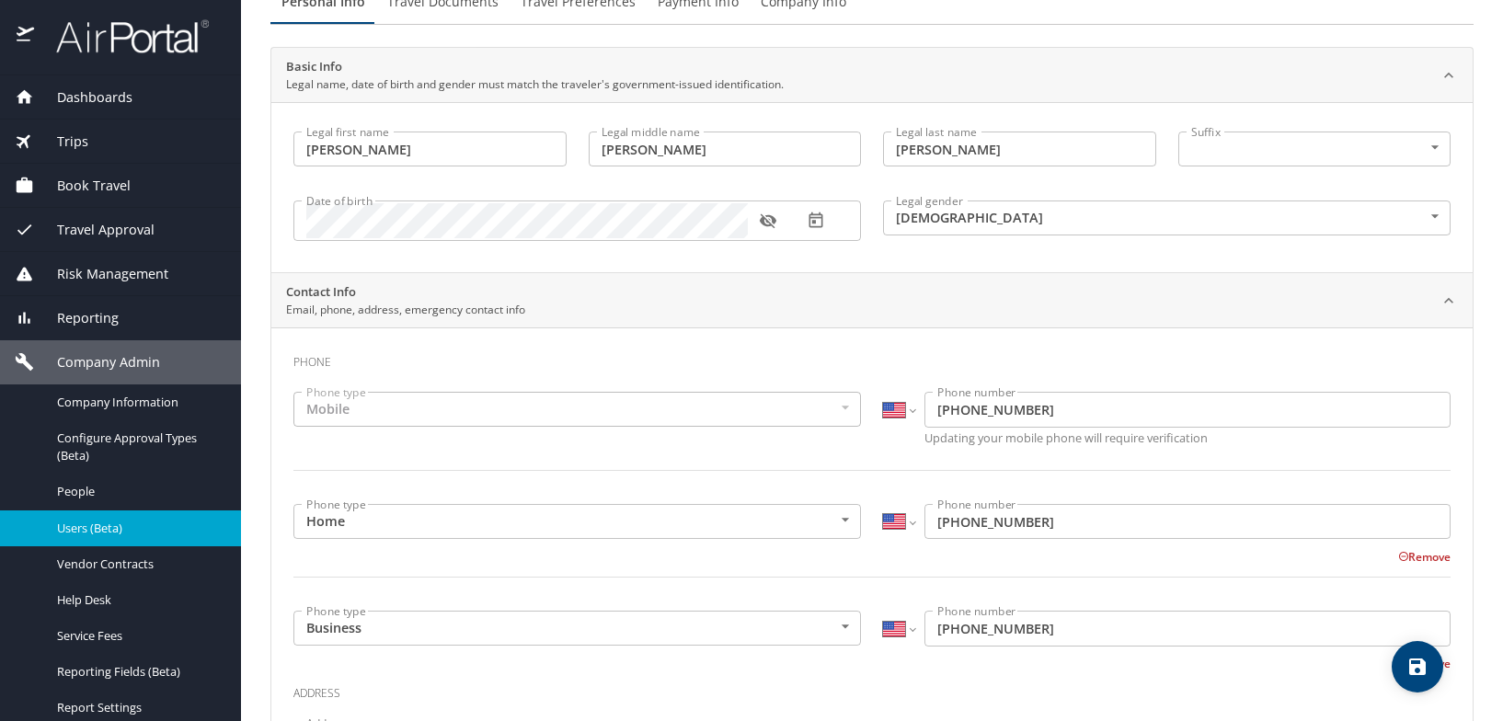
scroll to position [0, 0]
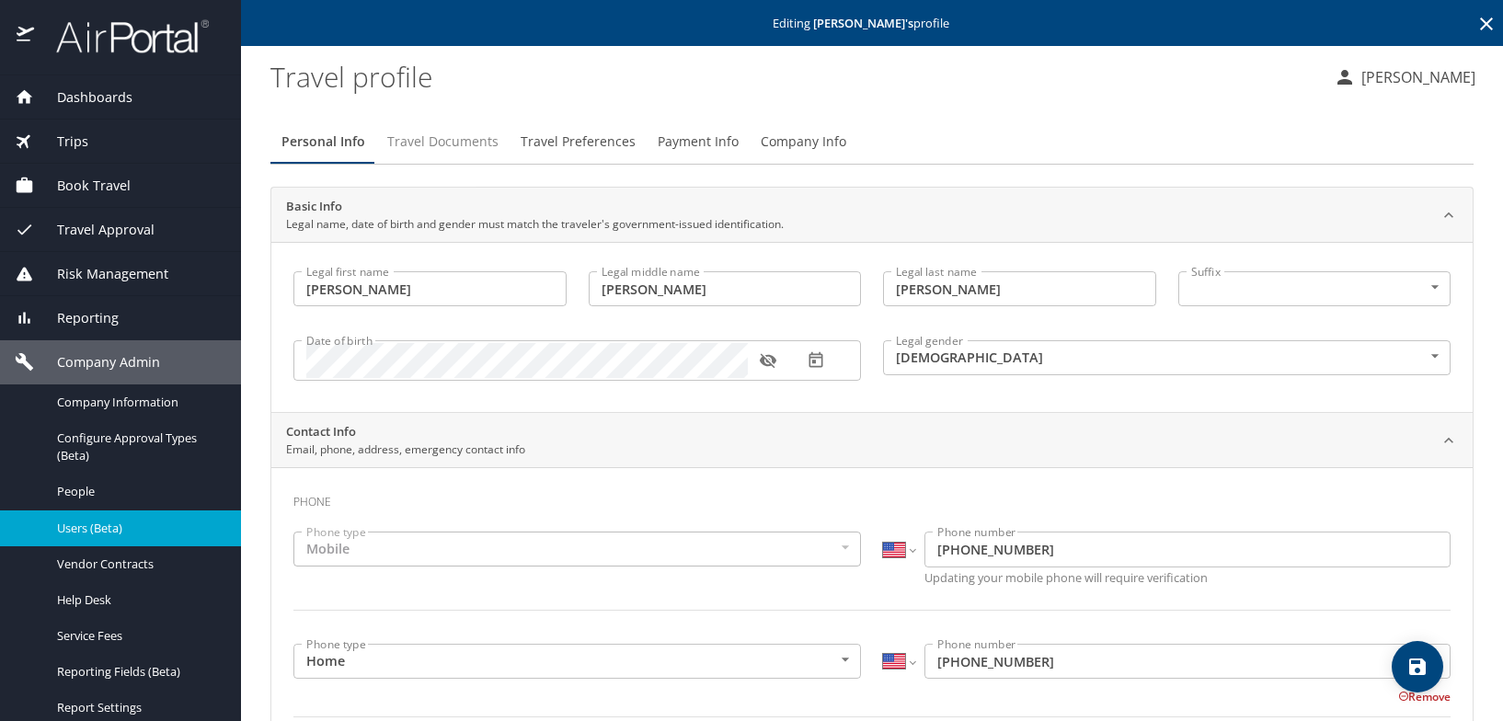
click at [452, 145] on span "Travel Documents" at bounding box center [442, 142] width 111 height 23
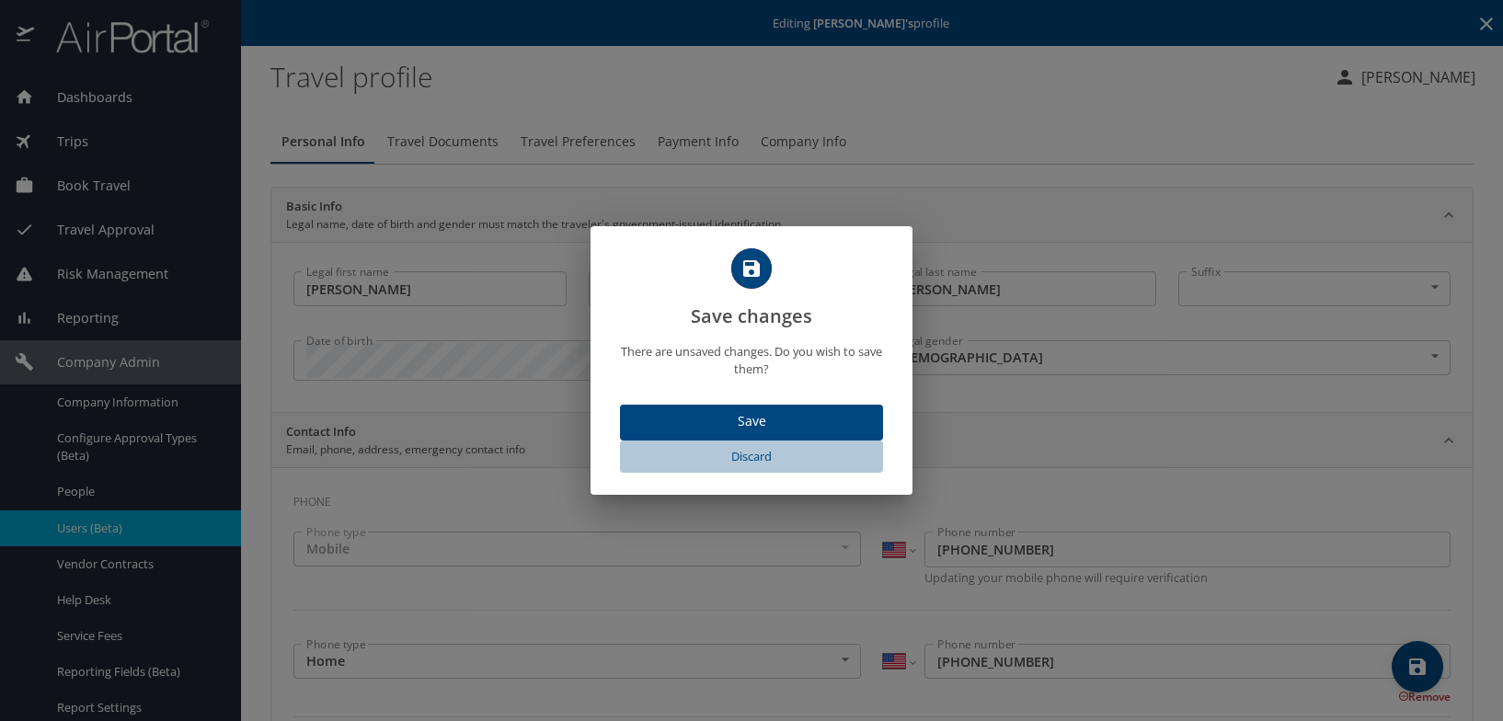
click at [750, 453] on span "Discard" at bounding box center [751, 456] width 248 height 21
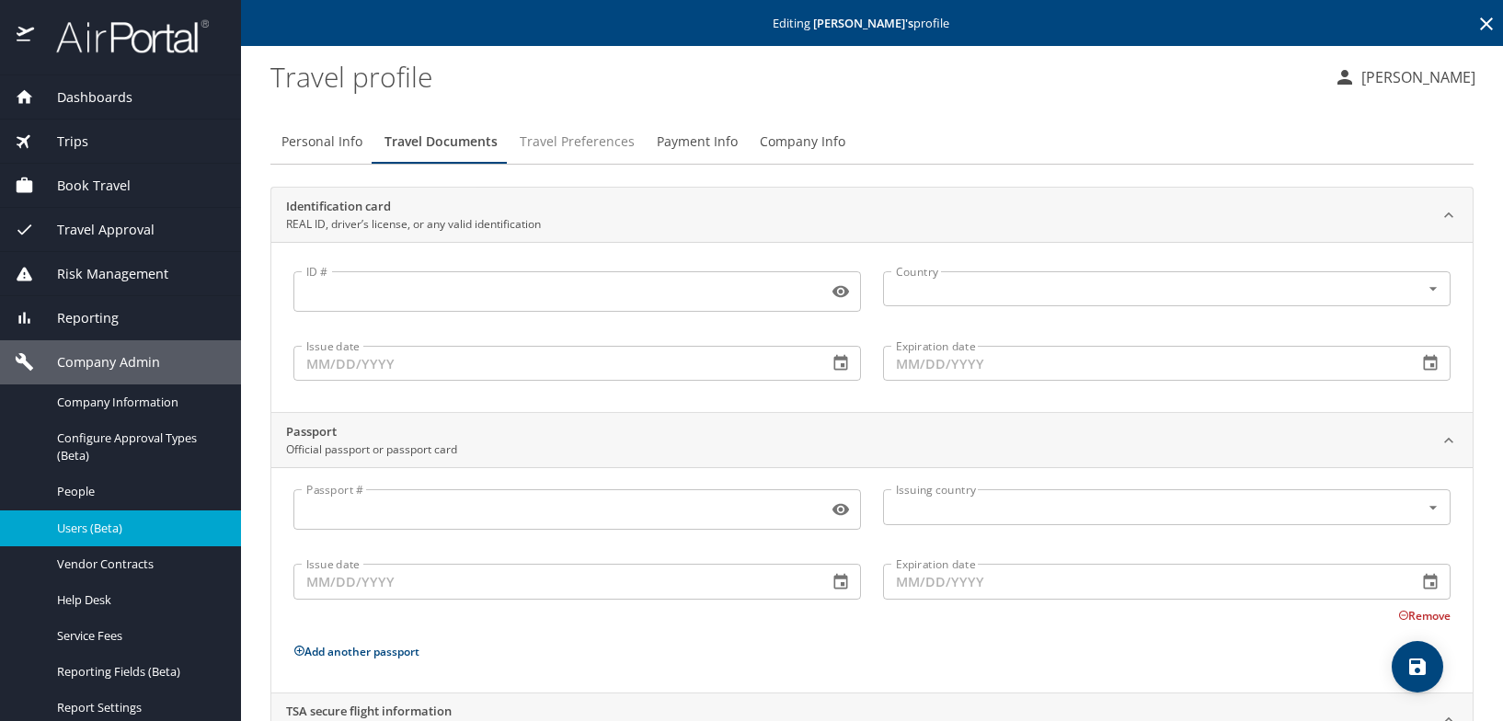
click at [564, 136] on span "Travel Preferences" at bounding box center [577, 142] width 115 height 23
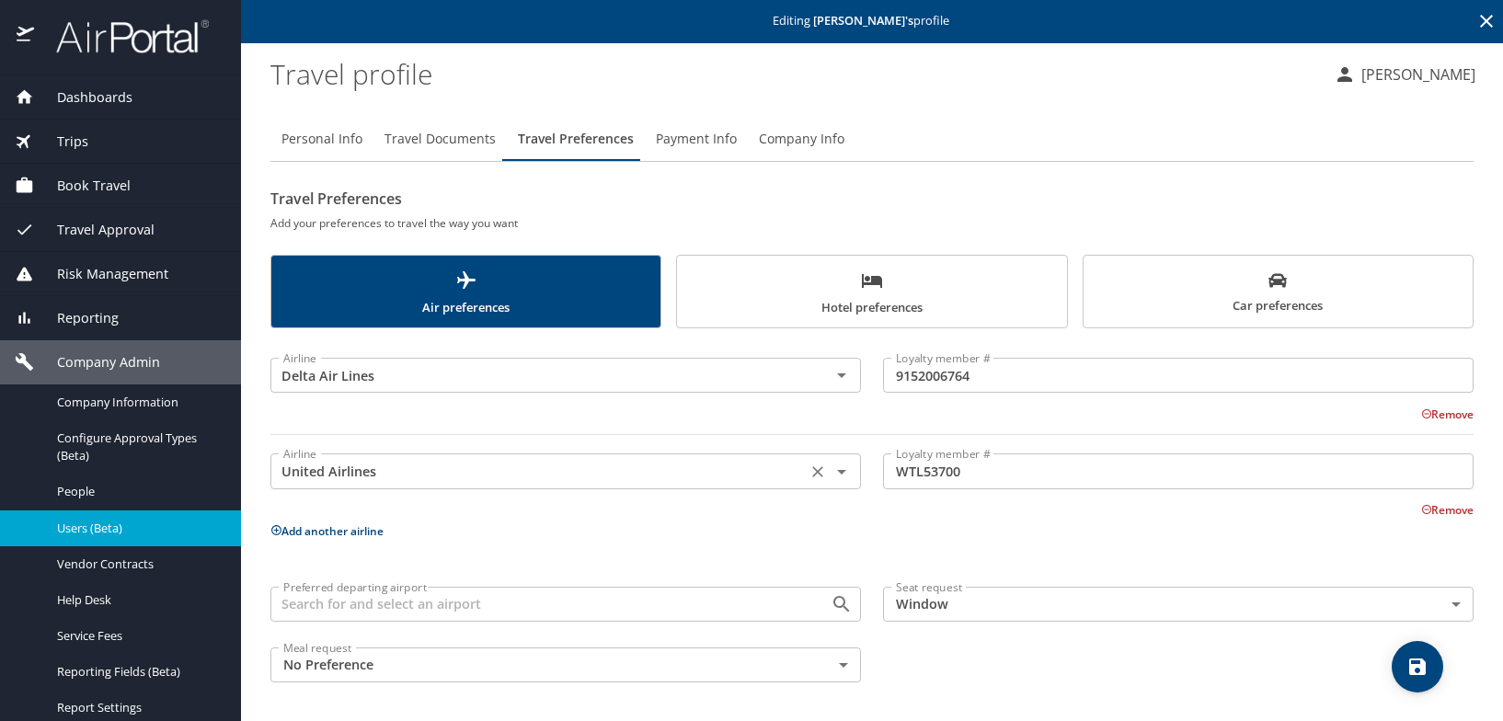
scroll to position [5, 0]
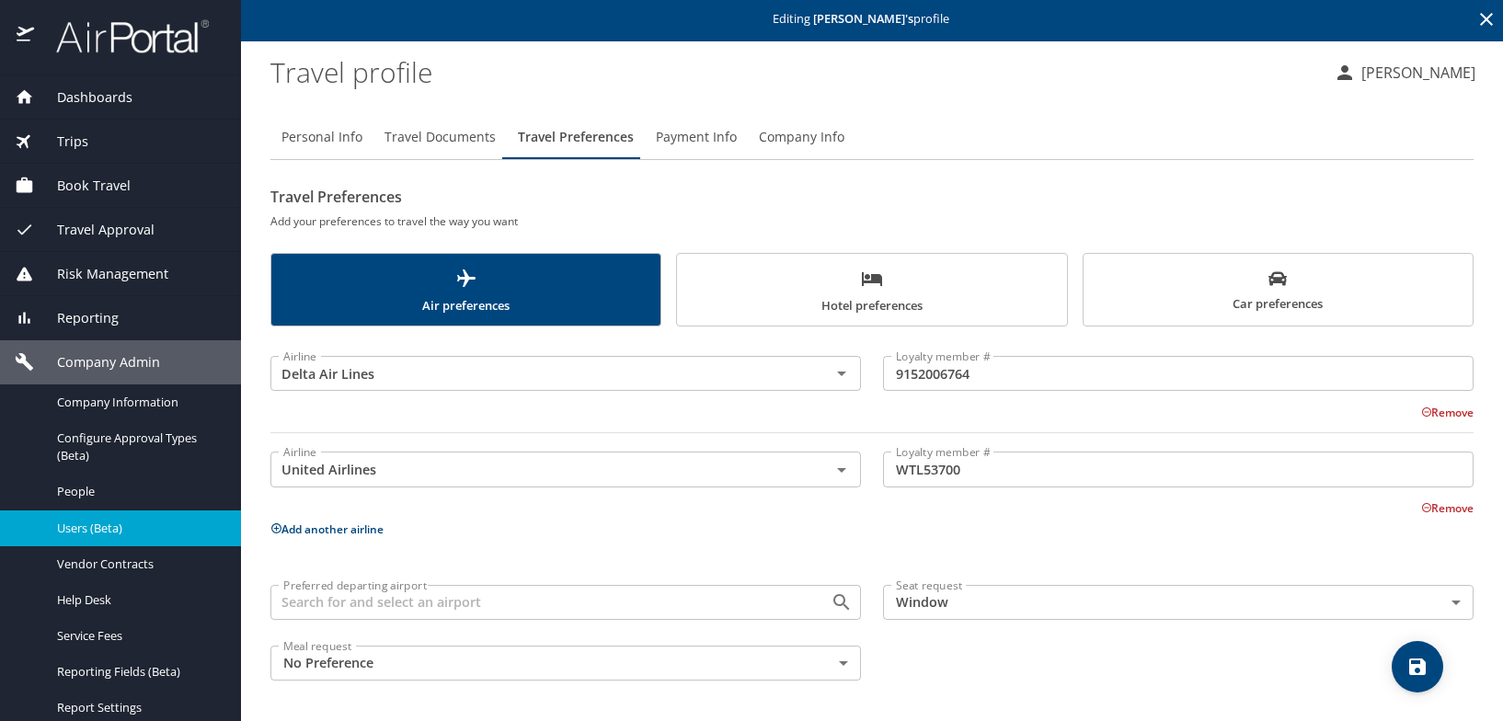
click at [1006, 372] on input "9152006764" at bounding box center [1178, 373] width 590 height 35
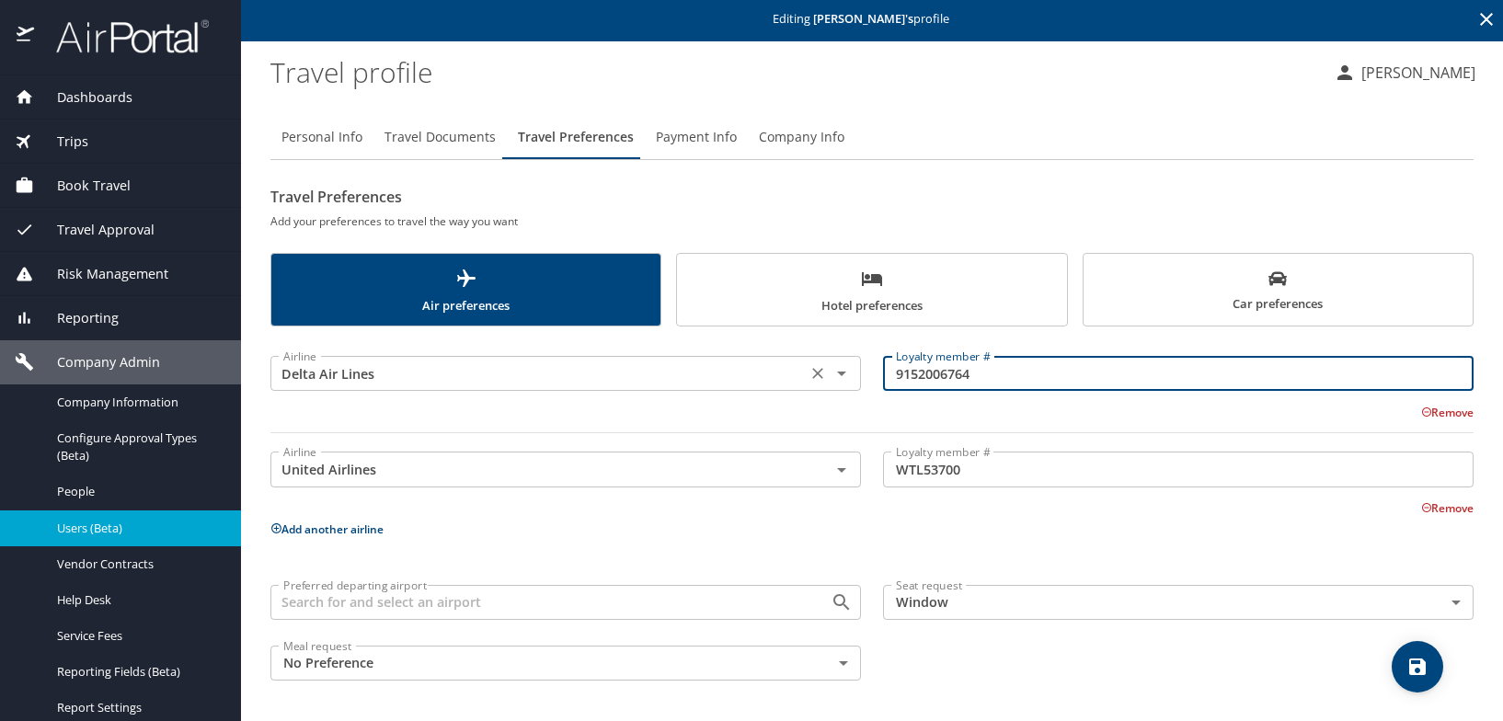
drag, startPoint x: 871, startPoint y: 370, endPoint x: 842, endPoint y: 371, distance: 28.5
click at [842, 371] on div "Airline Delta Air Lines Airline Loyalty member # 9152006764 Loyalty member # Re…" at bounding box center [871, 390] width 1225 height 107
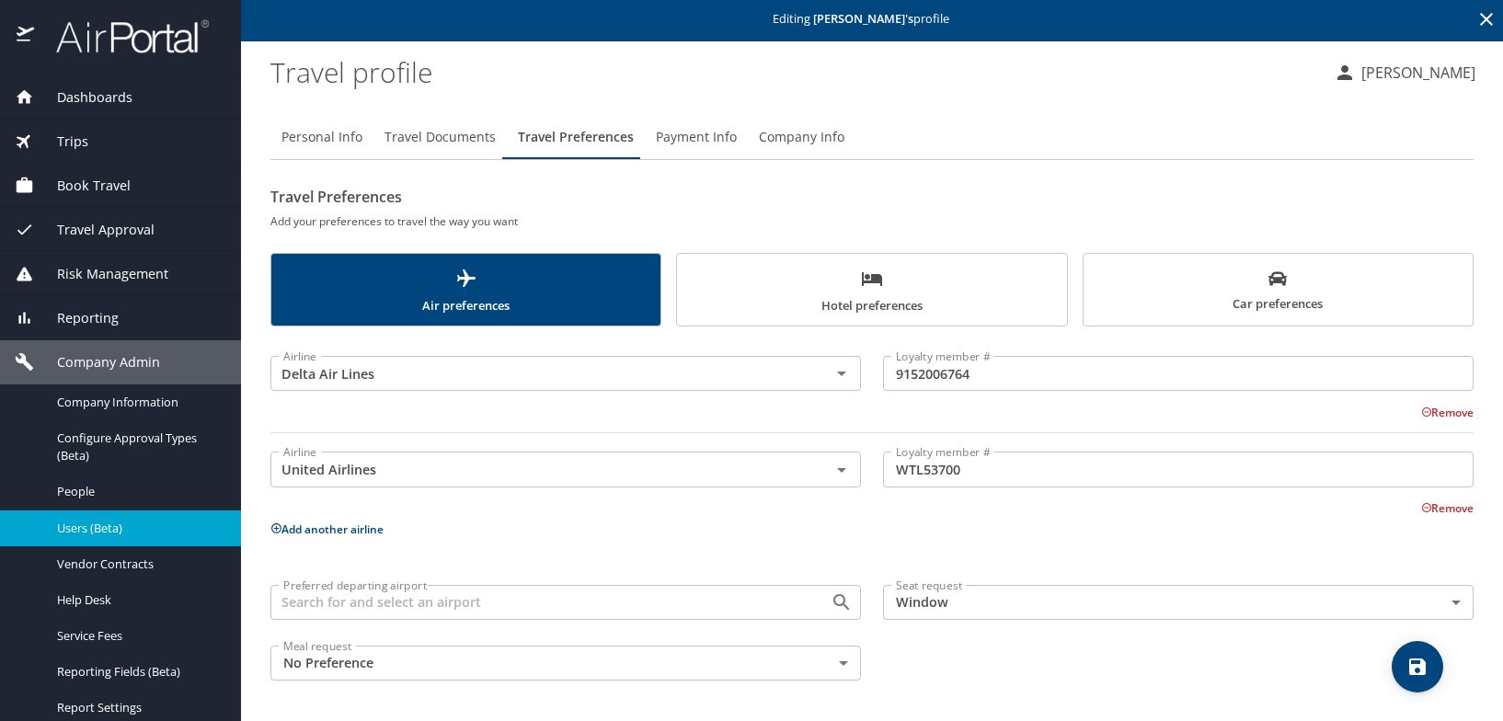
click at [1079, 453] on input "WTL53700" at bounding box center [1178, 469] width 590 height 35
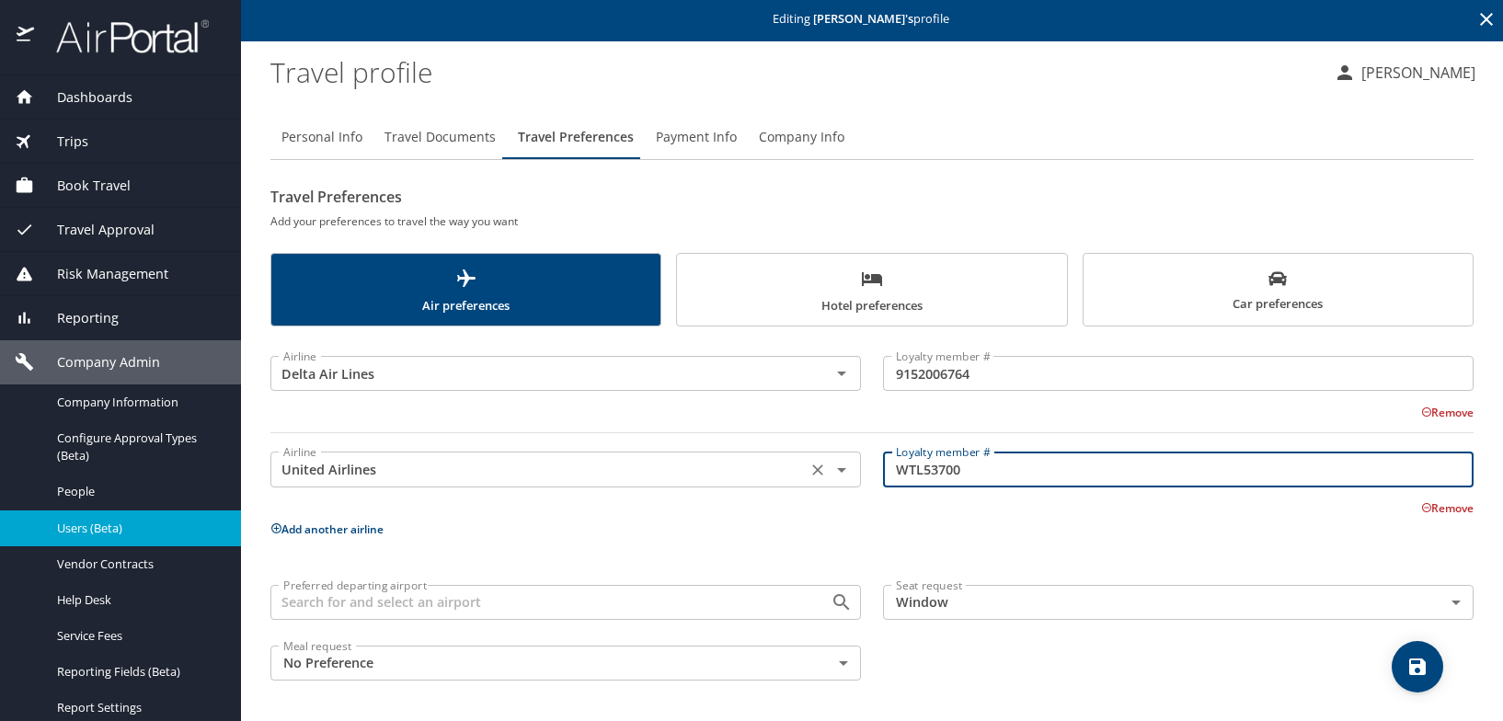
drag, startPoint x: 986, startPoint y: 472, endPoint x: 828, endPoint y: 481, distance: 158.4
click at [829, 481] on div "Airline United Airlines Airline Loyalty member # WTL53700 Loyalty member # Remo…" at bounding box center [871, 475] width 1225 height 84
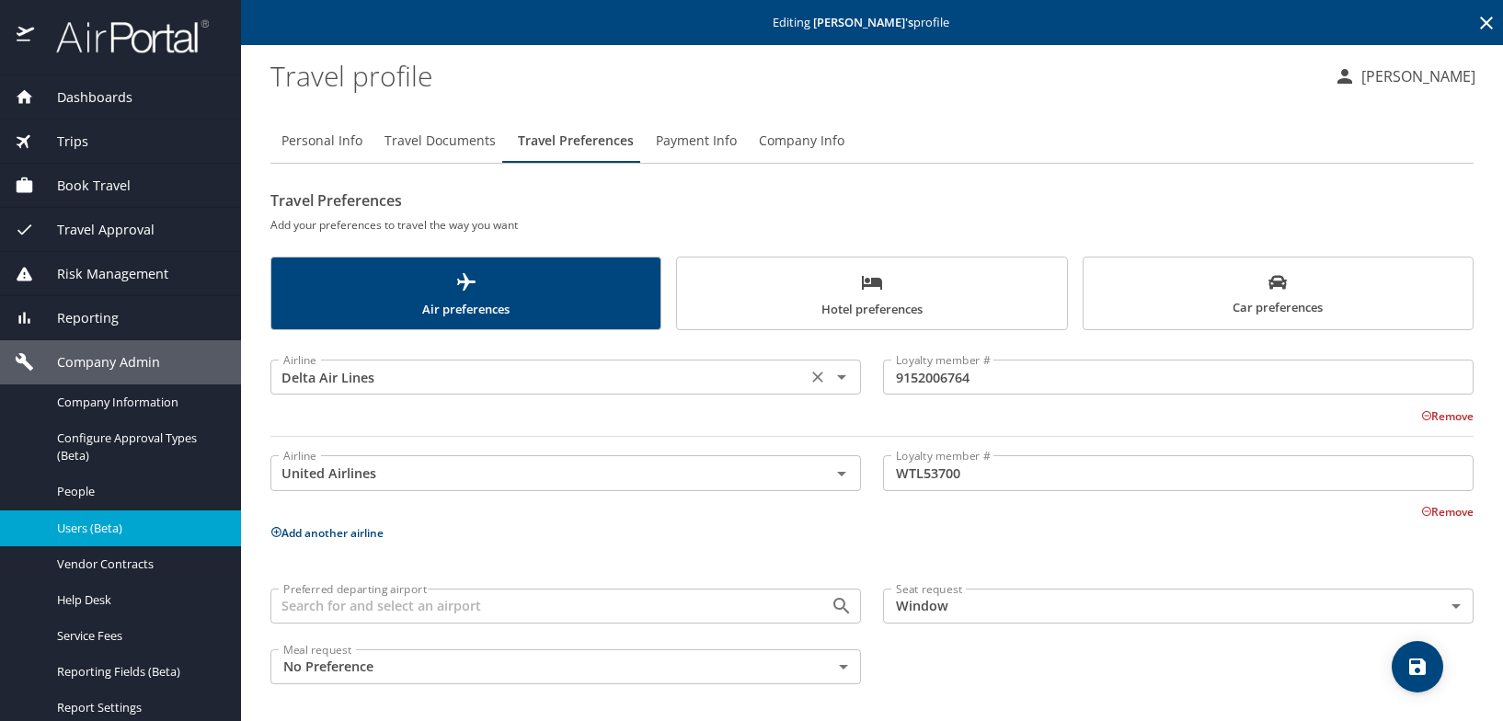
scroll to position [0, 0]
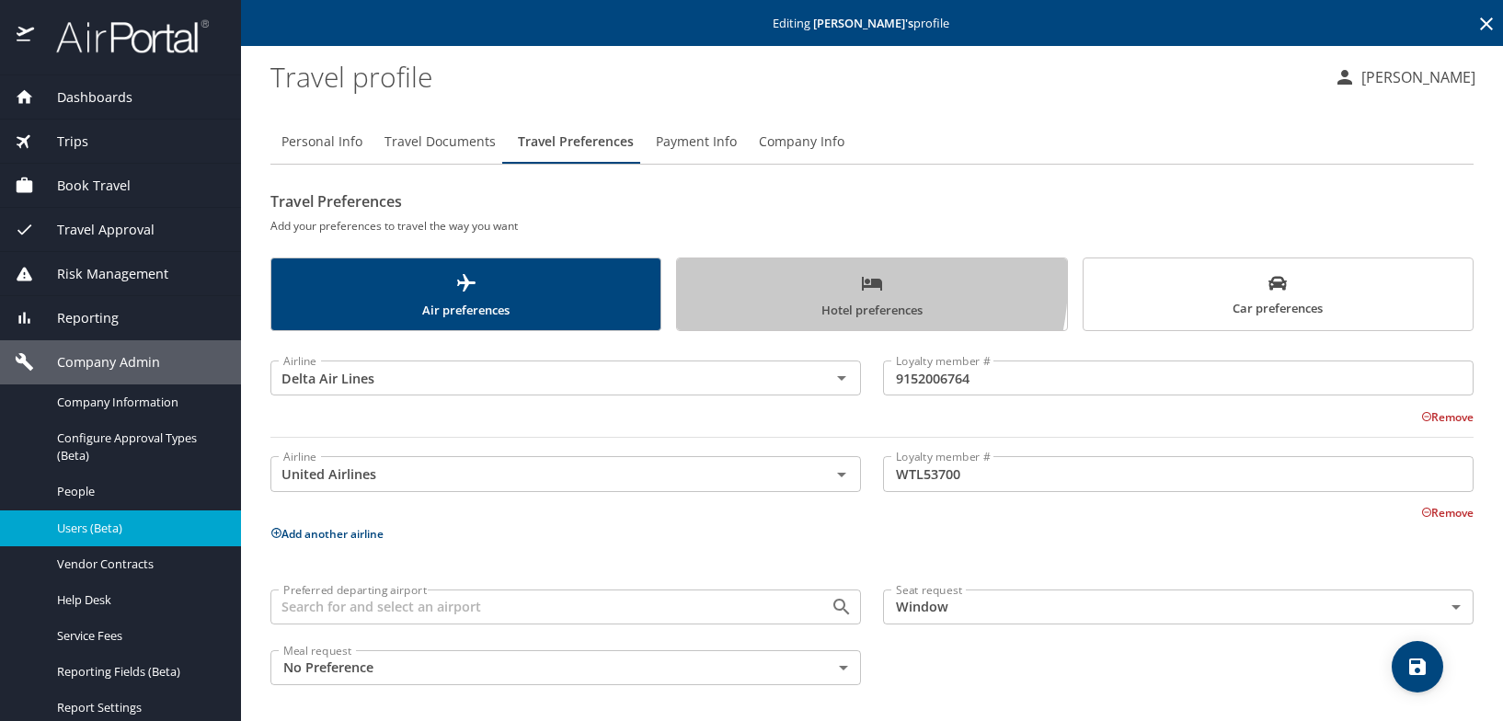
click at [803, 280] on span "Hotel preferences" at bounding box center [871, 296] width 367 height 49
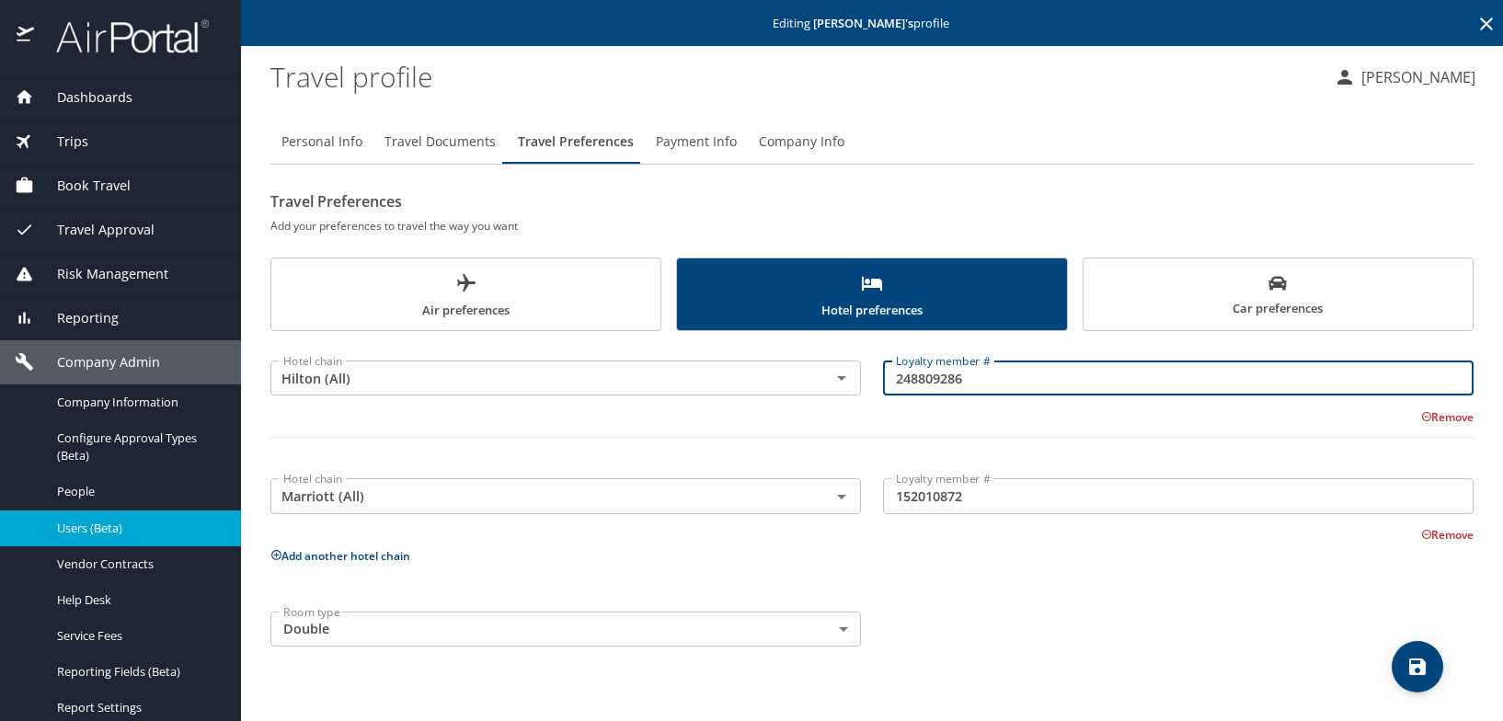
click at [943, 381] on input "248809286" at bounding box center [1178, 377] width 590 height 35
drag, startPoint x: 974, startPoint y: 381, endPoint x: 841, endPoint y: 391, distance: 132.8
click at [844, 389] on div "Hotel chain Hilton (All) Hotel chain Loyalty member # 248809286 Loyalty member …" at bounding box center [871, 406] width 1225 height 129
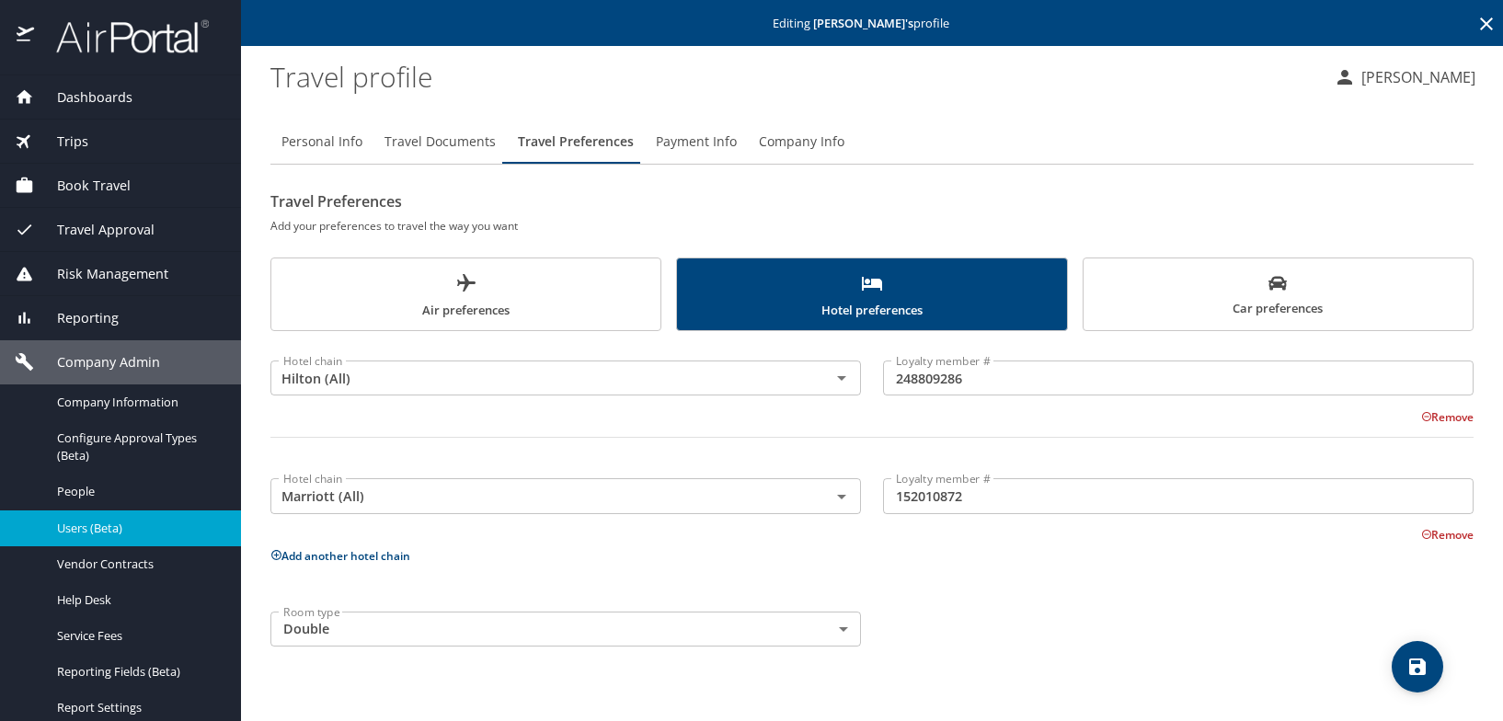
drag, startPoint x: 953, startPoint y: 570, endPoint x: 941, endPoint y: 494, distance: 77.3
click at [953, 569] on div "Hotel chain Hilton (All) Hotel chain Loyalty member # 248809286 Loyalty member …" at bounding box center [871, 499] width 1203 height 315
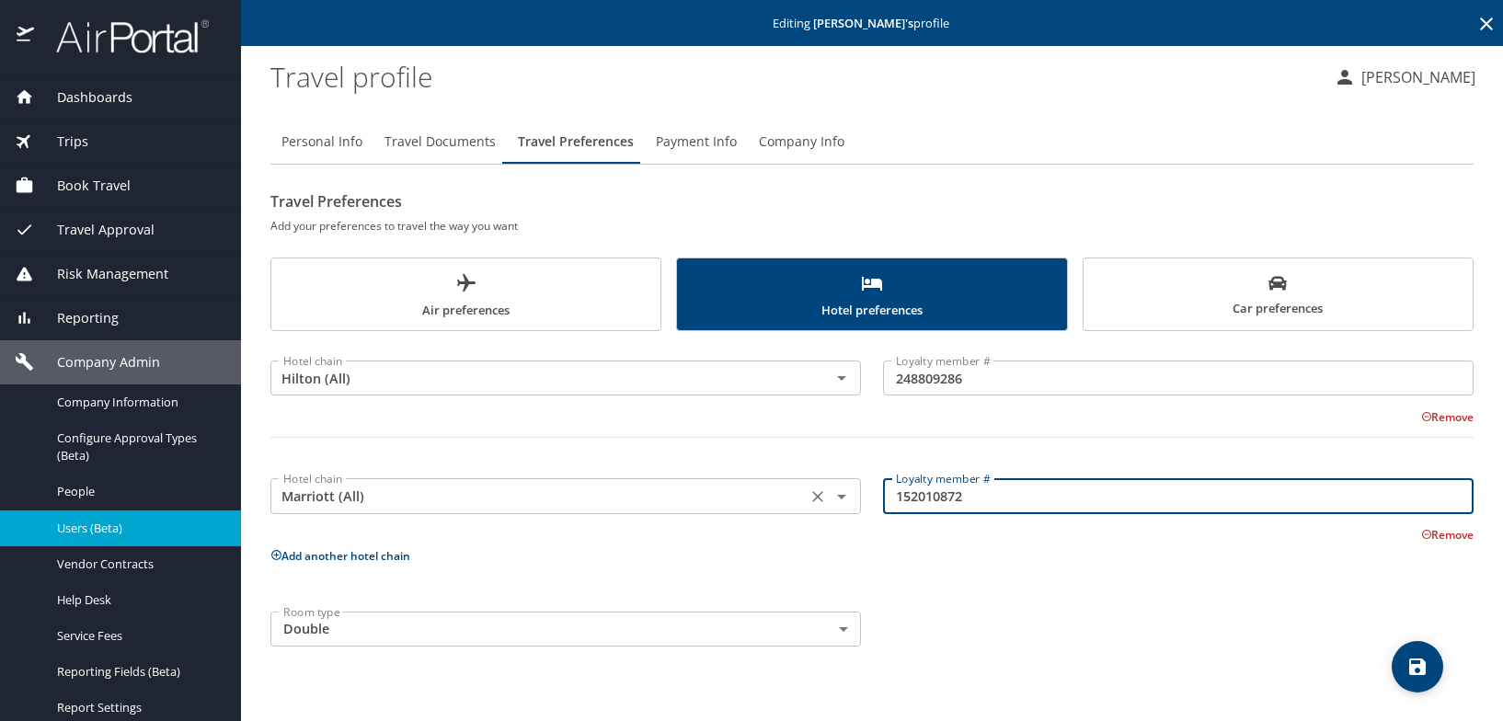
drag, startPoint x: 990, startPoint y: 498, endPoint x: 846, endPoint y: 494, distance: 144.4
click at [846, 494] on div "Hotel chain Marriott (All) Hotel chain Loyalty member # 152010872 Loyalty membe…" at bounding box center [871, 502] width 1225 height 84
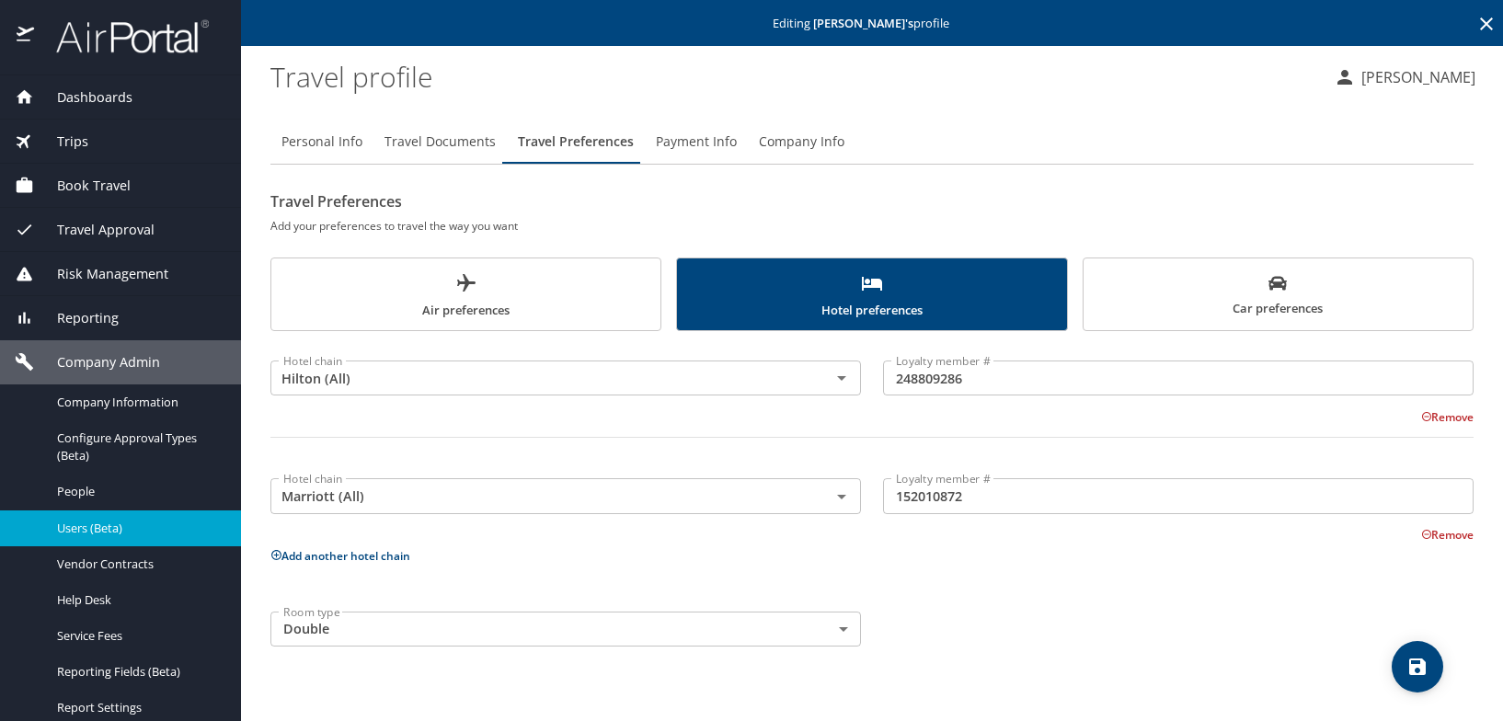
click at [1255, 292] on span "Car preferences" at bounding box center [1277, 296] width 367 height 45
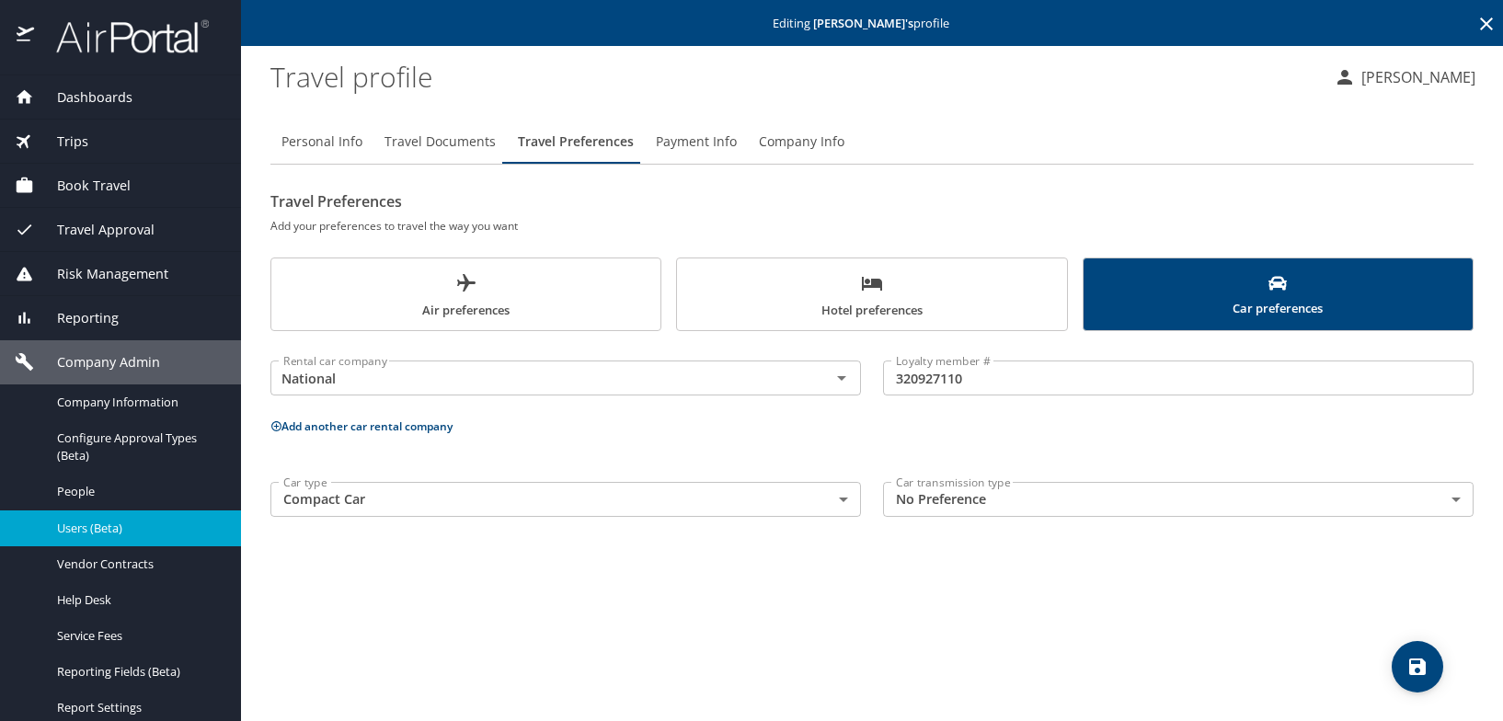
click at [1005, 364] on input "320927110" at bounding box center [1178, 377] width 590 height 35
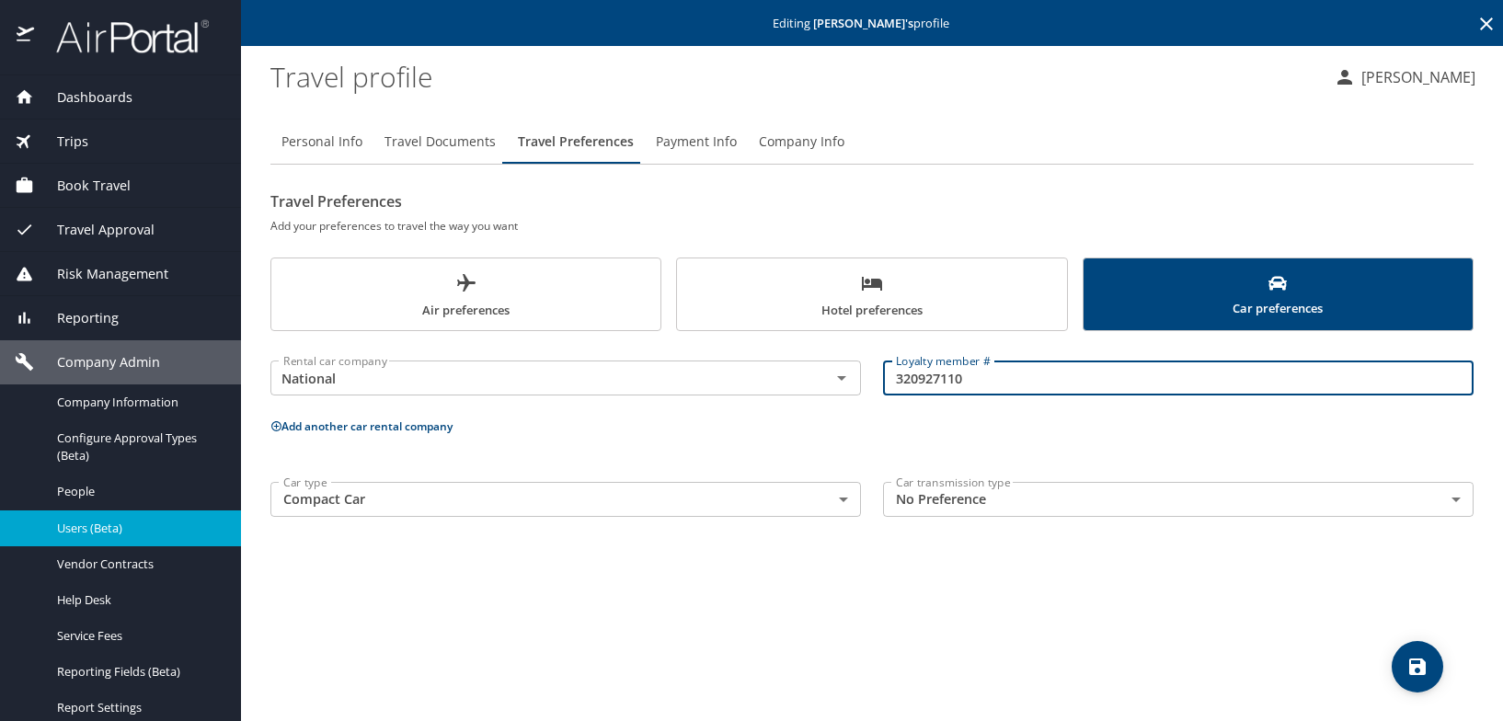
drag, startPoint x: 992, startPoint y: 374, endPoint x: 876, endPoint y: 378, distance: 115.9
click at [876, 378] on div "Loyalty member # 320927110 Loyalty member #" at bounding box center [1178, 378] width 612 height 73
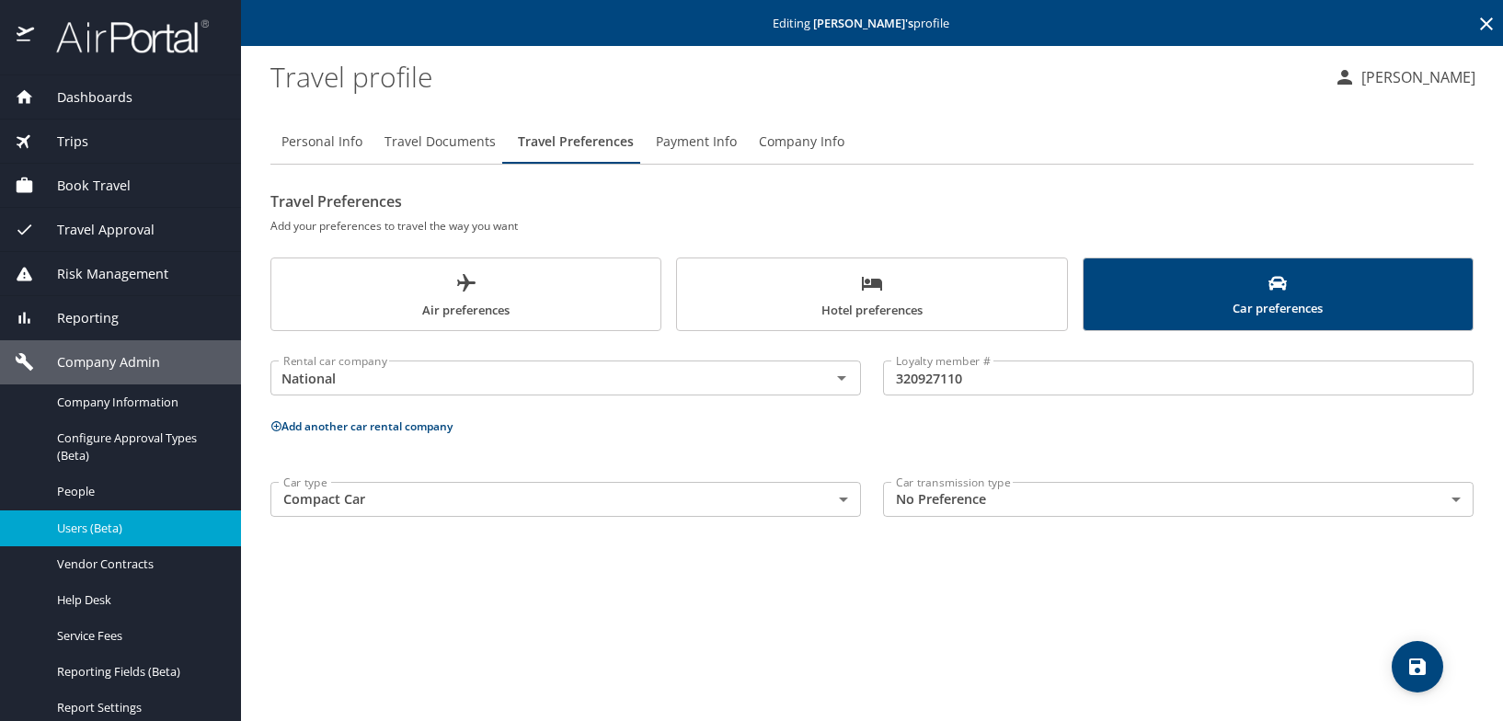
click at [931, 617] on div "Personal Info Travel Documents Travel Preferences Payment Info Company Info Tra…" at bounding box center [871, 413] width 1203 height 616
